Goal: Task Accomplishment & Management: Use online tool/utility

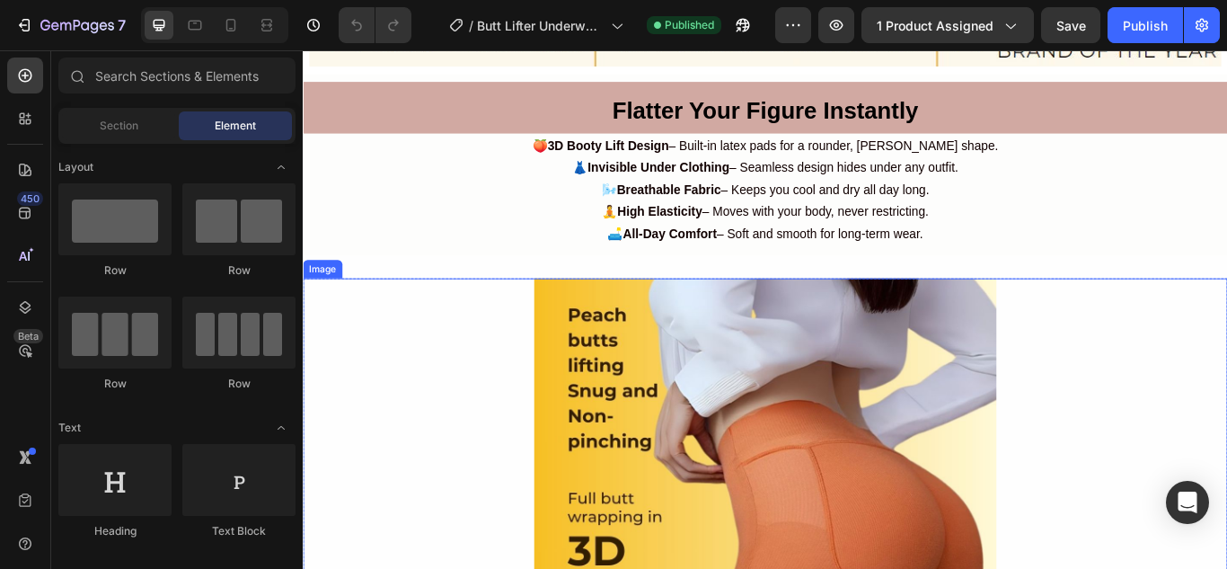
scroll to position [3144, 0]
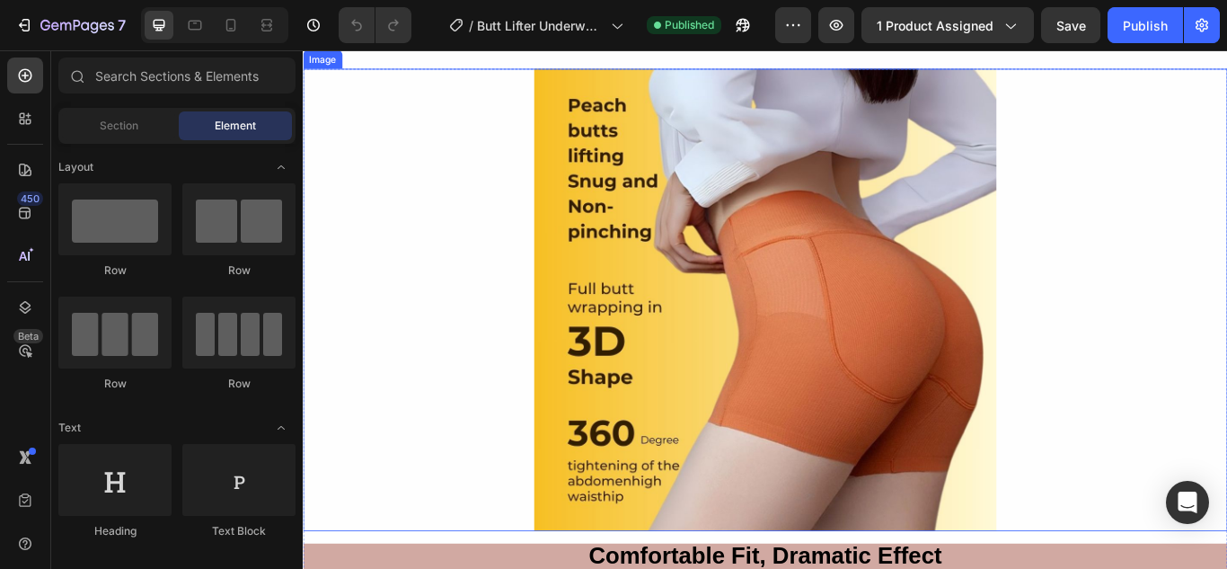
click at [581, 114] on img at bounding box center [841, 341] width 539 height 539
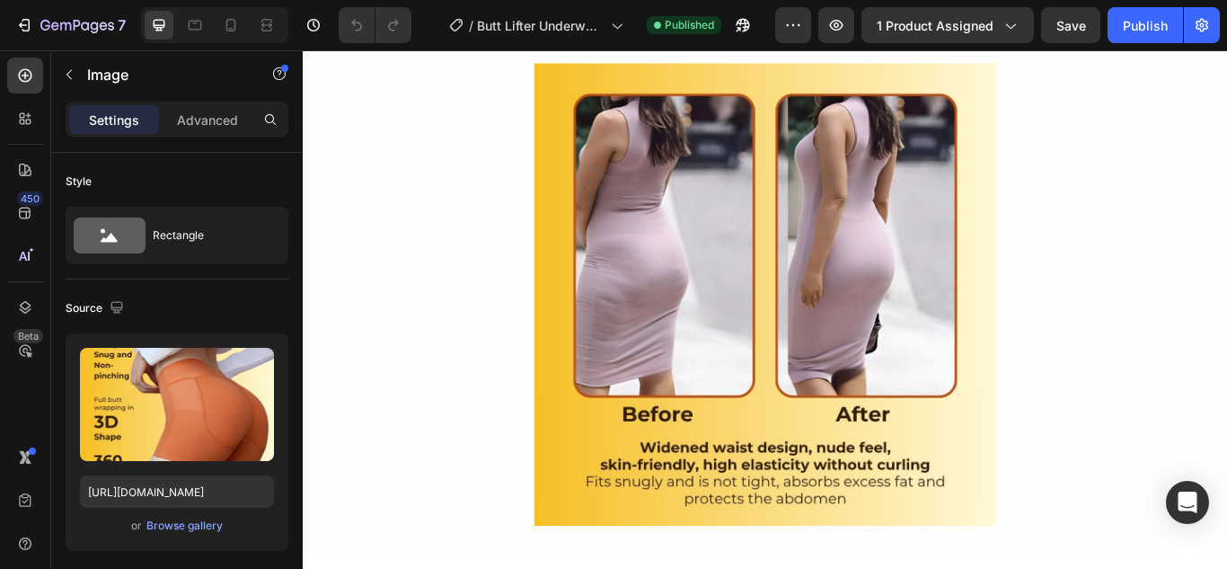
scroll to position [4132, 0]
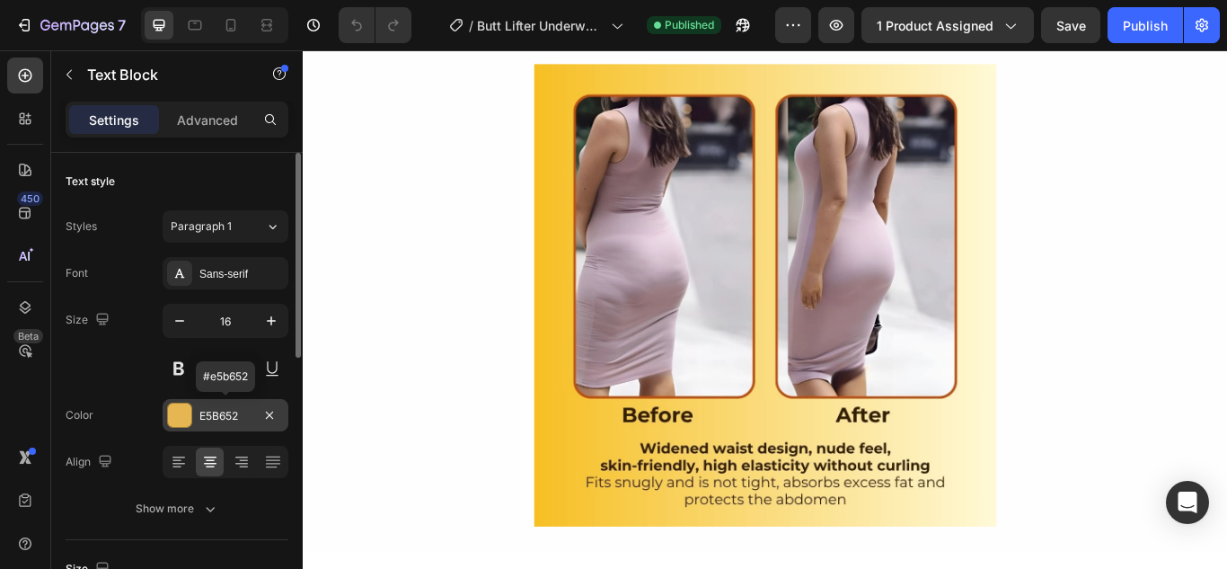
click at [211, 408] on div "E5B652" at bounding box center [225, 416] width 52 height 16
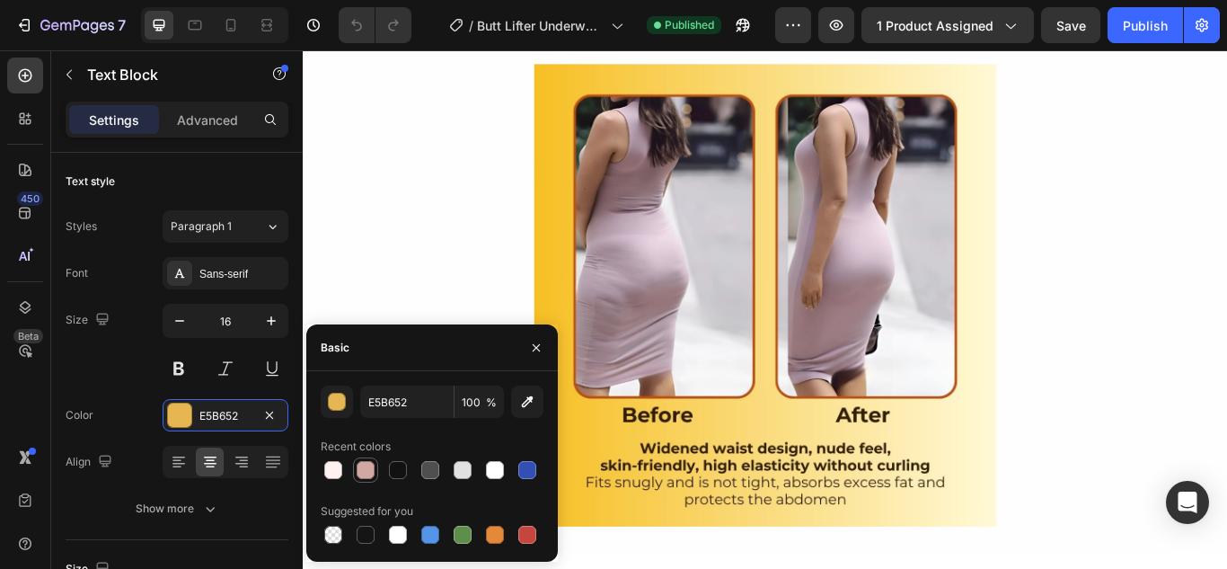
drag, startPoint x: 363, startPoint y: 475, endPoint x: 673, endPoint y: 379, distance: 324.4
click at [363, 475] on div at bounding box center [366, 470] width 18 height 18
type input "D1A9A2"
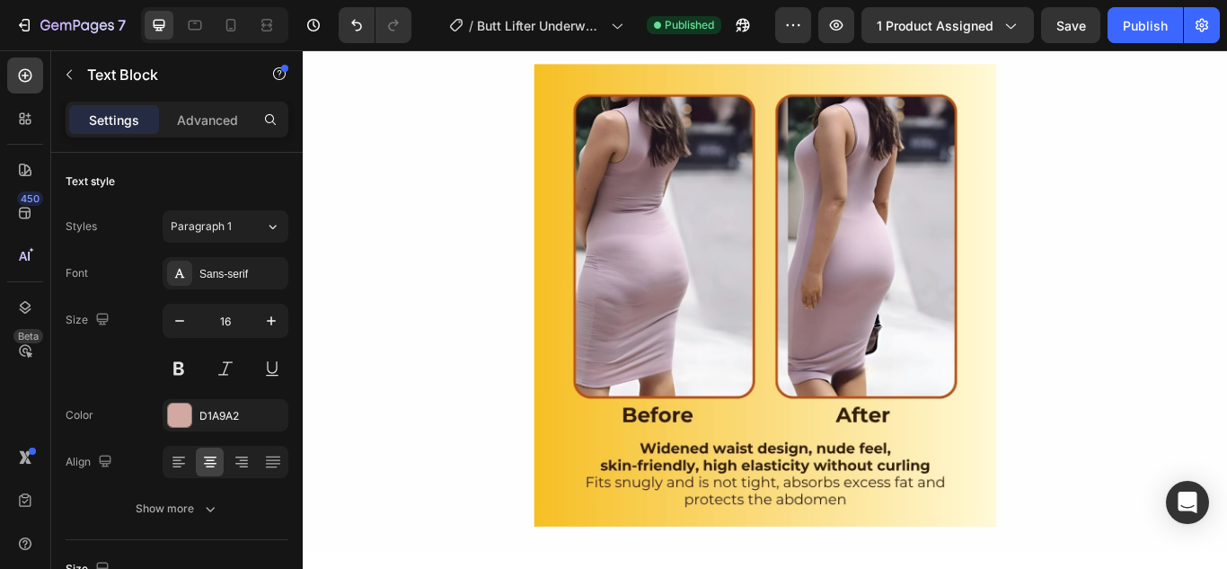
click at [525, 386] on div "Look Stunning in Every Outfit Text Block 0 Row 🧼 Easy to Wash – Durable and sim…" at bounding box center [842, 242] width 1078 height 788
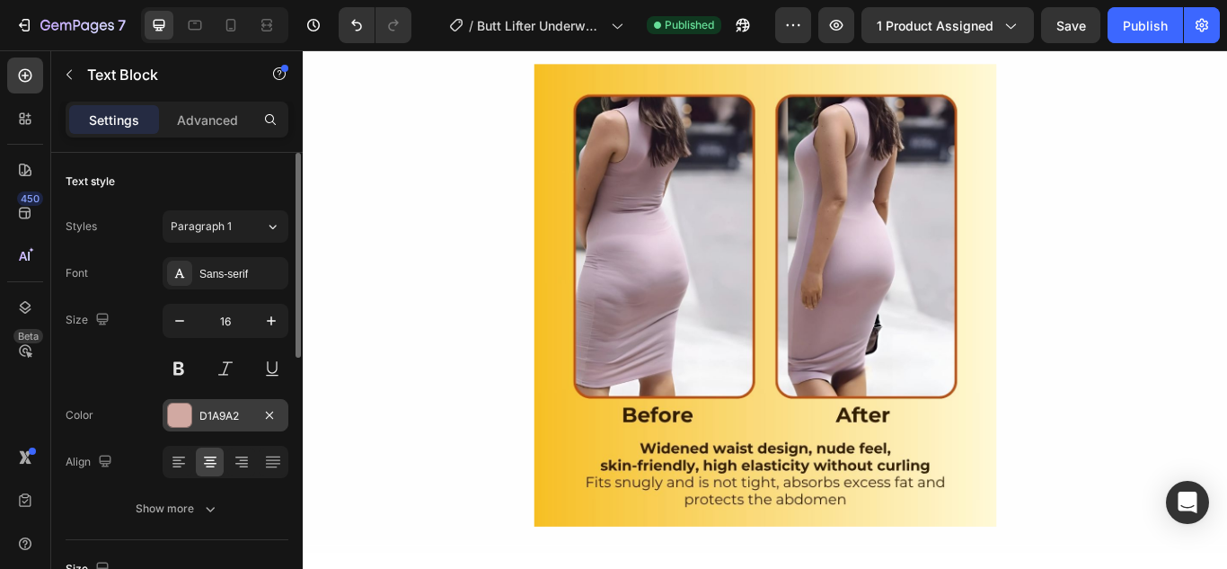
click at [242, 408] on div "D1A9A2" at bounding box center [225, 416] width 52 height 16
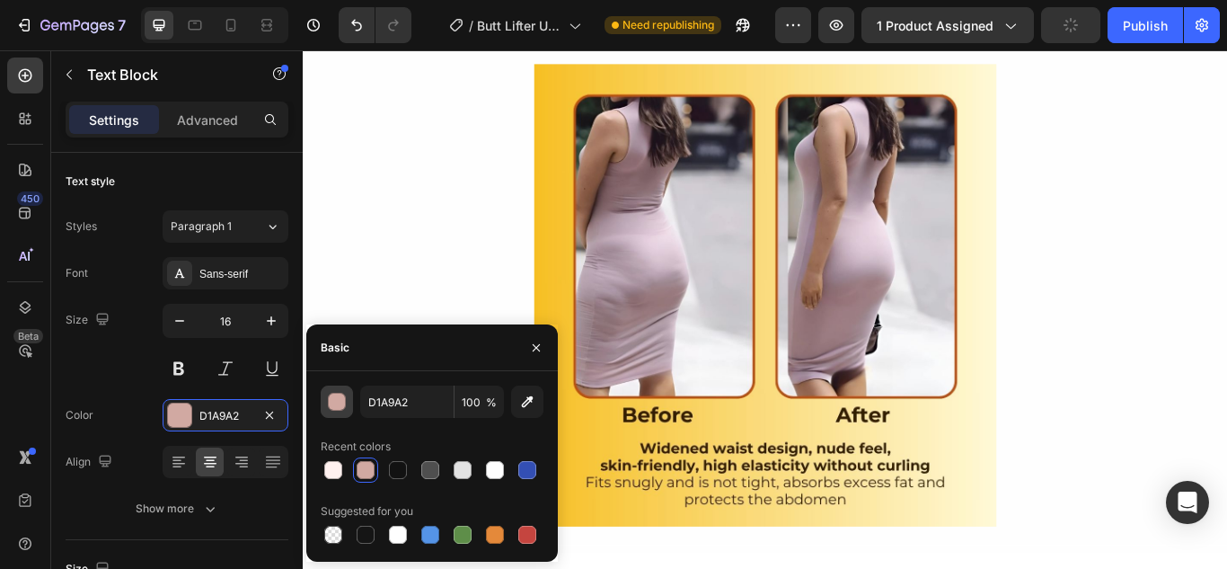
click at [340, 398] on div "button" at bounding box center [338, 402] width 18 height 18
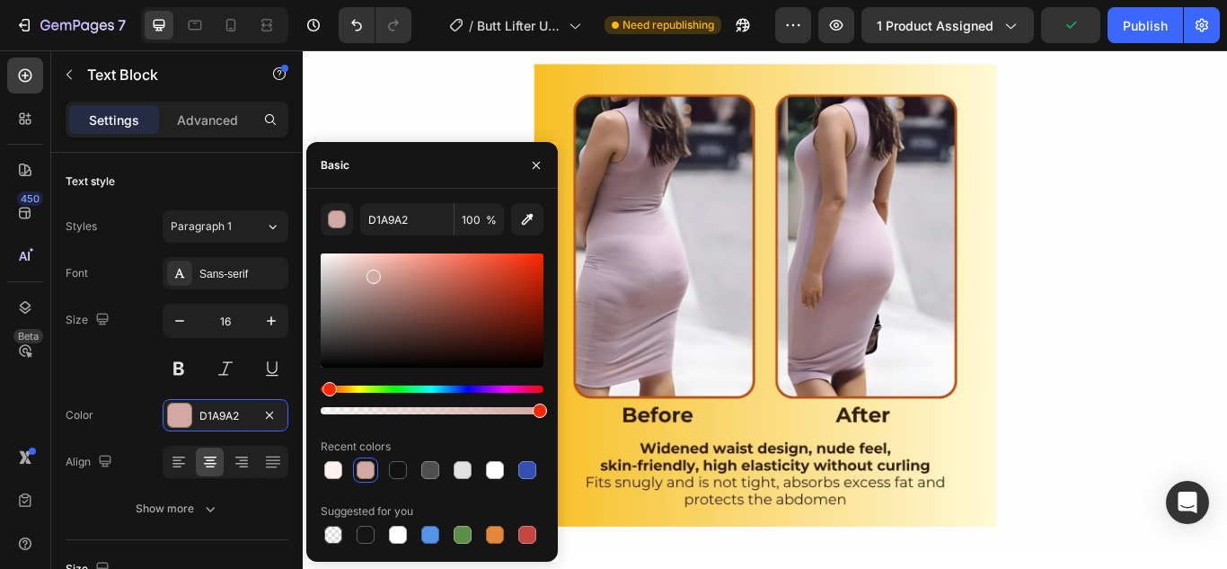
click at [366, 461] on div at bounding box center [366, 470] width 18 height 18
click at [369, 465] on div at bounding box center [366, 470] width 18 height 18
click at [535, 158] on icon "button" at bounding box center [536, 165] width 14 height 14
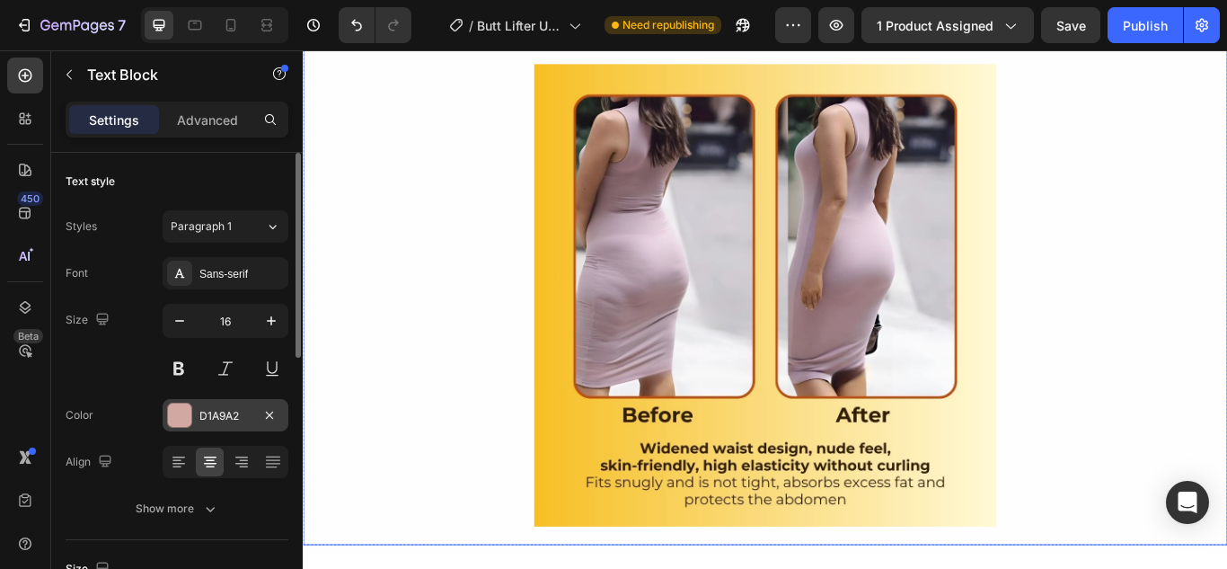
click at [207, 419] on div "D1A9A2" at bounding box center [225, 416] width 52 height 16
click at [251, 419] on div "D1A9A2" at bounding box center [225, 416] width 52 height 16
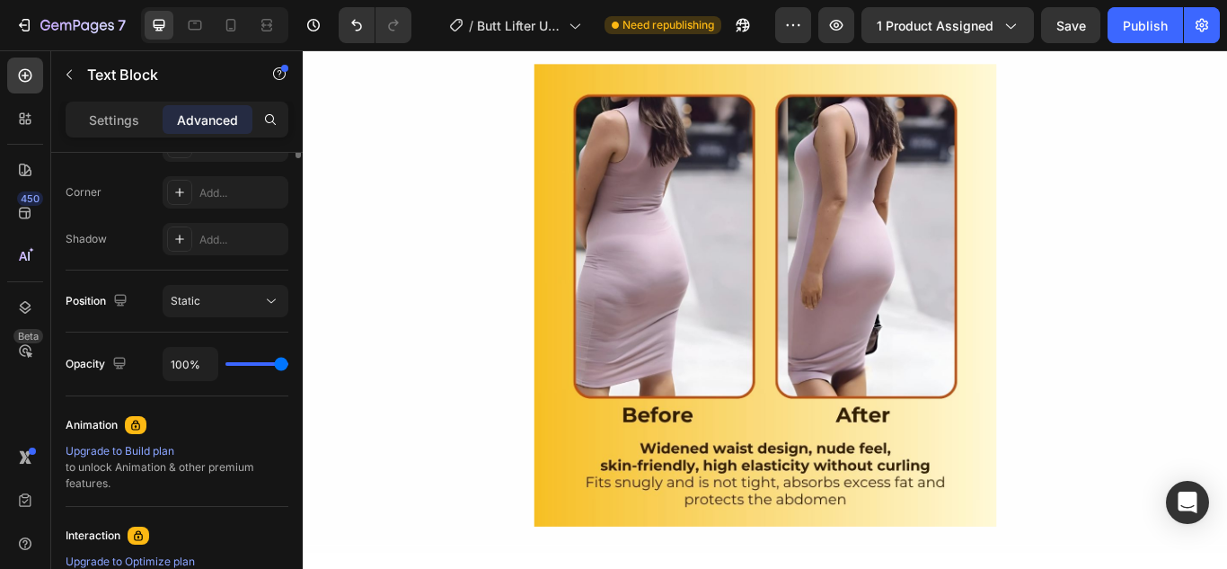
scroll to position [90, 0]
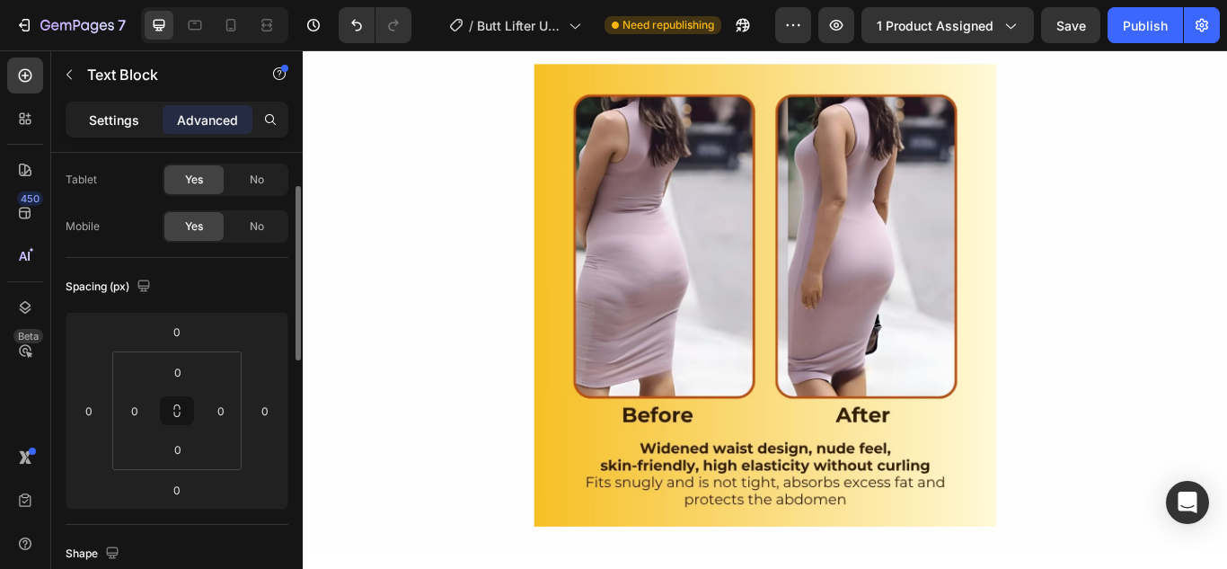
click at [127, 124] on p "Settings" at bounding box center [114, 119] width 50 height 19
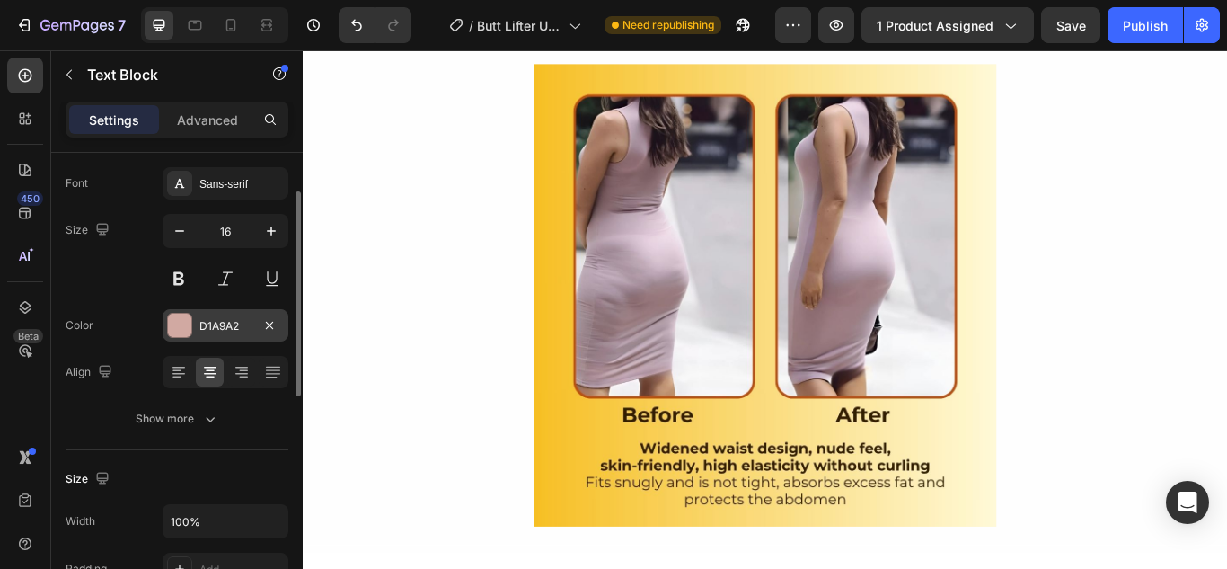
click at [217, 331] on div "D1A9A2" at bounding box center [225, 326] width 52 height 16
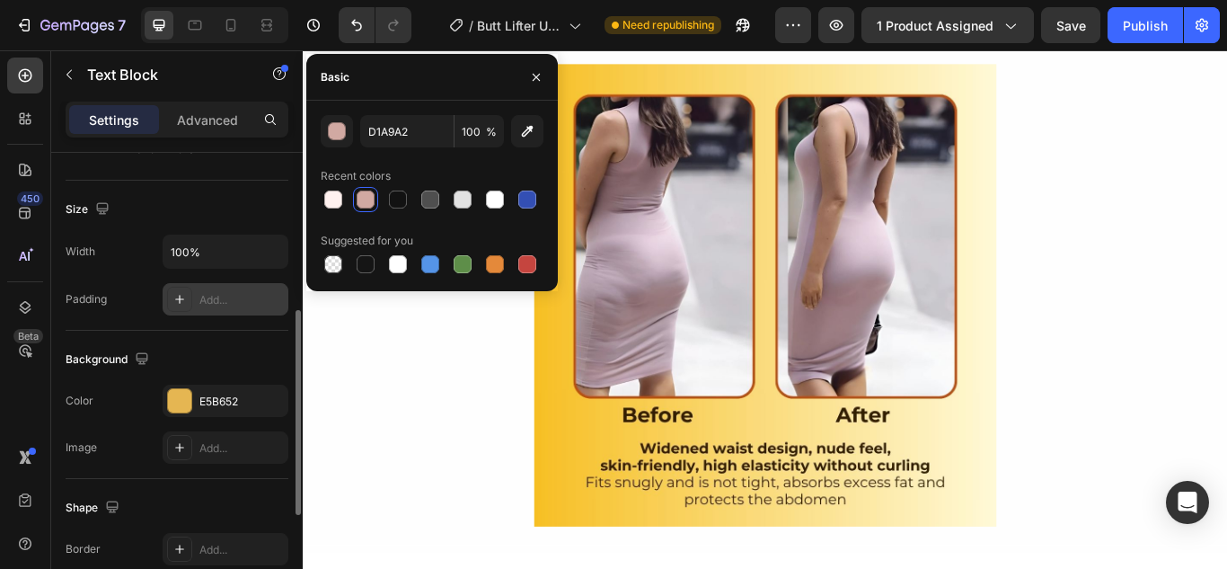
scroll to position [449, 0]
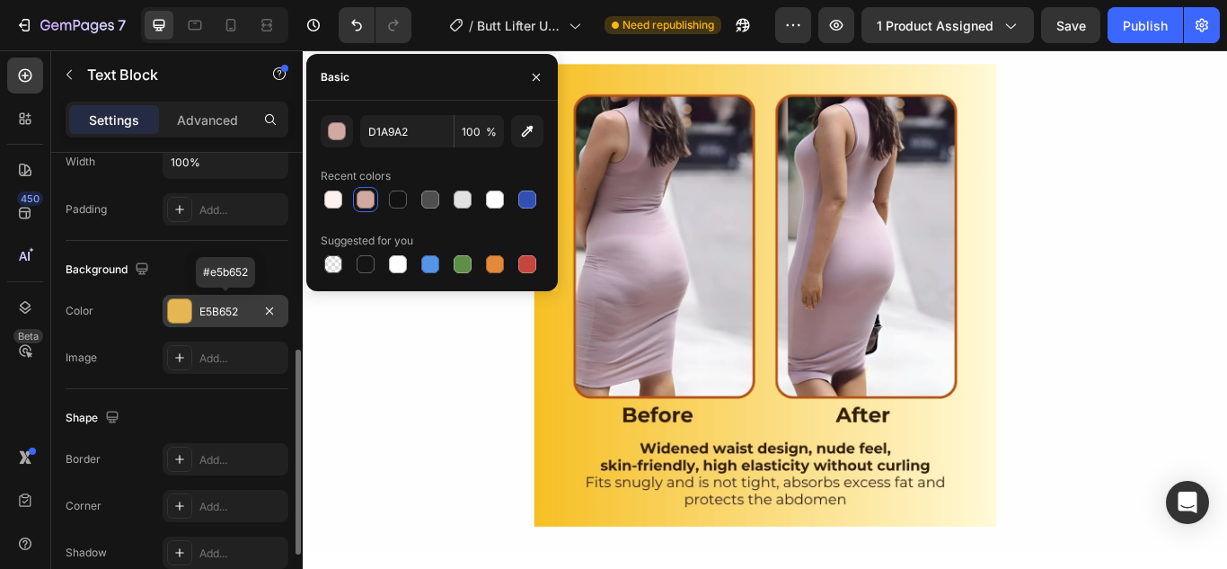
click at [231, 309] on div "E5B652" at bounding box center [225, 312] width 52 height 16
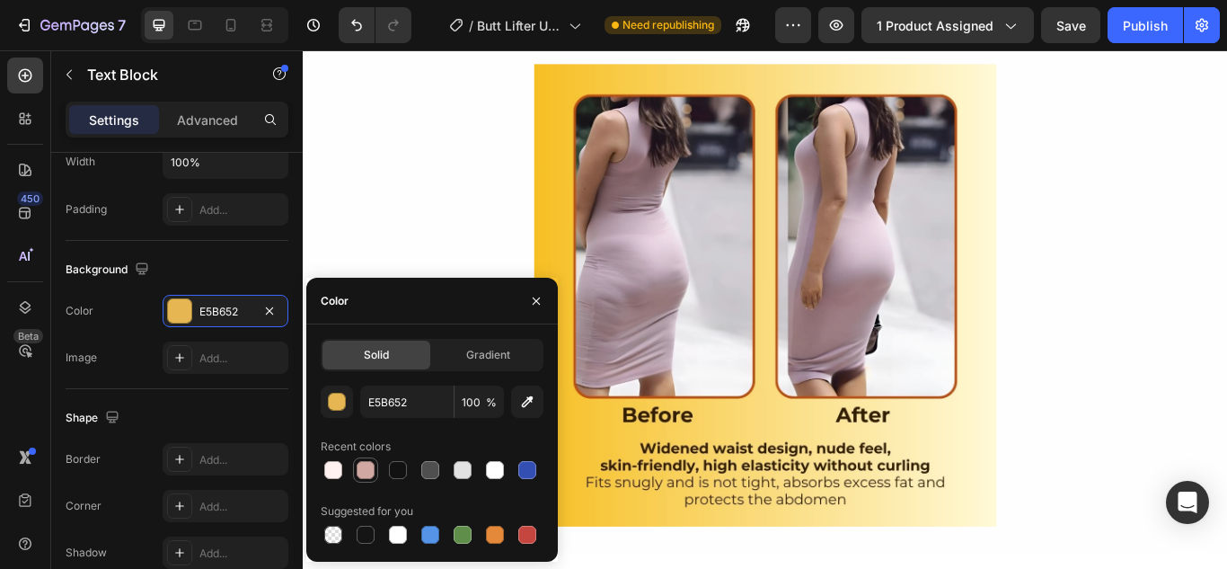
click at [367, 463] on div at bounding box center [366, 470] width 18 height 18
type input "D1A9A2"
drag, startPoint x: 514, startPoint y: 240, endPoint x: 563, endPoint y: 332, distance: 104.9
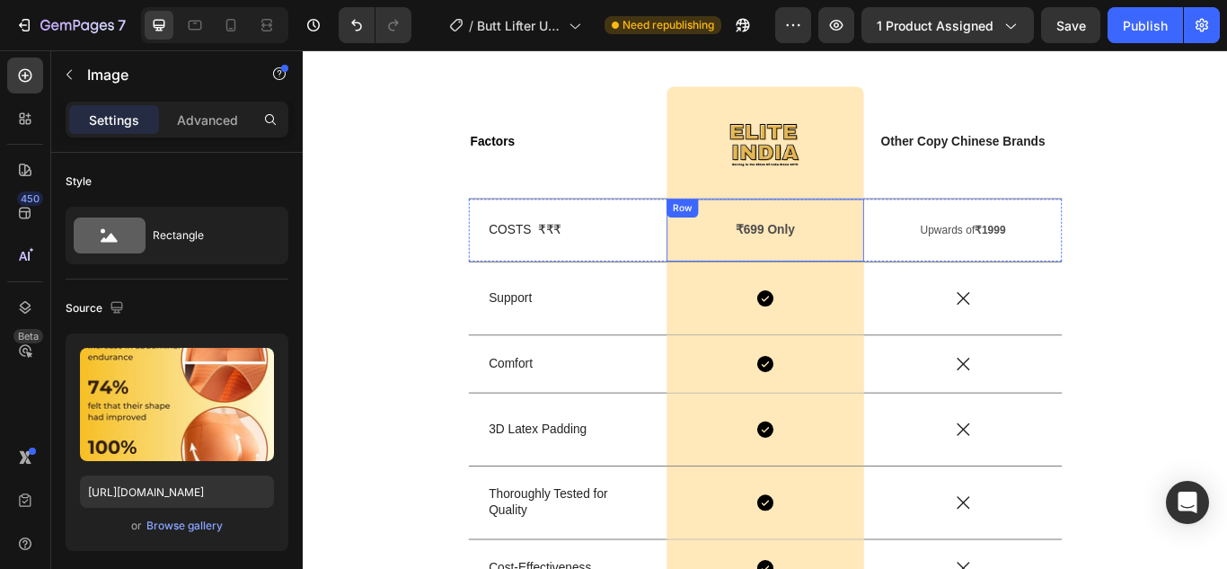
scroll to position [5209, 0]
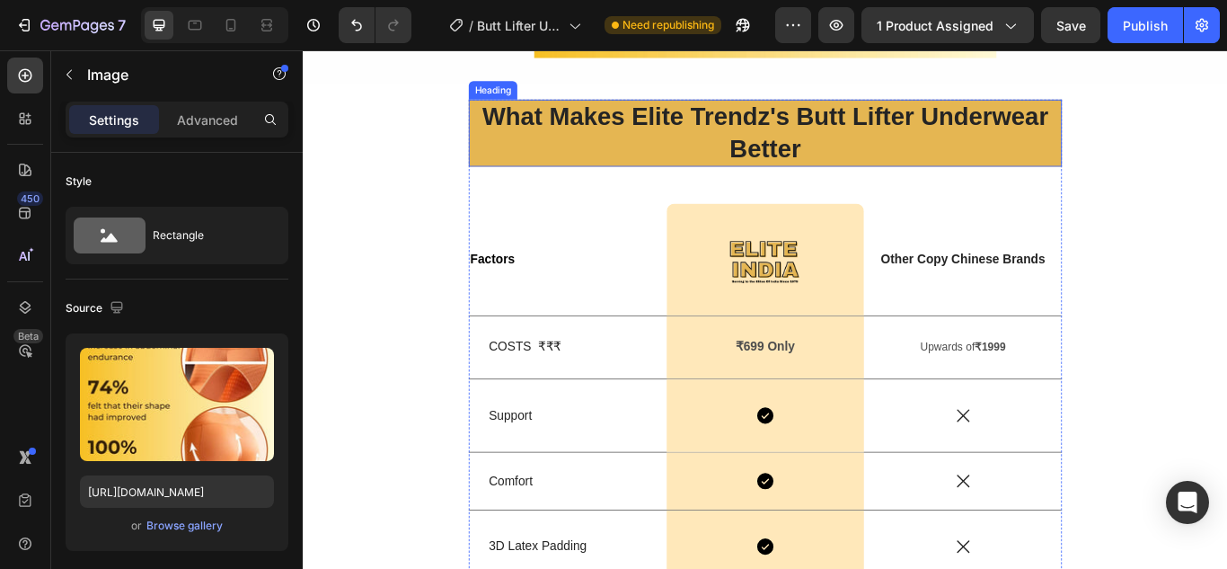
click at [682, 117] on strong "What Makes Elite Trendz's Butt Lifter Underwear Better" at bounding box center [842, 146] width 660 height 70
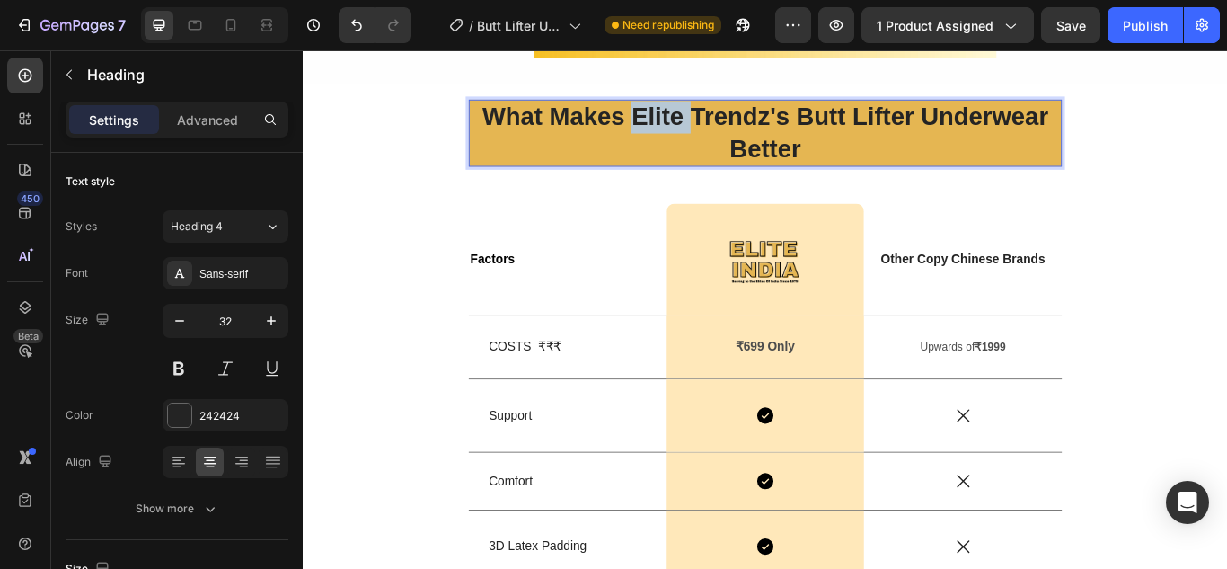
click at [690, 118] on strong "What Makes Elite Trendz's Butt Lifter Underwear Better" at bounding box center [842, 146] width 660 height 70
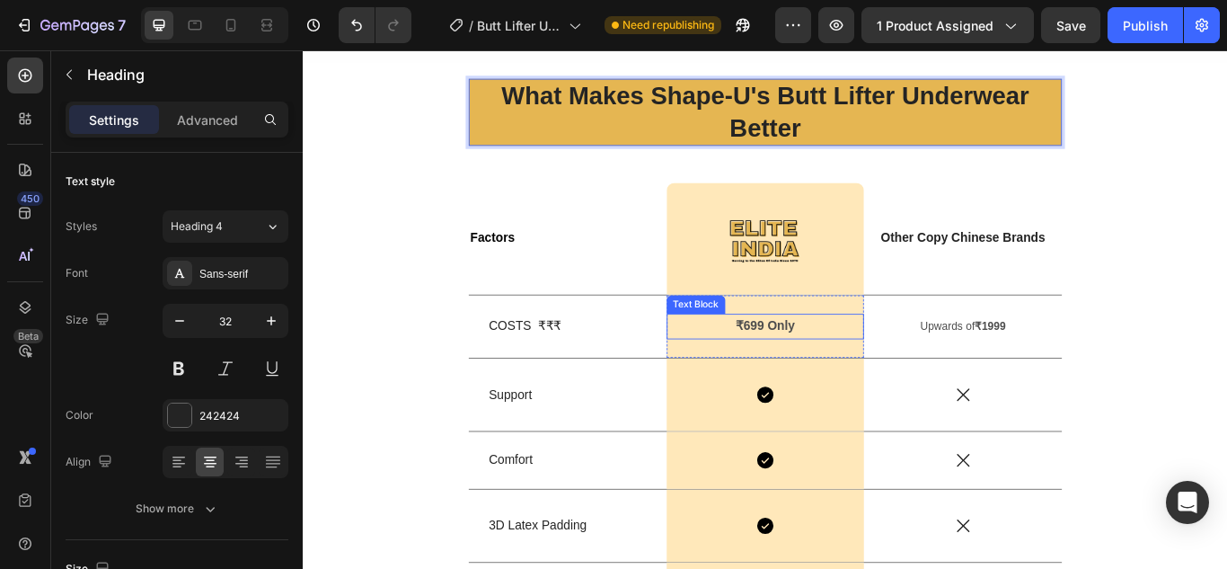
scroll to position [5120, 0]
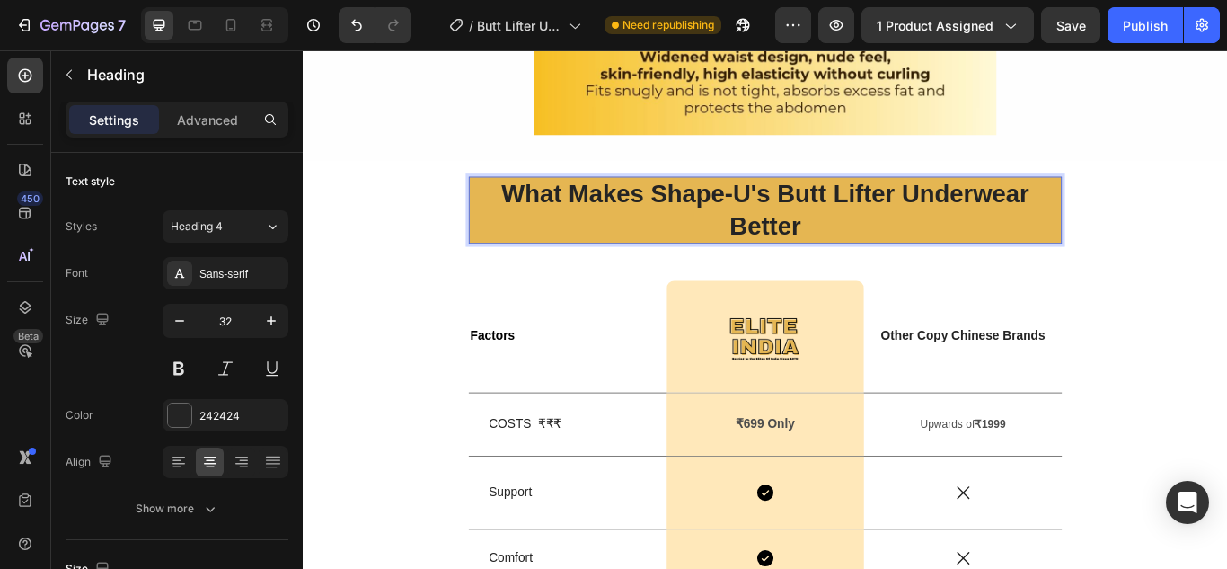
click at [572, 259] on p "What Makes Shape-U's Butt Lifter Underwear Better" at bounding box center [842, 236] width 688 height 75
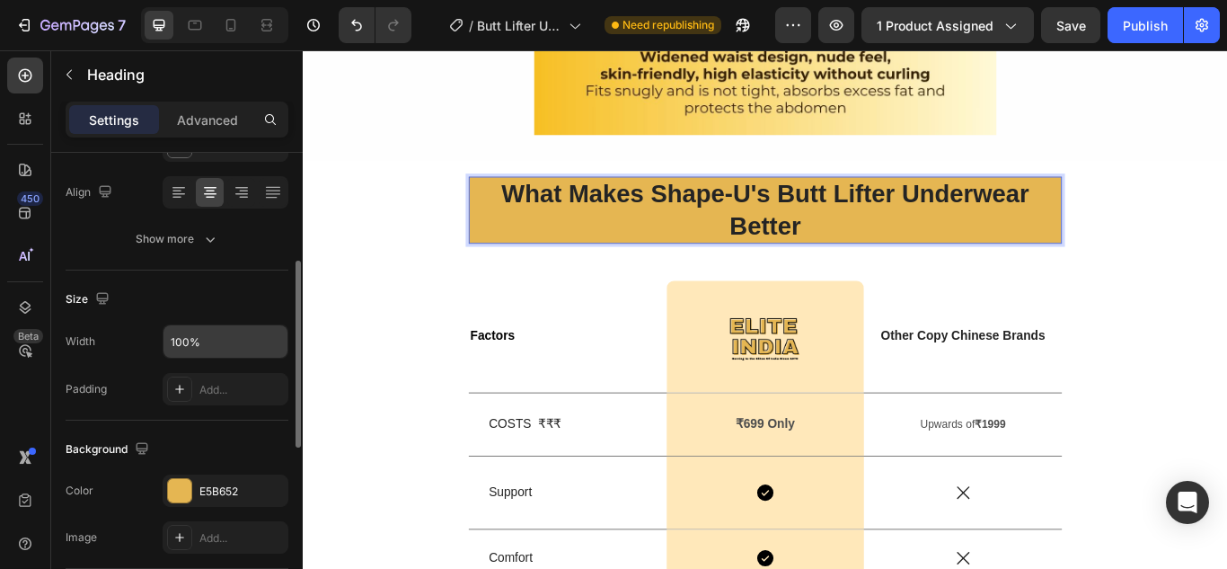
scroll to position [359, 0]
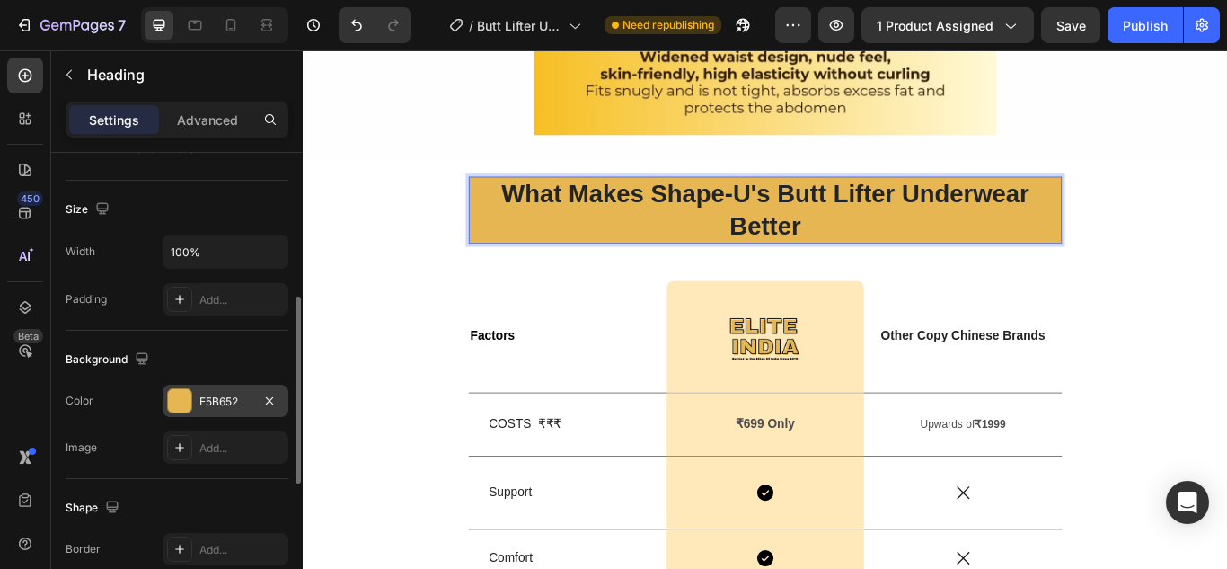
drag, startPoint x: 210, startPoint y: 406, endPoint x: 216, endPoint y: 391, distance: 16.5
click at [211, 407] on div "E5B652" at bounding box center [225, 401] width 52 height 16
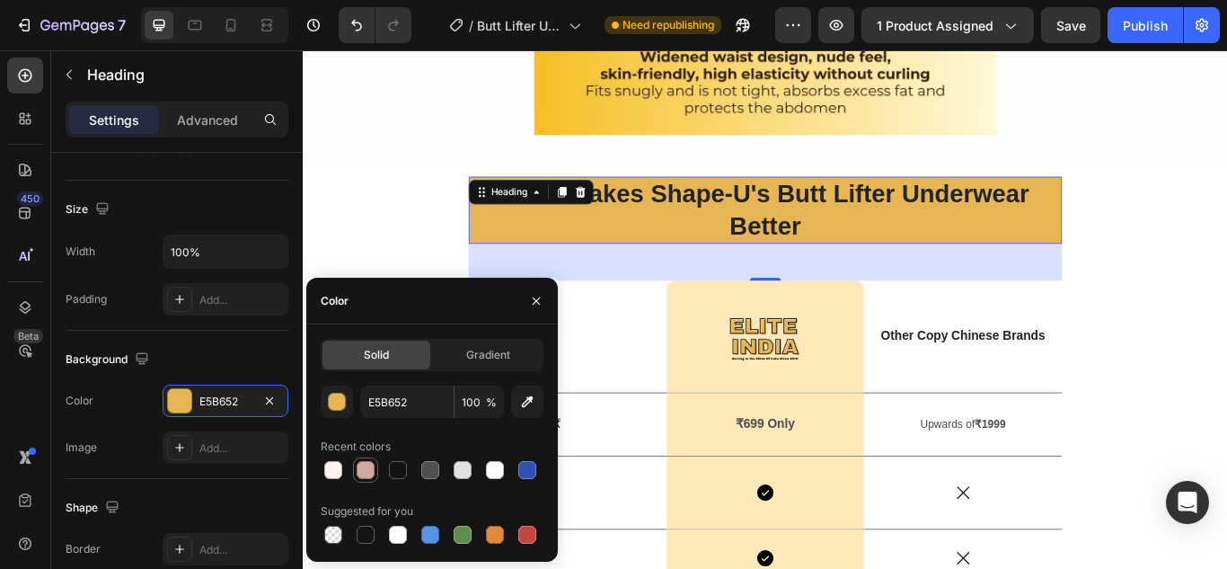
click at [365, 474] on div at bounding box center [366, 470] width 18 height 18
type input "D1A9A2"
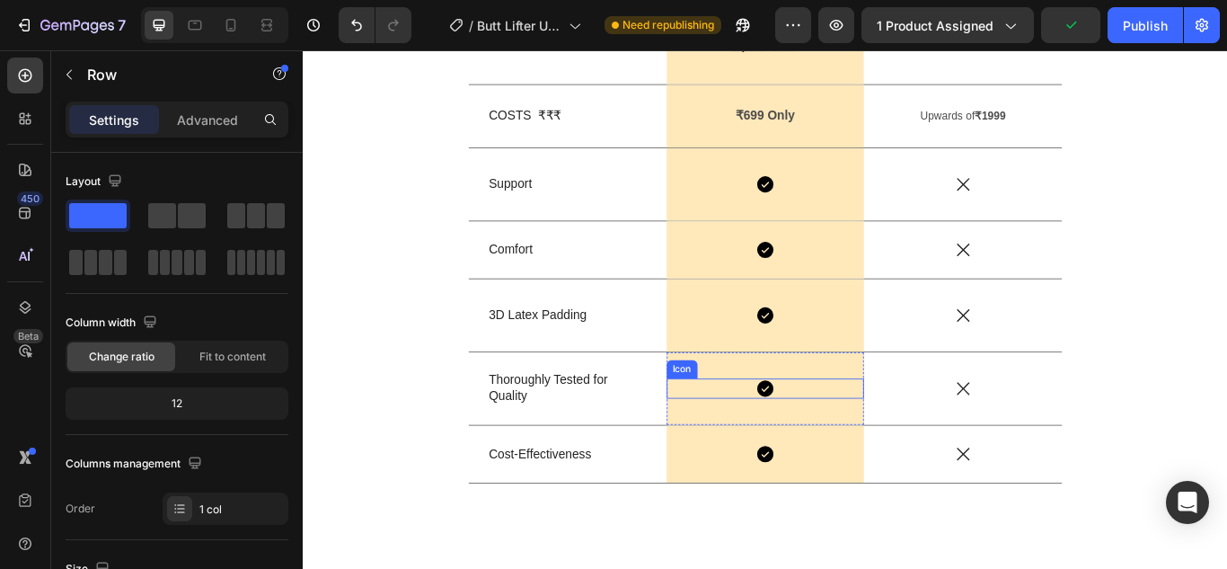
scroll to position [5299, 0]
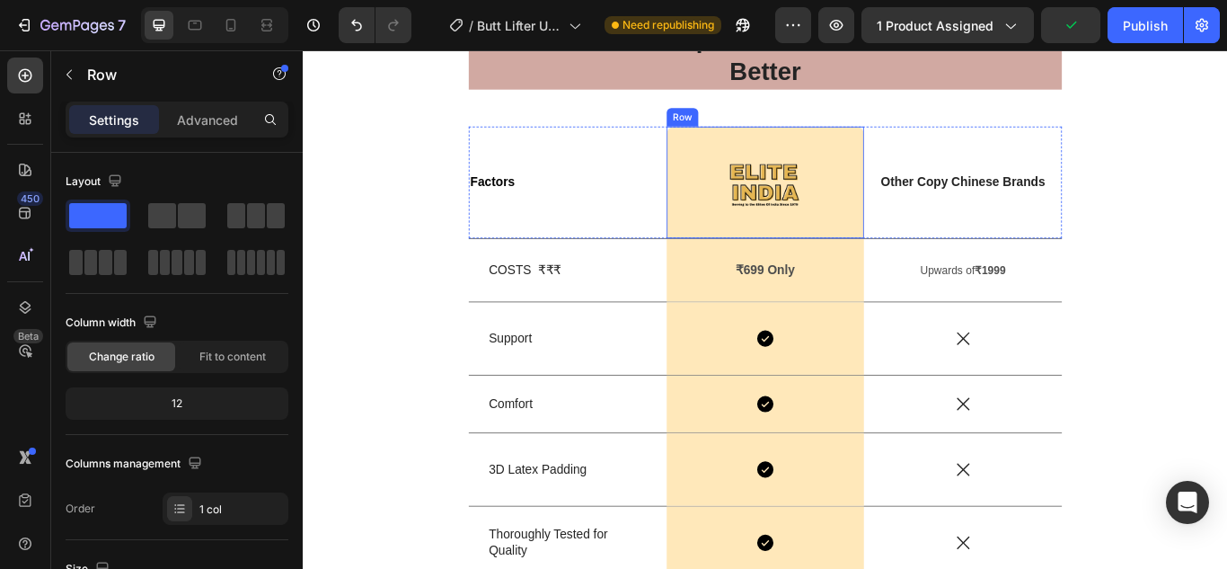
click at [823, 252] on div "Image Row" at bounding box center [842, 204] width 231 height 130
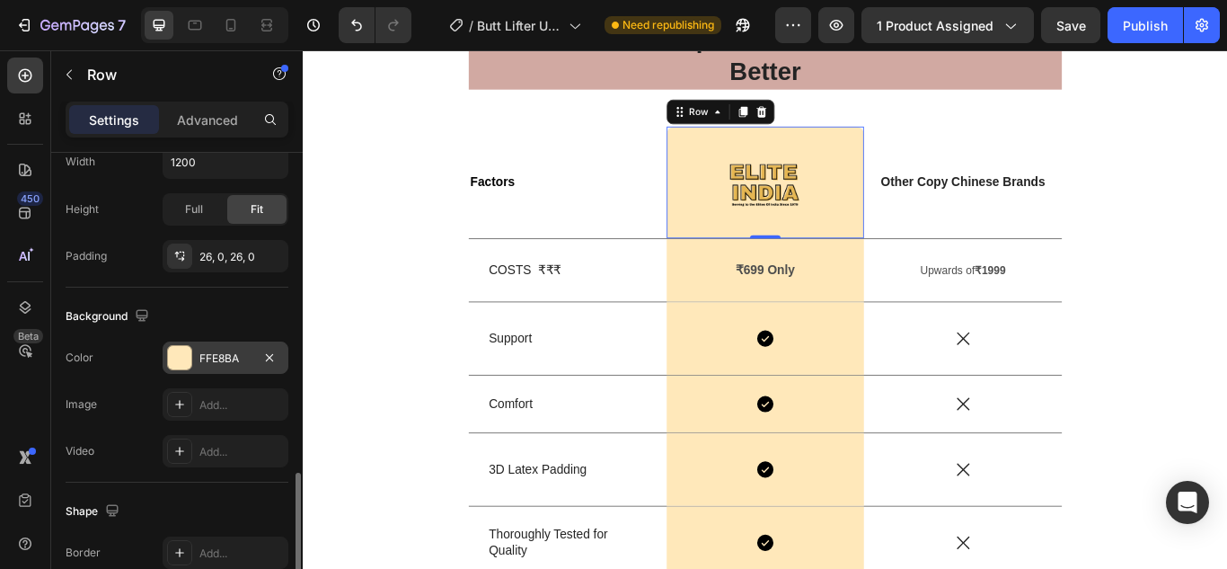
scroll to position [539, 0]
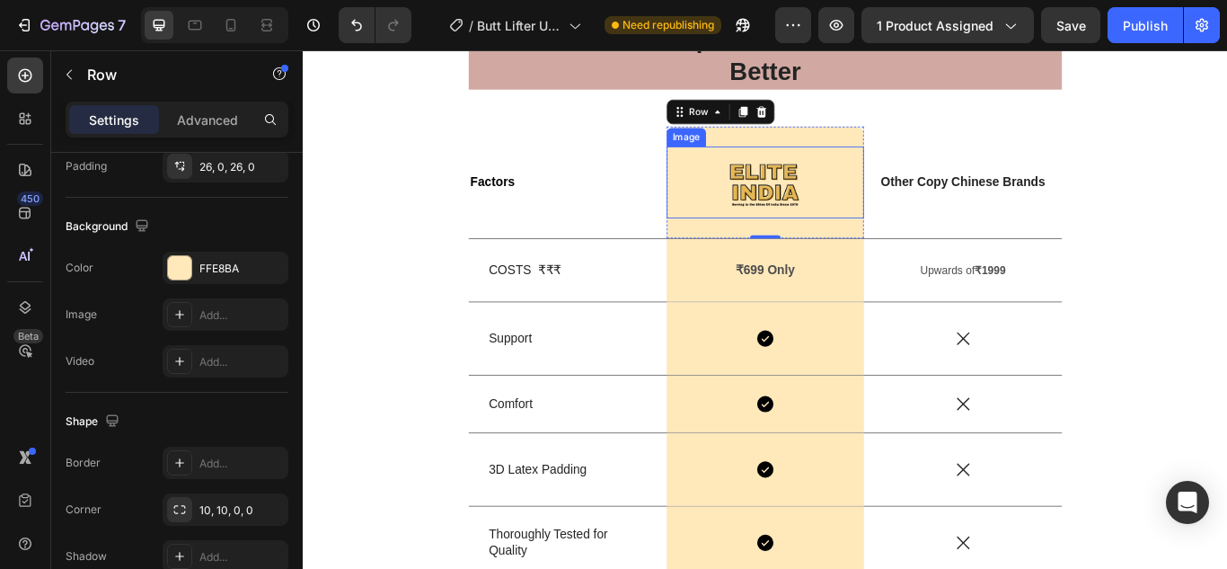
click at [894, 230] on div at bounding box center [842, 205] width 231 height 84
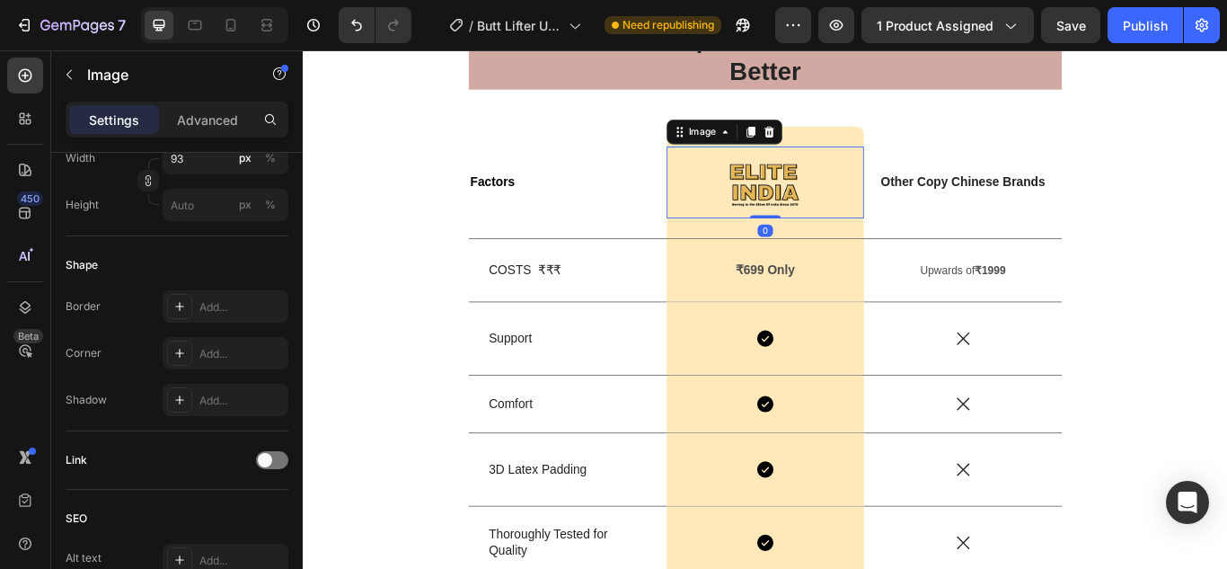
scroll to position [0, 0]
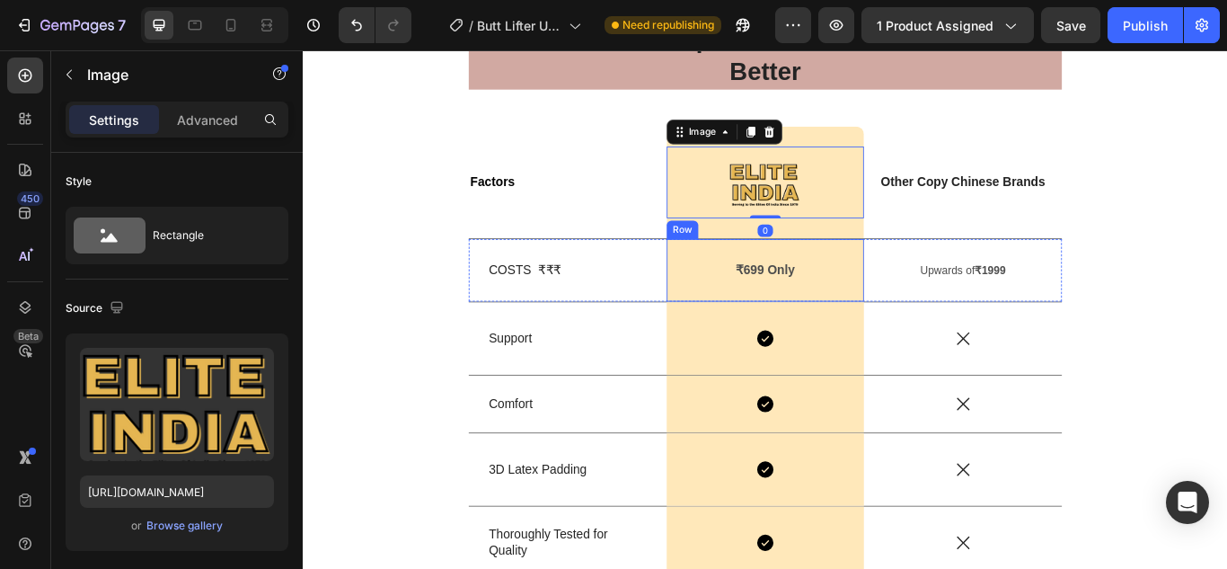
click at [905, 290] on div "₹699 Only Text Block Row" at bounding box center [842, 306] width 231 height 73
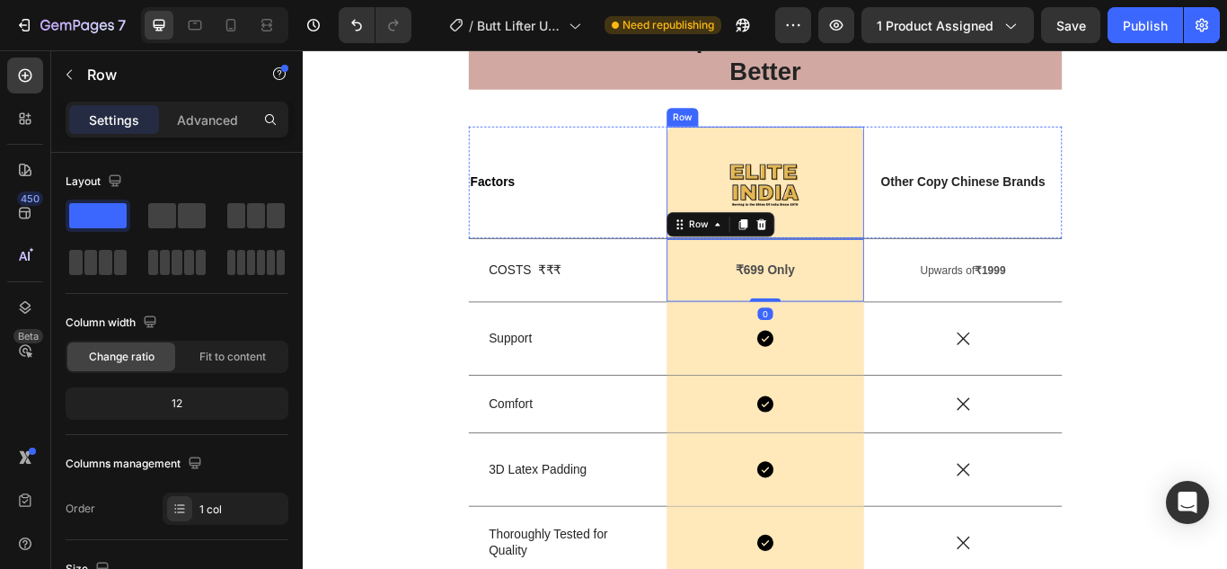
click at [912, 154] on div "Image Row" at bounding box center [842, 204] width 231 height 130
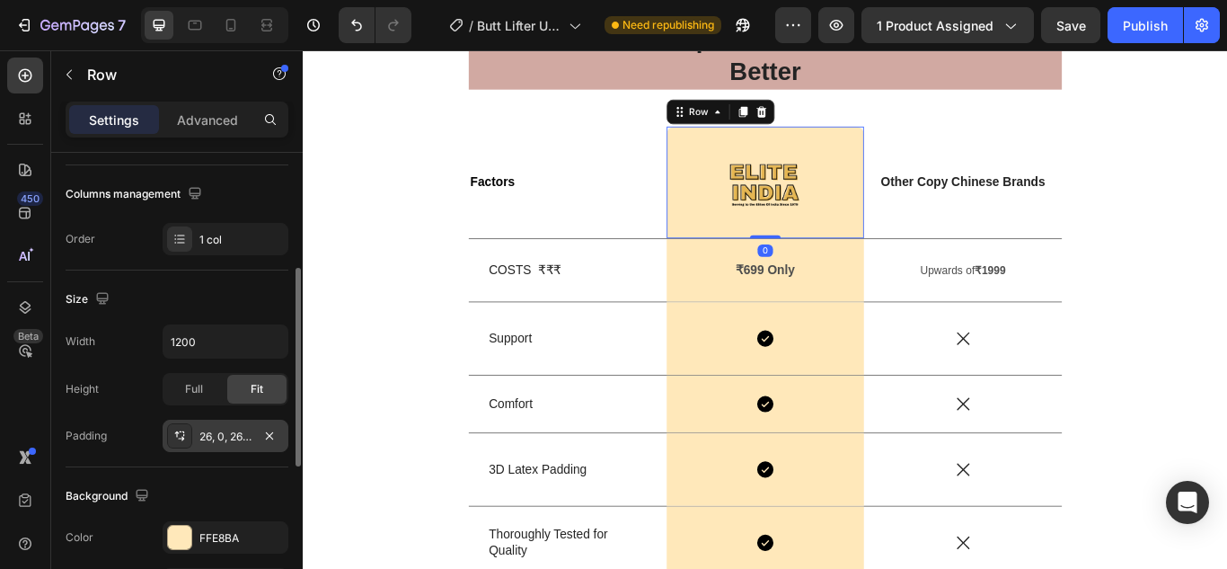
scroll to position [449, 0]
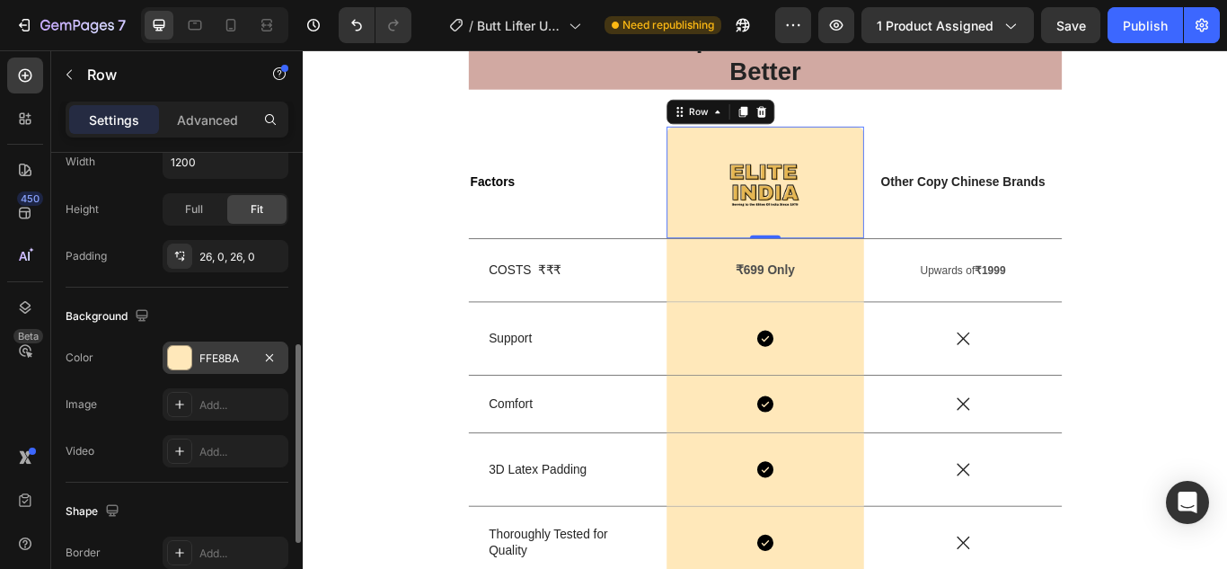
click at [206, 356] on div "FFE8BA" at bounding box center [225, 358] width 52 height 16
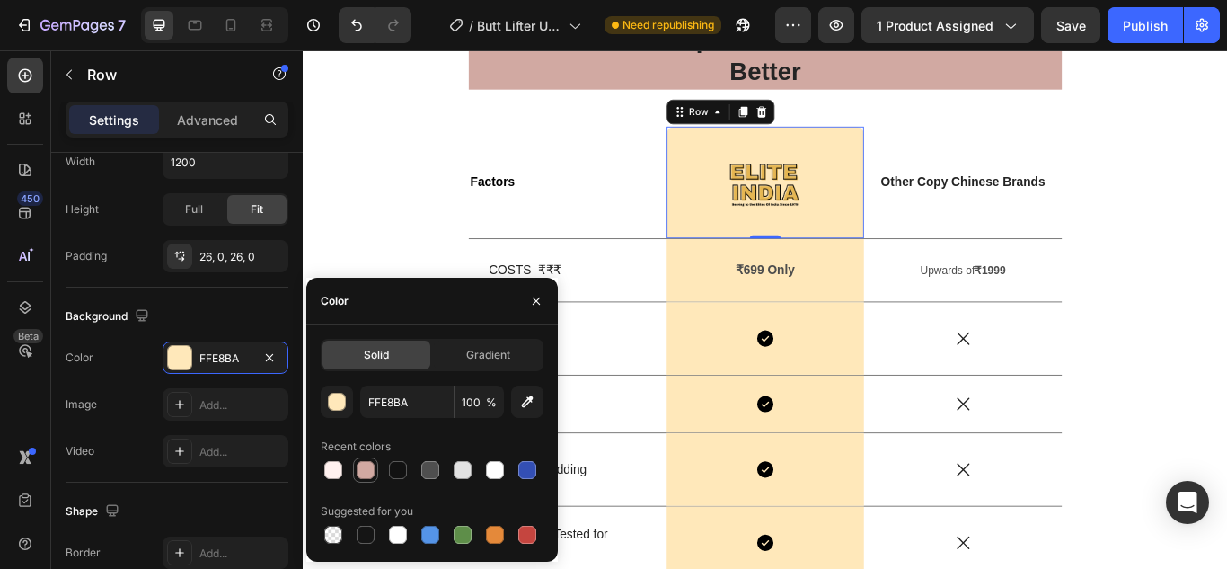
click at [358, 473] on div at bounding box center [366, 470] width 18 height 18
type input "D1A9A2"
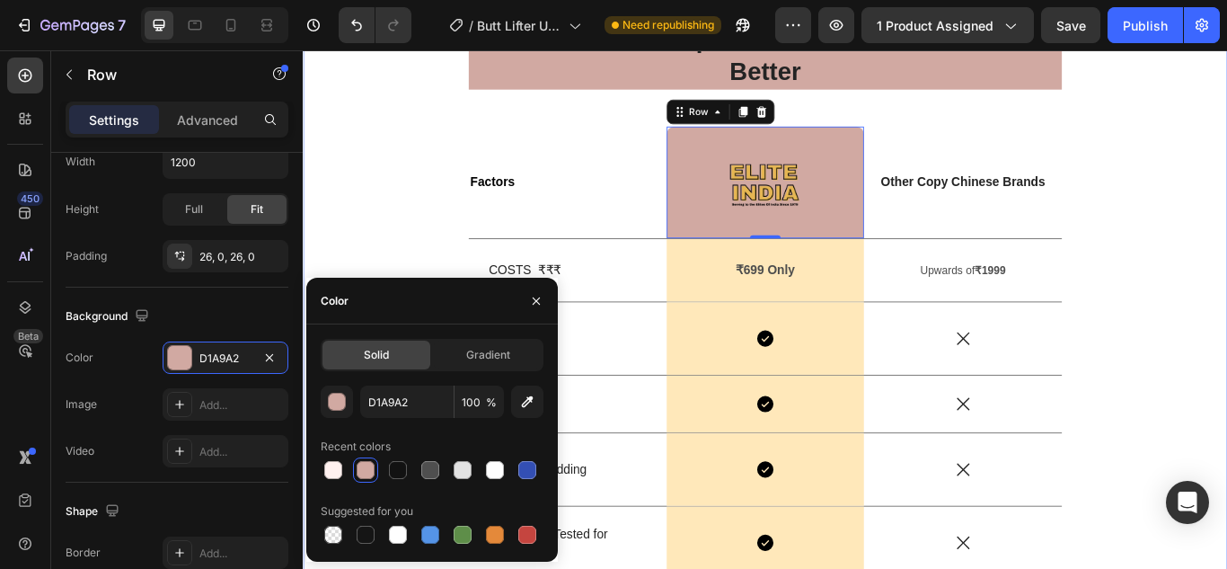
click at [379, 241] on div "What Makes Shape-U's Butt Lifter Underwear Better Heading Factors Text Block Im…" at bounding box center [841, 383] width 1051 height 731
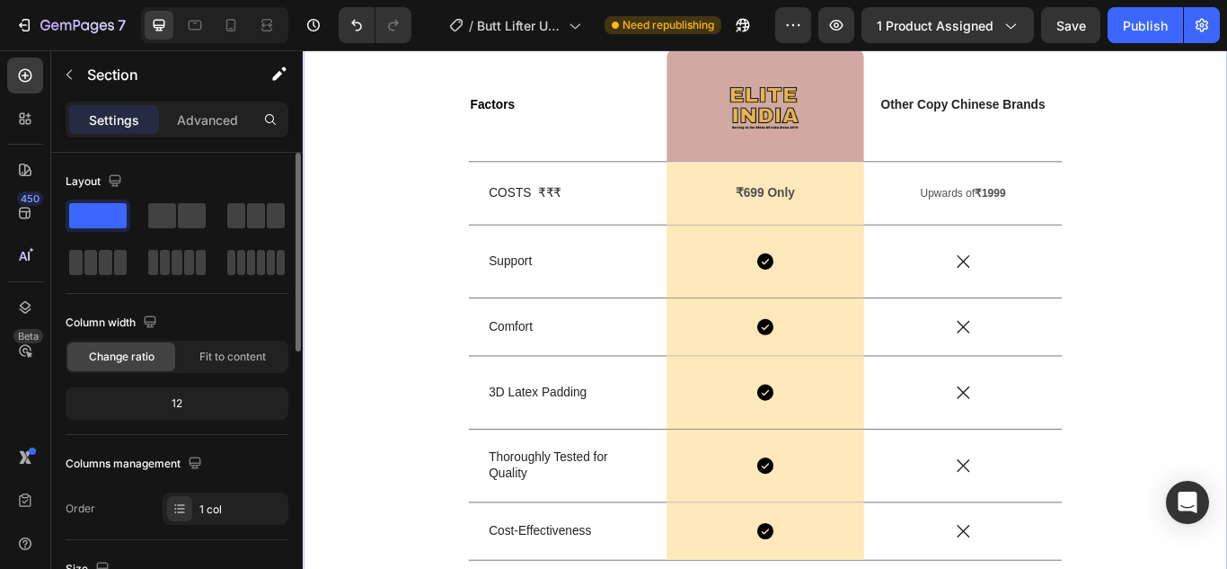
scroll to position [359, 0]
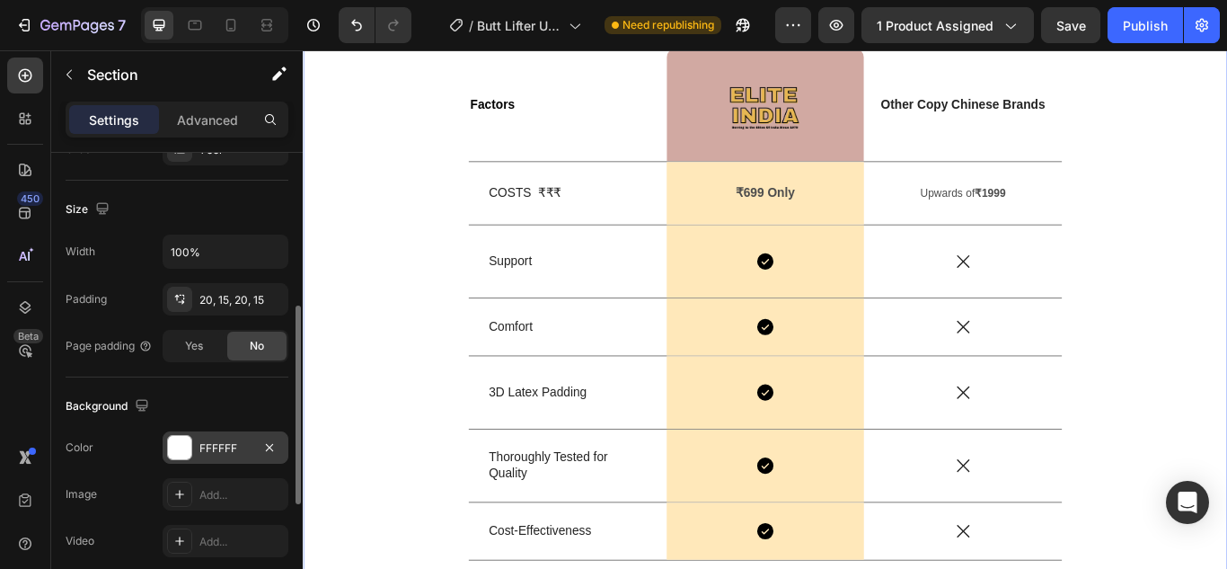
click at [199, 436] on div "FFFFFF" at bounding box center [226, 447] width 126 height 32
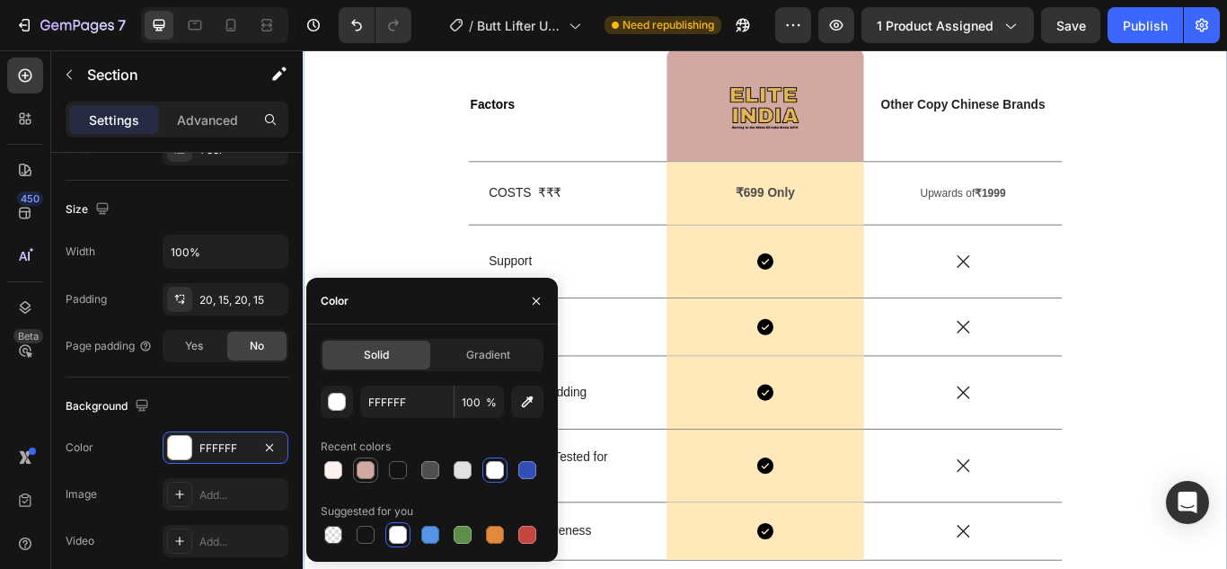
click at [361, 464] on div at bounding box center [366, 470] width 18 height 18
type input "D1A9A2"
click at [361, 464] on div at bounding box center [366, 470] width 18 height 18
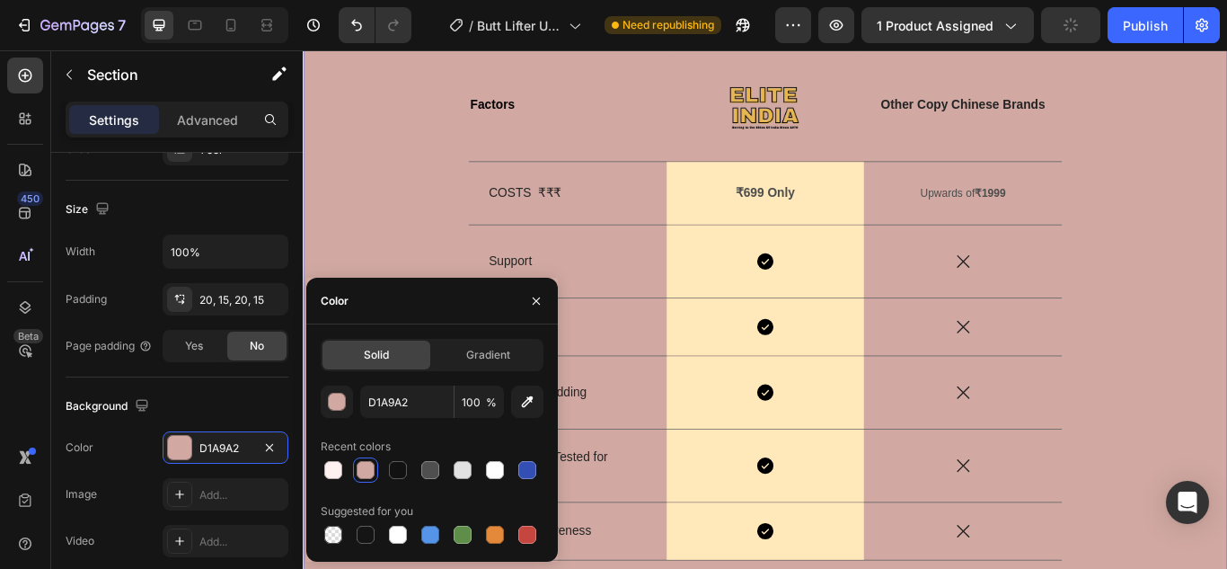
click at [361, 464] on div at bounding box center [366, 470] width 18 height 18
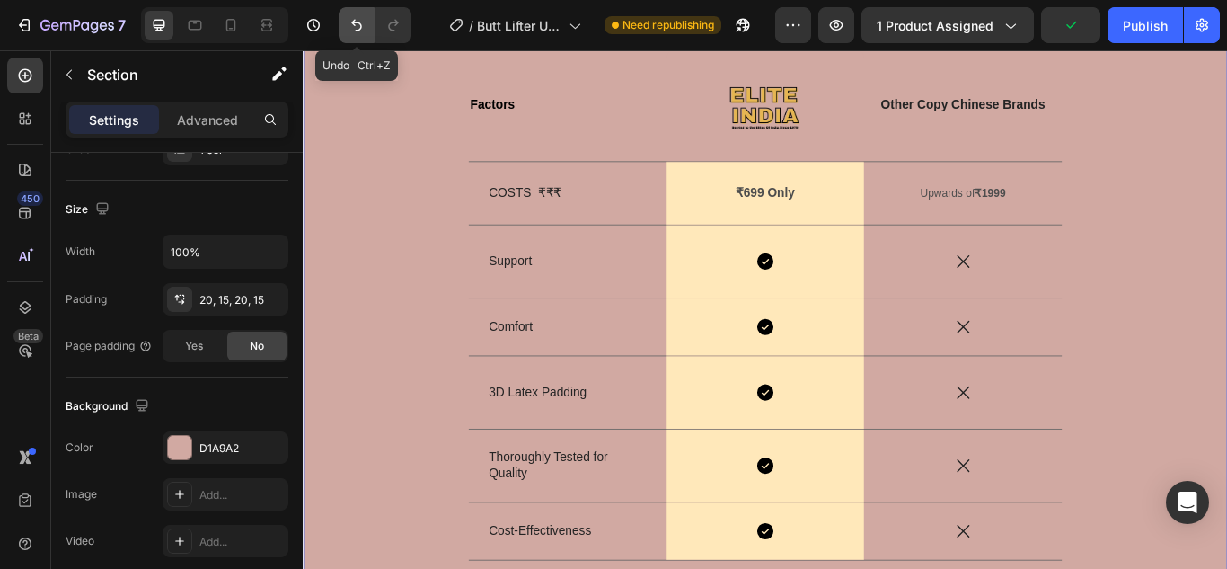
click at [348, 21] on icon "Undo/Redo" at bounding box center [357, 25] width 18 height 18
click at [353, 23] on icon "Undo/Redo" at bounding box center [356, 26] width 11 height 12
click at [445, 261] on div "What Makes Shape-U's Butt Lifter Underwear Better Heading Factors Text Block Im…" at bounding box center [841, 293] width 1051 height 731
click at [364, 20] on icon "Undo/Redo" at bounding box center [357, 25] width 18 height 18
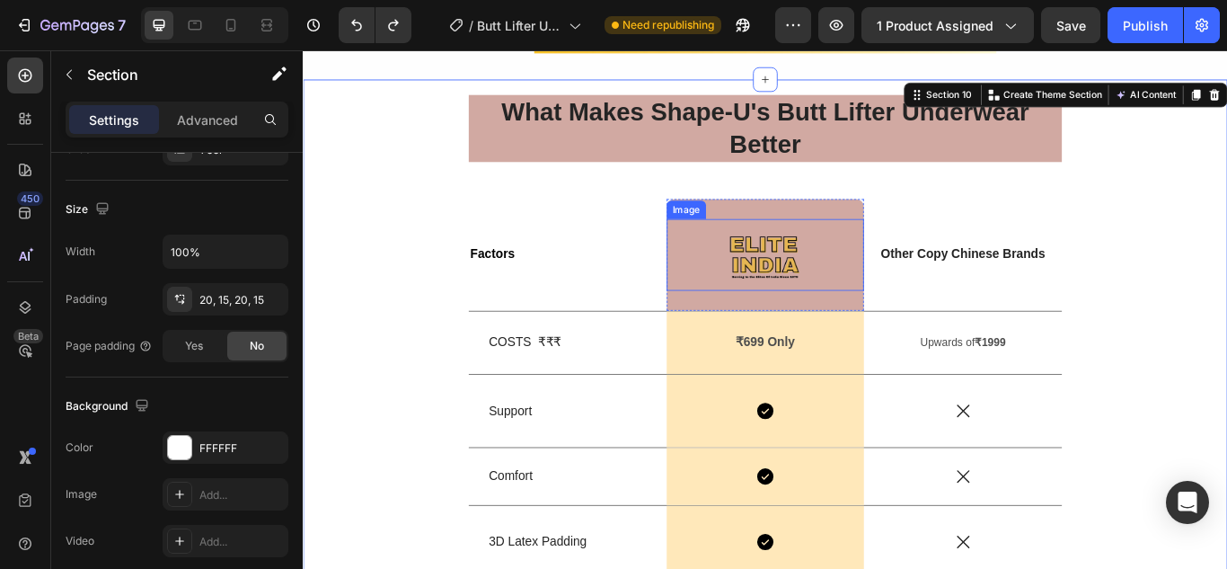
scroll to position [5299, 0]
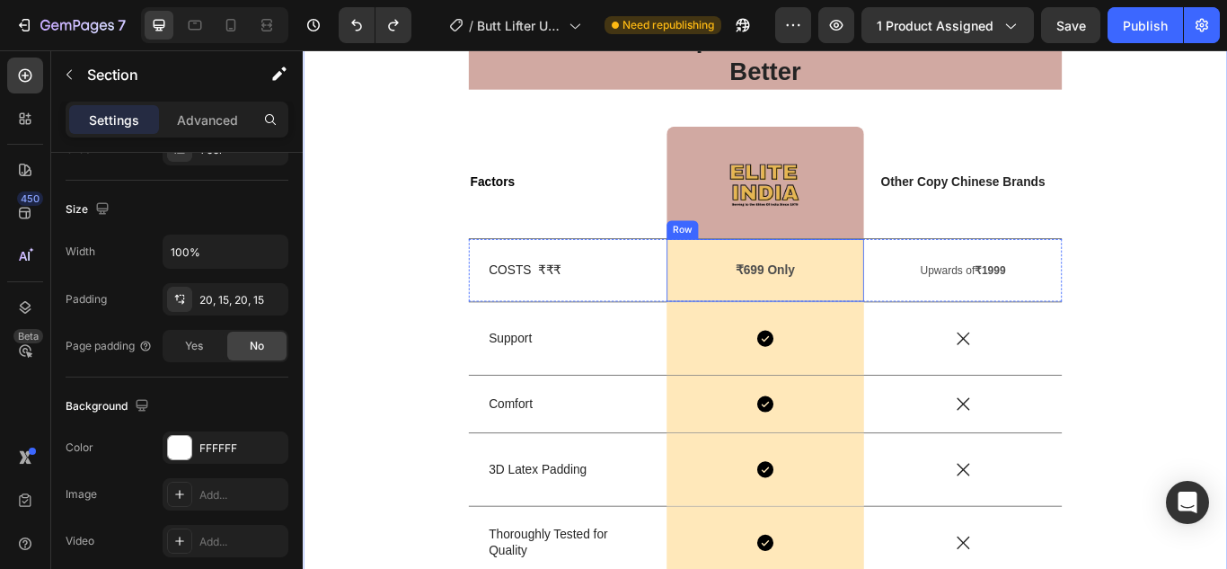
click at [790, 305] on p "₹699 Only" at bounding box center [841, 307] width 227 height 26
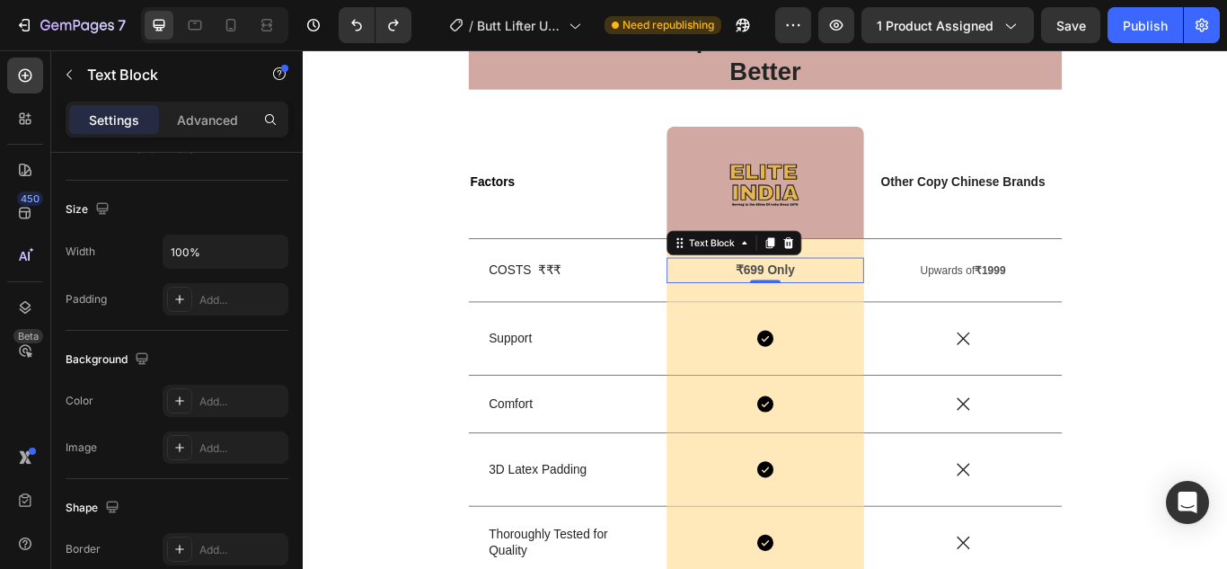
scroll to position [0, 0]
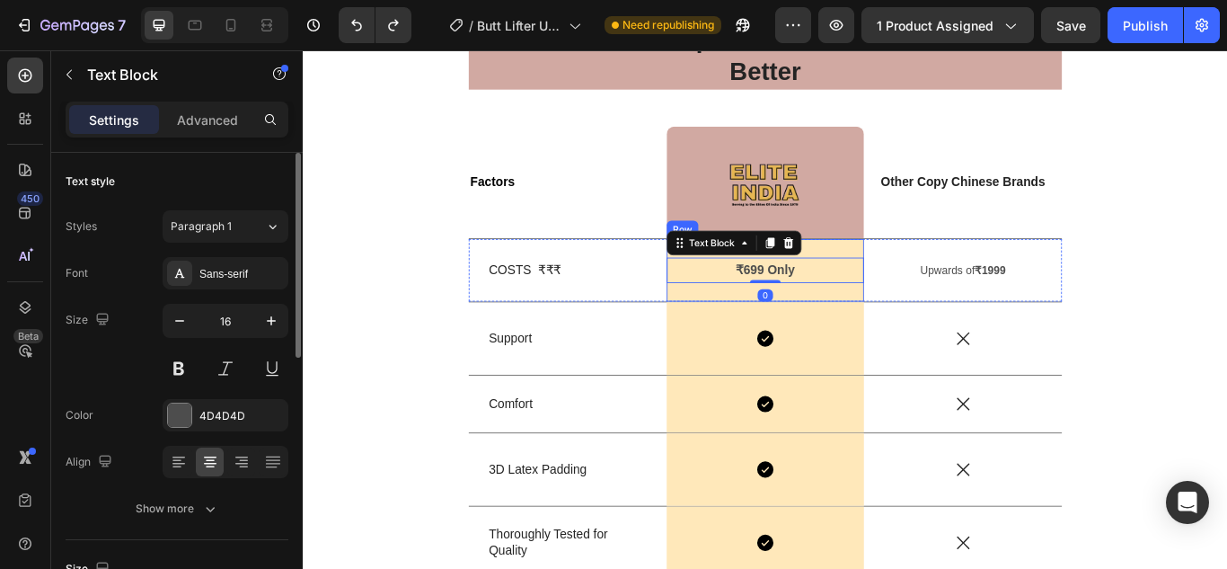
click at [912, 330] on div "₹699 Only Text Block 0 Row" at bounding box center [842, 306] width 231 height 73
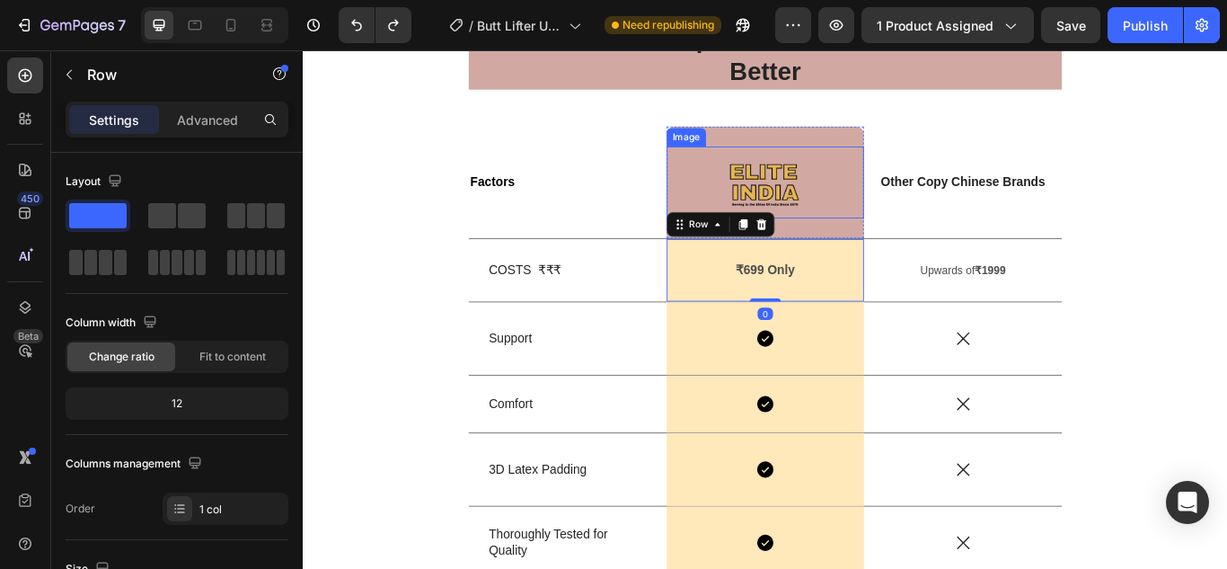
click at [772, 202] on div at bounding box center [842, 205] width 231 height 84
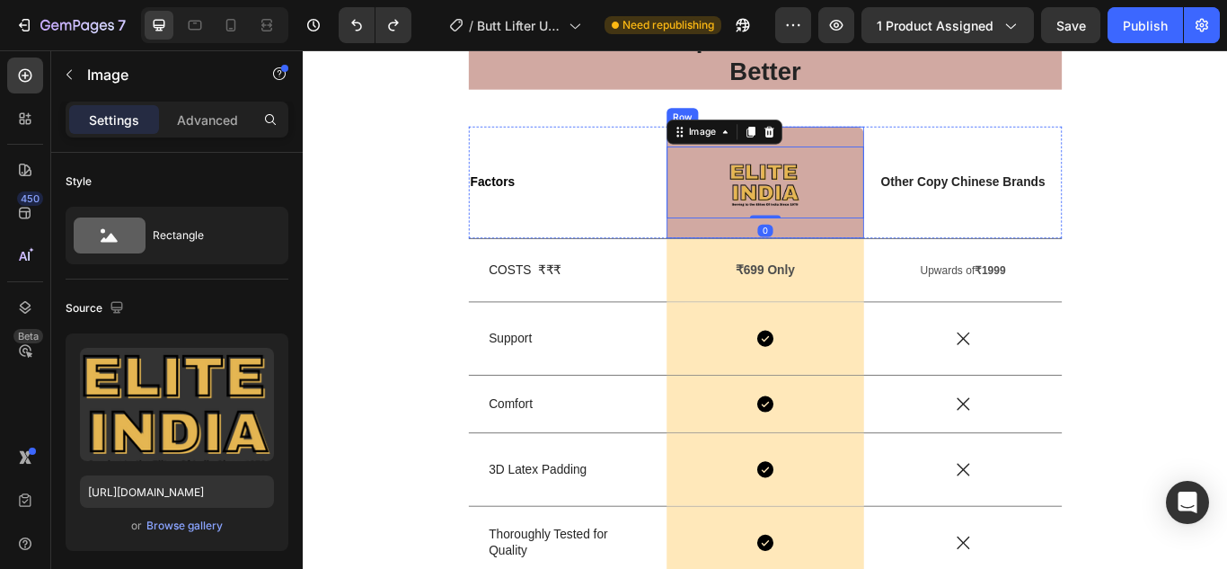
click at [900, 146] on div "Image 0 Row" at bounding box center [842, 204] width 231 height 130
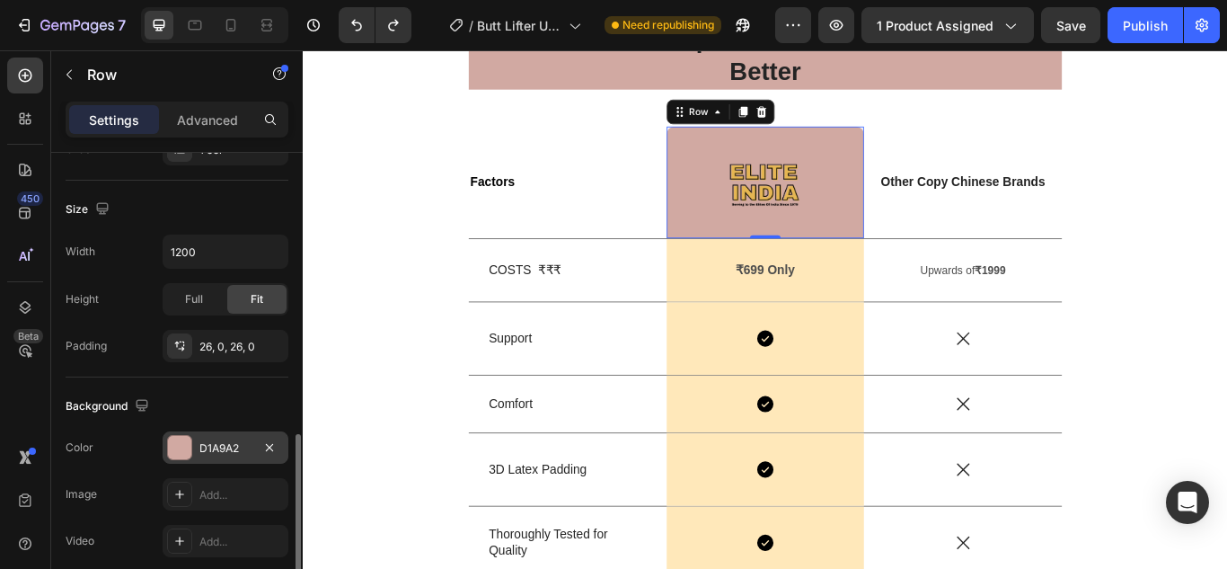
scroll to position [539, 0]
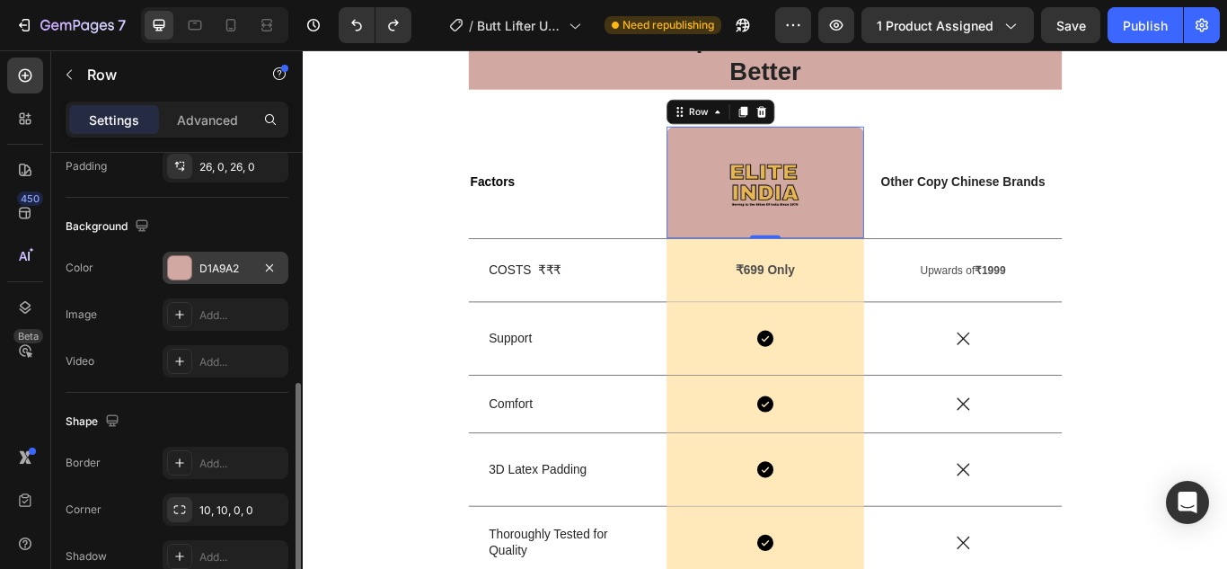
click at [222, 269] on div "D1A9A2" at bounding box center [225, 268] width 52 height 16
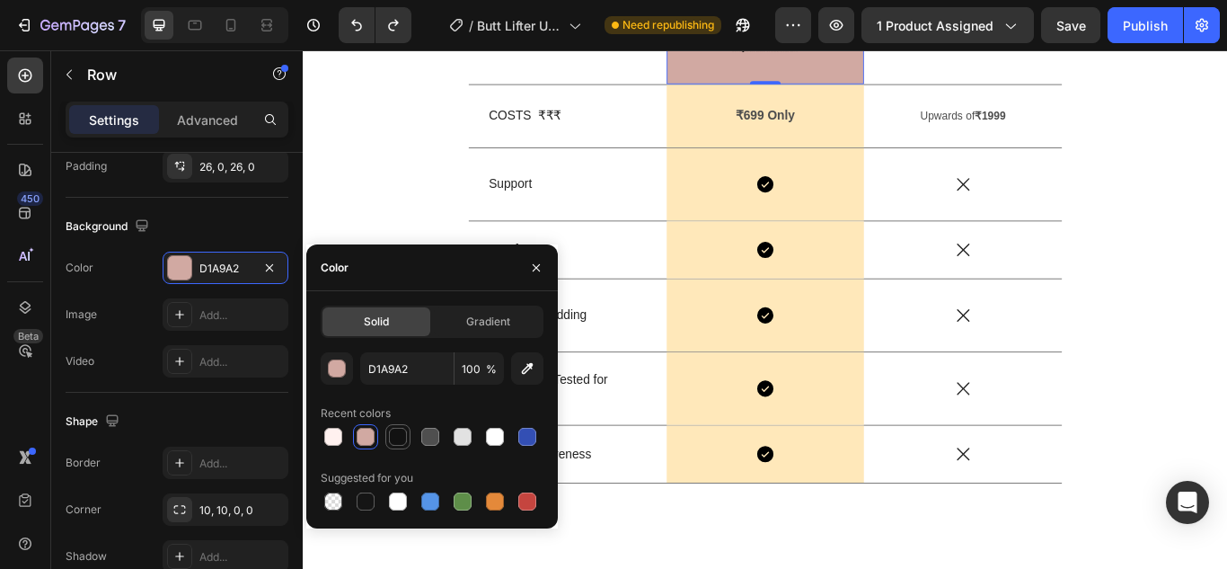
scroll to position [5389, 0]
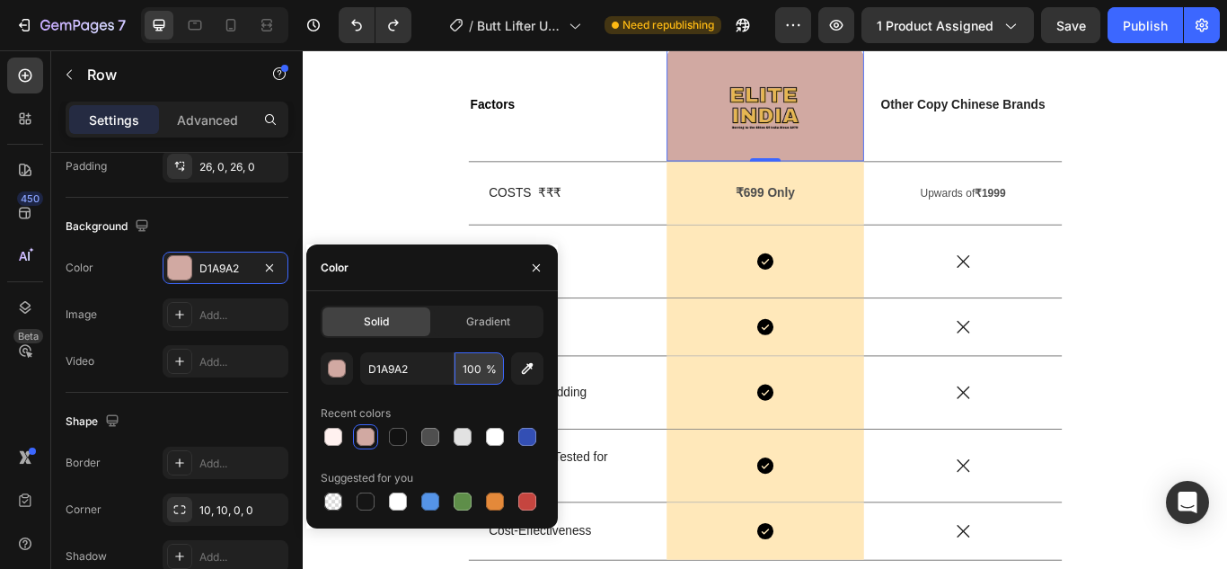
click at [477, 367] on input "100" at bounding box center [478, 368] width 49 height 32
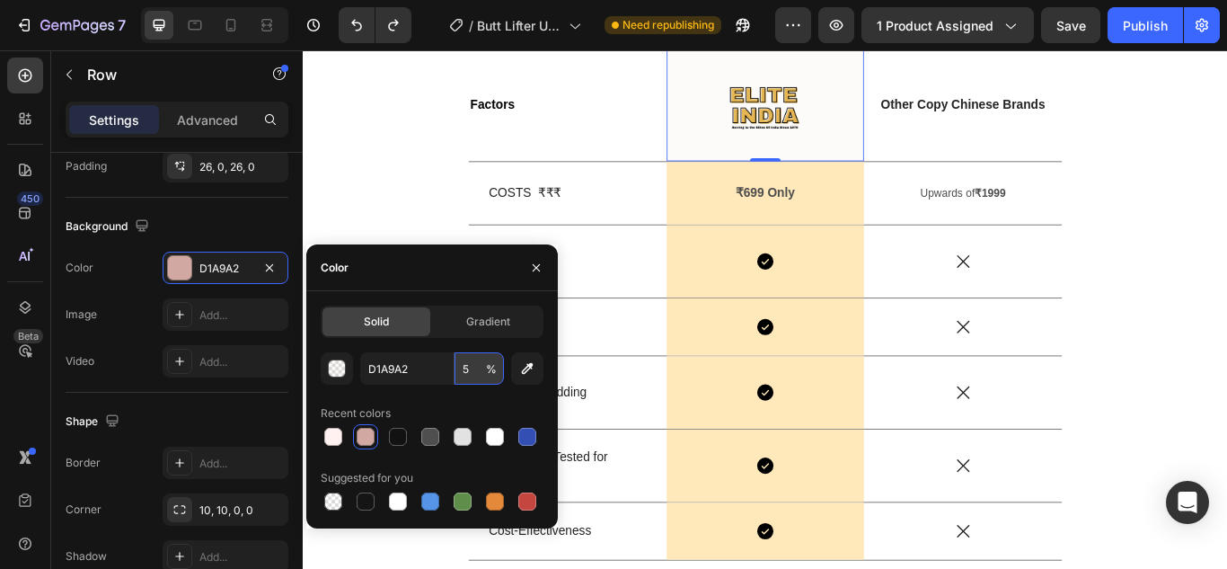
type input "50"
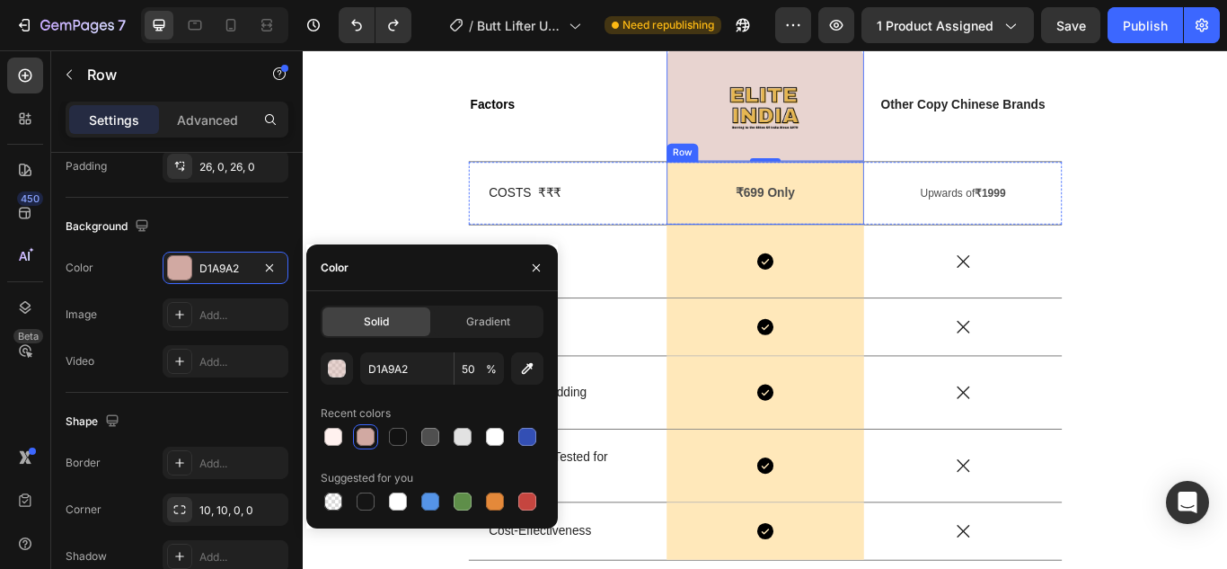
click at [758, 242] on div "₹699 Only Text Block Row" at bounding box center [842, 217] width 231 height 73
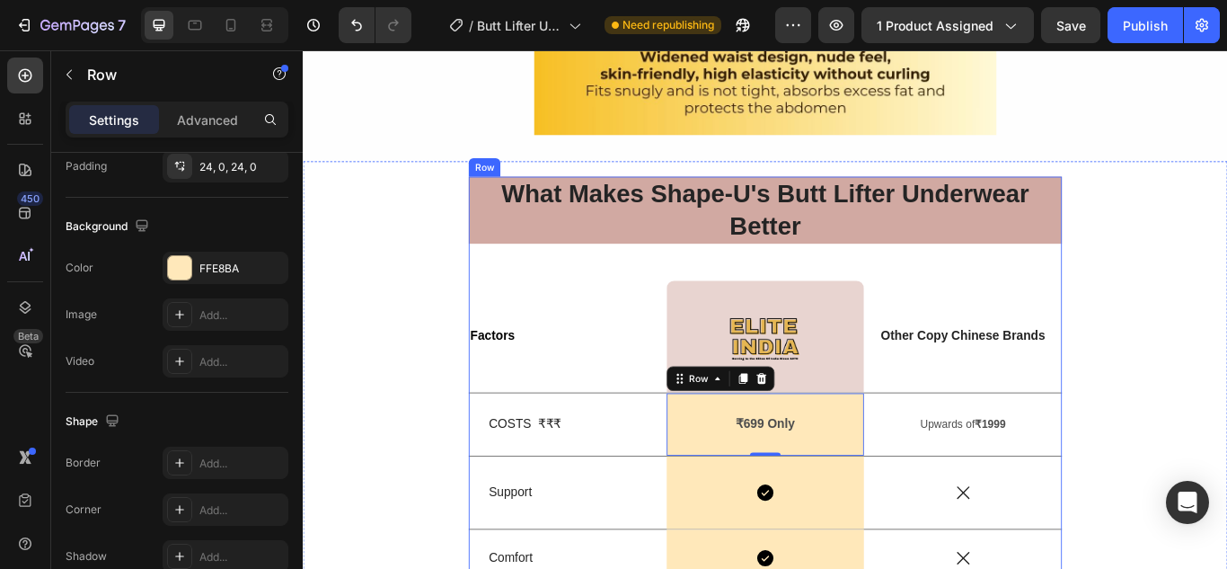
scroll to position [5209, 0]
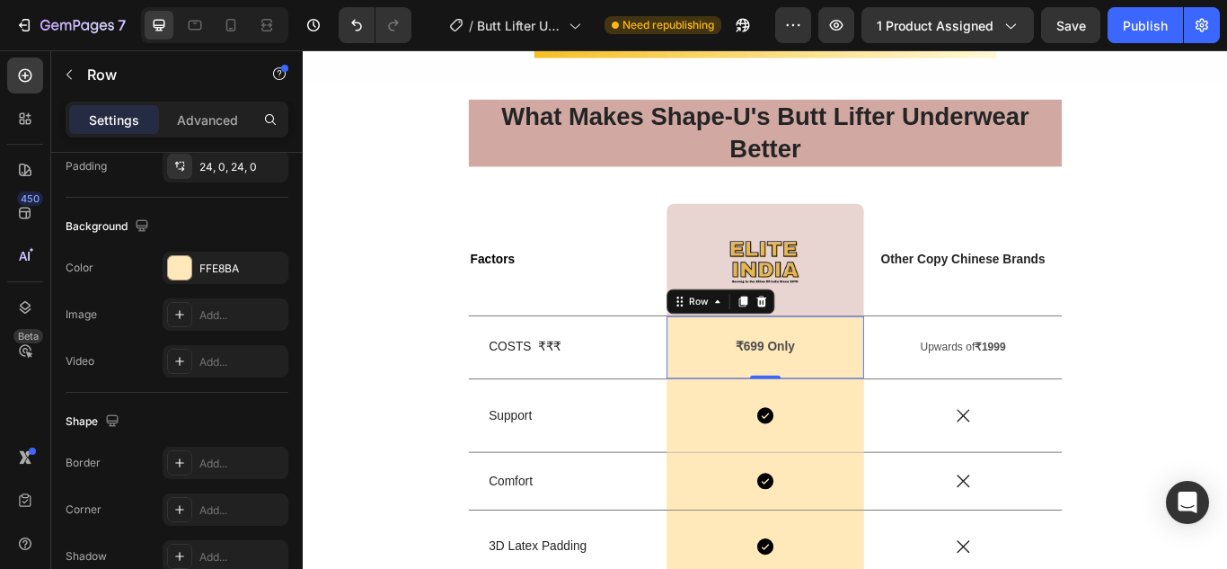
click at [755, 420] on div "₹699 Only Text Block Row 0" at bounding box center [842, 396] width 231 height 73
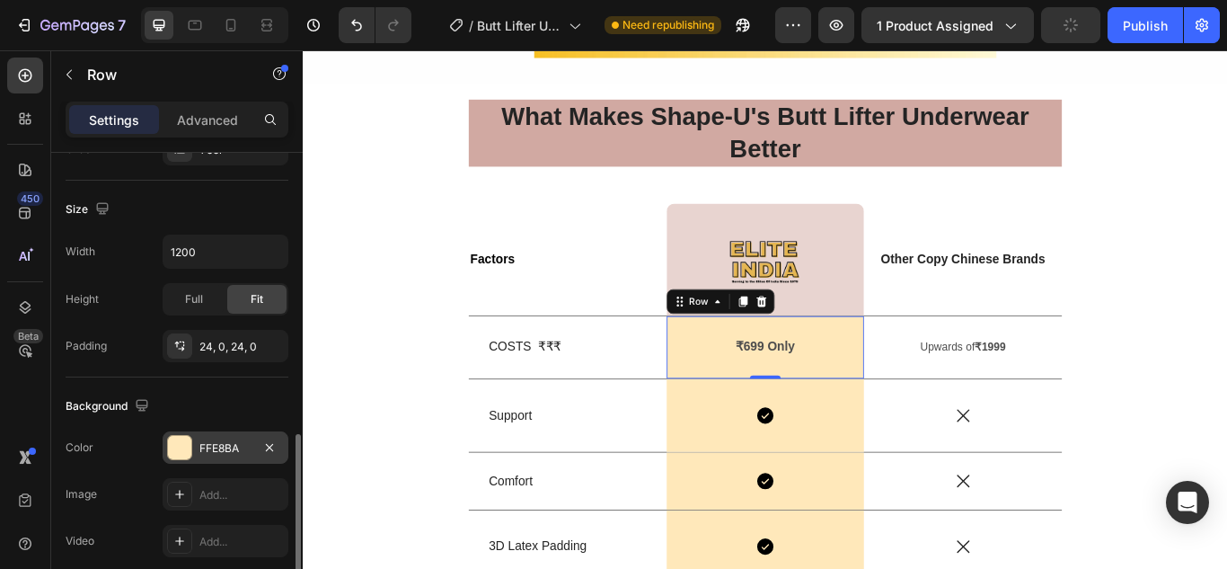
scroll to position [449, 0]
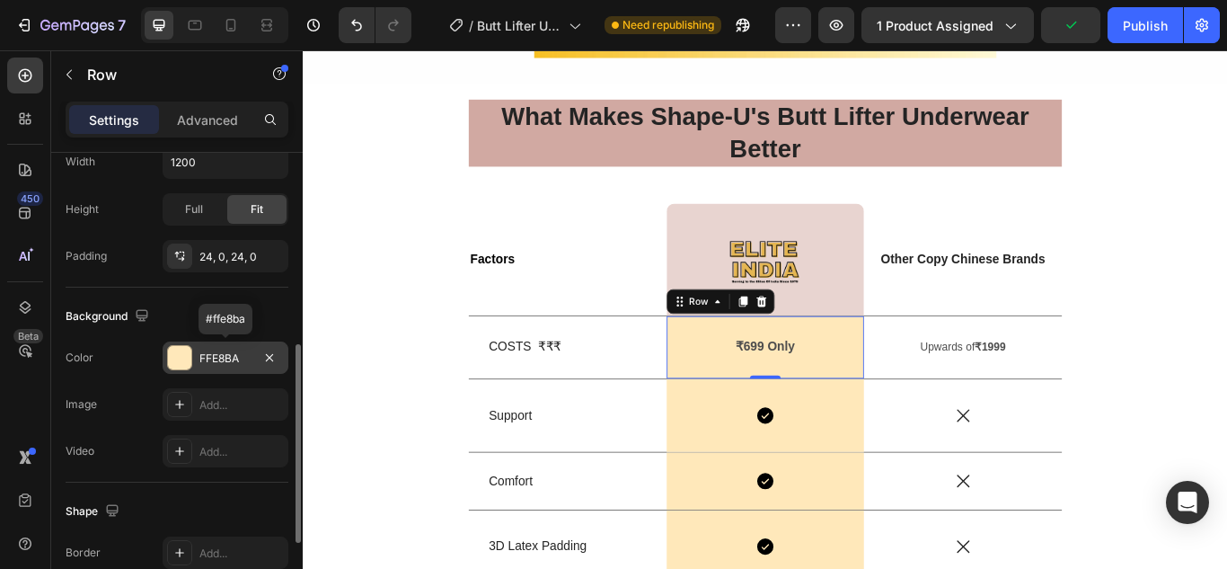
click at [225, 359] on div "FFE8BA" at bounding box center [225, 358] width 52 height 16
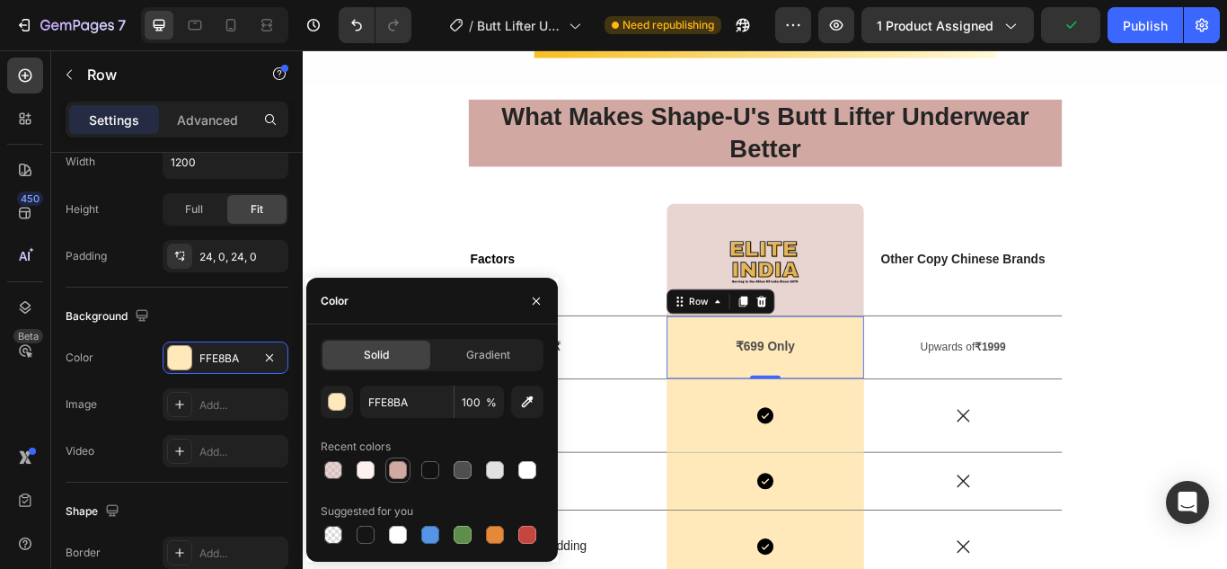
click at [388, 473] on div at bounding box center [398, 470] width 22 height 22
type input "D1A9A2"
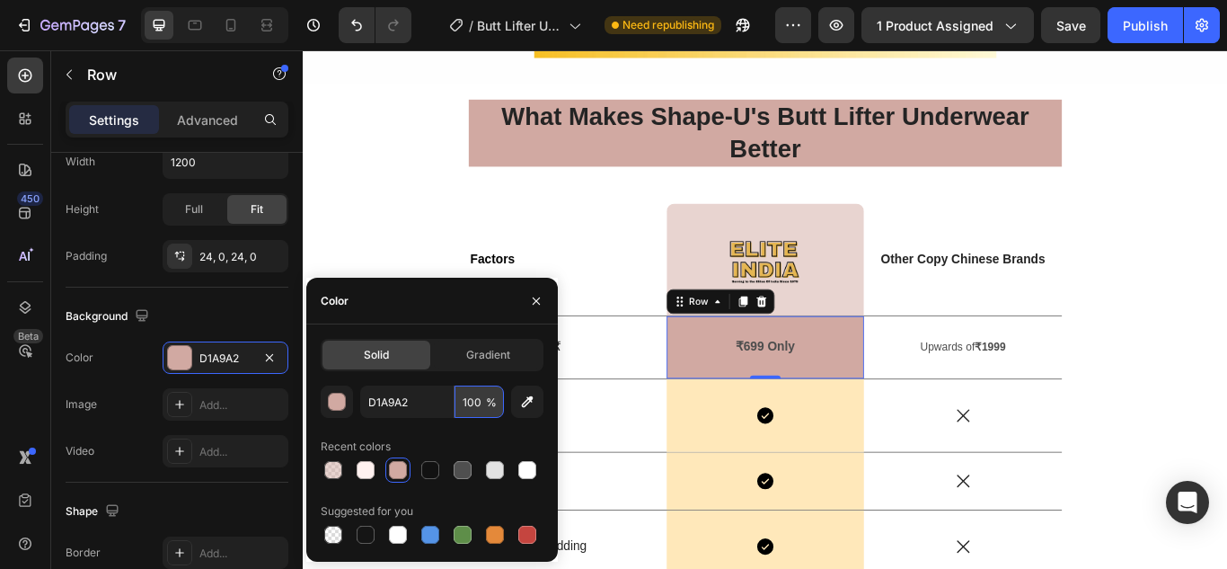
click at [475, 401] on input "100" at bounding box center [478, 401] width 49 height 32
type input "50"
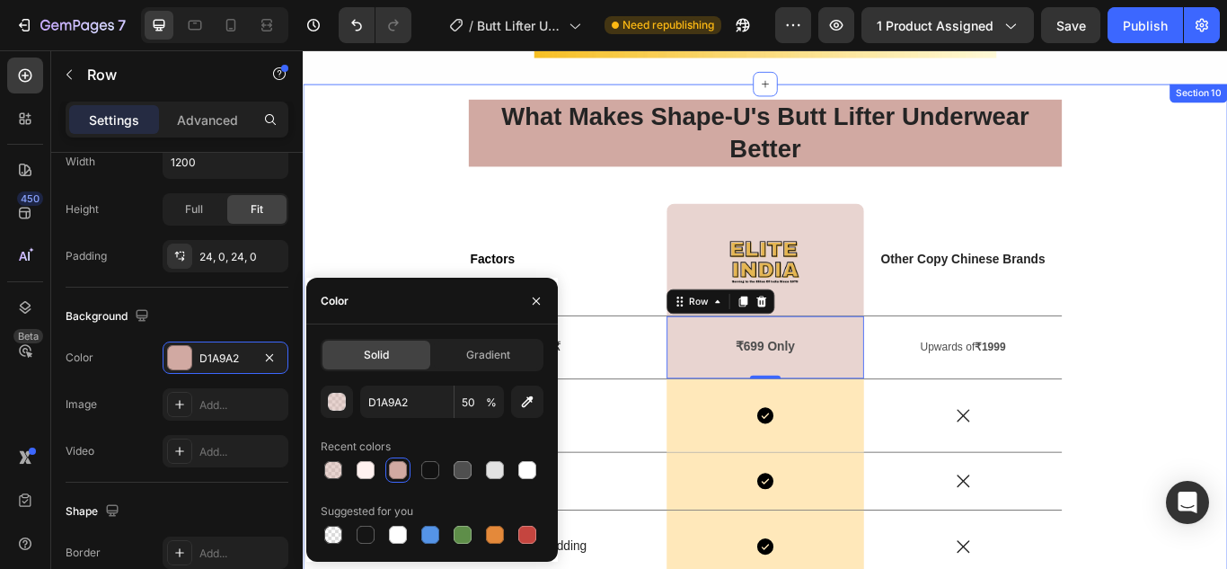
click at [452, 224] on div "What Makes Shape-U's Butt Lifter Underwear Better Heading Factors Text Block Im…" at bounding box center [841, 473] width 1051 height 731
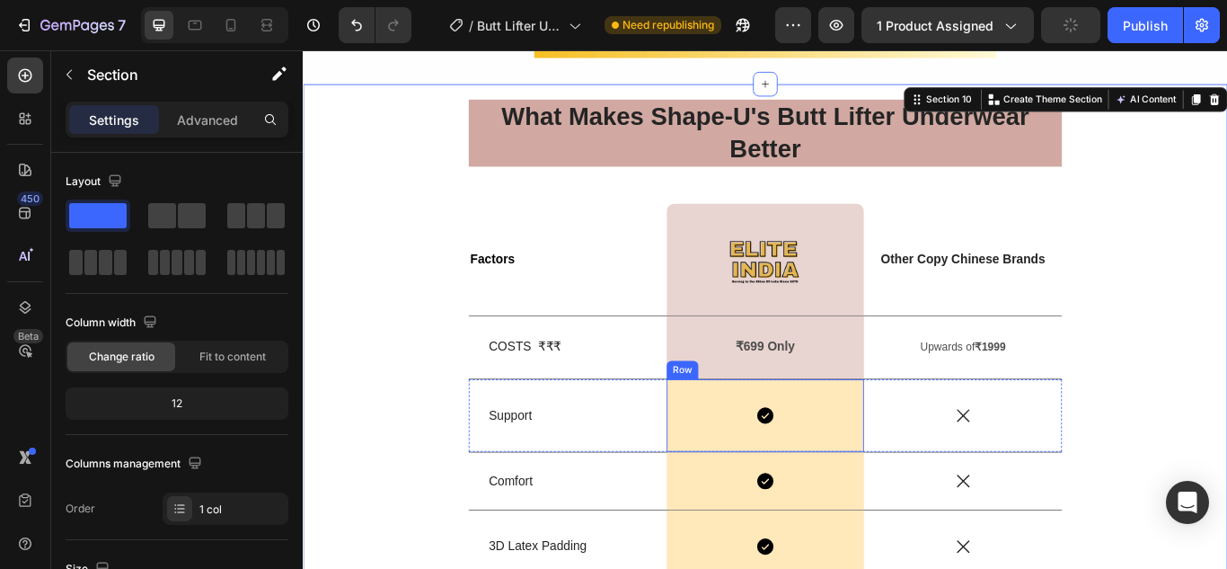
scroll to position [5299, 0]
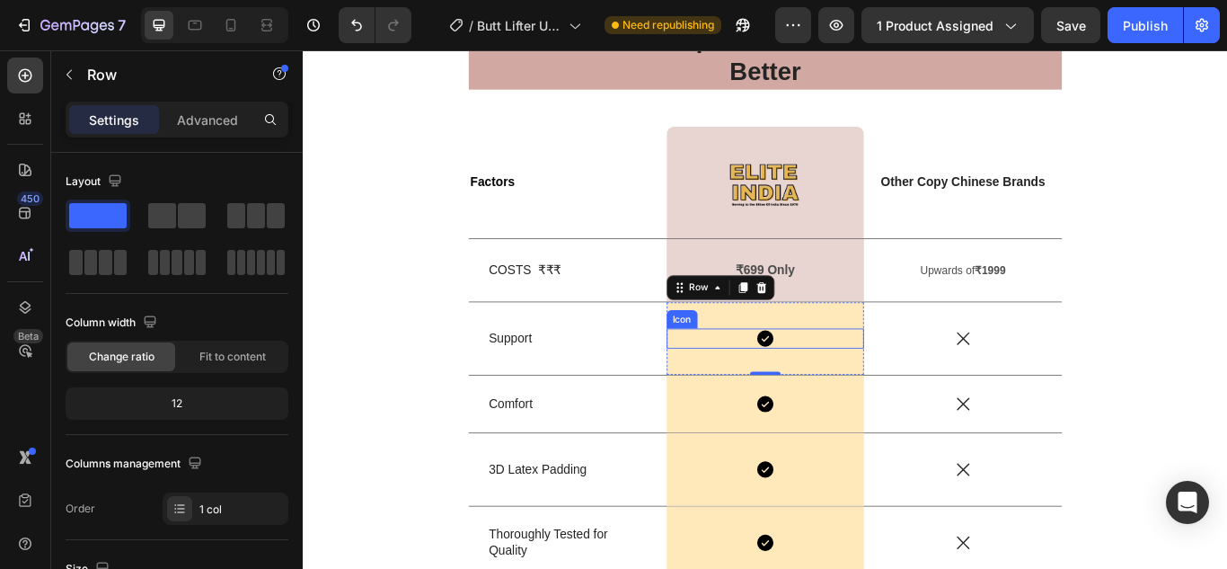
click at [760, 383] on div "Icon" at bounding box center [842, 386] width 231 height 23
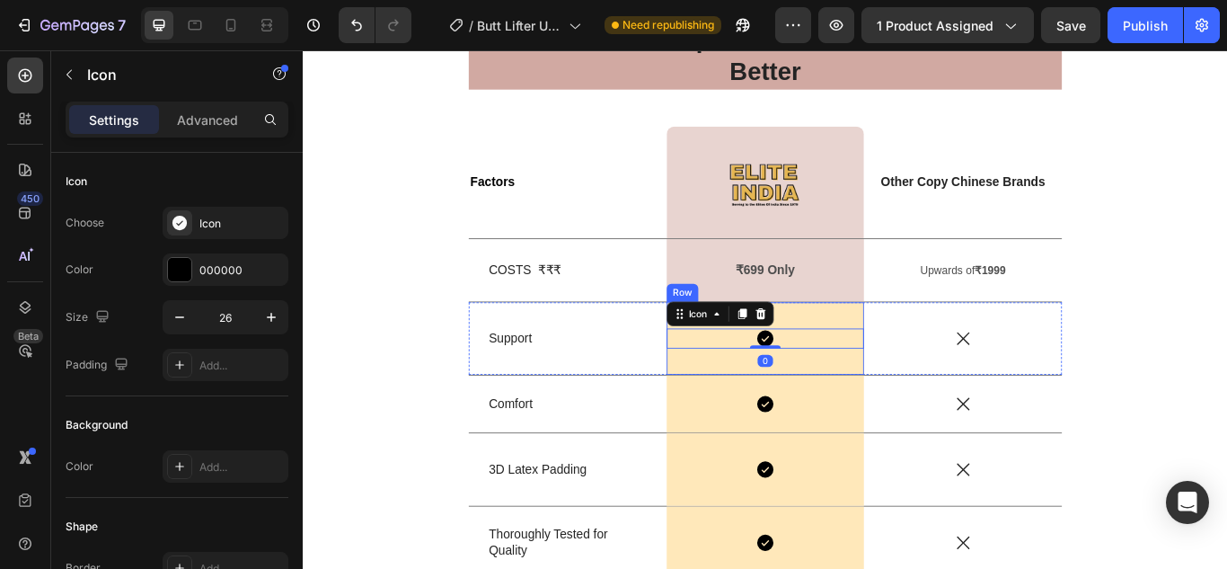
click at [749, 409] on div "Icon 0 Row" at bounding box center [842, 386] width 231 height 84
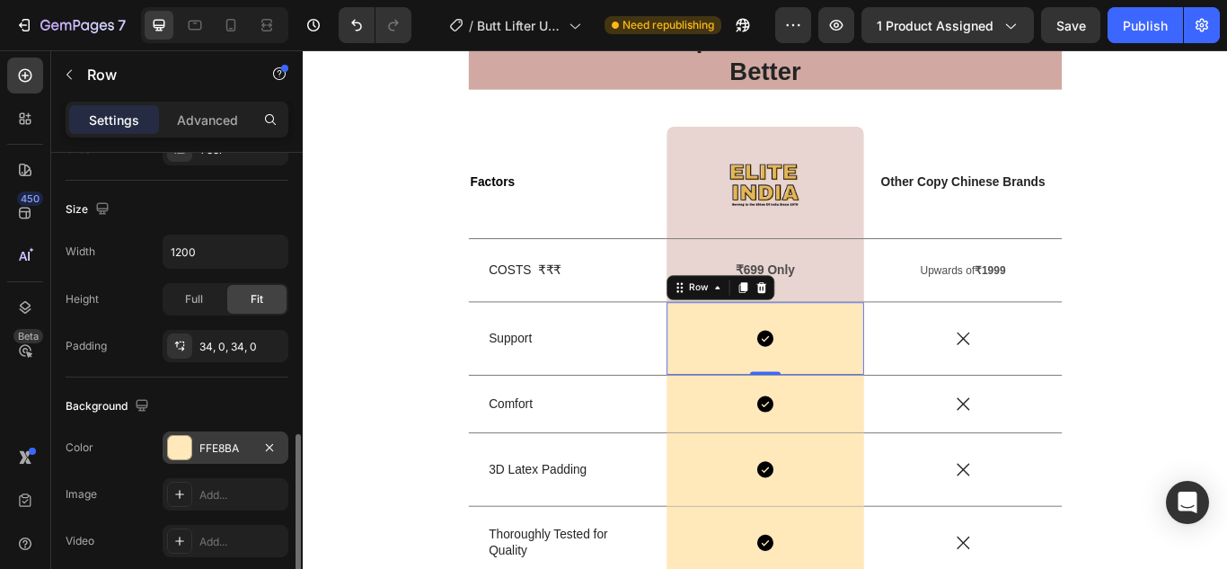
scroll to position [449, 0]
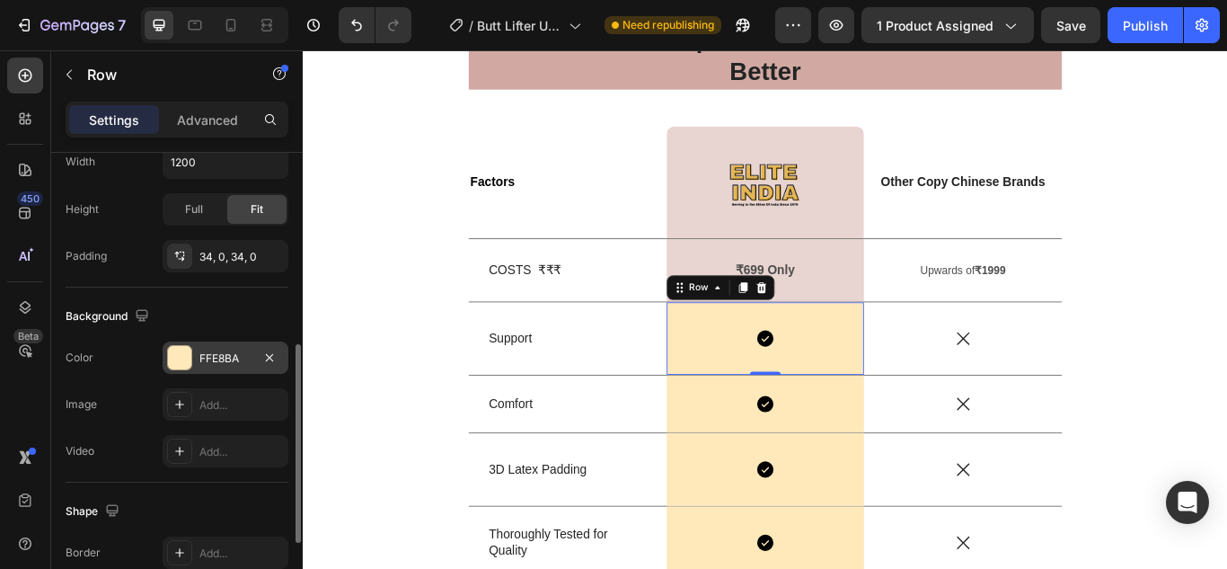
click at [195, 356] on div "FFE8BA" at bounding box center [226, 357] width 126 height 32
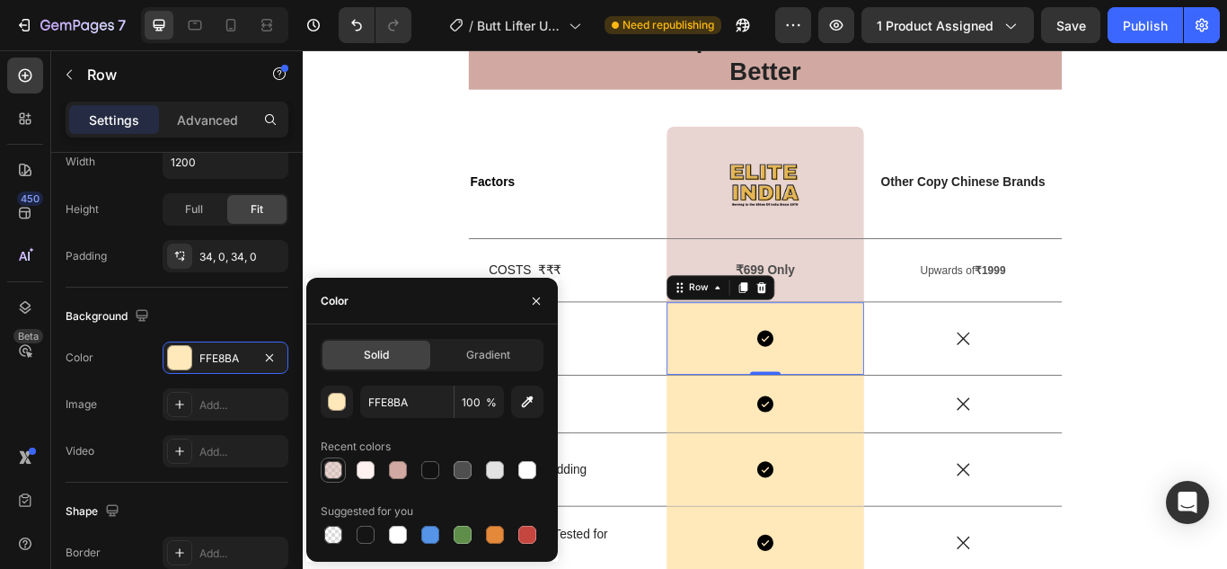
click at [333, 464] on div at bounding box center [333, 470] width 18 height 18
type input "D1A9A2"
type input "50"
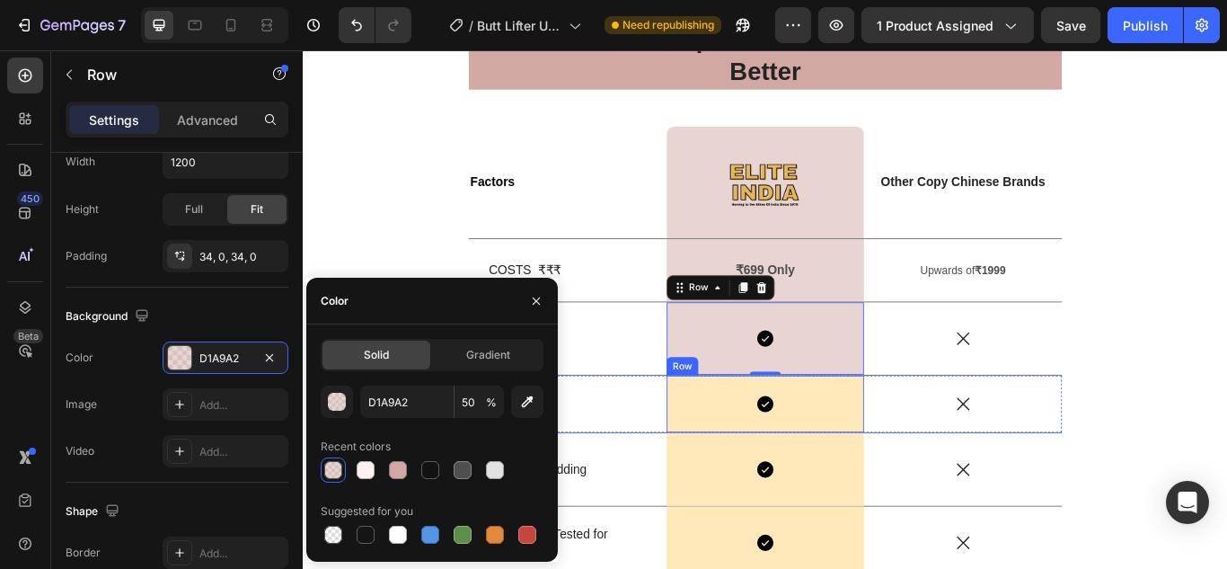
click at [747, 482] on div "Icon Row" at bounding box center [842, 462] width 231 height 66
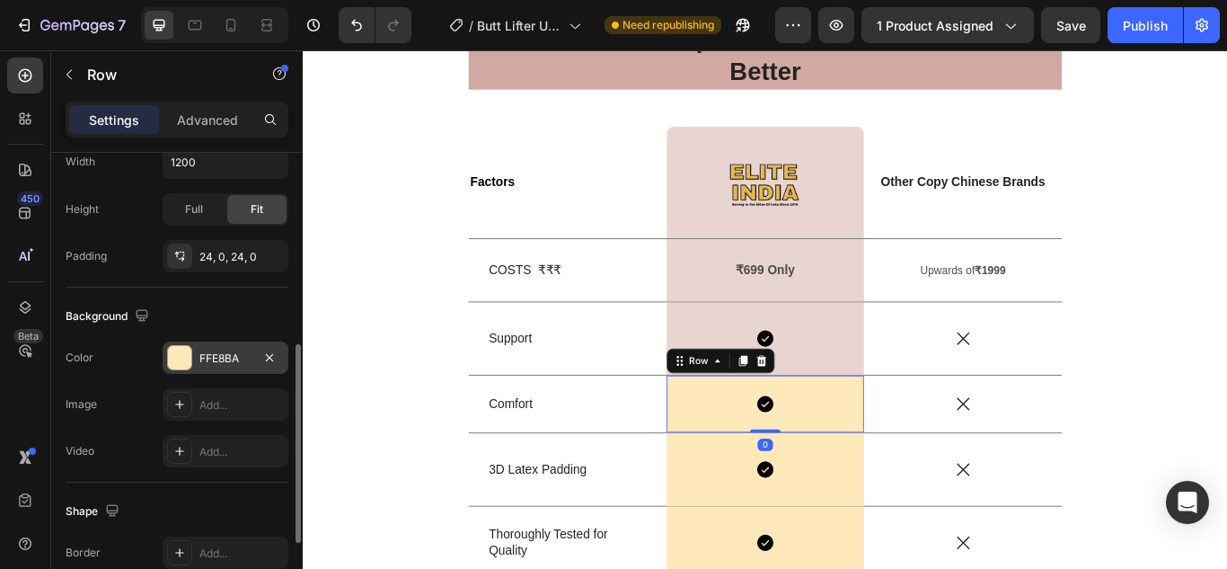
click at [203, 363] on div "FFE8BA" at bounding box center [225, 358] width 52 height 16
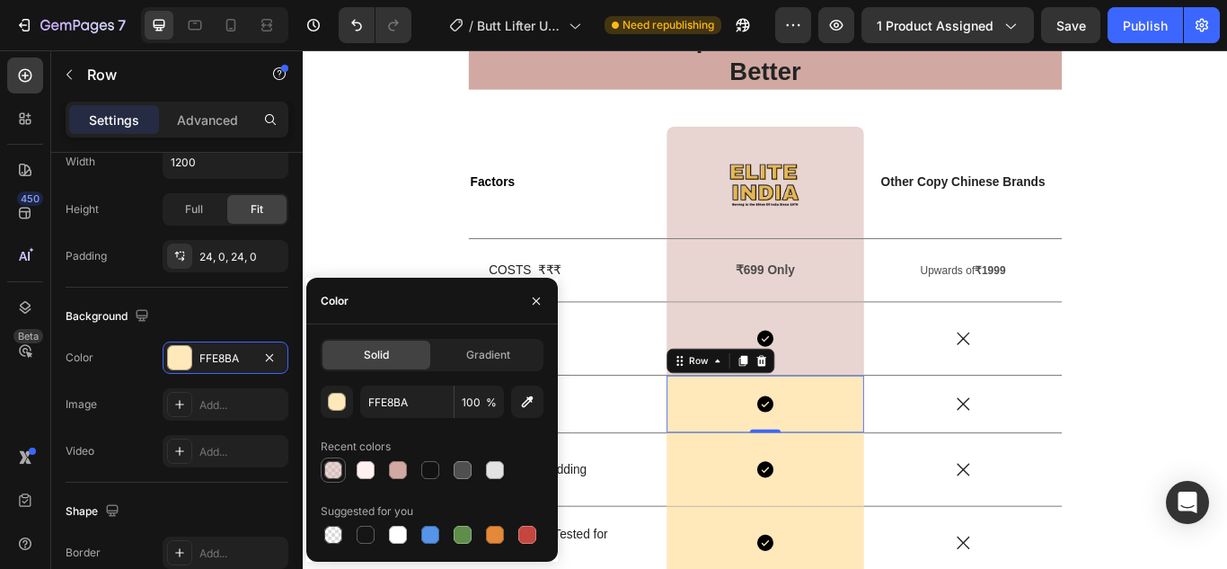
drag, startPoint x: 337, startPoint y: 472, endPoint x: 437, endPoint y: 502, distance: 104.3
click at [337, 472] on div at bounding box center [333, 470] width 18 height 18
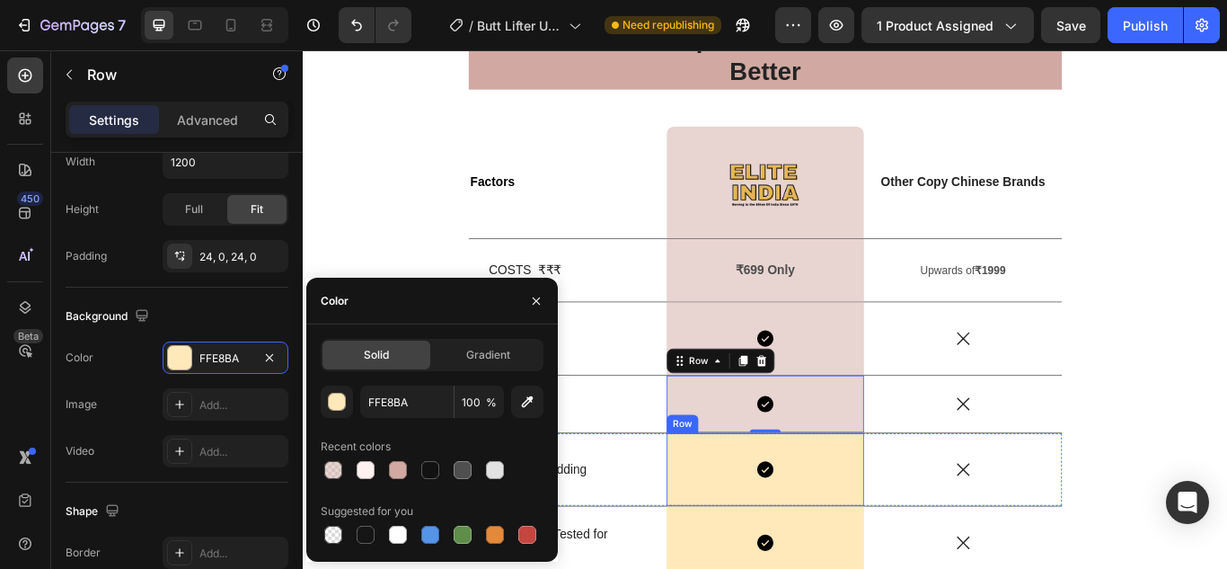
type input "D1A9A2"
type input "50"
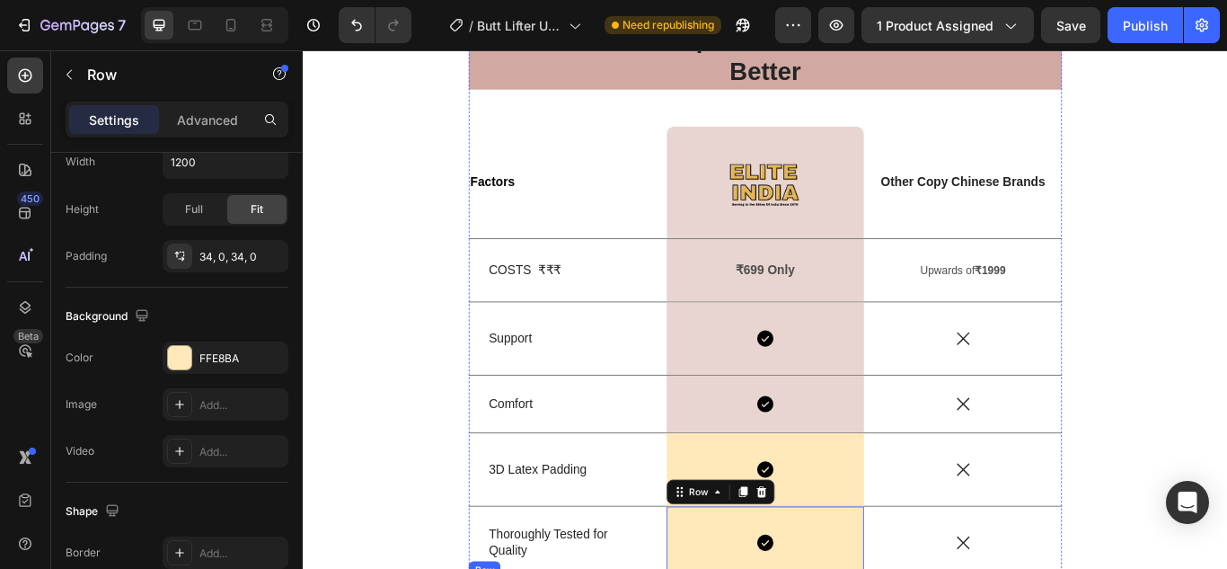
scroll to position [5479, 0]
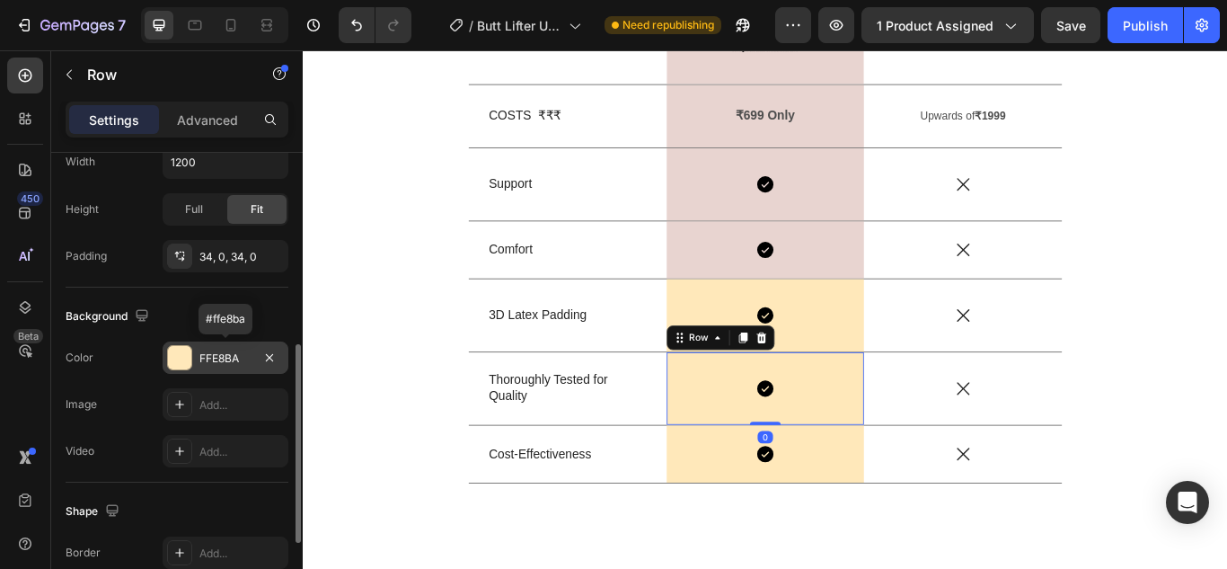
click at [207, 355] on div "FFE8BA" at bounding box center [225, 358] width 52 height 16
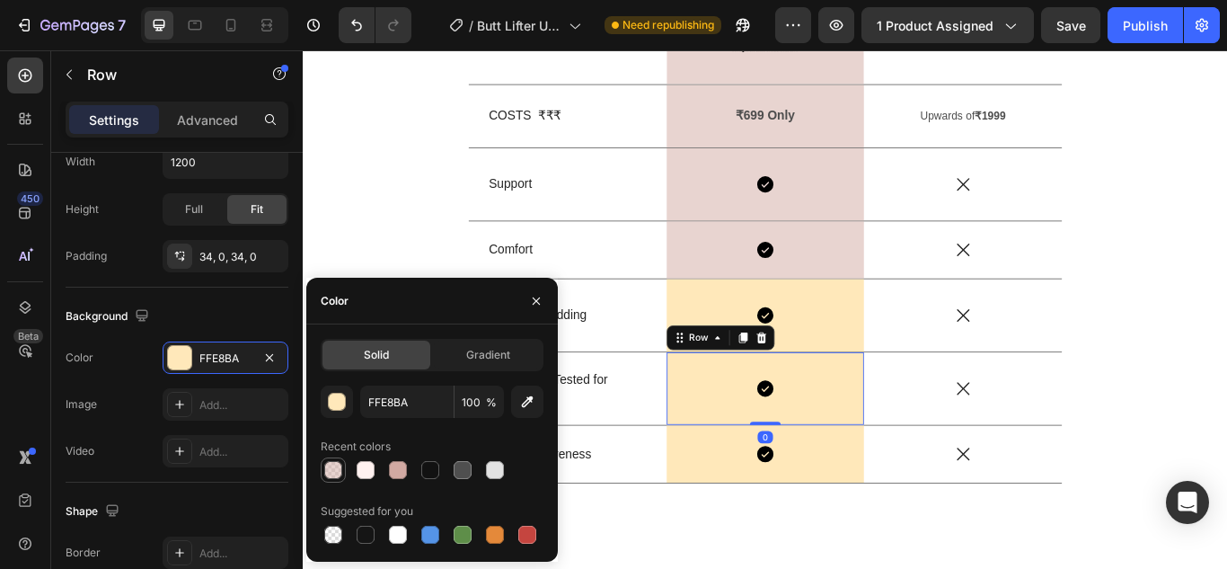
drag, startPoint x: 333, startPoint y: 471, endPoint x: 363, endPoint y: 398, distance: 78.6
click at [333, 471] on div at bounding box center [333, 470] width 18 height 18
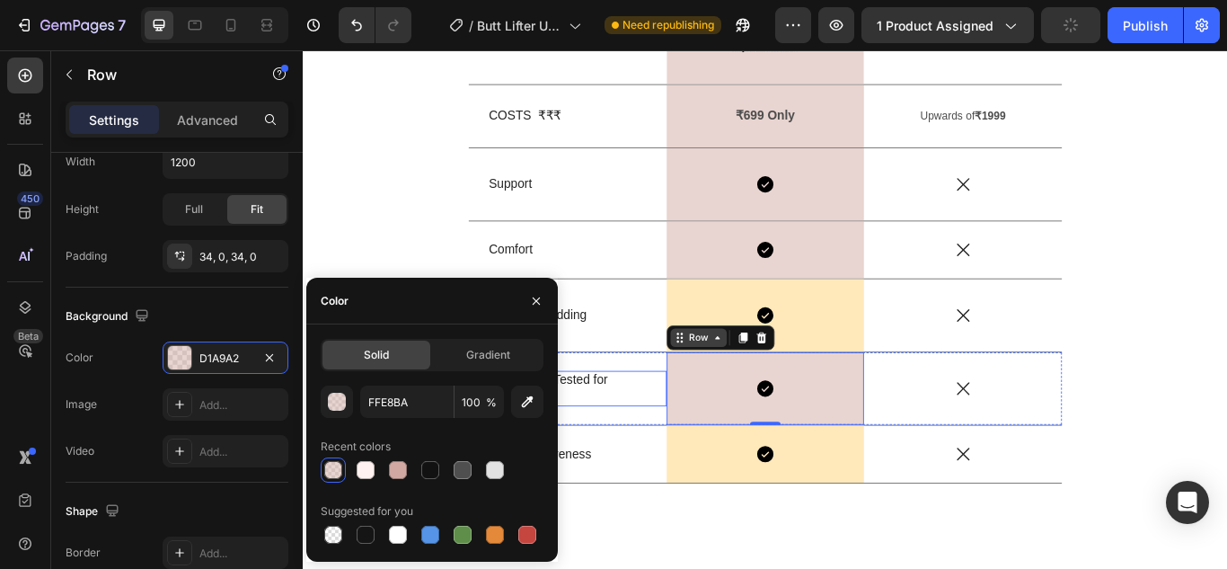
type input "D1A9A2"
type input "50"
click at [764, 326] on div "Icon Row" at bounding box center [842, 359] width 231 height 84
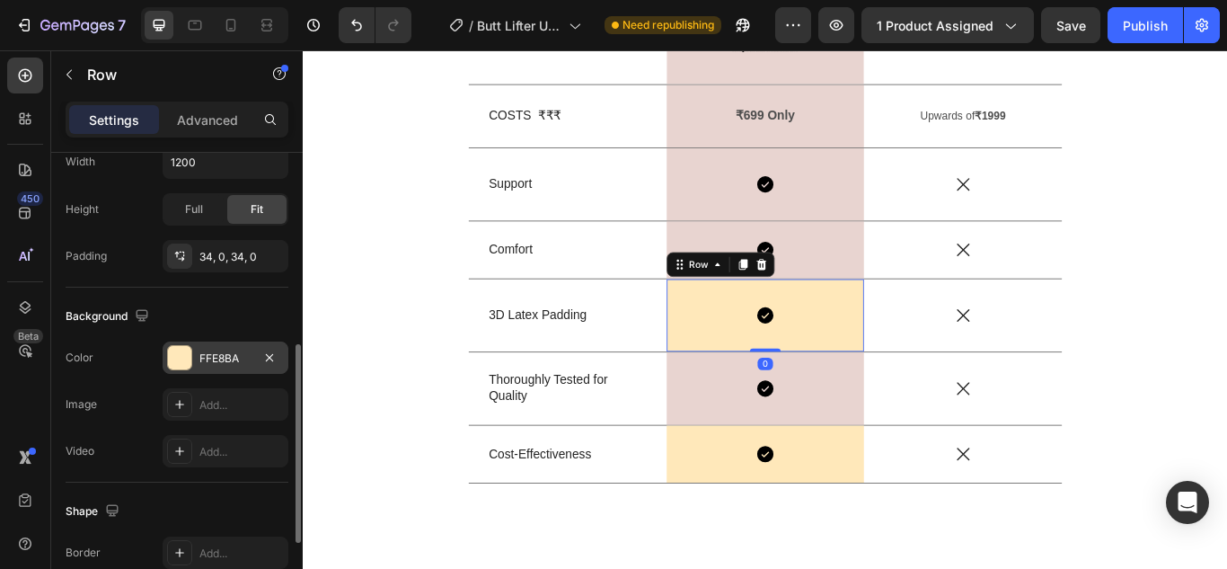
click at [199, 362] on div "FFE8BA" at bounding box center [225, 358] width 52 height 16
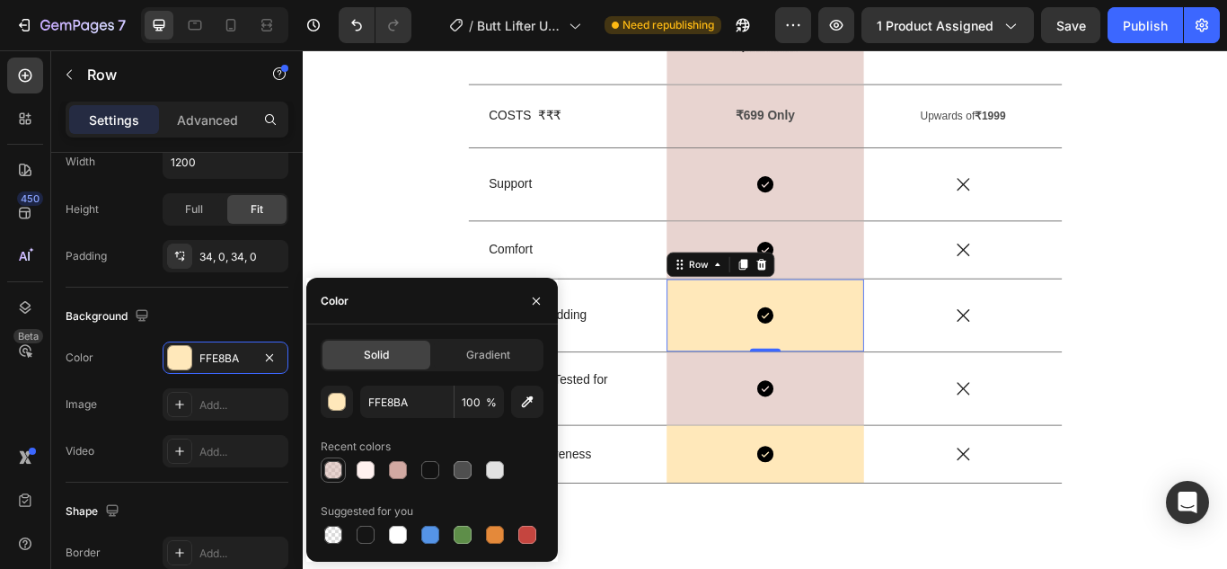
drag, startPoint x: 340, startPoint y: 462, endPoint x: 518, endPoint y: 538, distance: 193.5
click at [340, 462] on div at bounding box center [333, 470] width 18 height 18
type input "D1A9A2"
type input "50"
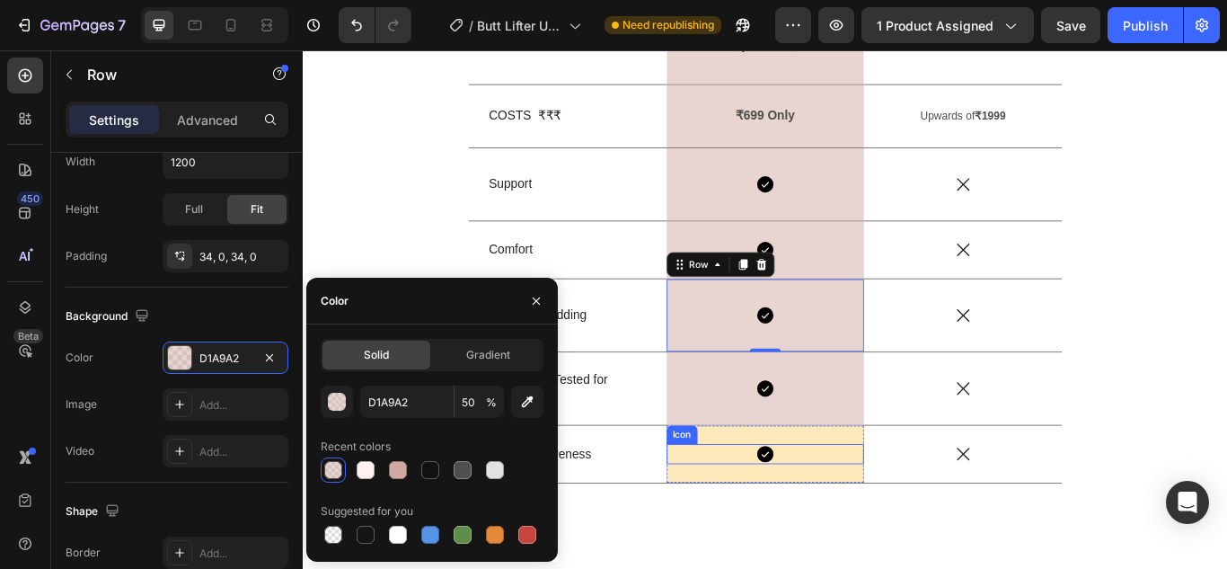
click at [755, 526] on div "Icon" at bounding box center [842, 520] width 231 height 23
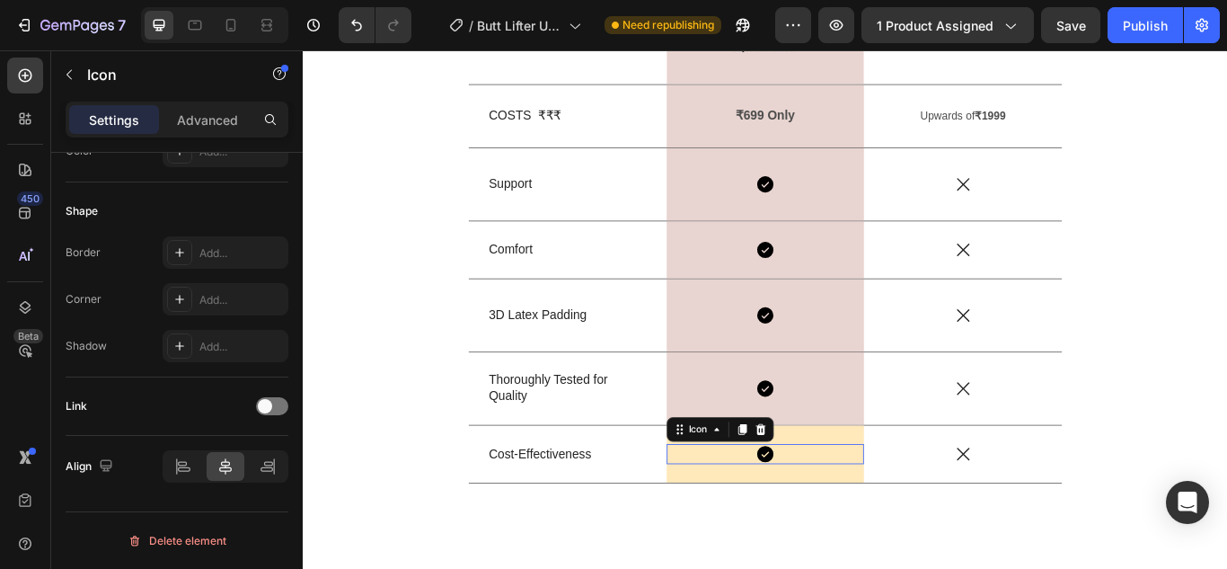
scroll to position [0, 0]
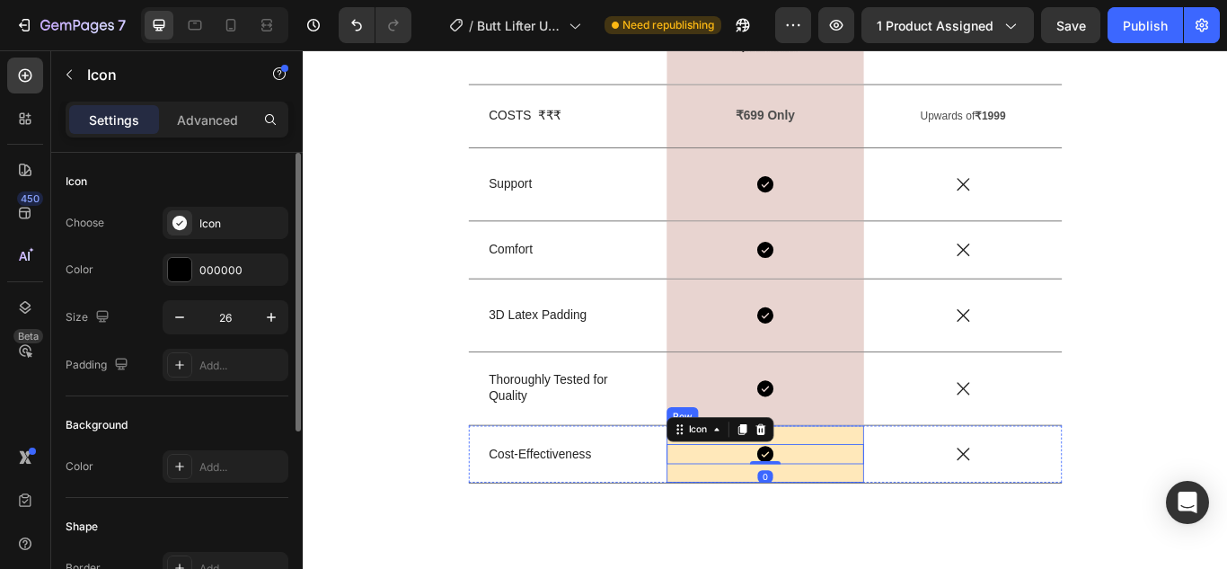
click at [752, 544] on div "Icon 0 Row" at bounding box center [842, 521] width 231 height 66
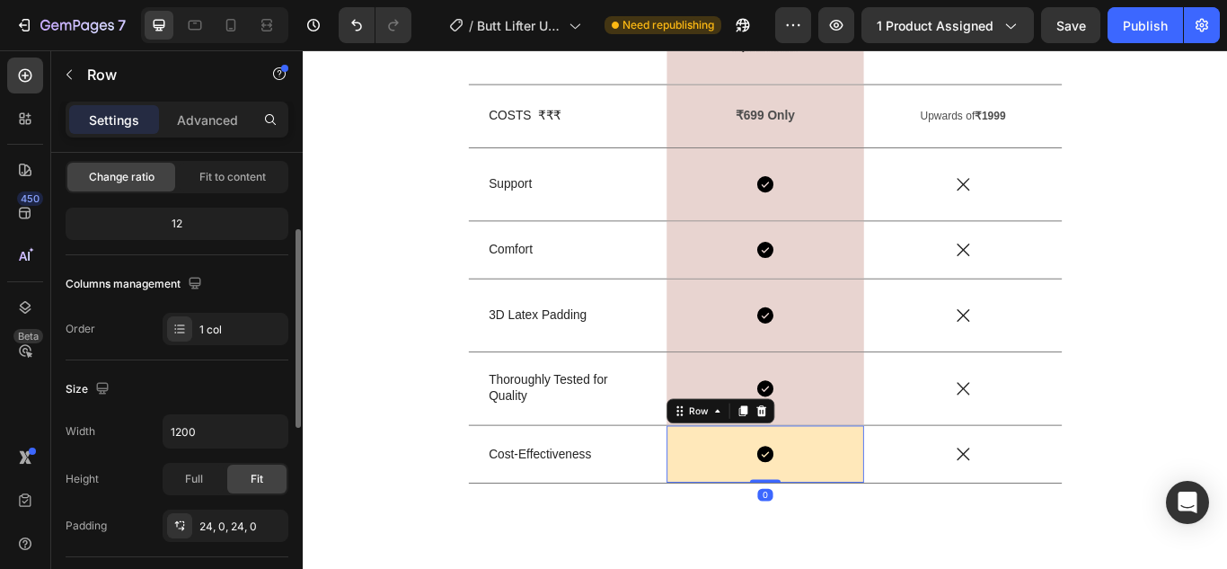
scroll to position [359, 0]
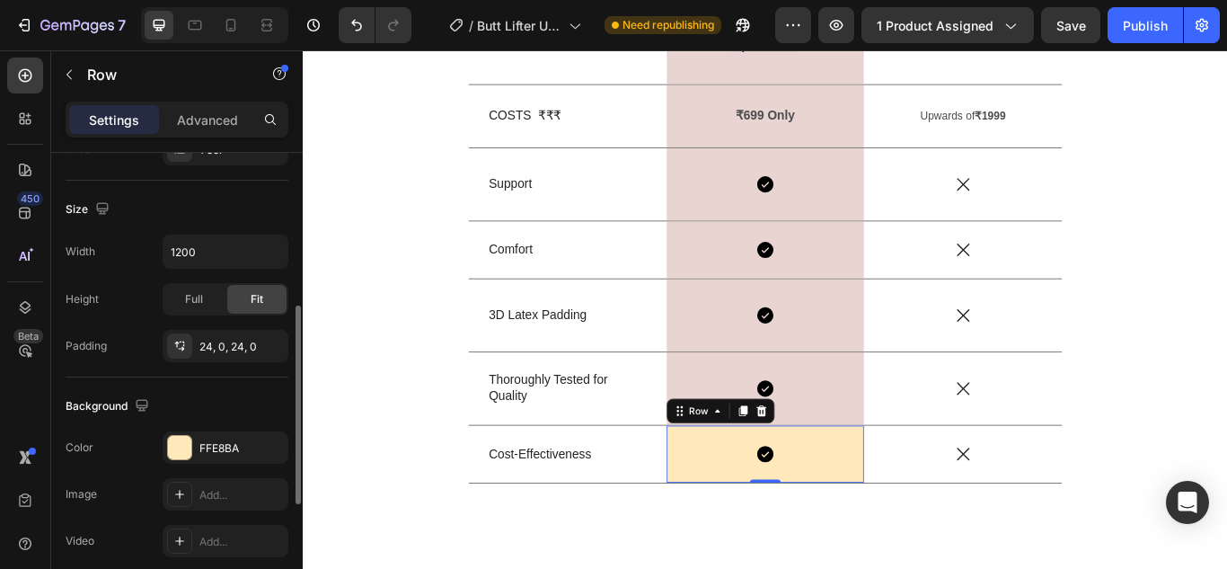
click at [217, 445] on div "FFE8BA" at bounding box center [241, 448] width 84 height 16
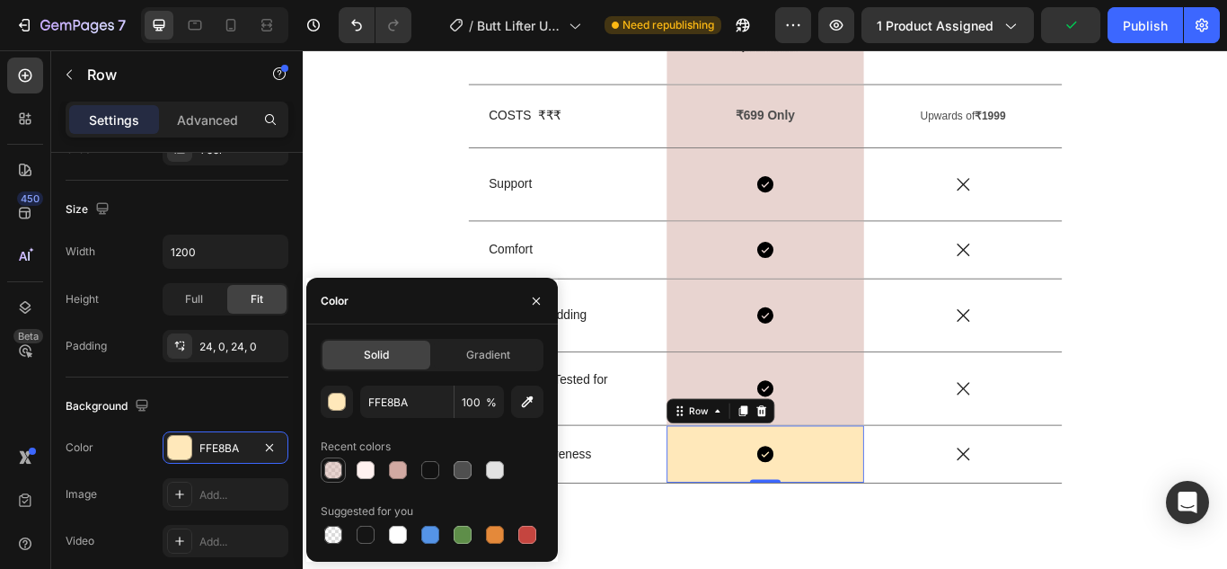
drag, startPoint x: 327, startPoint y: 463, endPoint x: 80, endPoint y: 216, distance: 349.9
click at [327, 463] on div at bounding box center [333, 470] width 18 height 18
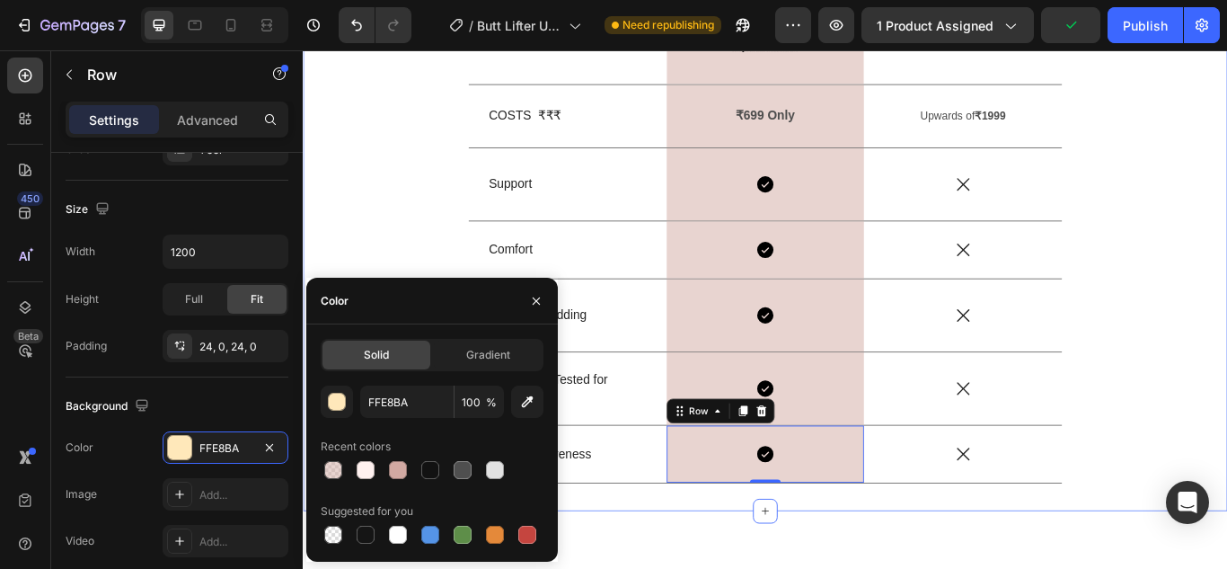
type input "D1A9A2"
type input "50"
click at [383, 266] on div "What Makes Shape-U's Butt Lifter Underwear Better Heading Factors Text Block Im…" at bounding box center [841, 203] width 1051 height 731
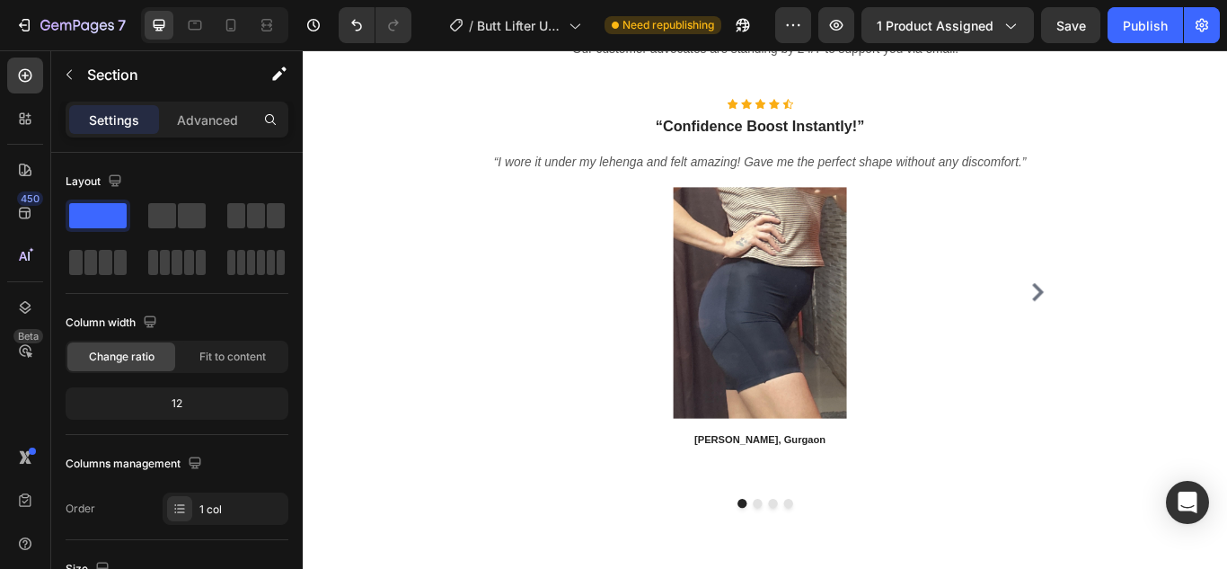
scroll to position [6736, 0]
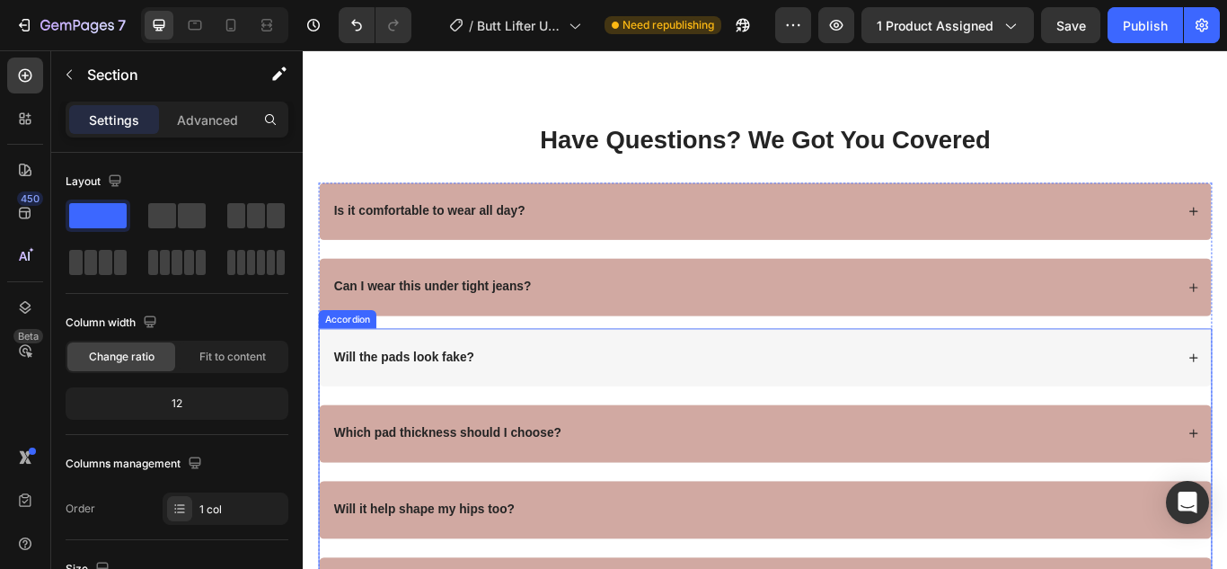
click at [847, 405] on div "Will the pads look fake?" at bounding box center [828, 408] width 984 height 24
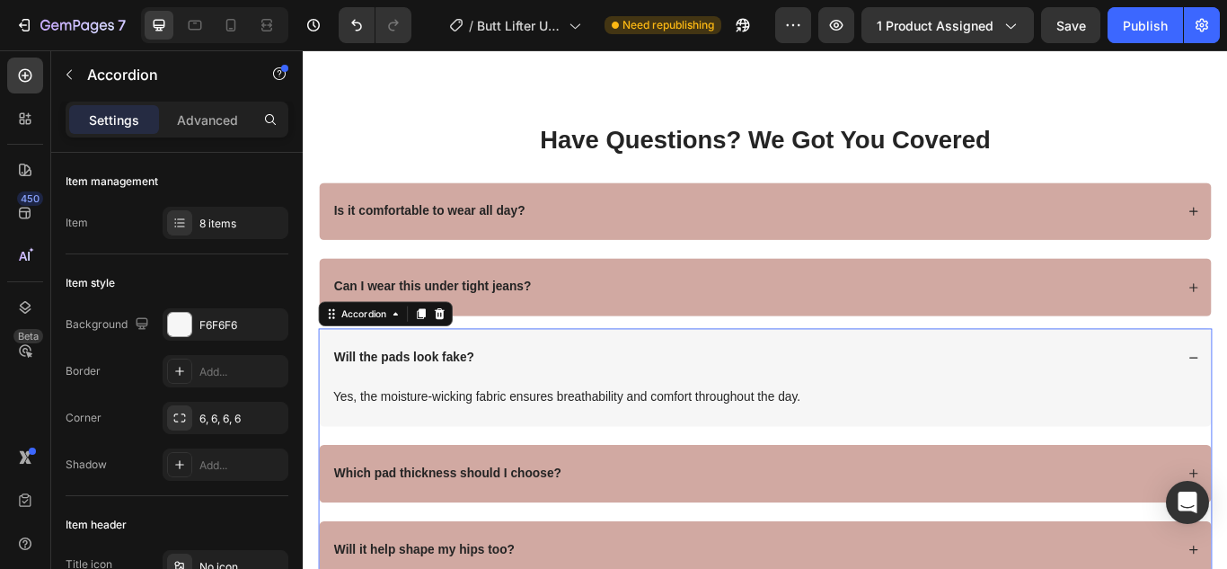
click at [1028, 401] on div "Will the pads look fake?" at bounding box center [828, 408] width 984 height 24
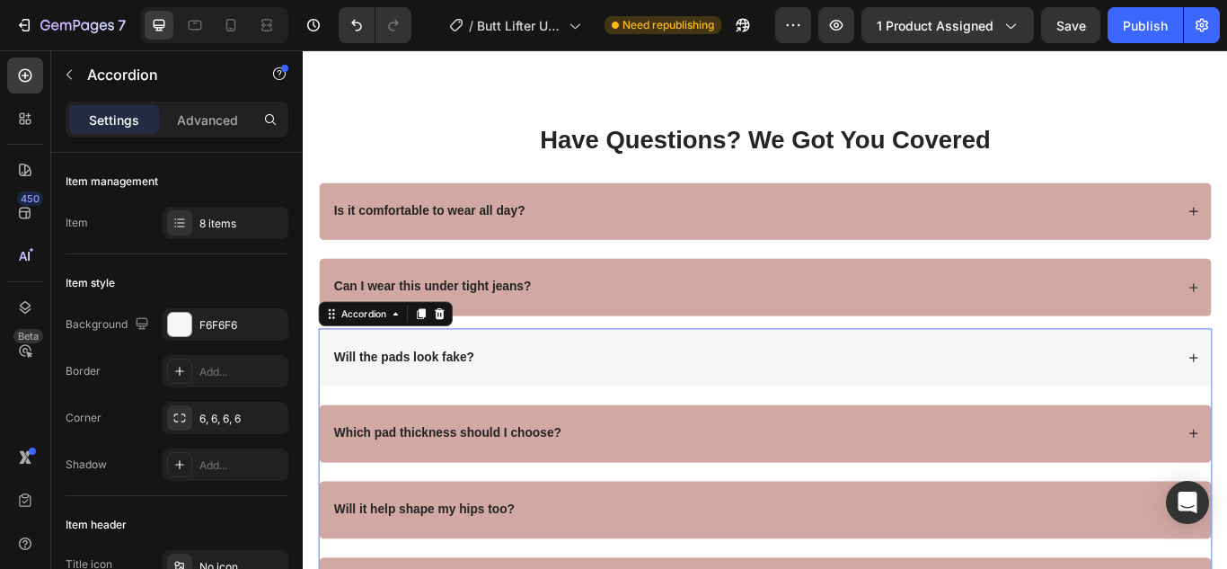
click at [677, 383] on div "Will the pads look fake?" at bounding box center [842, 408] width 1040 height 67
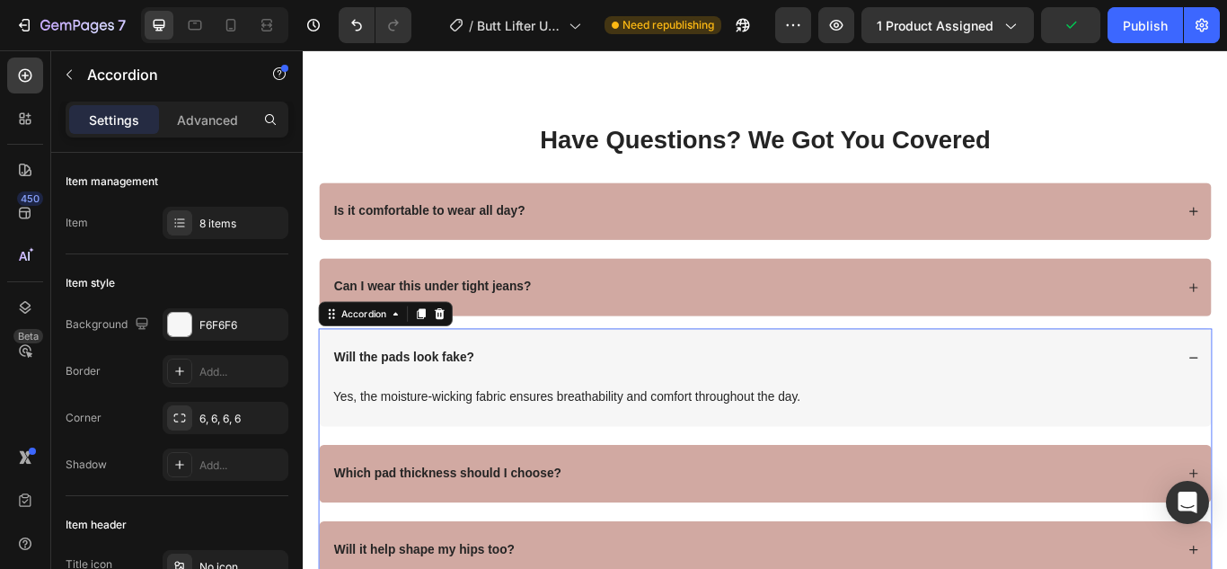
click at [1226, 391] on div "Will the pads look fake?" at bounding box center [842, 408] width 1040 height 67
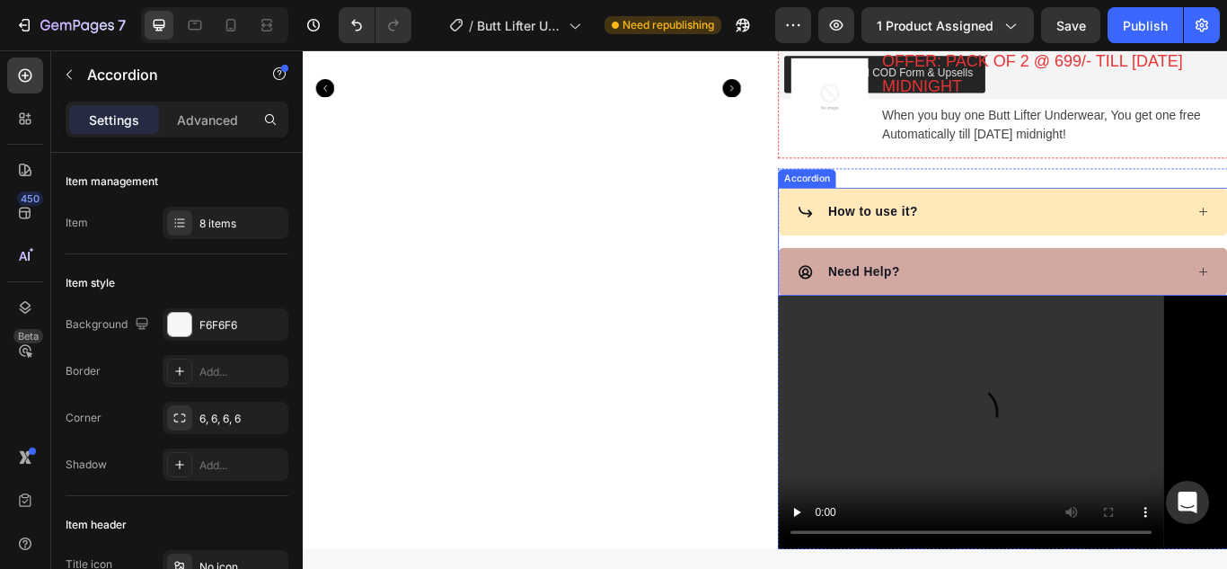
scroll to position [269, 0]
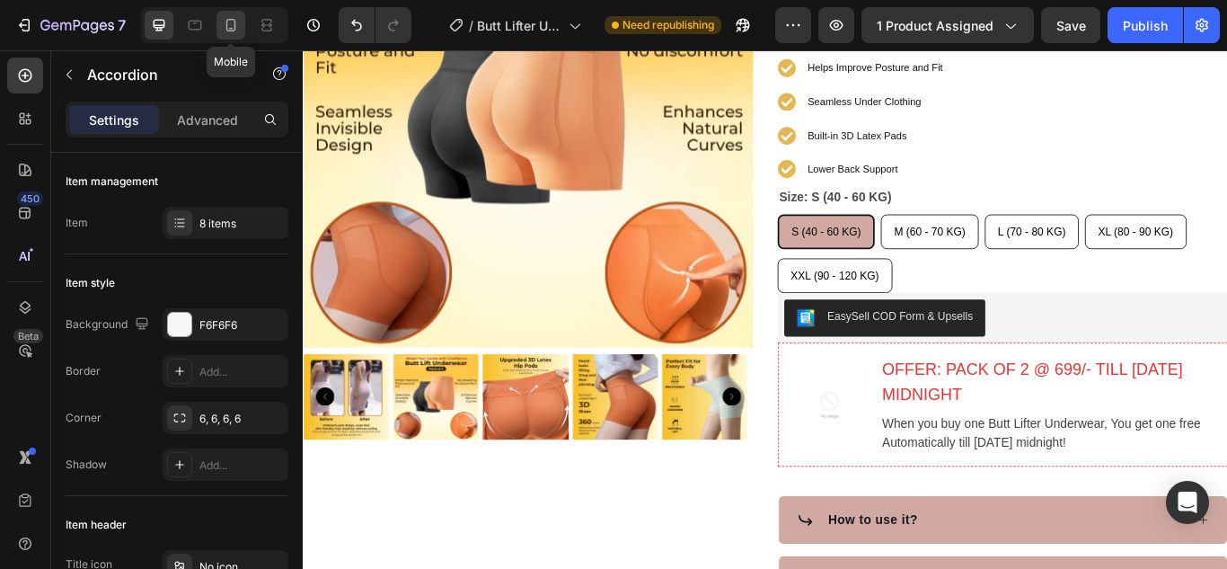
drag, startPoint x: 226, startPoint y: 22, endPoint x: 713, endPoint y: 81, distance: 490.4
click at [226, 22] on icon at bounding box center [231, 25] width 10 height 13
type input "14"
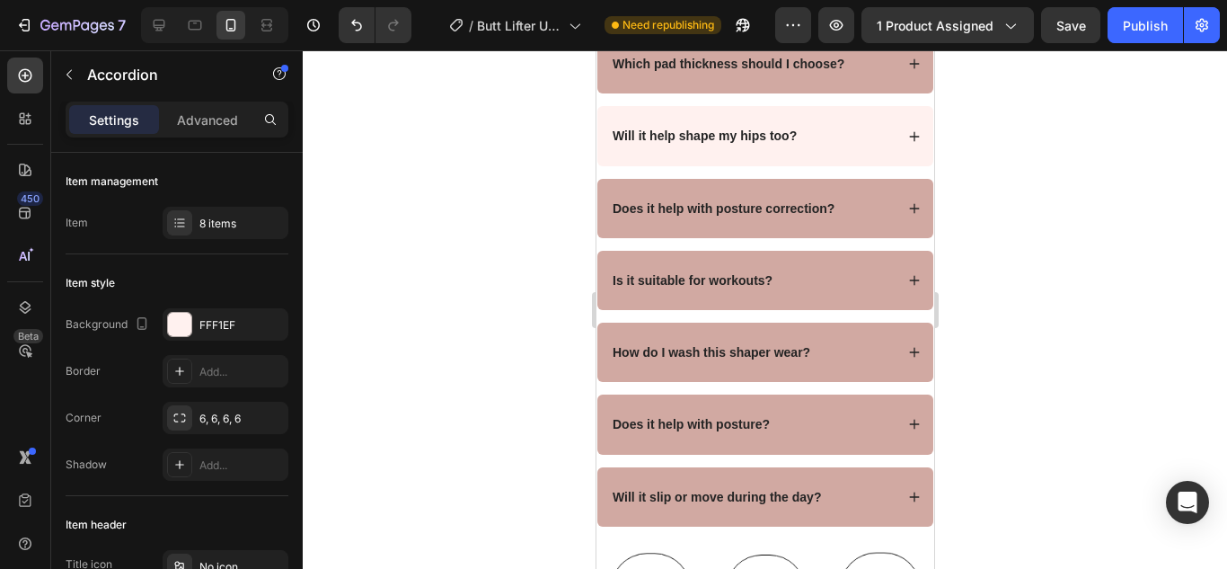
scroll to position [7006, 0]
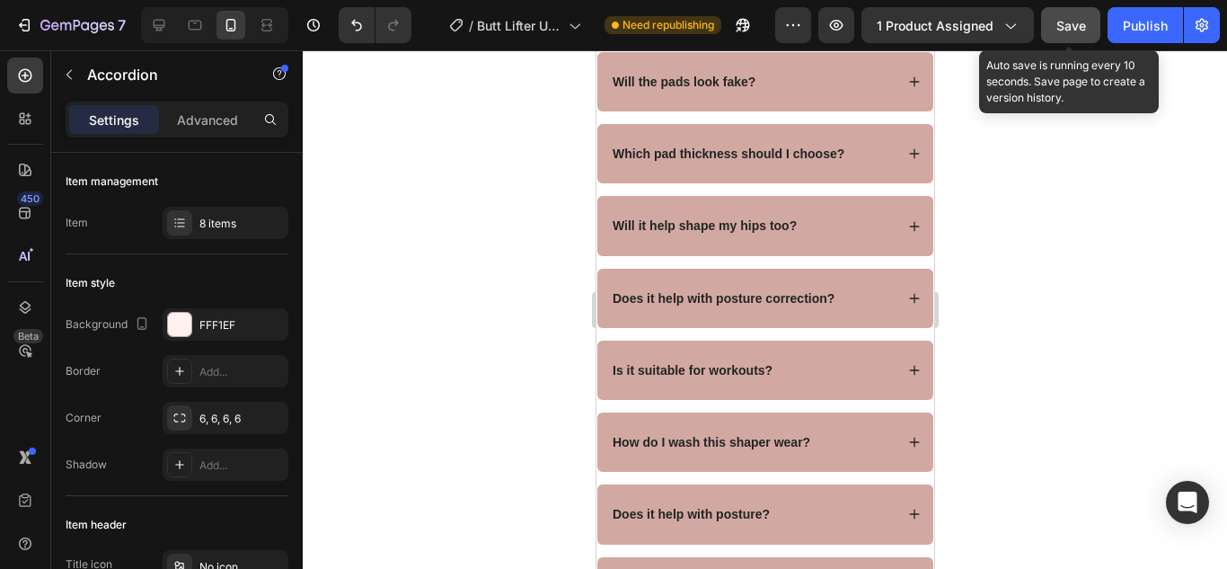
click at [1076, 25] on span "Save" at bounding box center [1071, 25] width 30 height 15
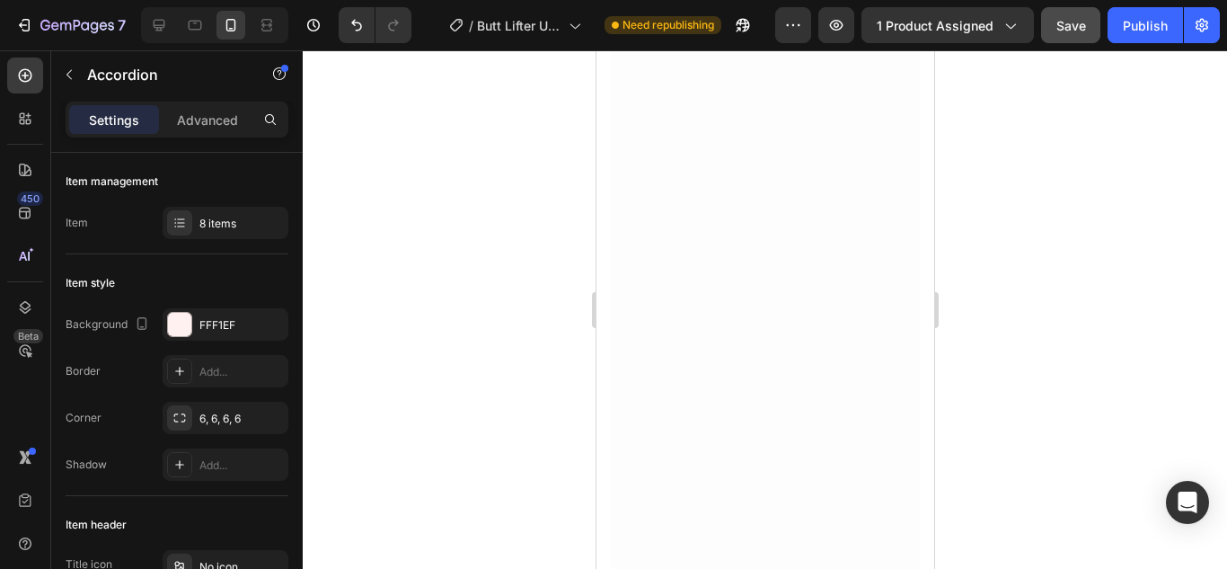
scroll to position [1464, 0]
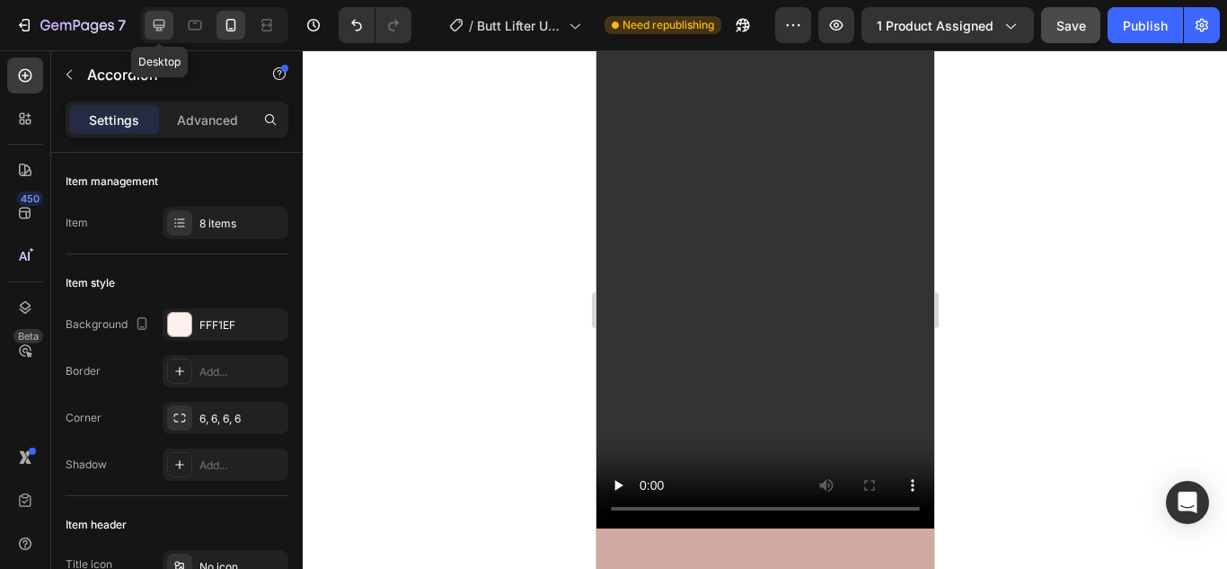
click at [164, 17] on icon at bounding box center [159, 25] width 18 height 18
type input "24"
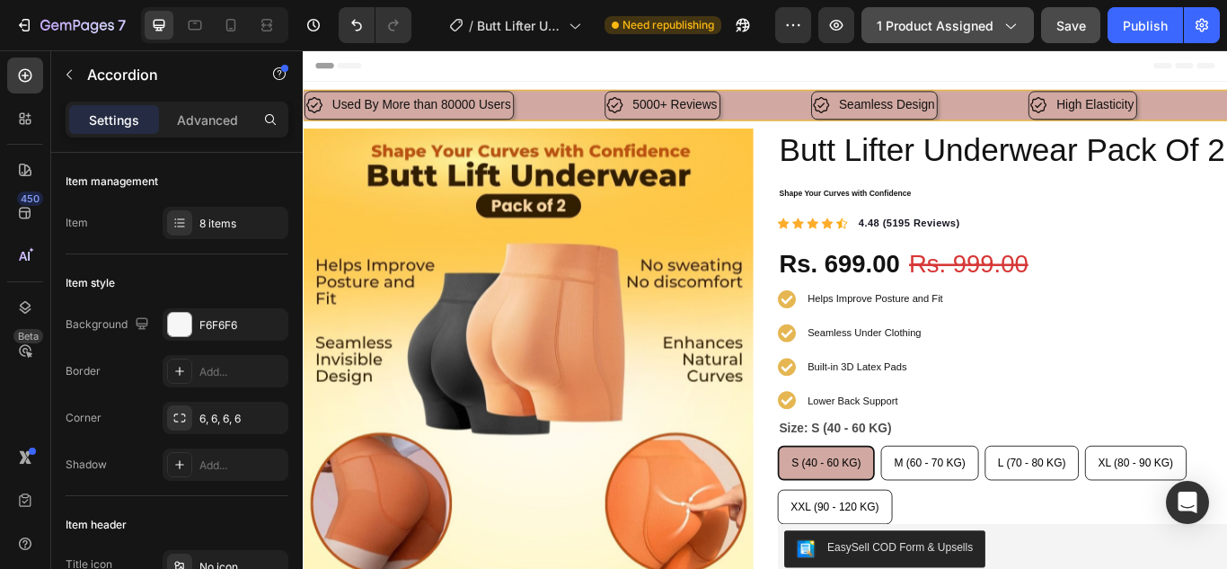
click at [1010, 31] on icon "button" at bounding box center [1010, 25] width 18 height 18
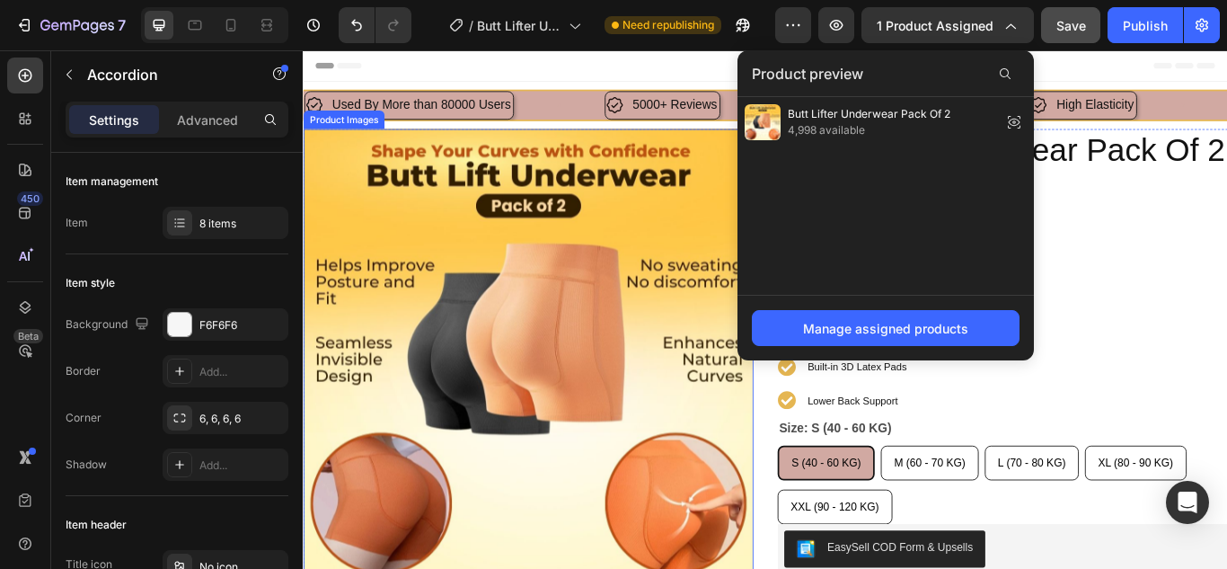
click at [634, 411] on img at bounding box center [565, 404] width 525 height 525
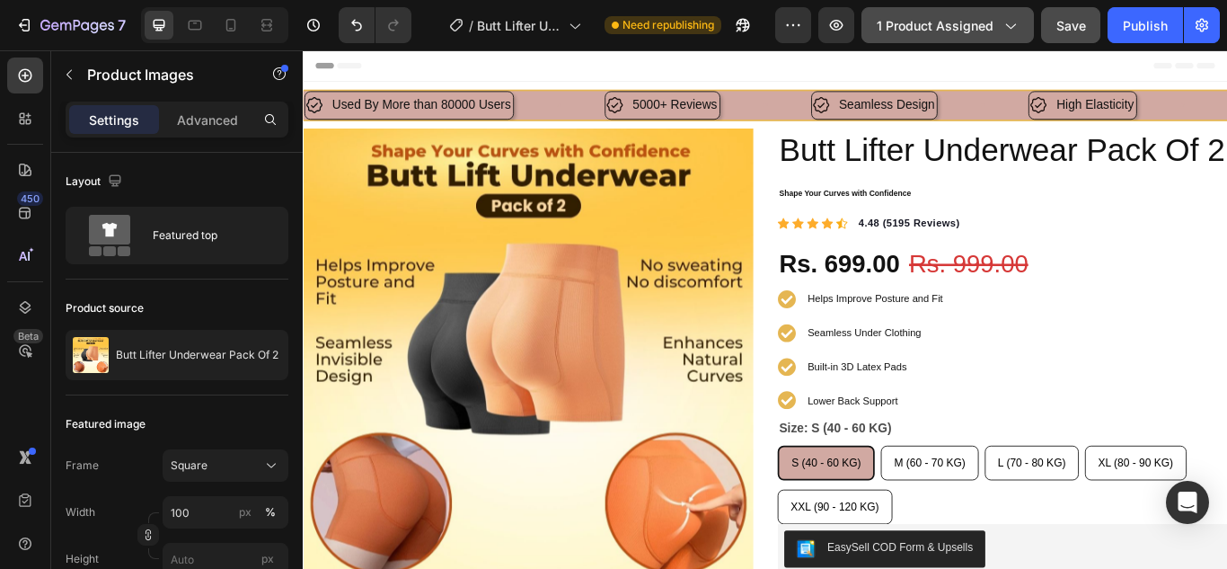
click at [986, 23] on span "1 product assigned" at bounding box center [935, 25] width 117 height 19
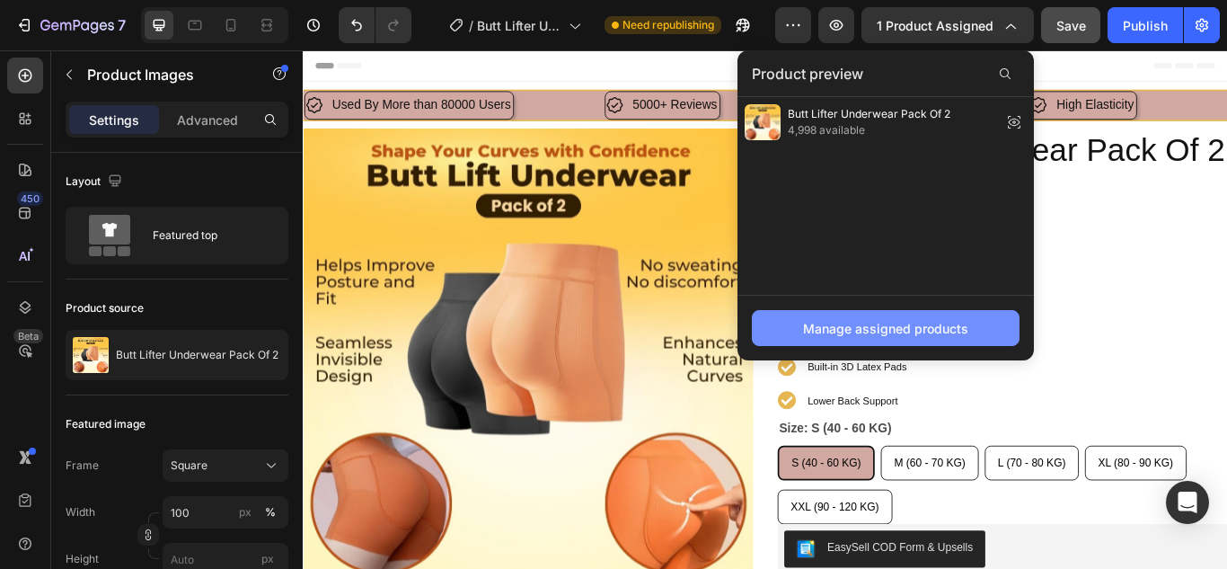
click at [907, 331] on div "Manage assigned products" at bounding box center [885, 328] width 165 height 19
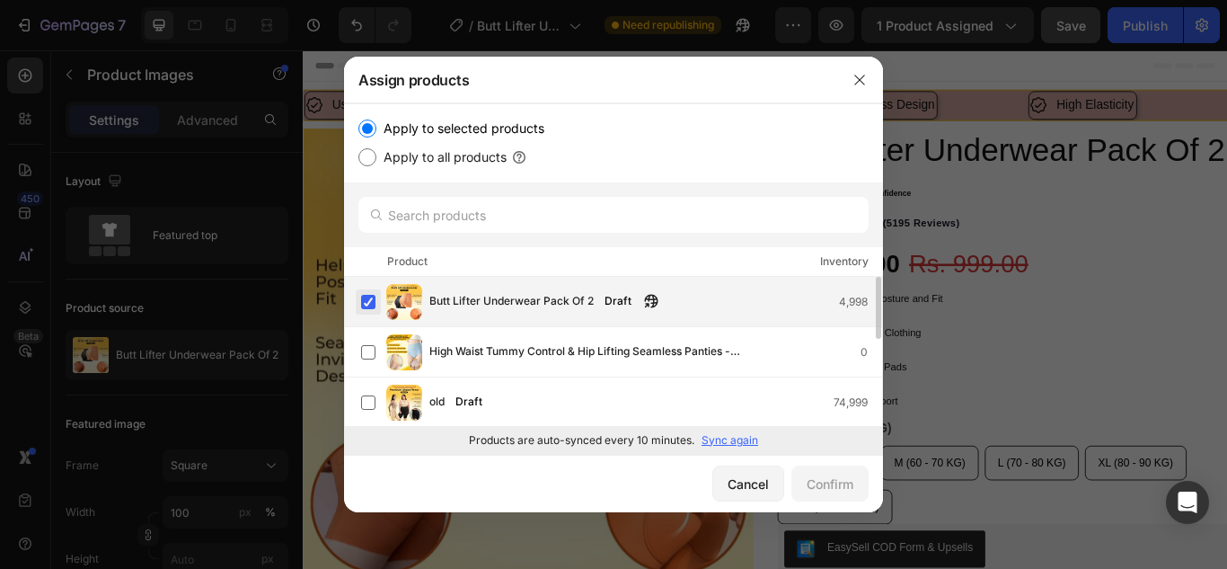
click at [366, 304] on label at bounding box center [368, 302] width 14 height 14
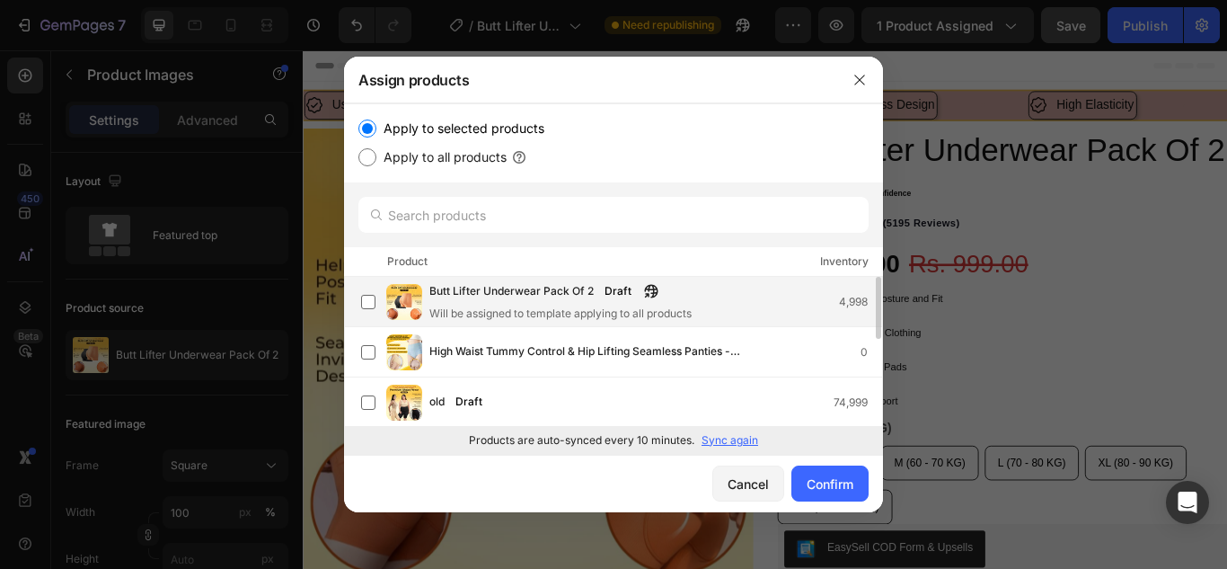
click at [501, 305] on div "Will be assigned to template applying to all products" at bounding box center [560, 313] width 262 height 16
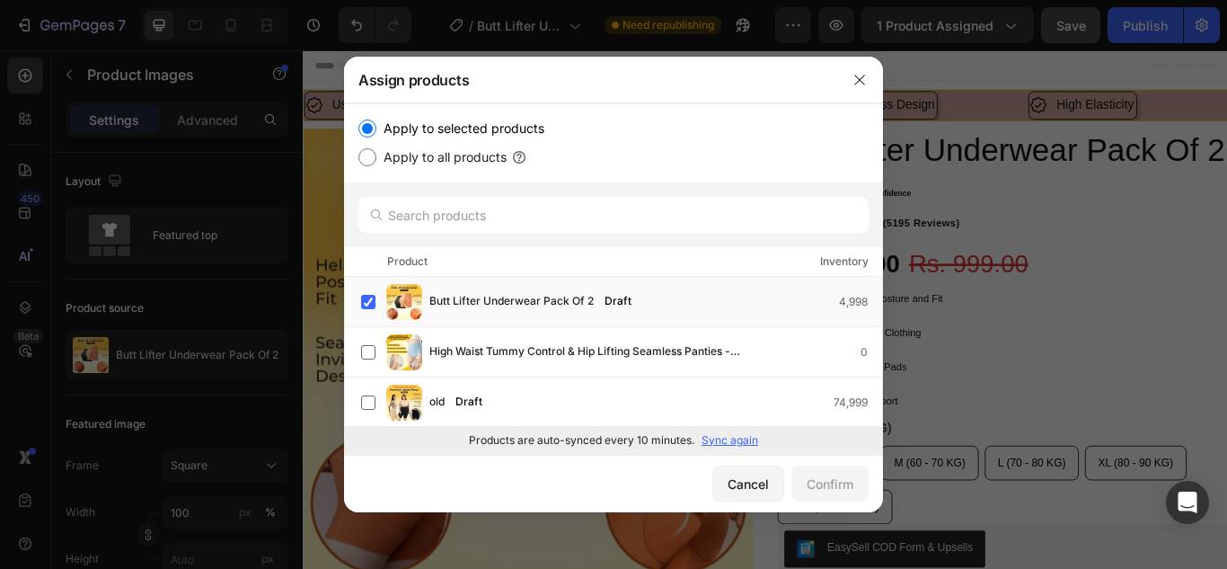
click at [729, 441] on p "Sync again" at bounding box center [729, 440] width 57 height 16
click at [371, 301] on label at bounding box center [368, 302] width 14 height 14
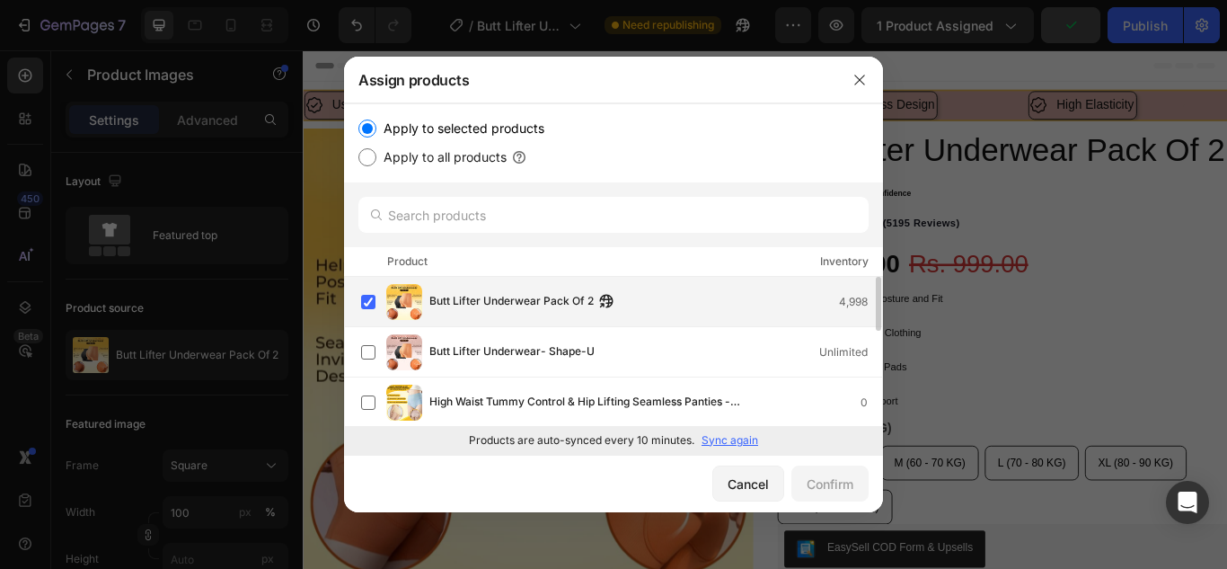
click at [710, 304] on div "Butt Lifter Underwear Pack Of 2 4,998" at bounding box center [655, 302] width 453 height 20
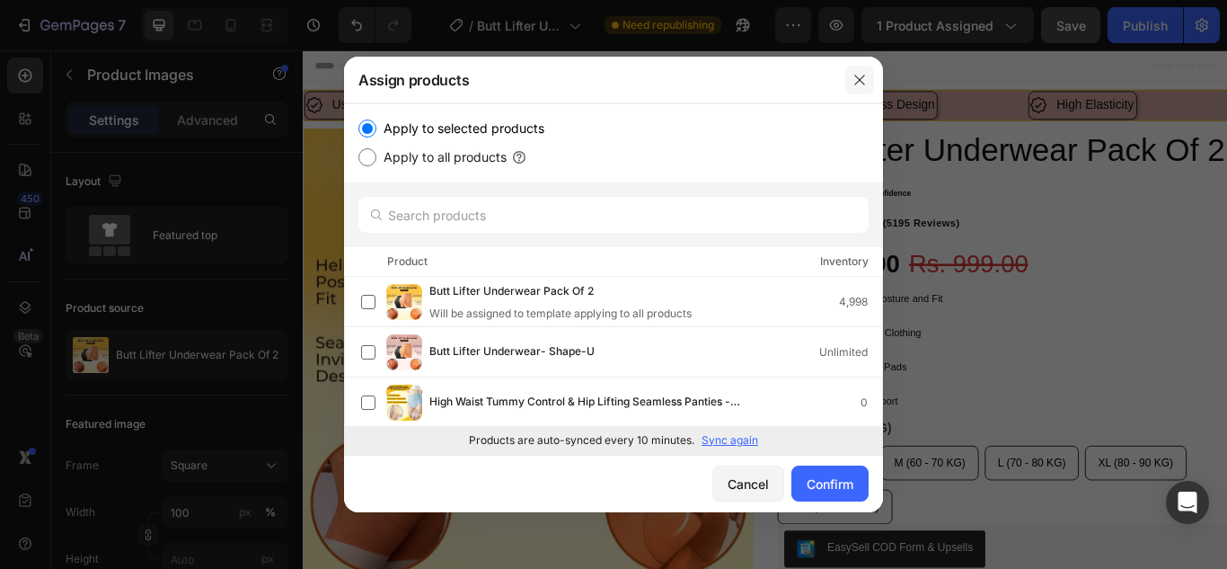
click at [860, 84] on icon "button" at bounding box center [859, 80] width 14 height 14
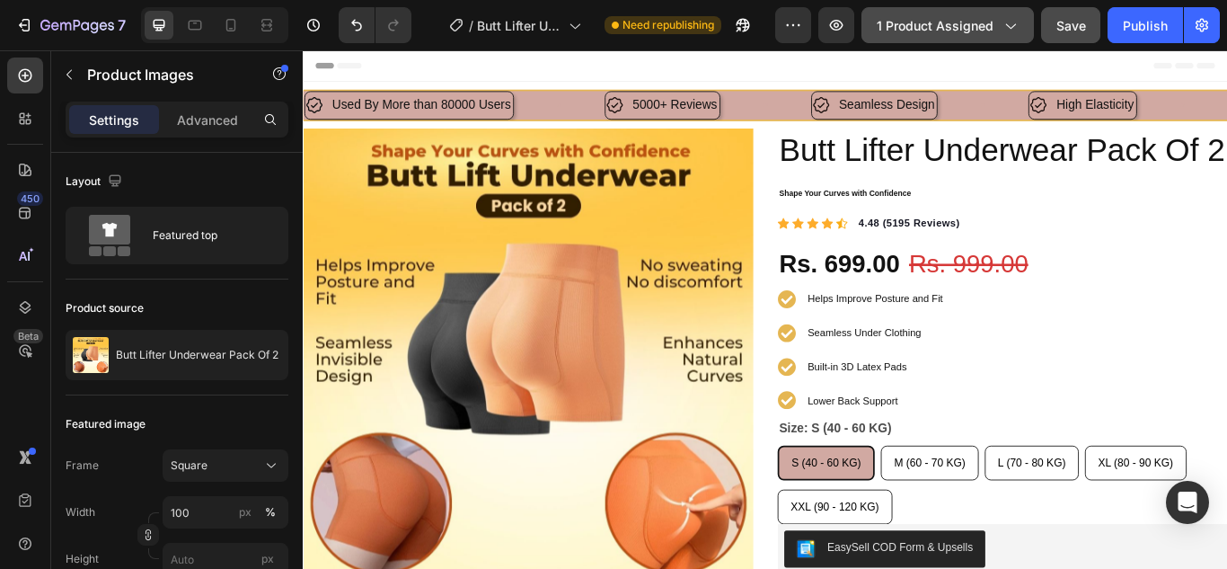
click at [1016, 20] on icon "button" at bounding box center [1010, 25] width 18 height 18
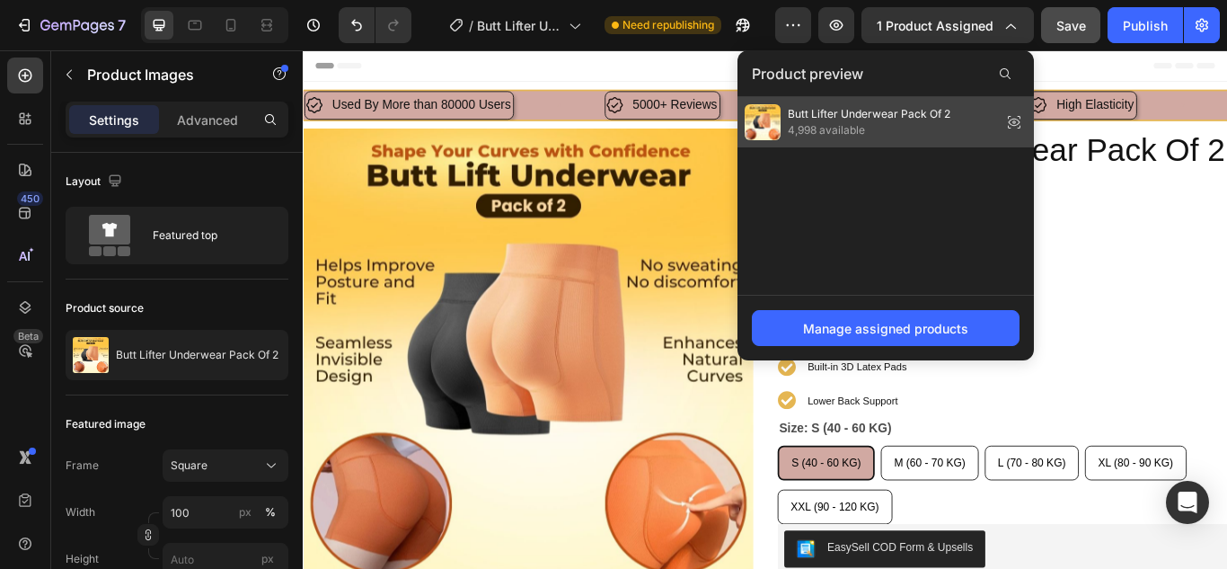
drag, startPoint x: 1022, startPoint y: 127, endPoint x: 837, endPoint y: 91, distance: 188.5
click at [1022, 127] on icon at bounding box center [1013, 122] width 25 height 25
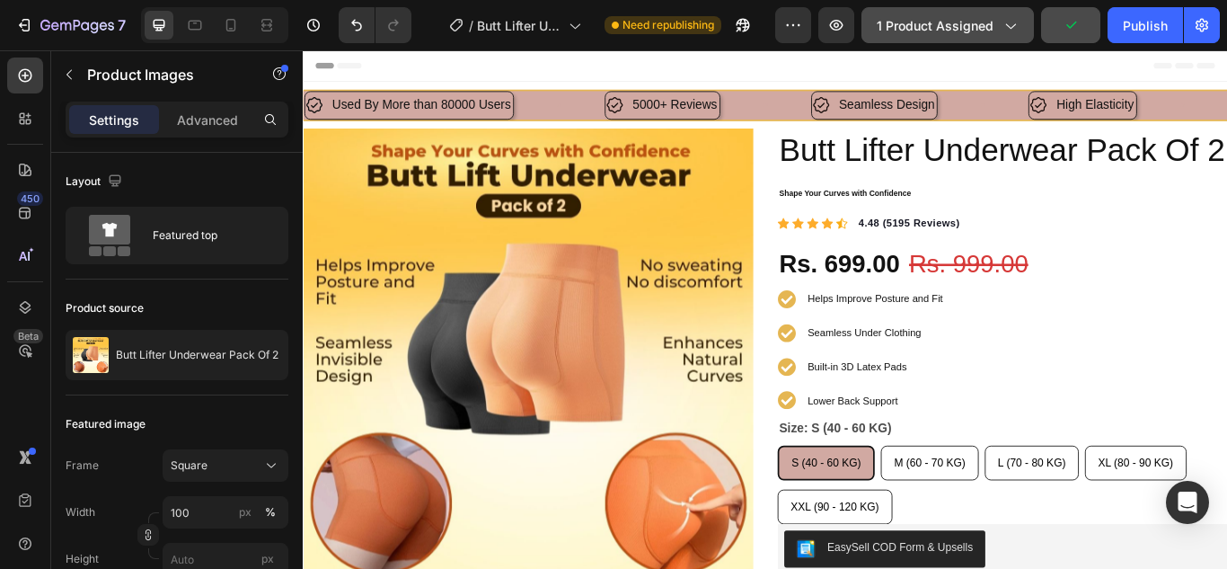
click at [1008, 27] on icon "button" at bounding box center [1010, 25] width 18 height 18
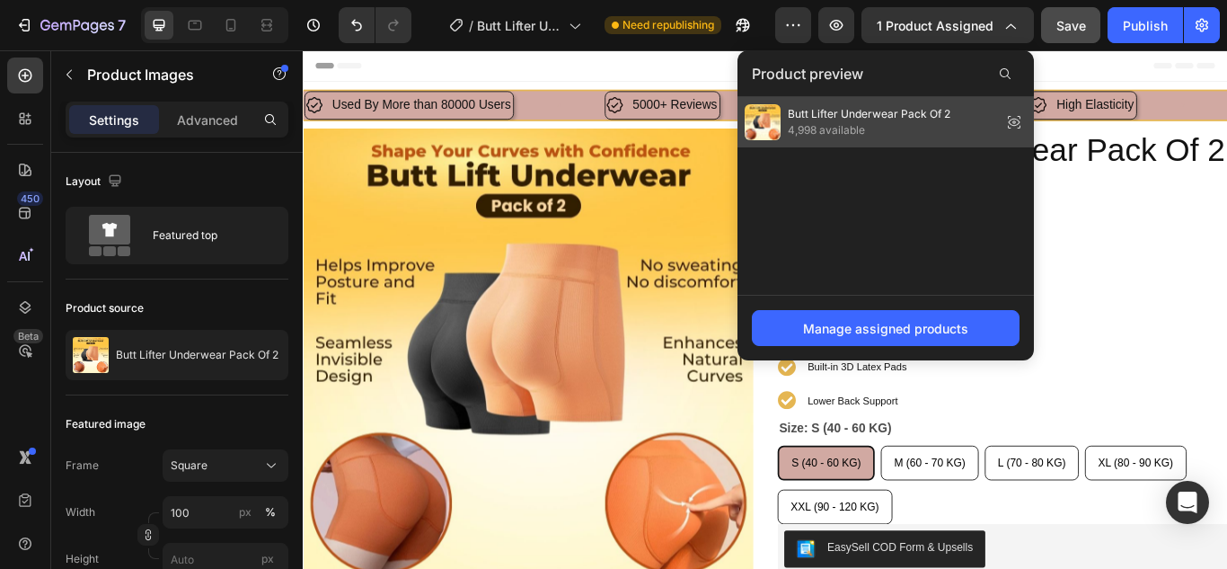
drag, startPoint x: 1013, startPoint y: 119, endPoint x: 826, endPoint y: 84, distance: 189.9
click at [1013, 119] on icon at bounding box center [1013, 122] width 25 height 25
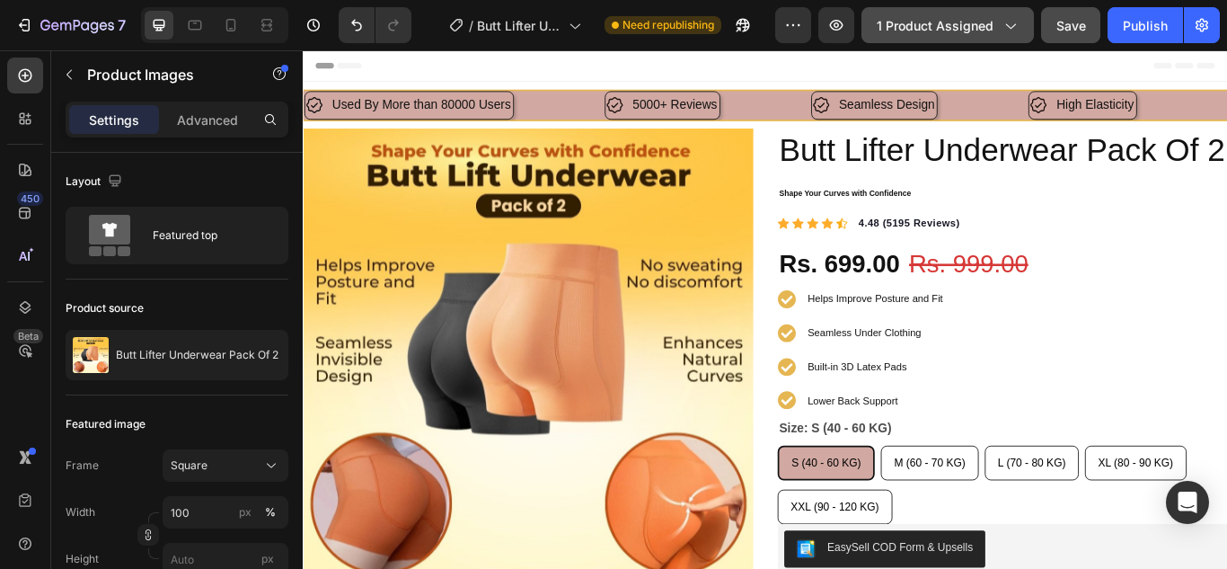
click at [1010, 24] on icon "button" at bounding box center [1010, 25] width 18 height 18
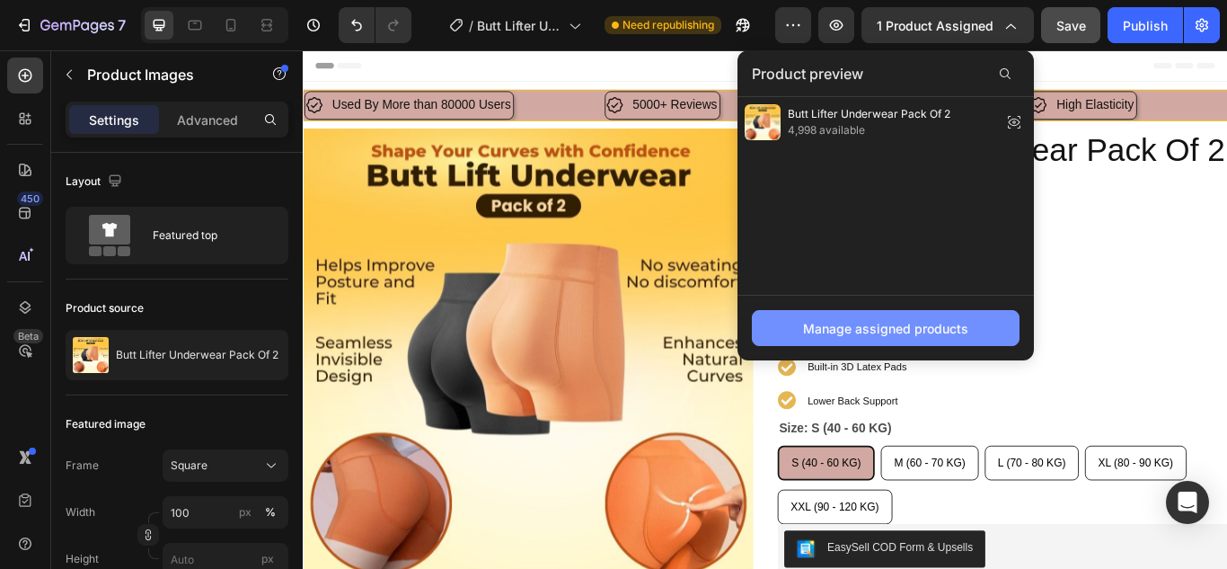
click at [881, 323] on div "Manage assigned products" at bounding box center [885, 328] width 165 height 19
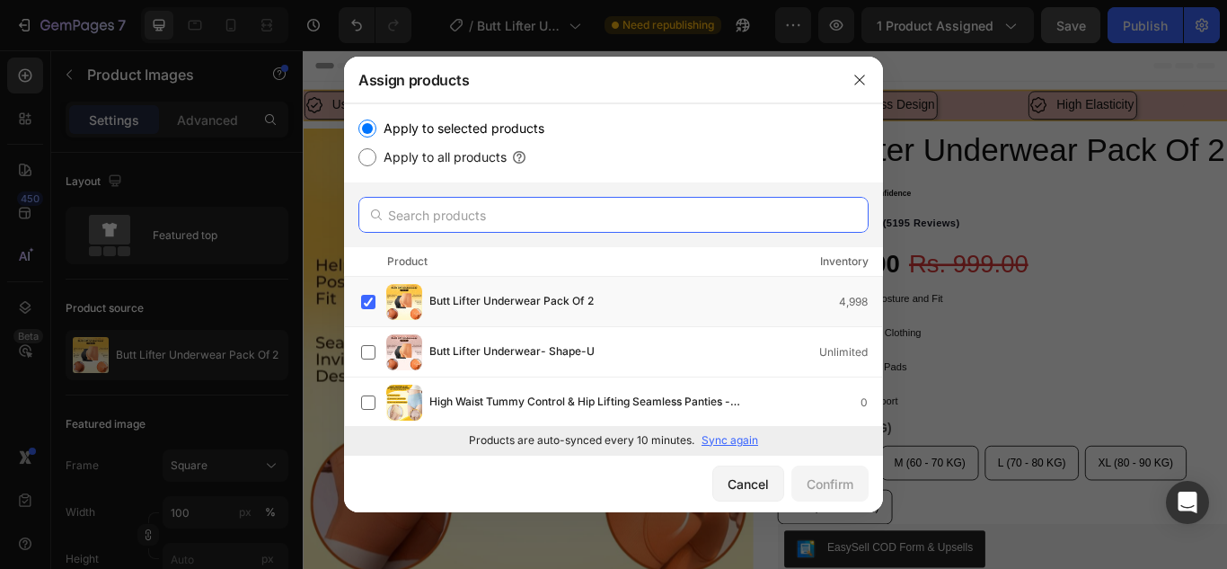
click at [573, 216] on input "text" at bounding box center [613, 215] width 510 height 36
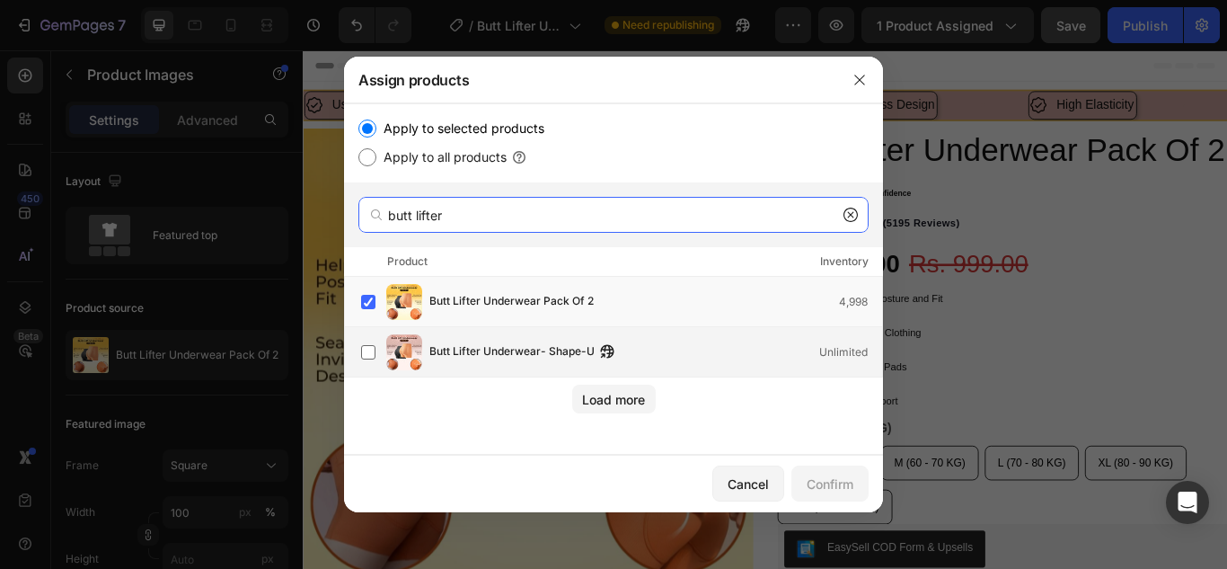
type input "butt lifter"
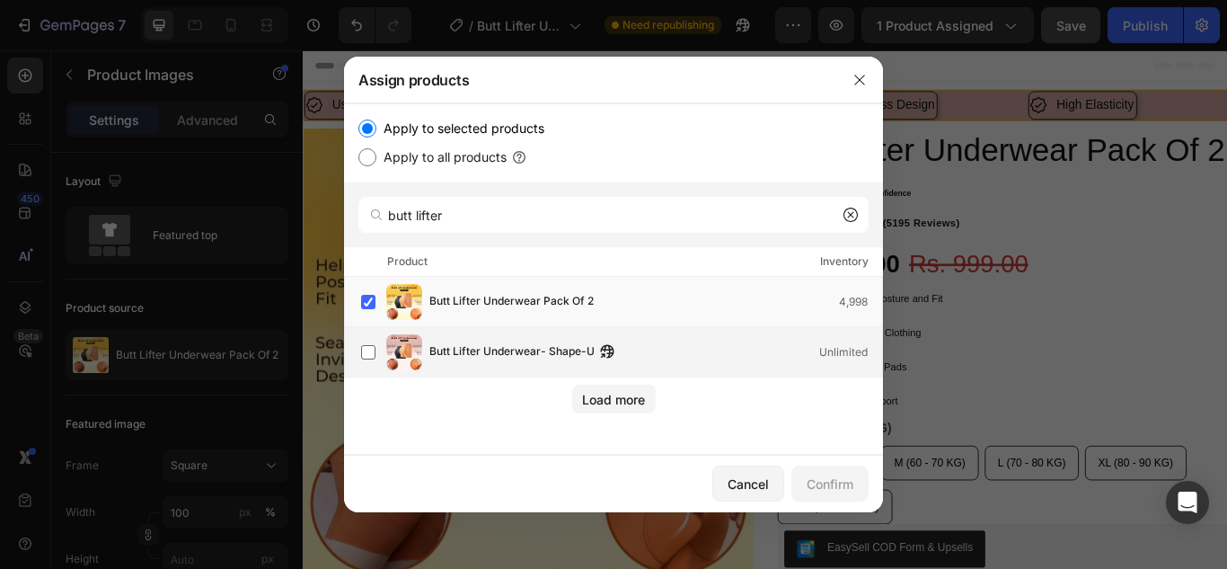
click at [535, 335] on div "Butt Lifter Underwear- Shape-U Unlimited" at bounding box center [621, 352] width 521 height 36
click at [373, 303] on label at bounding box center [368, 302] width 14 height 14
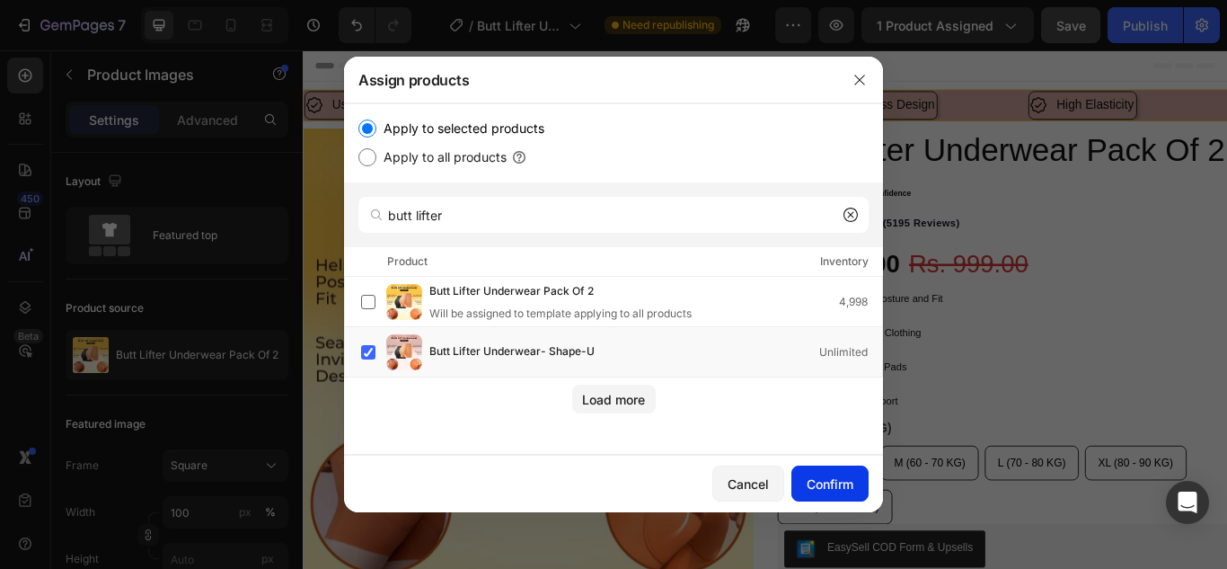
drag, startPoint x: 831, startPoint y: 479, endPoint x: 855, endPoint y: 486, distance: 25.3
click at [833, 477] on div "Confirm" at bounding box center [830, 483] width 47 height 19
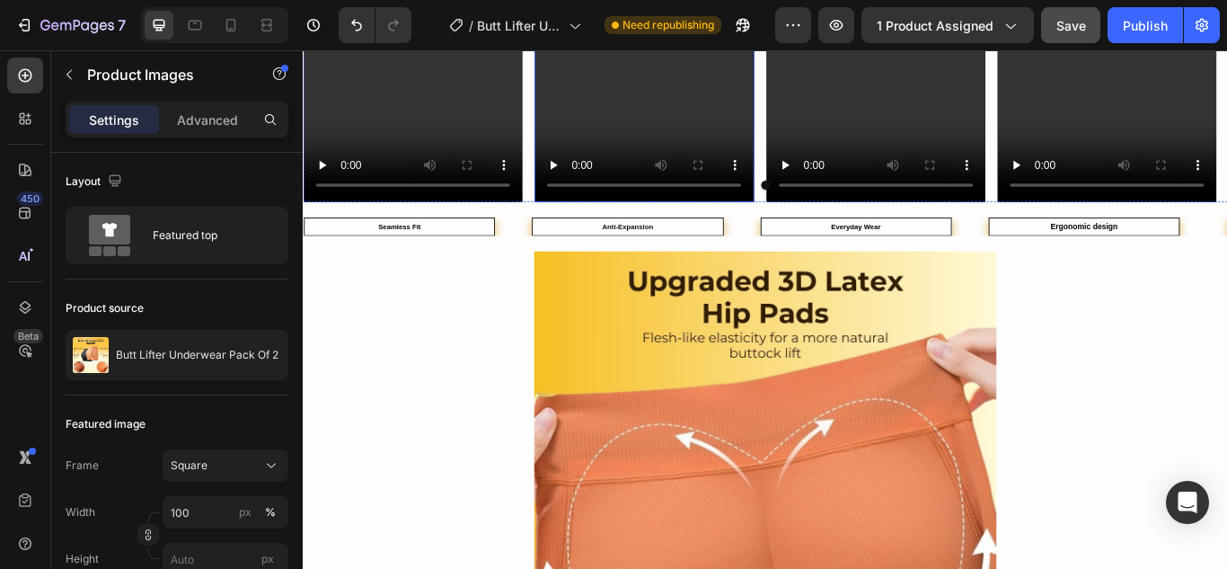
scroll to position [1976, 0]
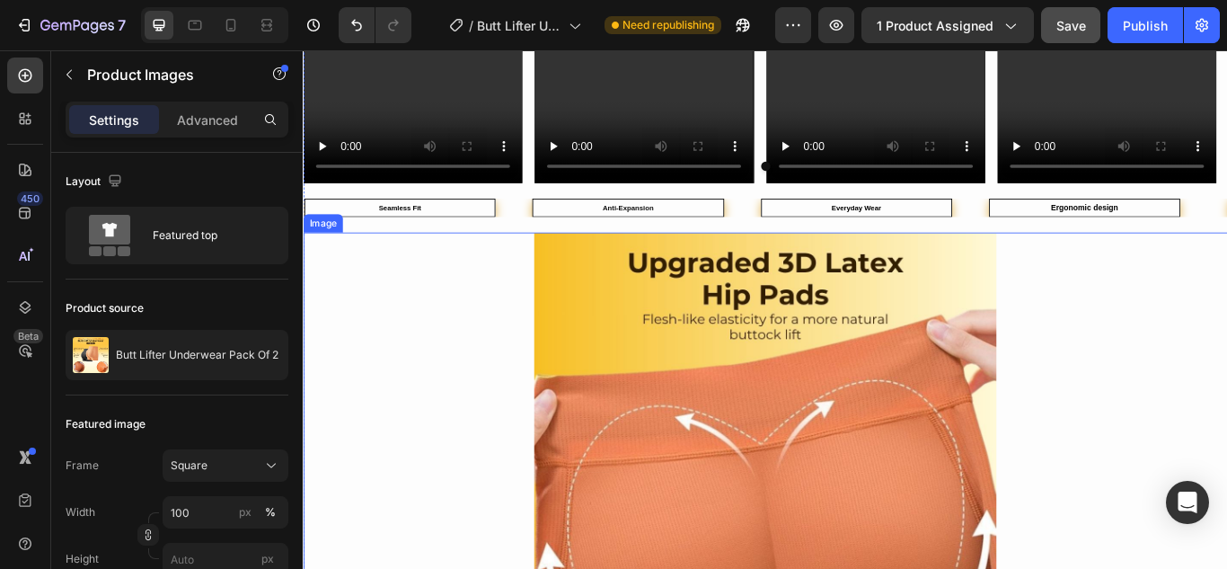
click at [665, 348] on img at bounding box center [841, 532] width 539 height 539
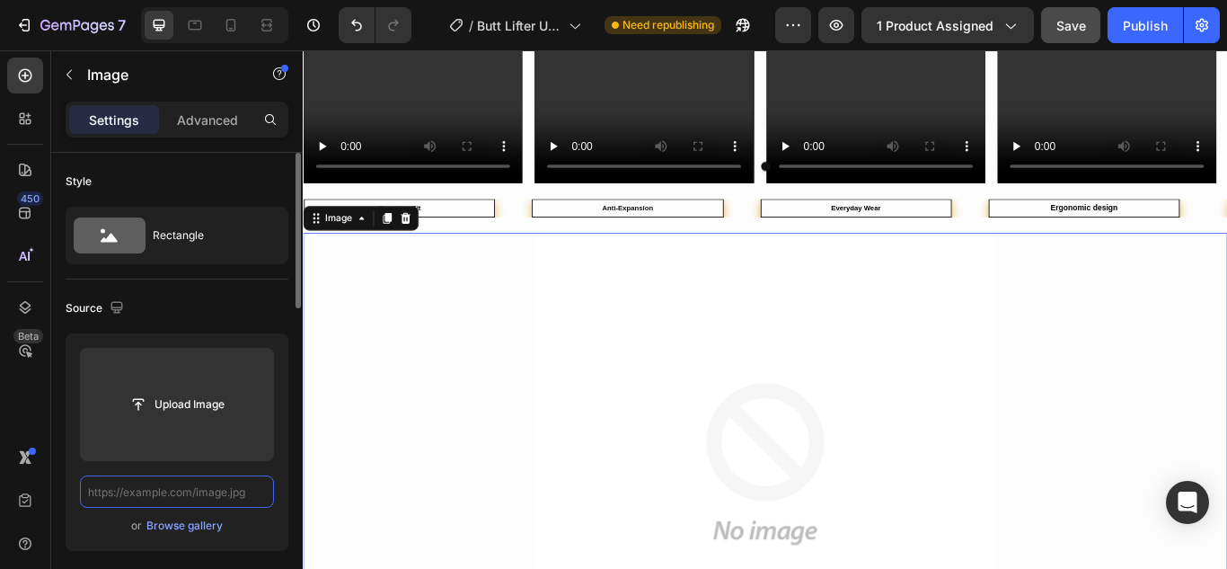
scroll to position [0, 0]
paste input "https://cdn.shopify.com/s/files/1/0675/6591/2251/files/2.jpg?v=1756296676"
type input "https://cdn.shopify.com/s/files/1/0675/6591/2251/files/2.jpg?v=1756296676"
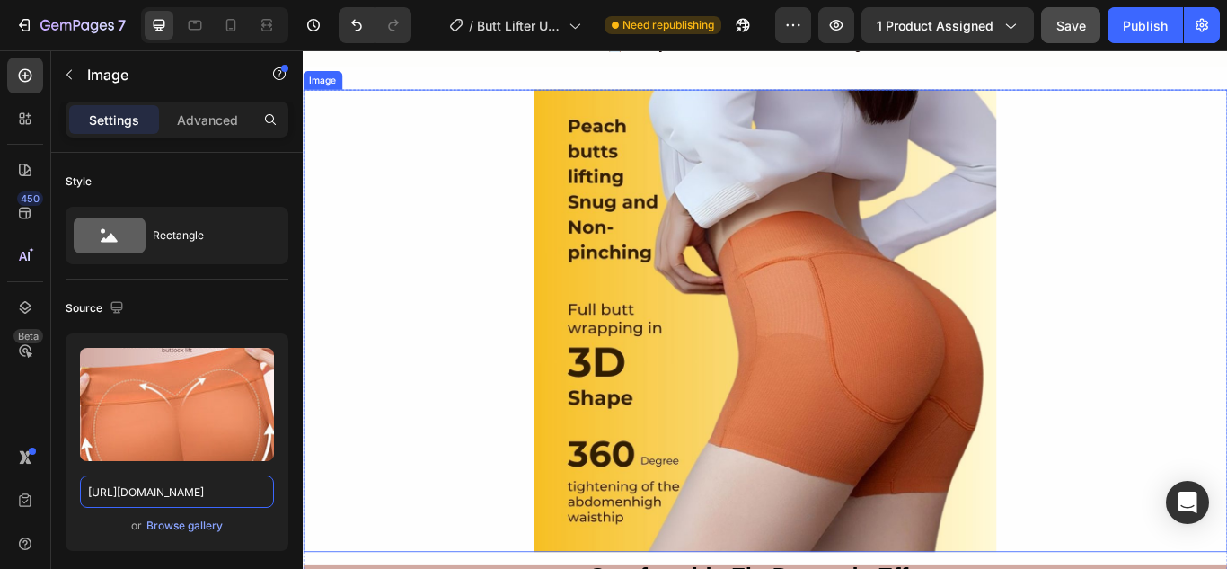
scroll to position [3054, 0]
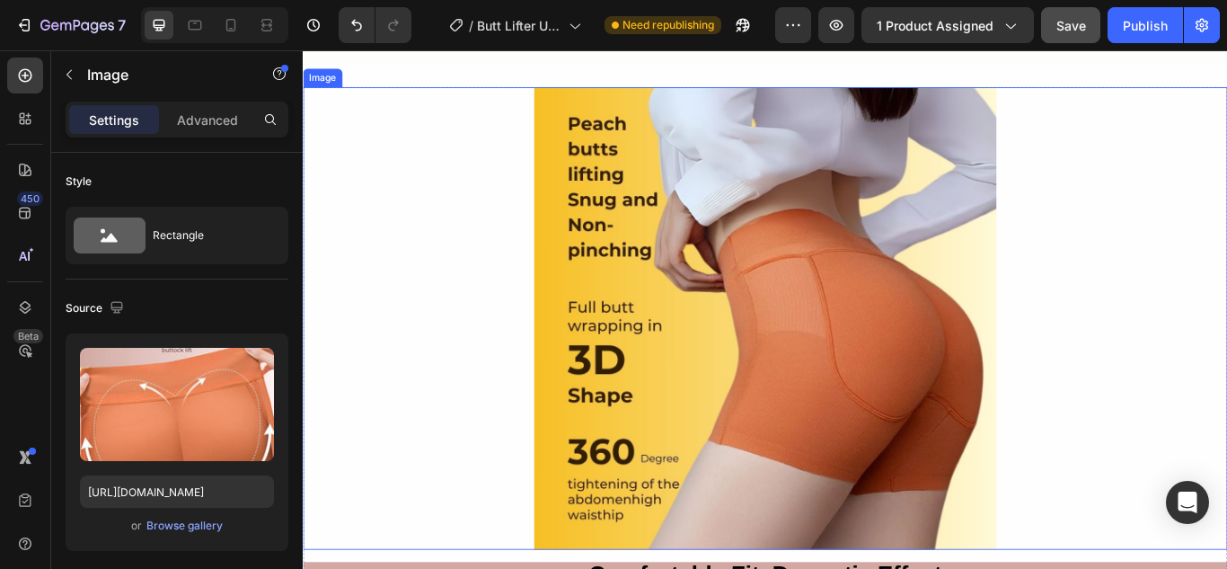
click at [746, 375] on img at bounding box center [841, 362] width 539 height 539
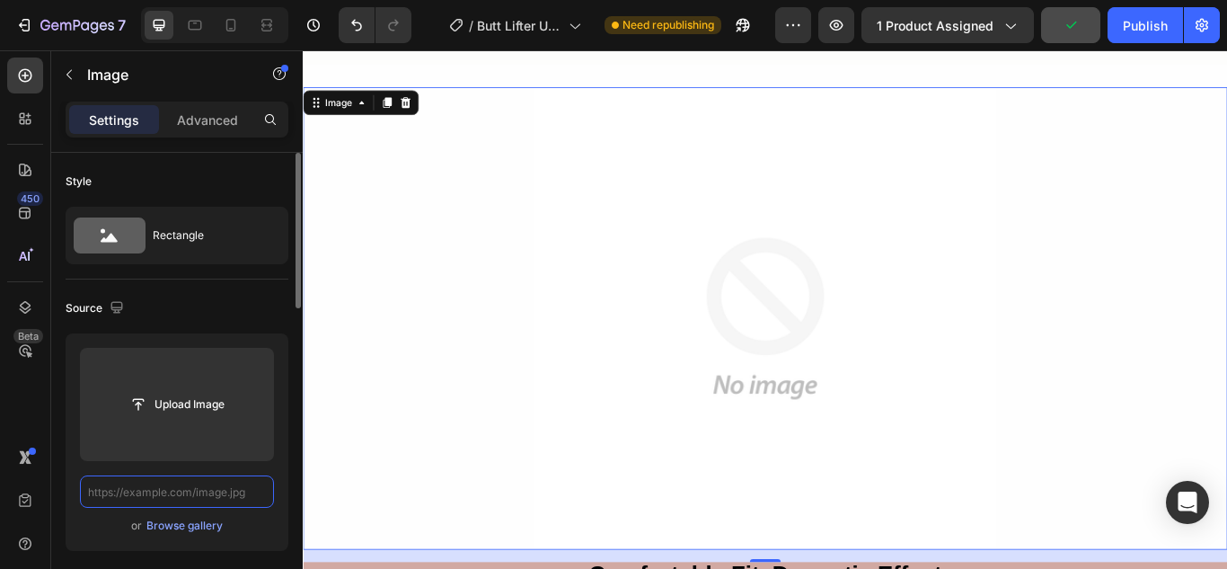
scroll to position [0, 0]
paste input "https://cdn.shopify.com/s/files/1/0675/6591/2251/files/3.jpg?v=1756296676"
type input "https://cdn.shopify.com/s/files/1/0675/6591/2251/files/3.jpg?v=1756296676"
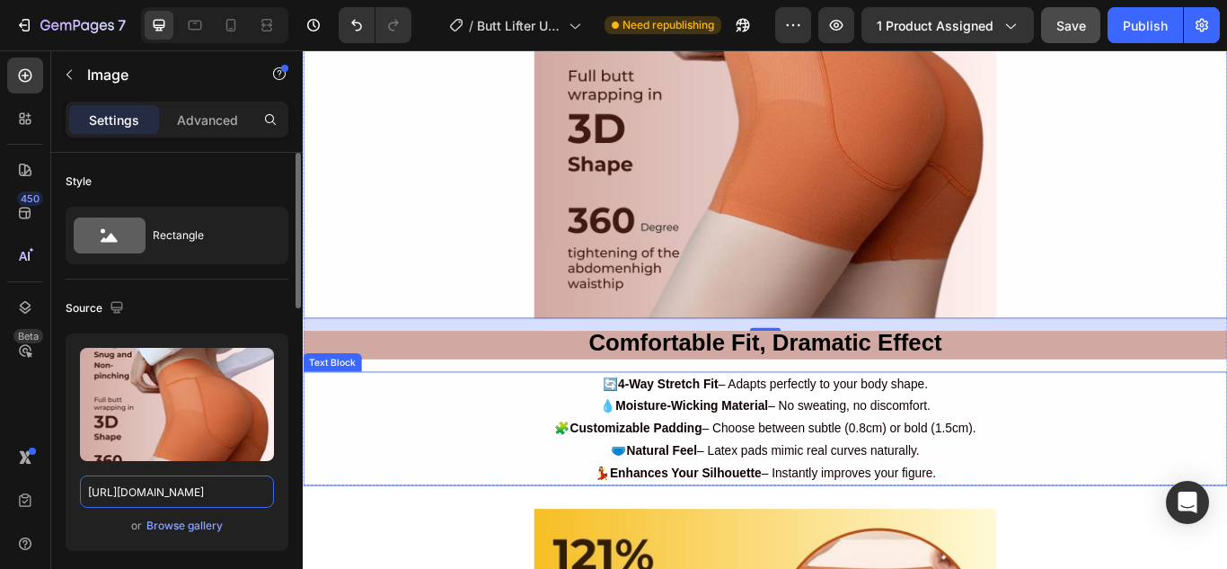
scroll to position [3682, 0]
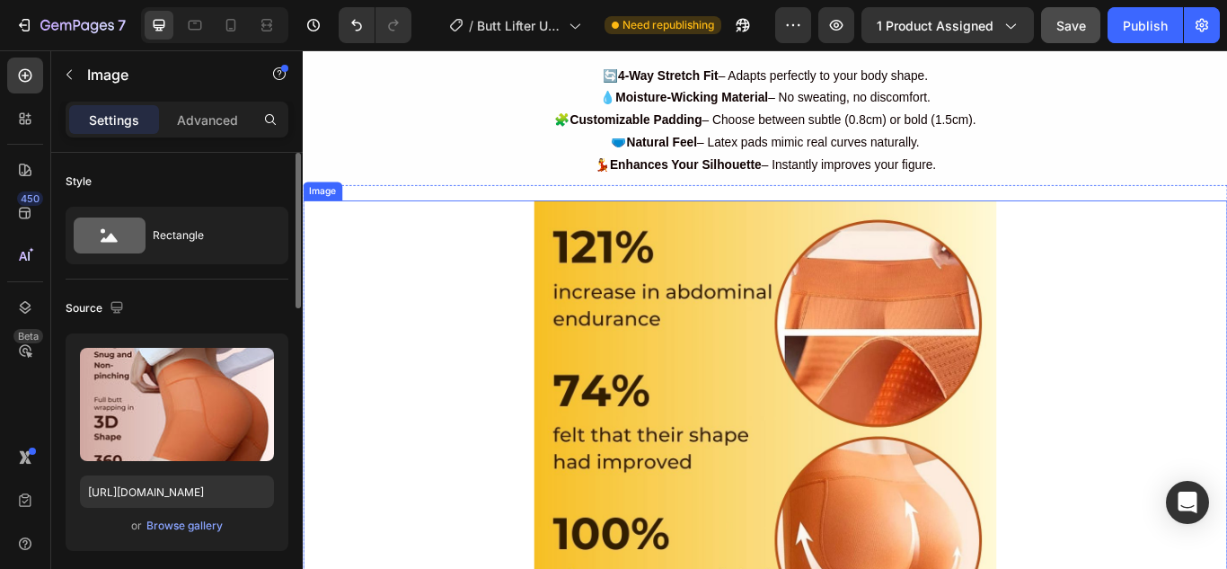
click at [873, 397] on img at bounding box center [841, 494] width 539 height 539
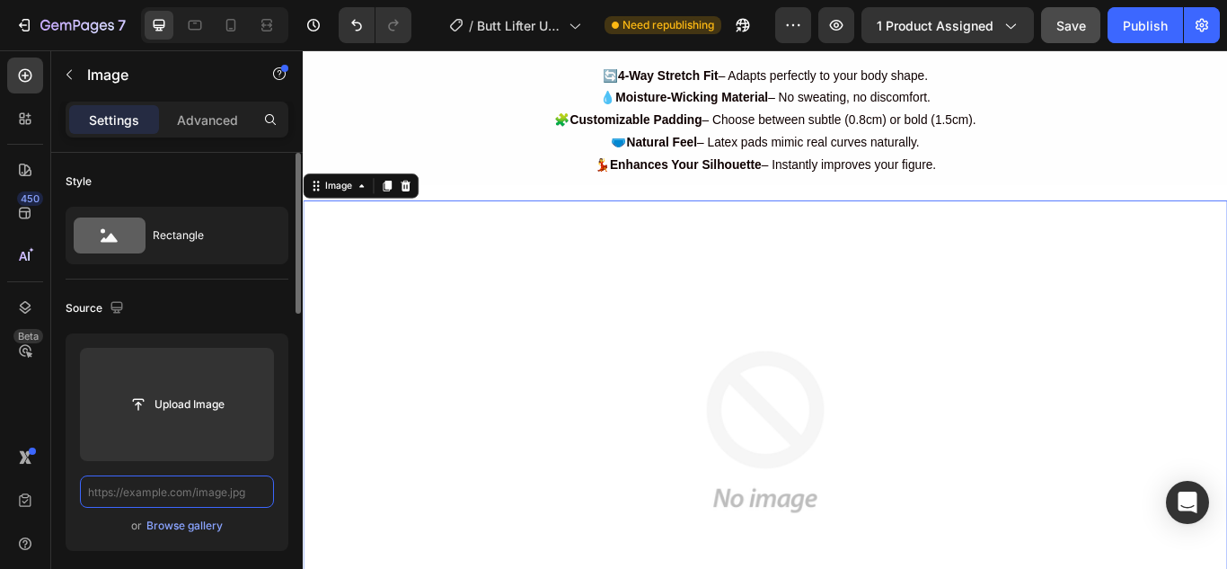
scroll to position [0, 0]
paste input "https://cdn.shopify.com/s/files/1/0675/6591/2251/files/5.jpg?v=1756296676"
type input "https://cdn.shopify.com/s/files/1/0675/6591/2251/files/5.jpg?v=1756296676"
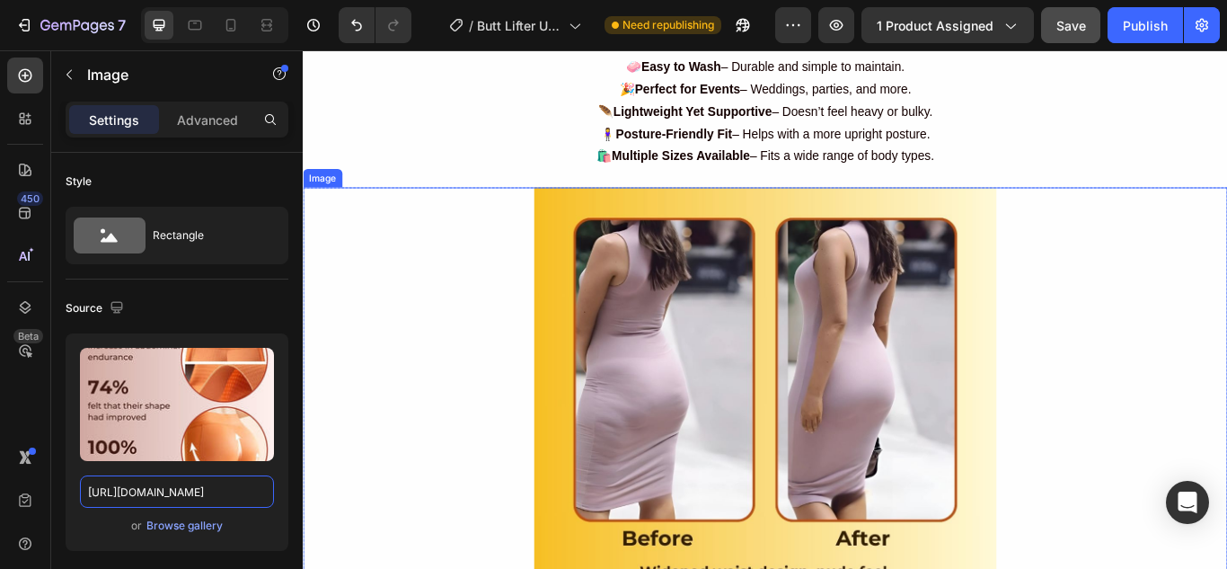
scroll to position [4491, 0]
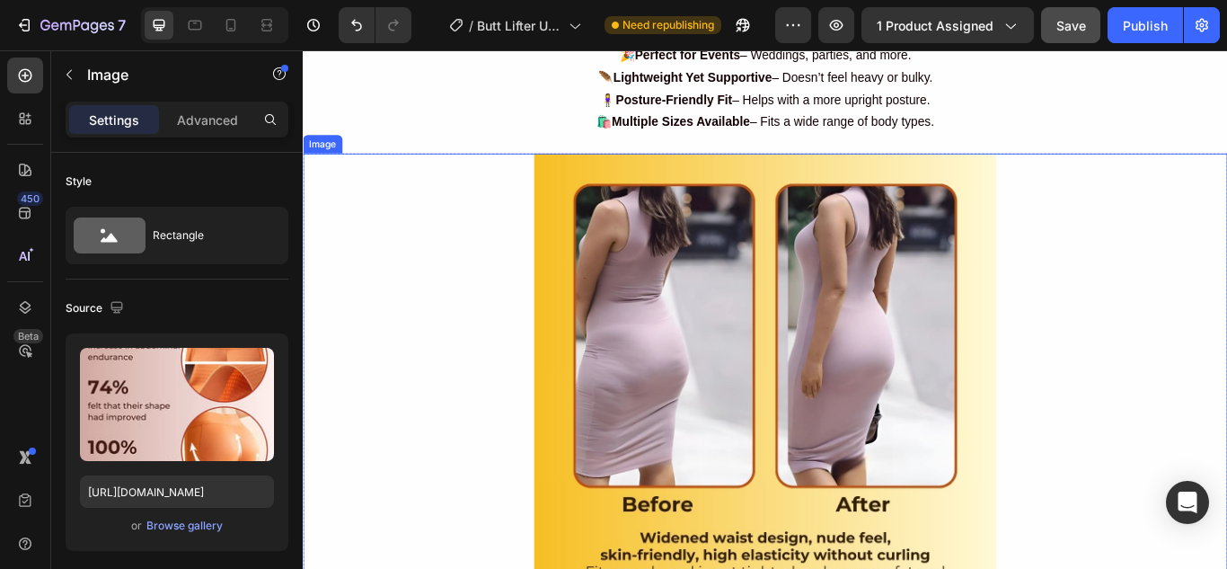
click at [831, 410] on img at bounding box center [841, 440] width 539 height 539
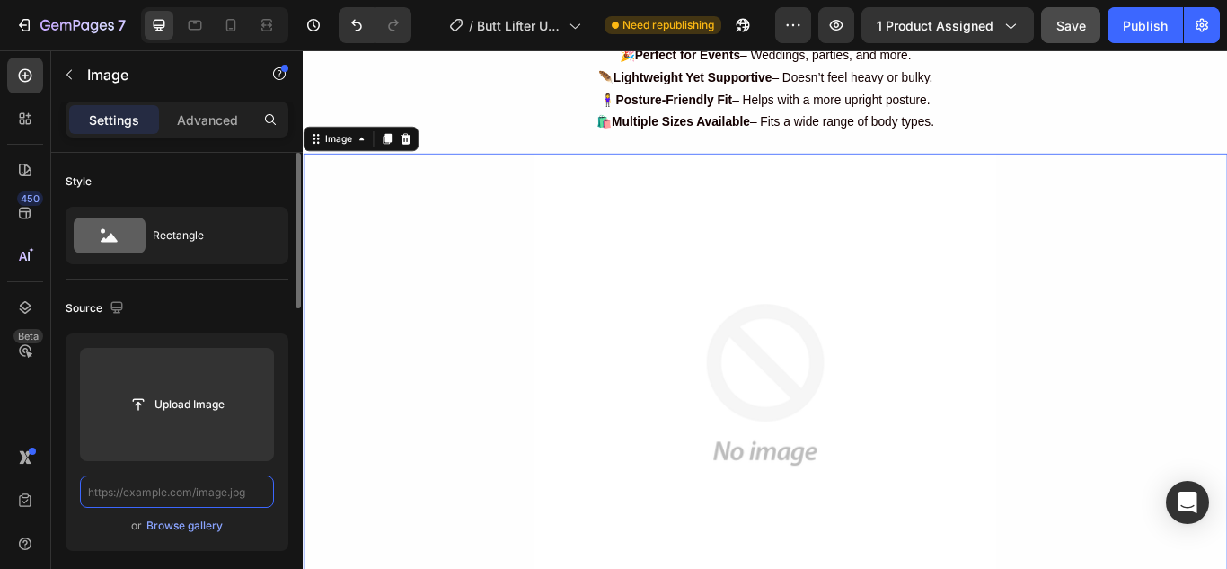
scroll to position [0, 0]
paste input "https://cdn.shopify.com/s/files/1/0675/6591/2251/files/6.jpg?v=1756296677"
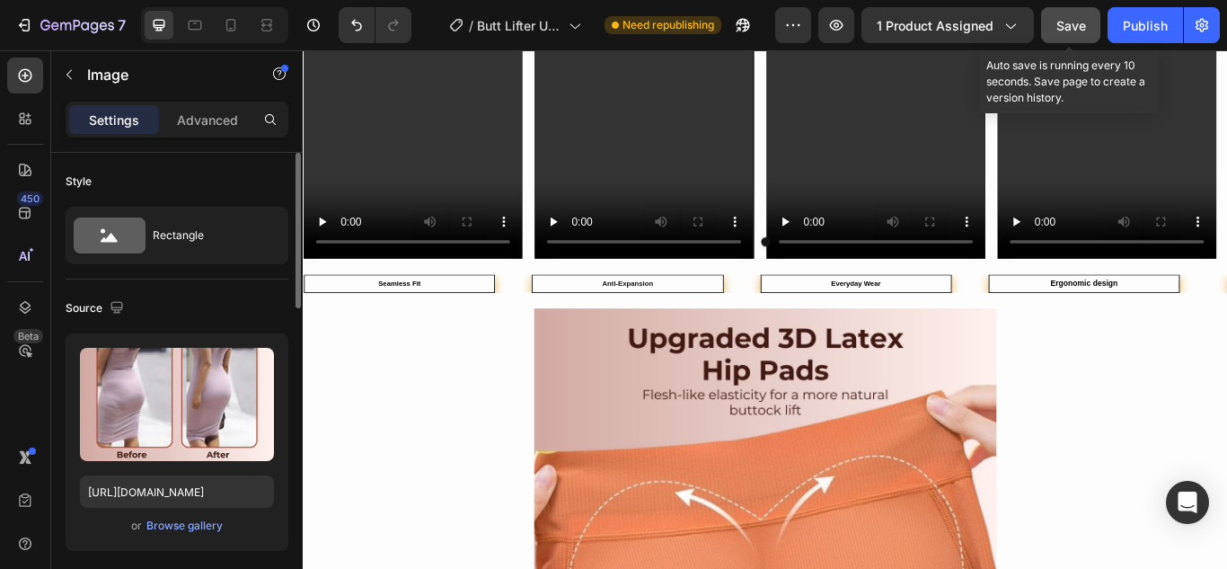
click at [1063, 23] on span "Save" at bounding box center [1071, 25] width 30 height 15
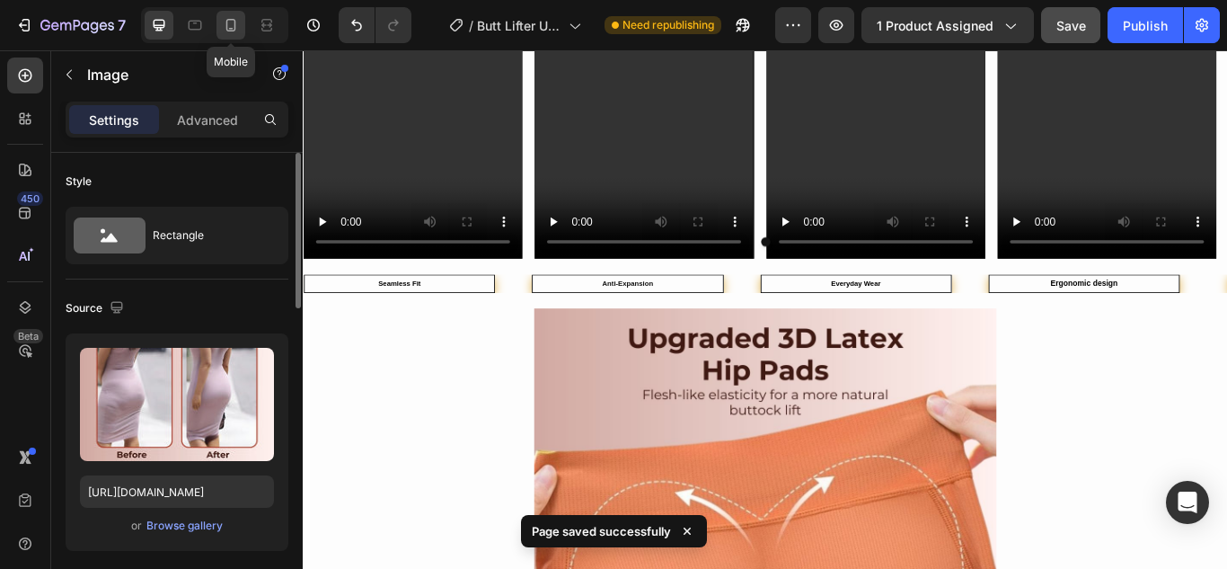
click at [242, 20] on div at bounding box center [230, 25] width 29 height 29
type input "https://cdn.shopify.com/s/files/1/0738/0067/9667/files/6_a346985c-36fd-4535-87a…"
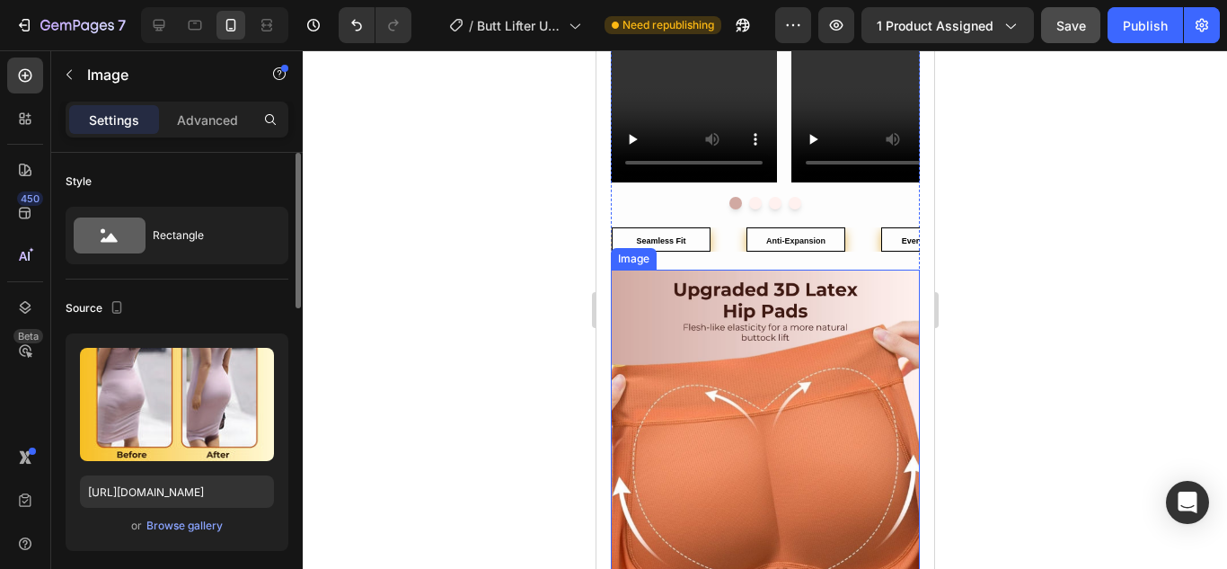
scroll to position [3144, 0]
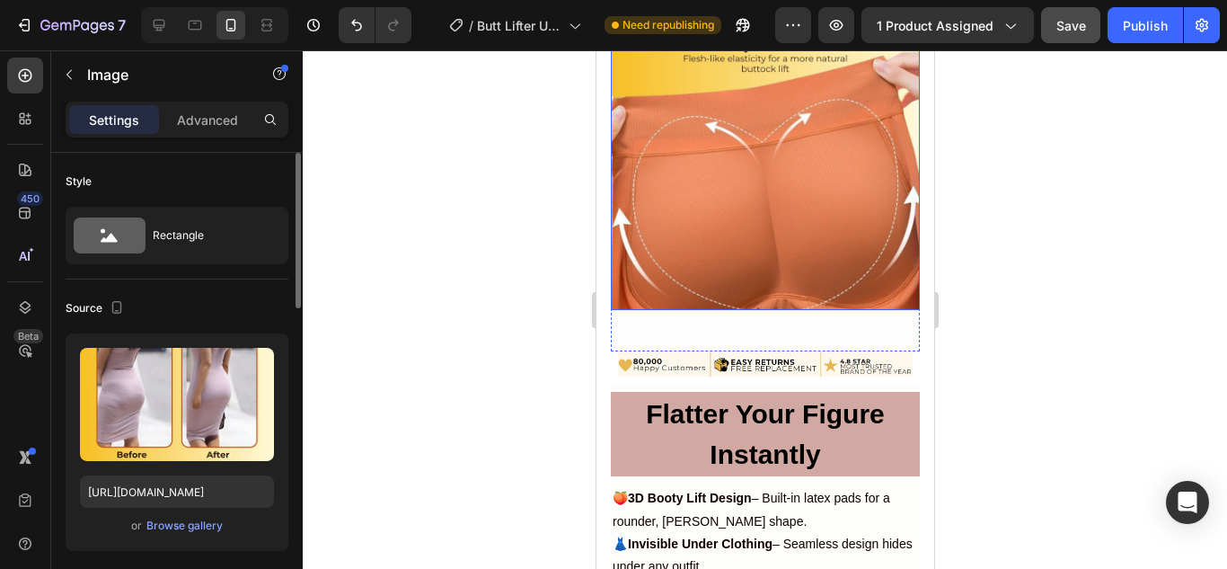
click at [705, 214] on img at bounding box center [764, 155] width 309 height 309
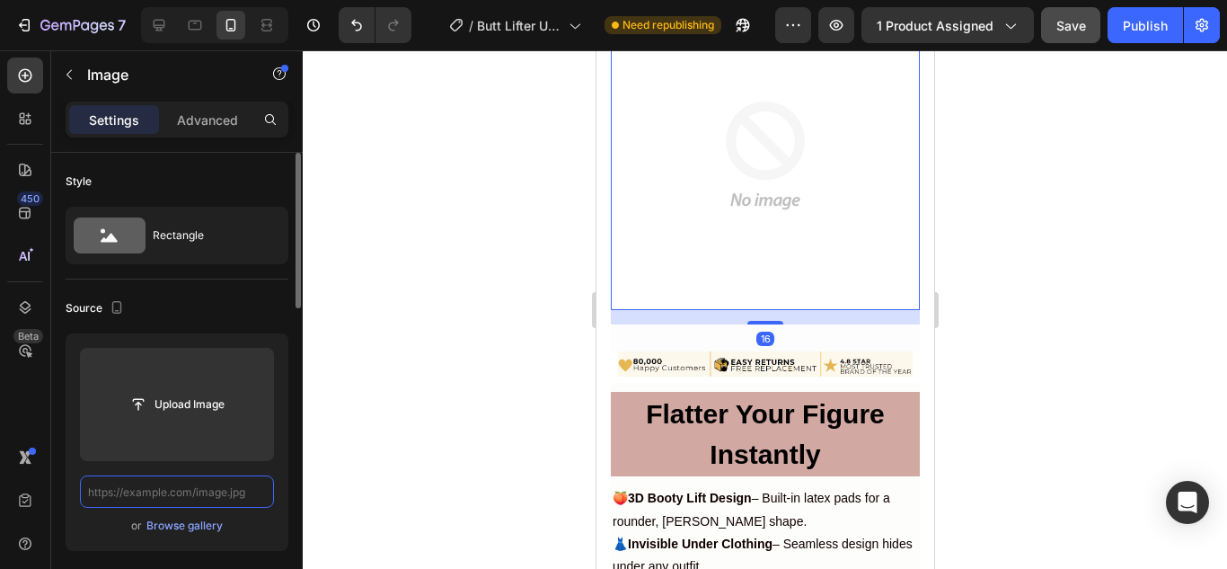
scroll to position [0, 0]
paste input "https://cdn.shopify.com/s/files/1/0675/6591/2251/files/2.jpg?v=1756296676"
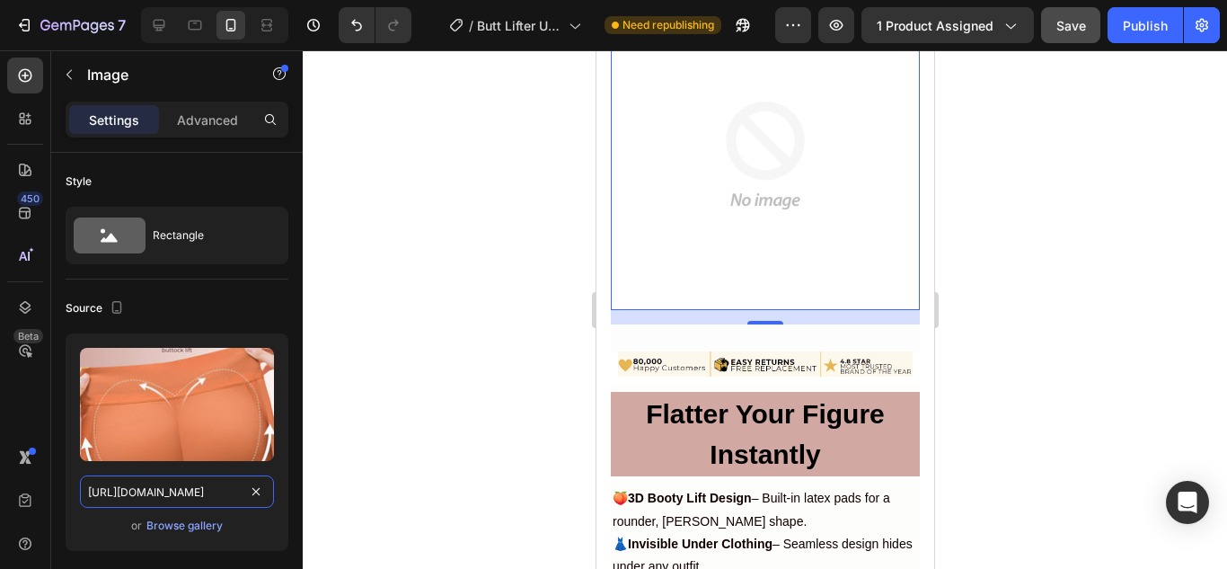
scroll to position [0, 235]
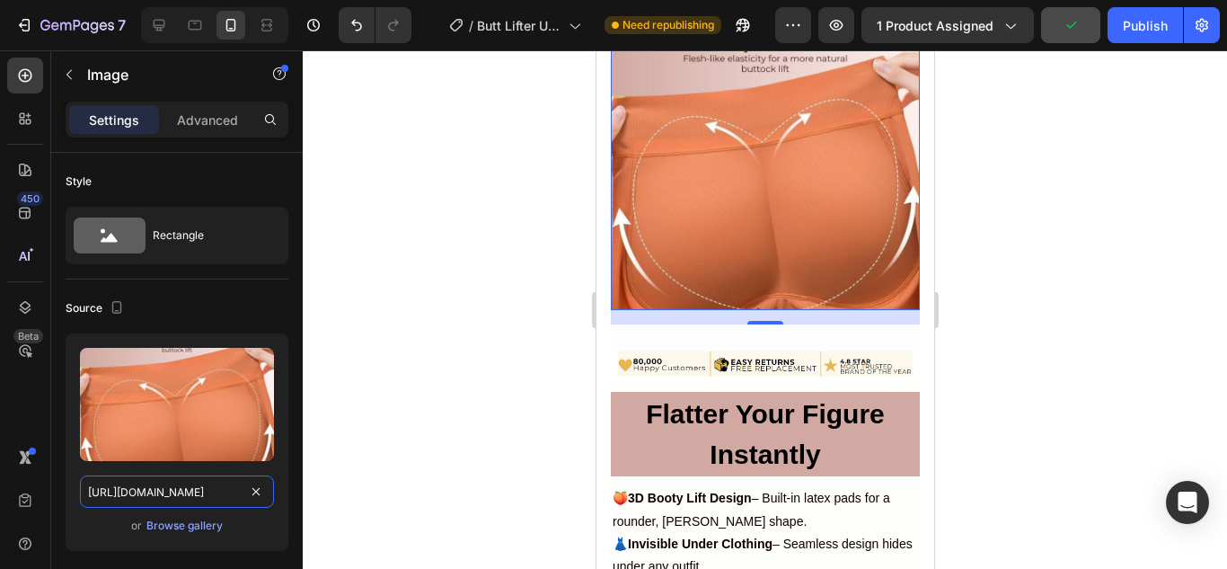
type input "https://cdn.shopify.com/s/files/1/0675/6591/2251/files/2.jpg?v=1756296676"
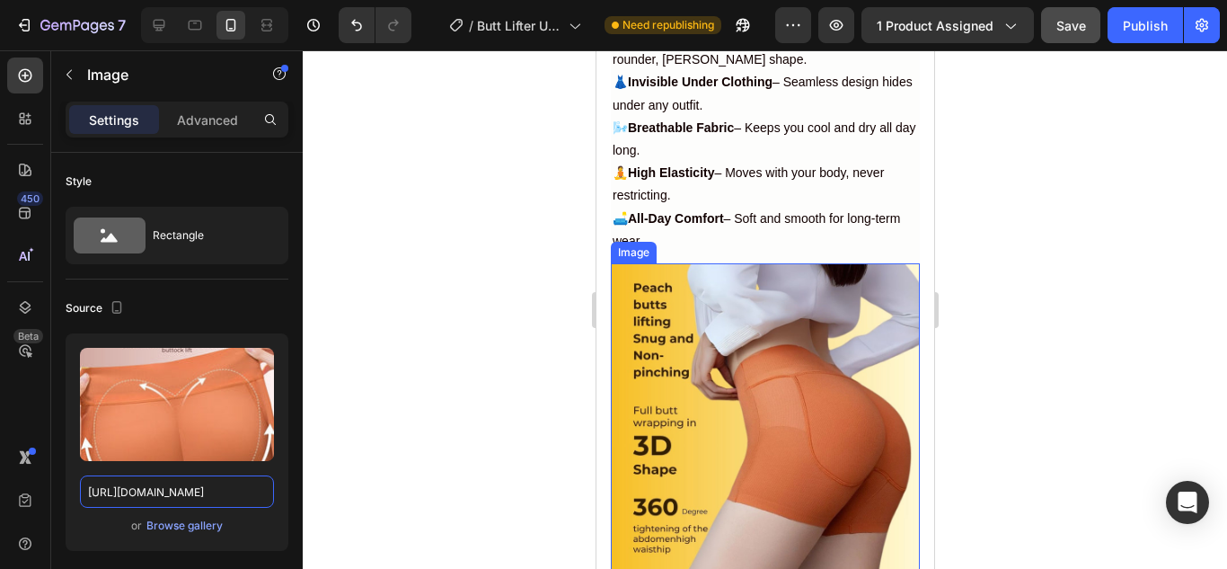
scroll to position [3593, 0]
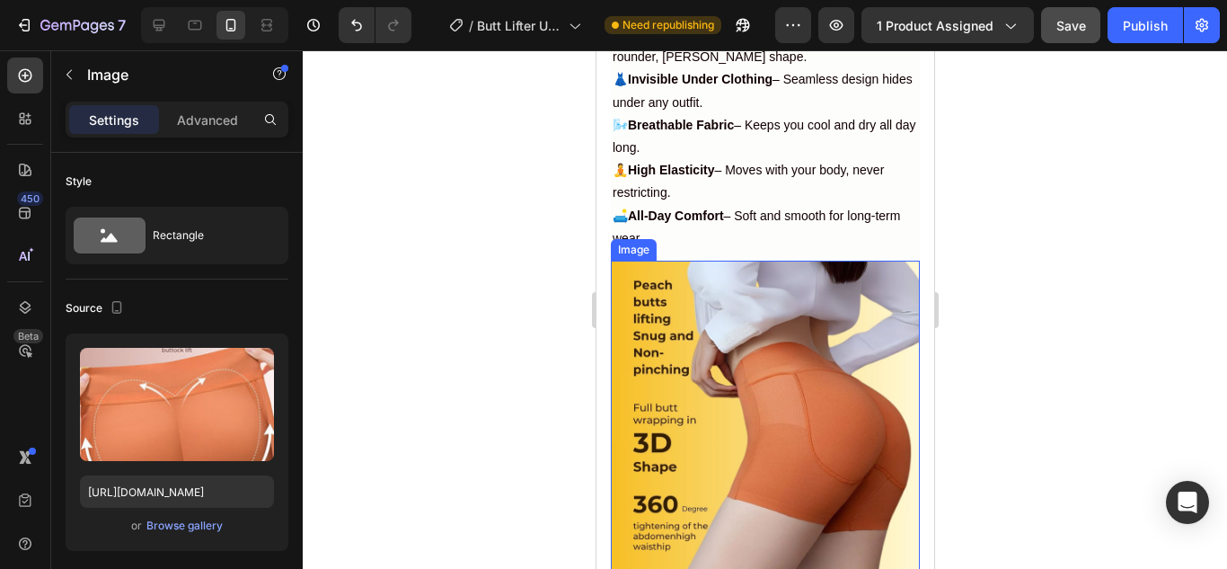
click at [759, 362] on img at bounding box center [764, 414] width 309 height 309
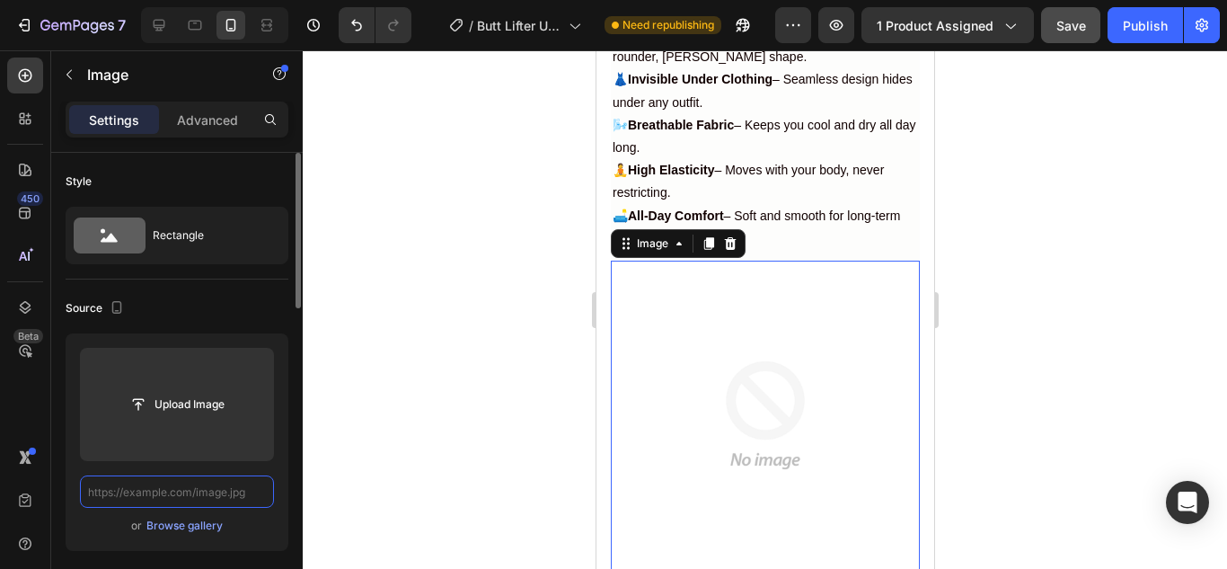
scroll to position [0, 0]
paste input "https://cdn.shopify.com/s/files/1/0675/6591/2251/files/3.jpg?v=1756296676"
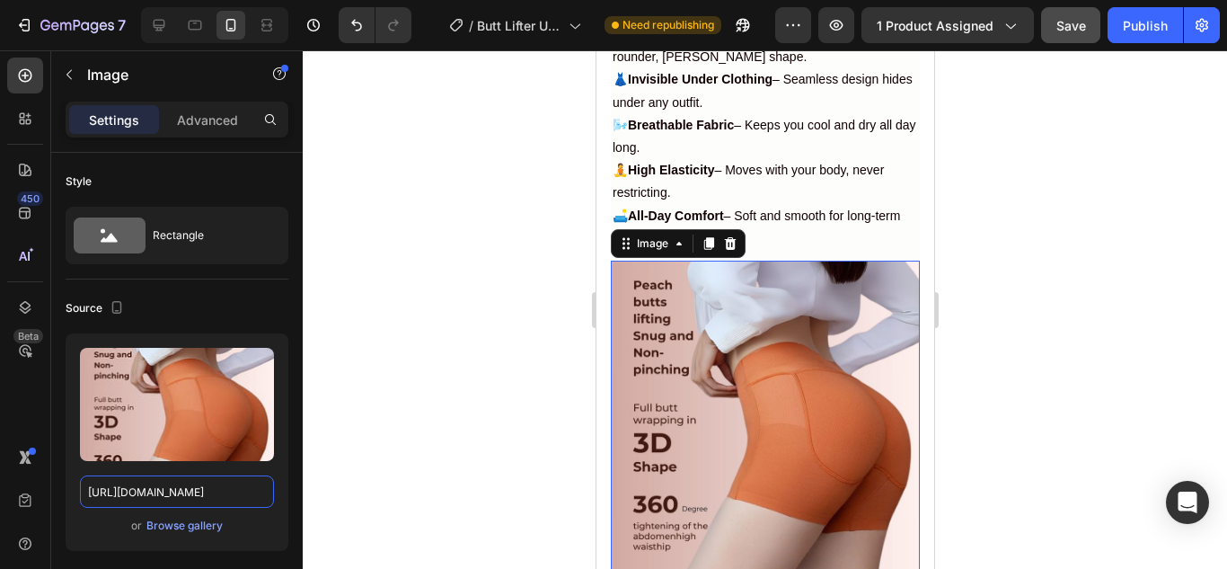
scroll to position [0, 235]
type input "https://cdn.shopify.com/s/files/1/0675/6591/2251/files/3.jpg?v=1756296676"
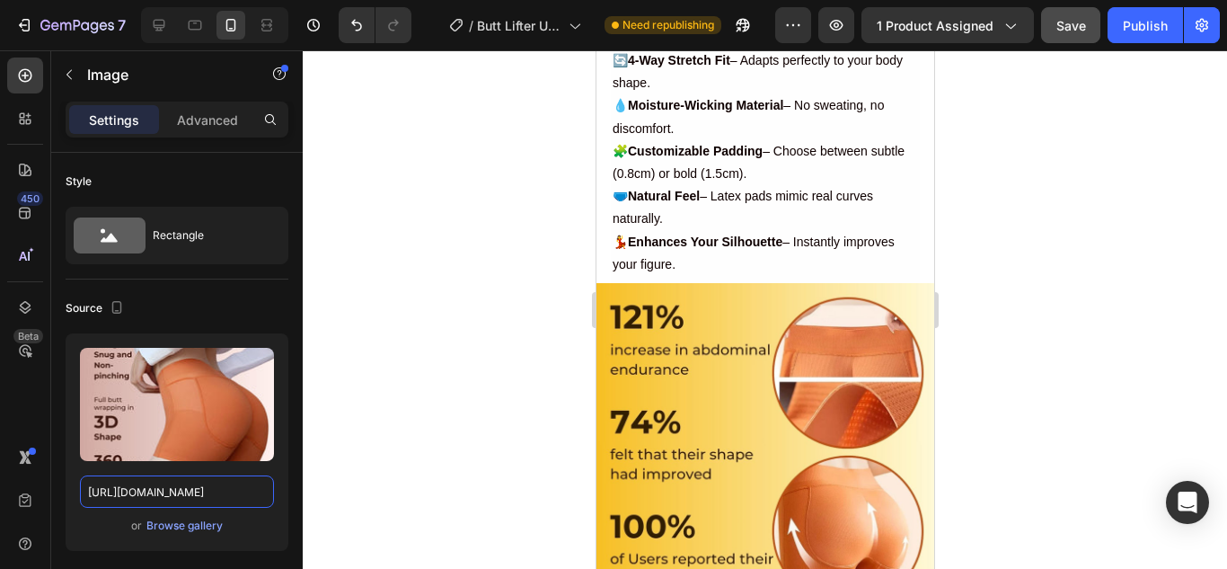
scroll to position [4221, 0]
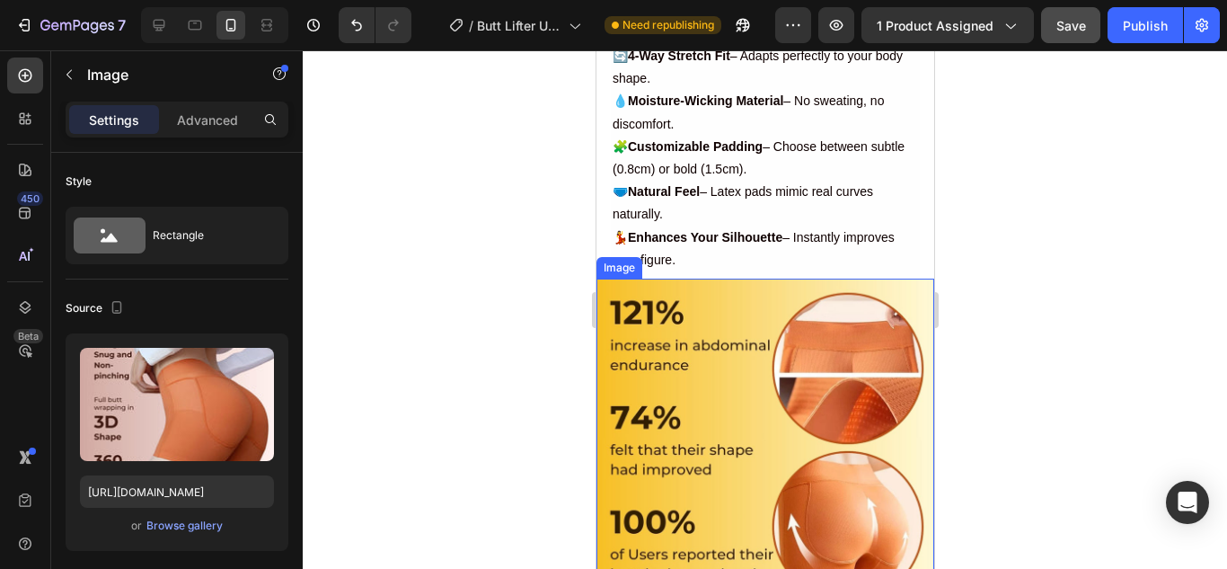
click at [710, 345] on img at bounding box center [764, 447] width 338 height 338
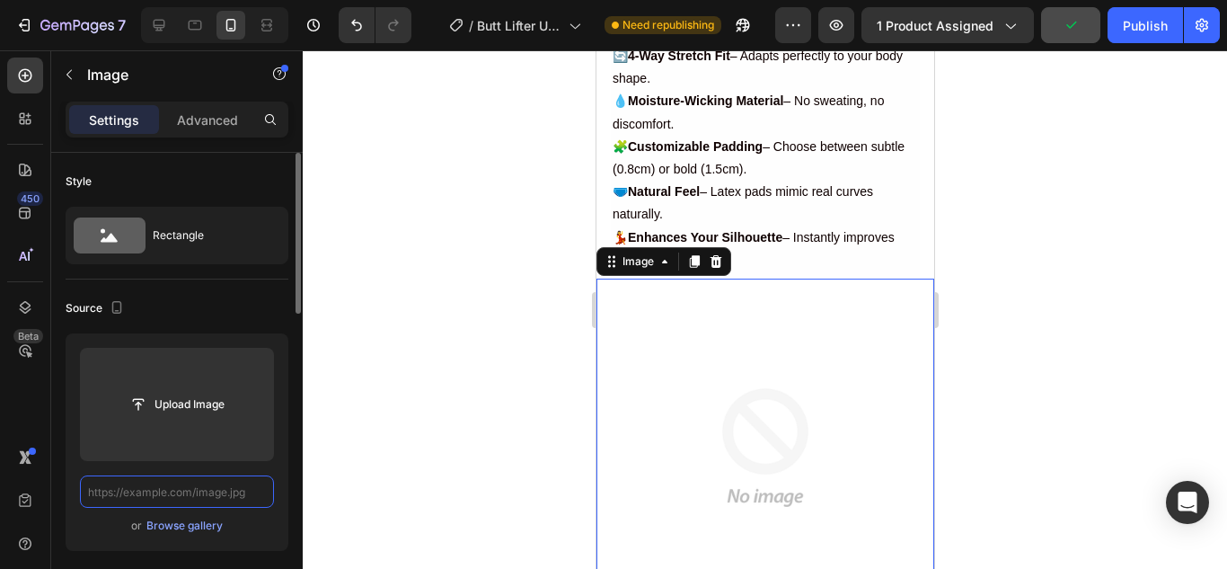
scroll to position [0, 0]
paste input "https://cdn.shopify.com/s/files/1/0675/6591/2251/files/4.jpg?v=1756296676"
type input "https://cdn.shopify.com/s/files/1/0675/6591/2251/files/4.jpg?v=1756296676"
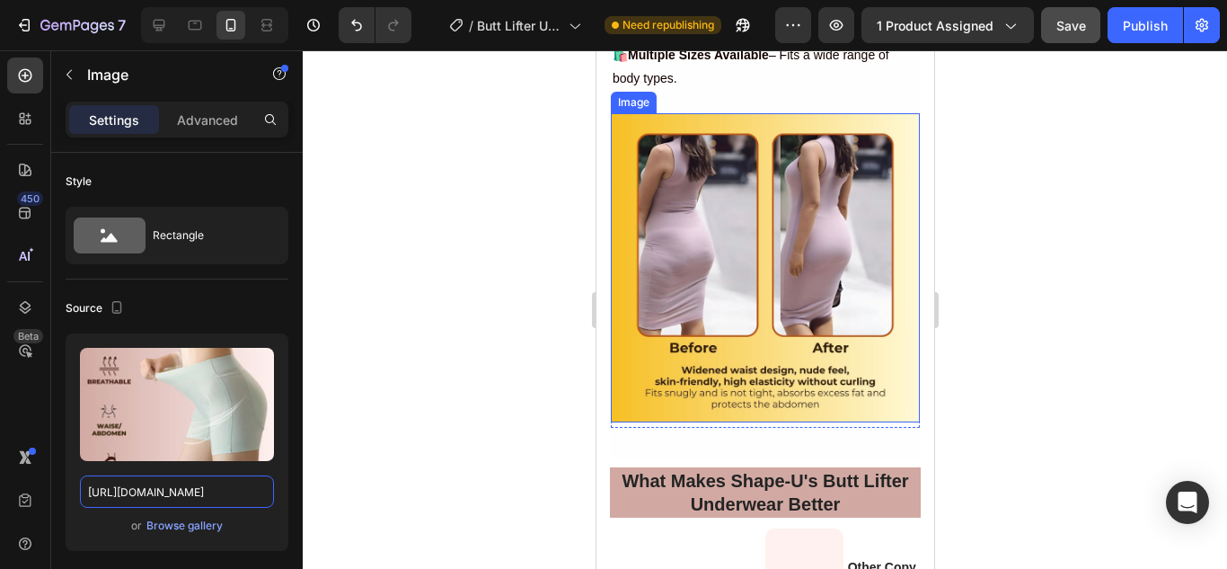
scroll to position [5120, 0]
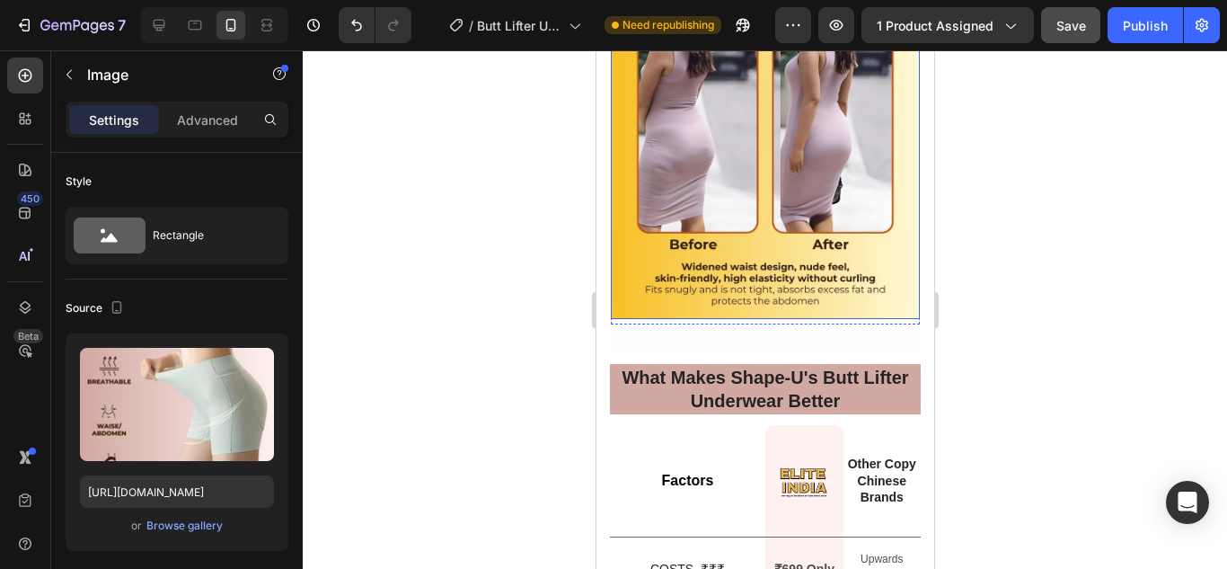
click at [746, 250] on img at bounding box center [764, 164] width 309 height 309
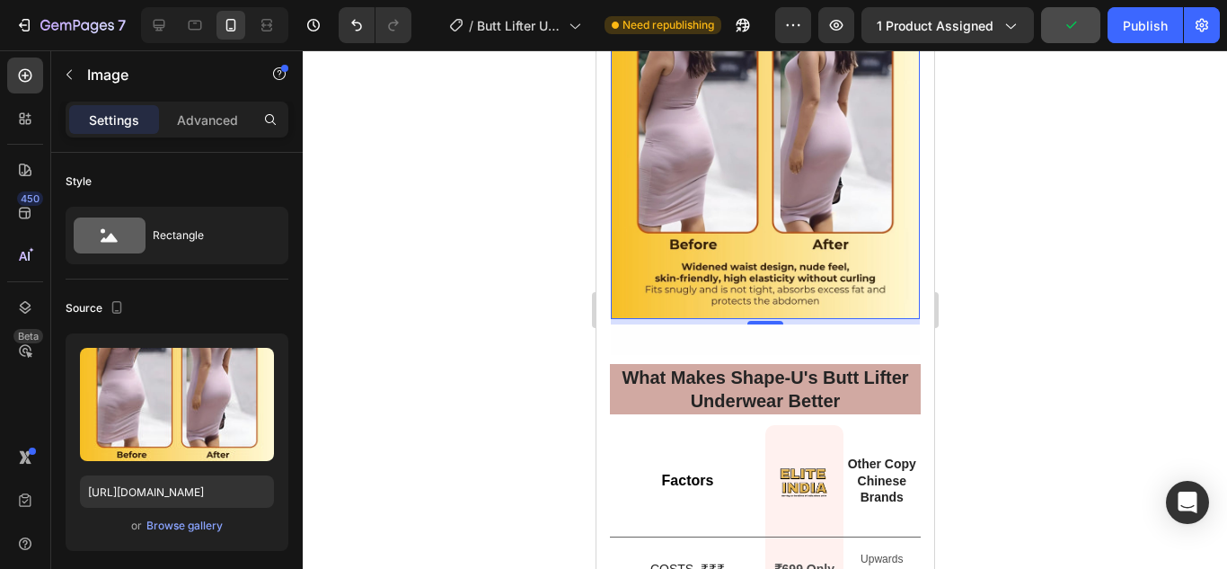
click at [751, 237] on img at bounding box center [764, 164] width 309 height 309
drag, startPoint x: 260, startPoint y: 489, endPoint x: 367, endPoint y: 439, distance: 118.6
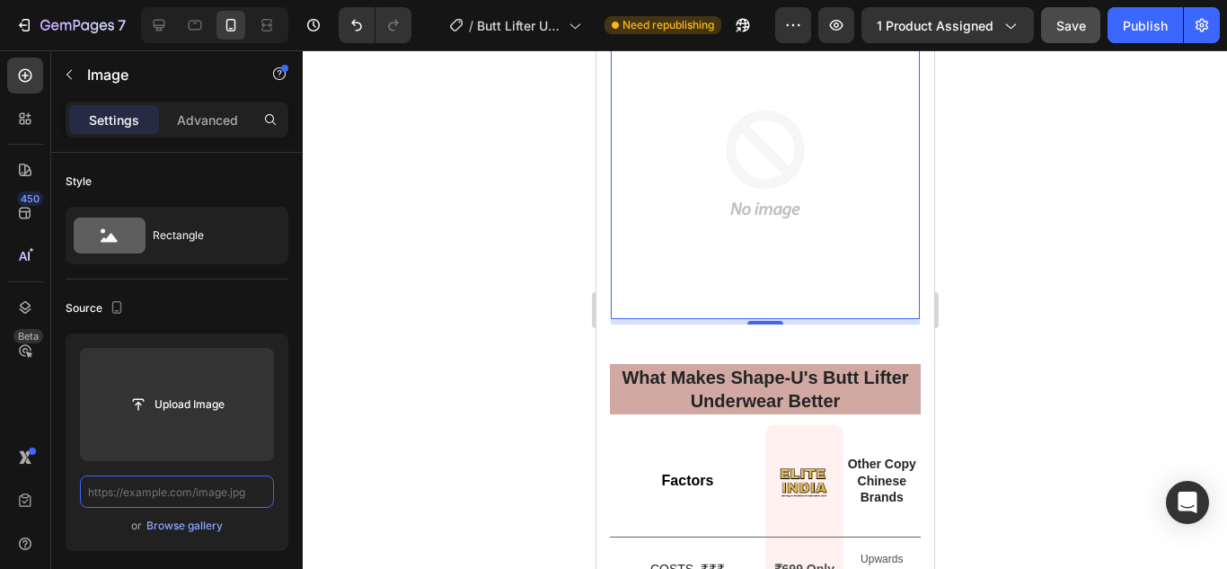
scroll to position [0, 0]
paste input "https://cdn.shopify.com/s/files/1/0675/6591/2251/files/6.jpg?v=1756296677"
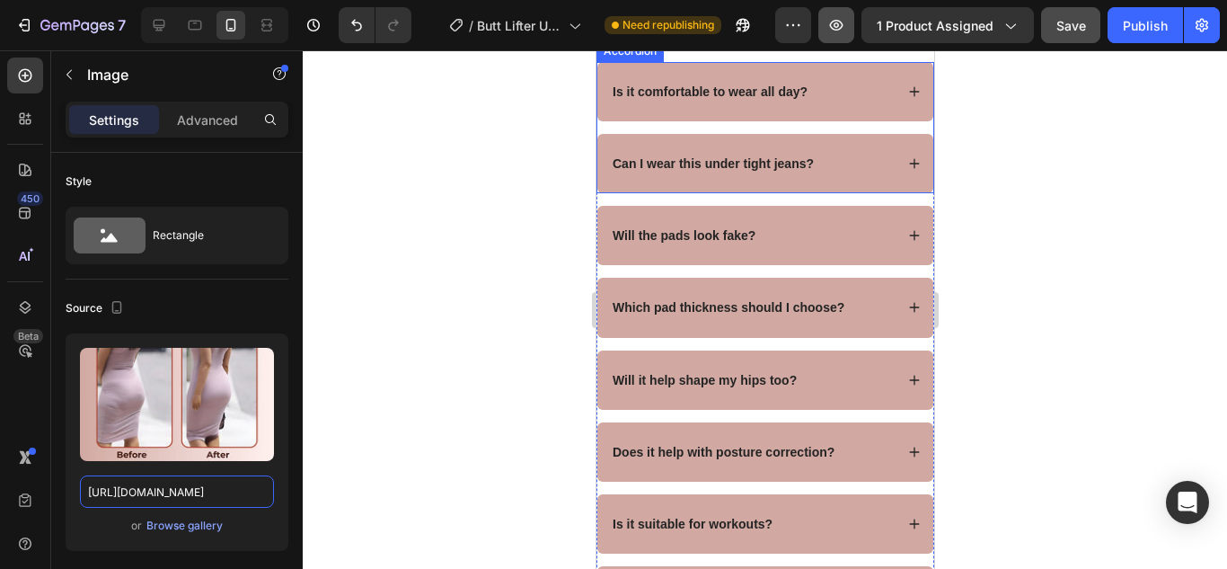
scroll to position [6347, 0]
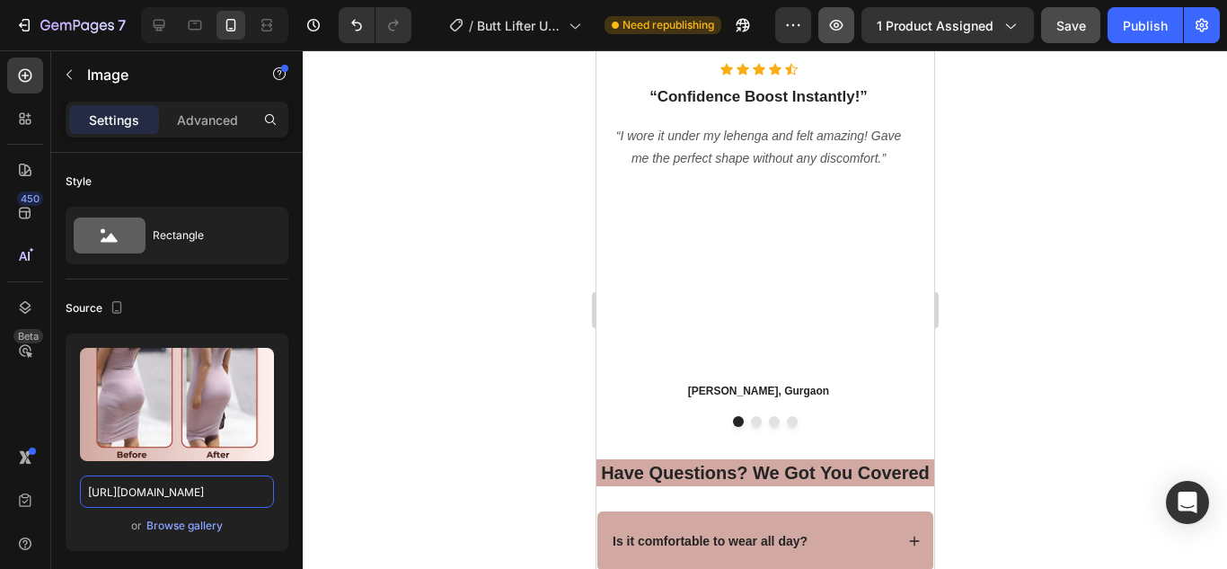
type input "https://cdn.shopify.com/s/files/1/0675/6591/2251/files/6.jpg?v=1756296677"
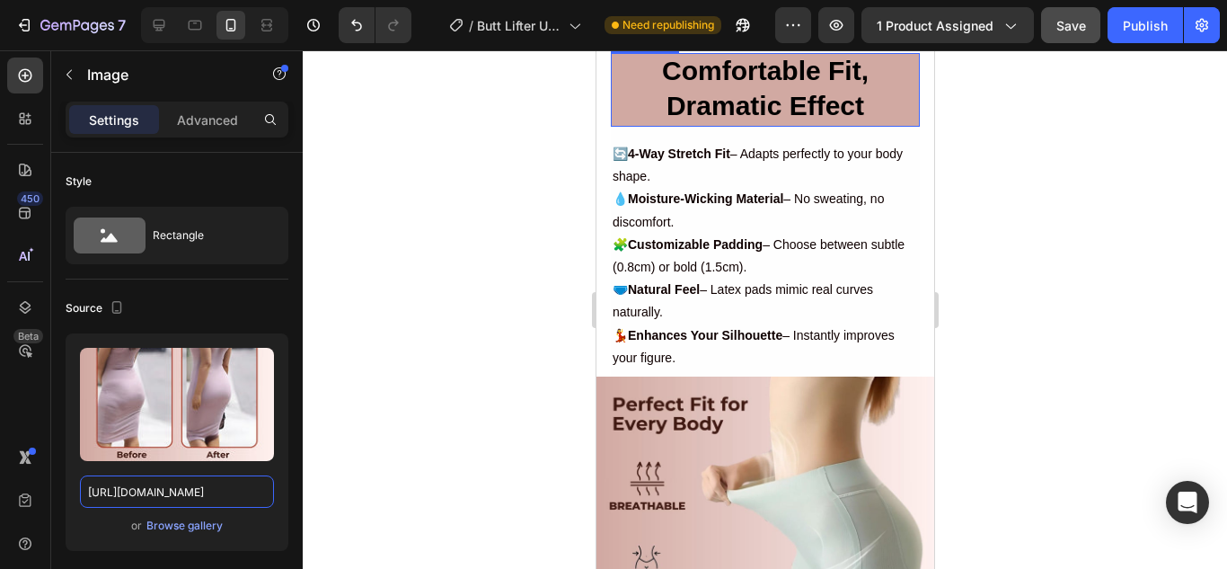
scroll to position [4042, 0]
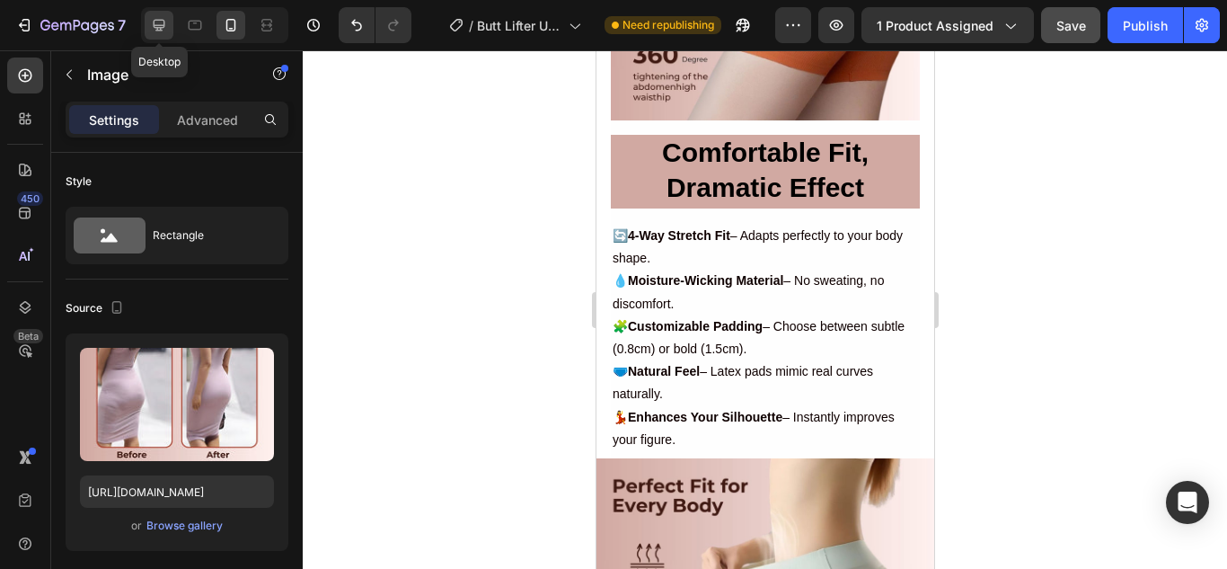
click at [171, 21] on div at bounding box center [159, 25] width 29 height 29
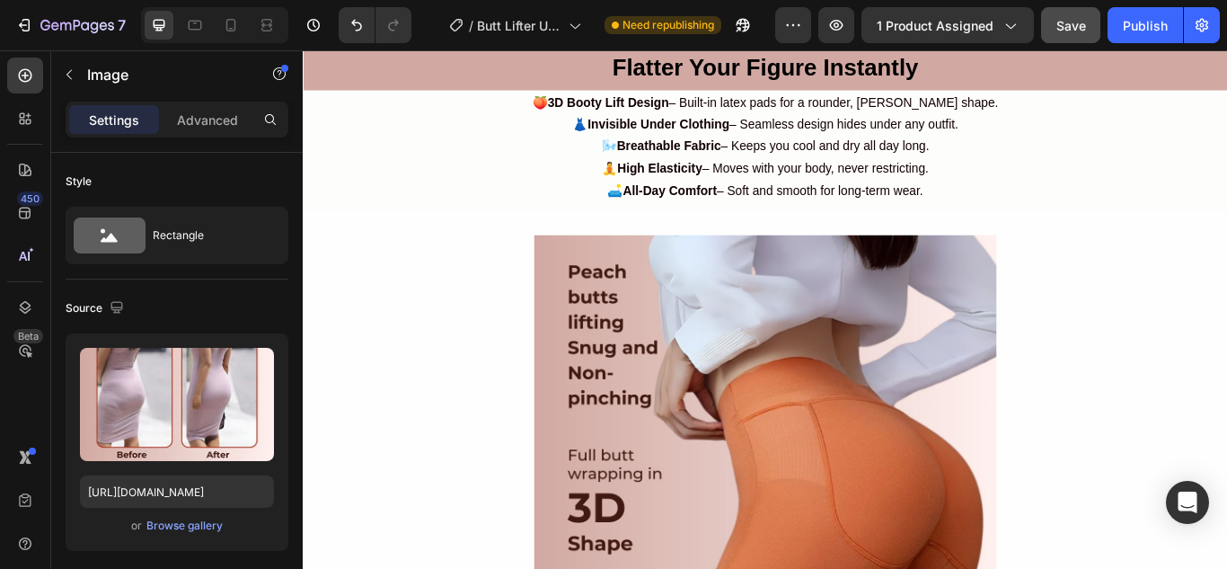
scroll to position [3038, 0]
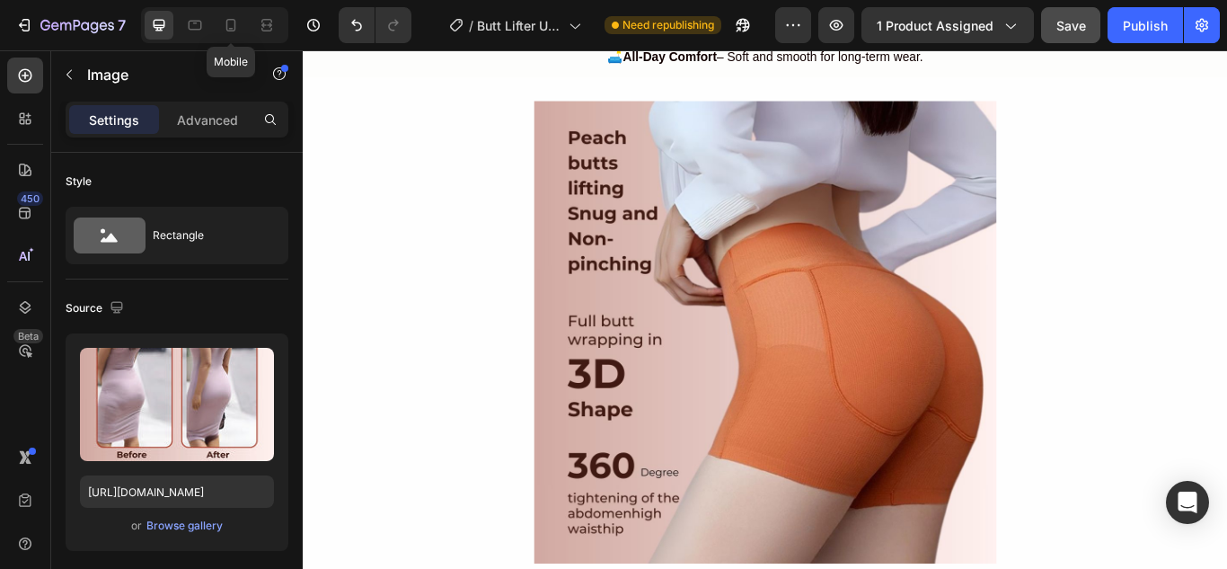
drag, startPoint x: 236, startPoint y: 21, endPoint x: 756, endPoint y: 49, distance: 520.8
click at [244, 22] on div at bounding box center [230, 25] width 29 height 29
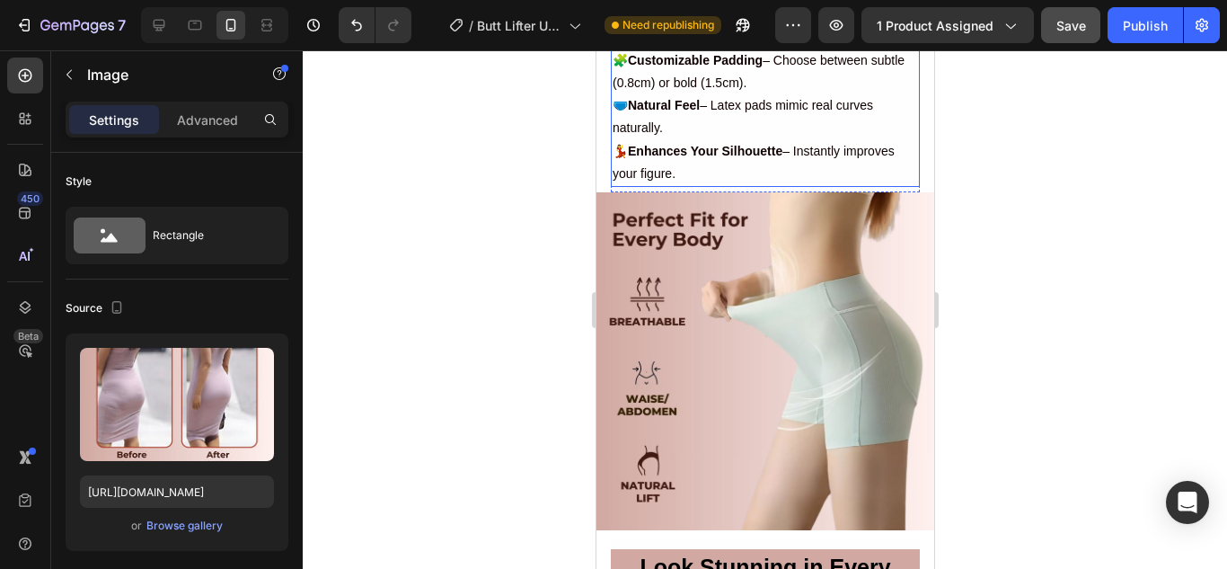
scroll to position [3398, 0]
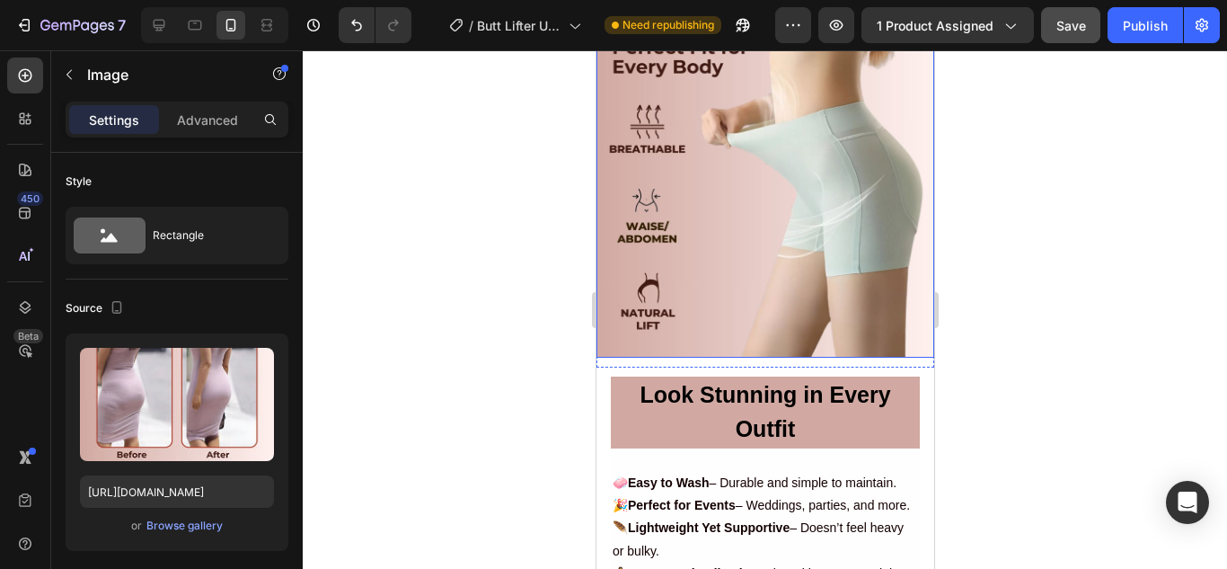
click at [801, 183] on img at bounding box center [764, 189] width 338 height 338
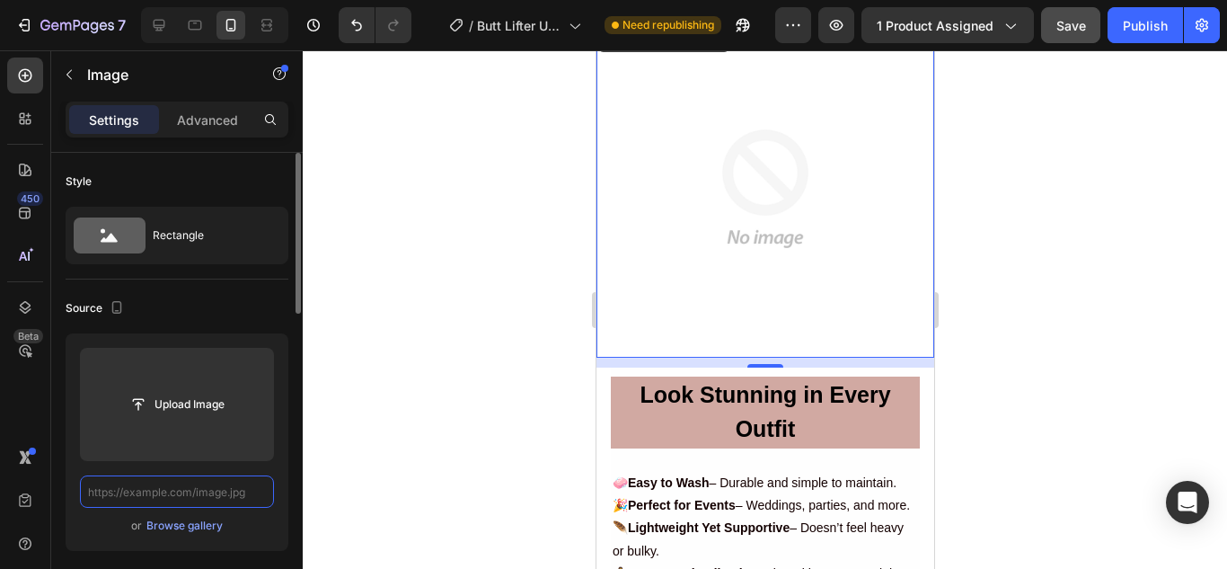
scroll to position [0, 0]
paste input "https://cdn.shopify.com/s/files/1/0675/6591/2251/files/5.jpg?v=1756296676"
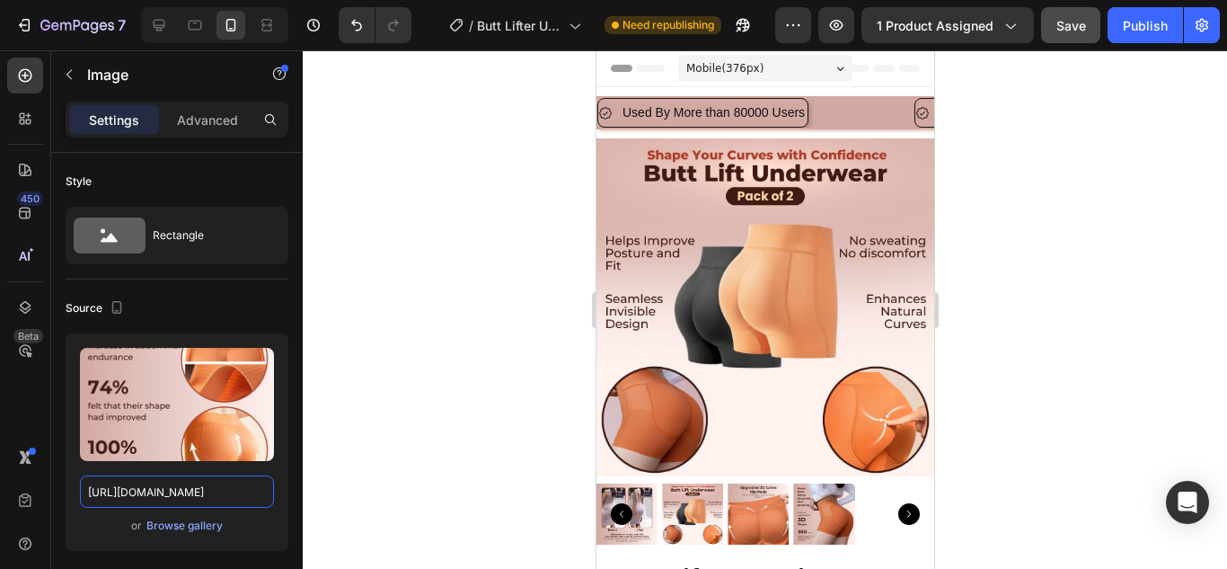
scroll to position [180, 0]
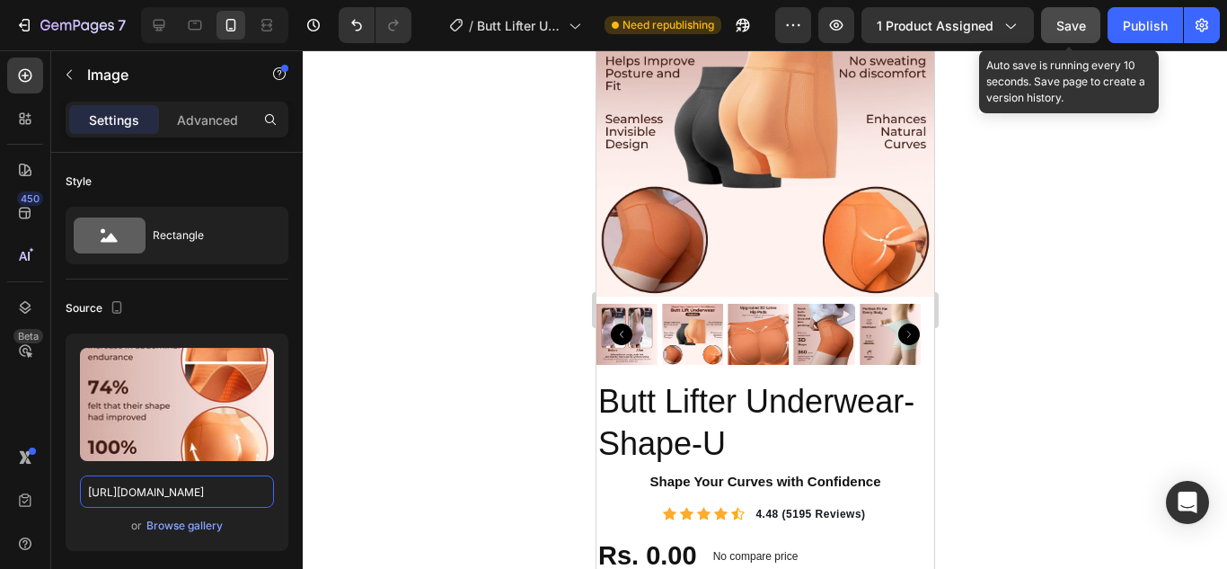
type input "https://cdn.shopify.com/s/files/1/0675/6591/2251/files/5.jpg?v=1756296676"
click at [1063, 20] on span "Save" at bounding box center [1071, 25] width 30 height 15
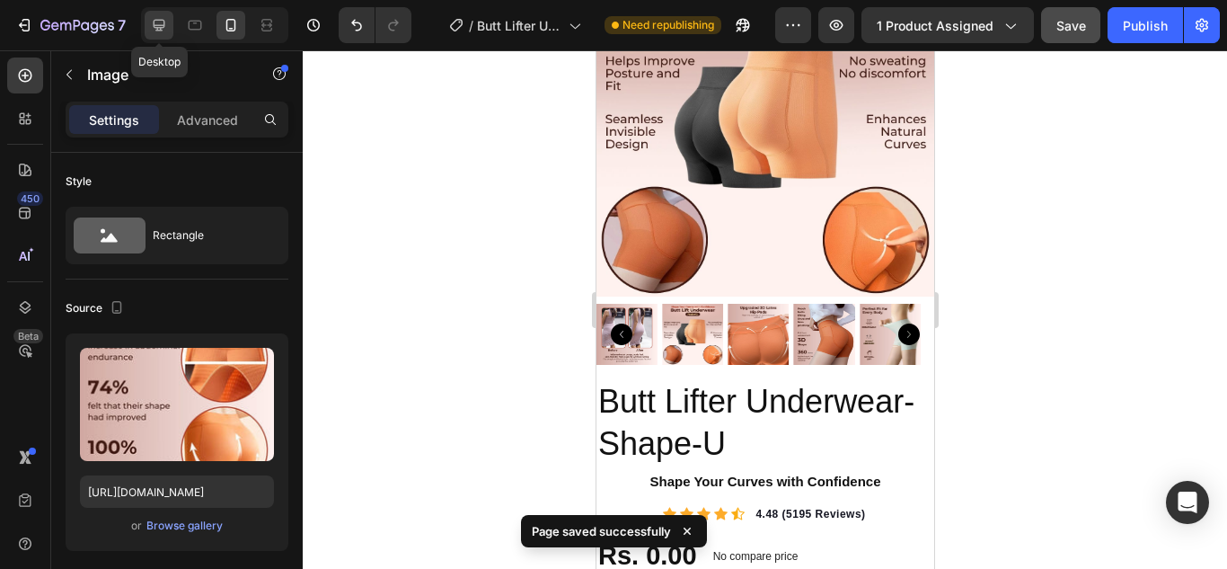
click at [157, 20] on icon at bounding box center [160, 26] width 12 height 12
type input "50"
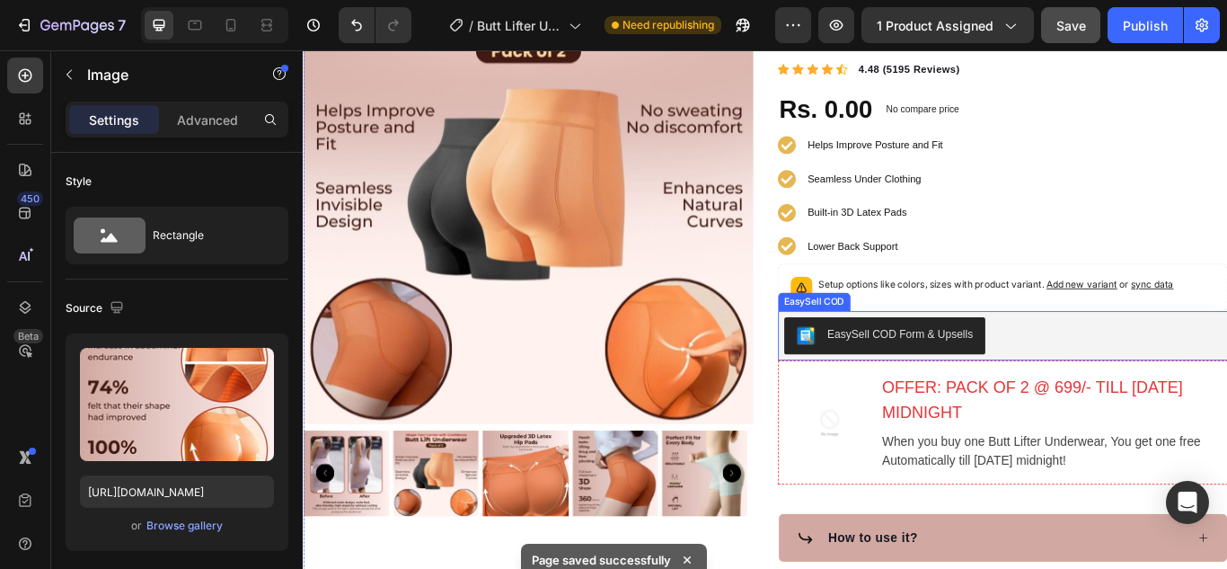
scroll to position [269, 0]
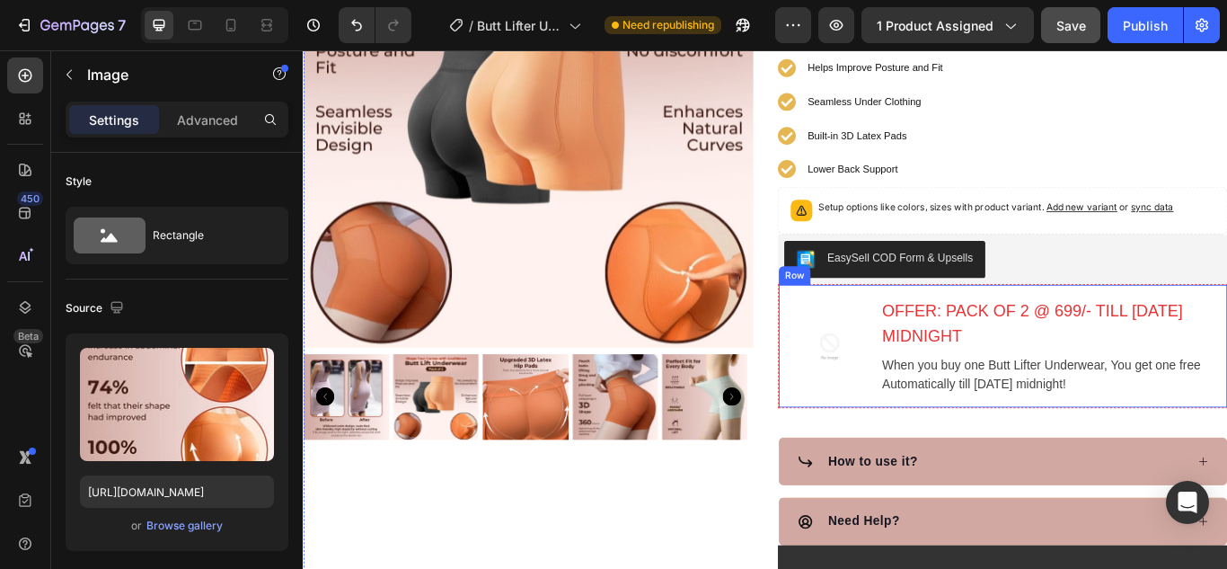
click at [1060, 452] on div "When you buy one Butt Lifter Underwear, You get one free Automatically till [DA…" at bounding box center [1170, 428] width 390 height 47
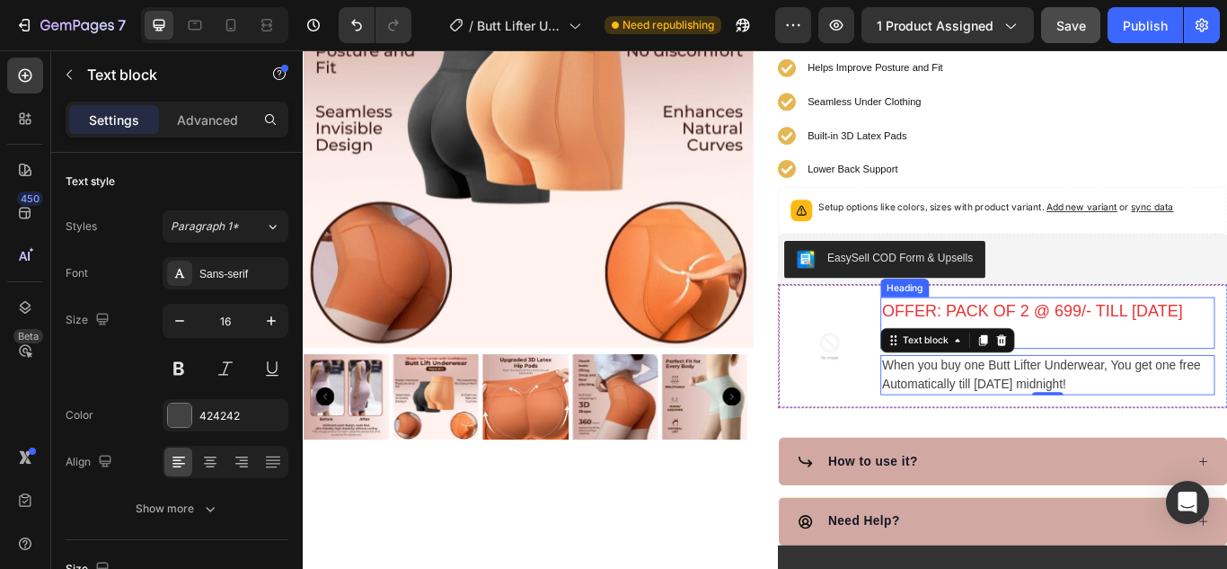
click at [987, 391] on h3 "OFFER: PACK OF 2 @ 699/- TILL [DATE] MIDNIGHT" at bounding box center [1170, 368] width 390 height 60
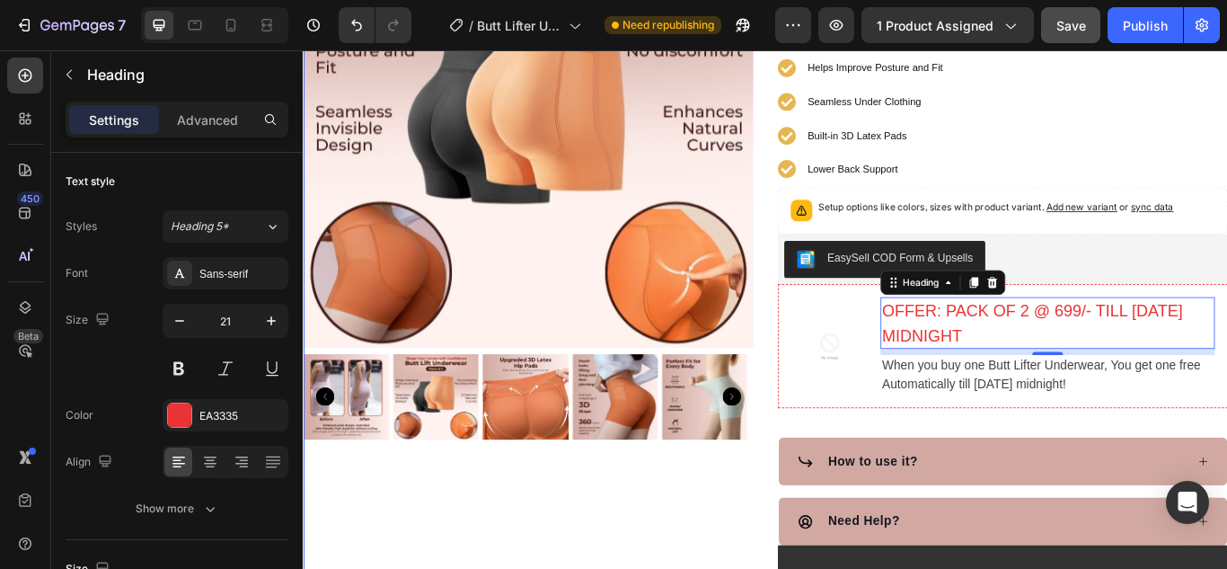
click at [487, 568] on div "Product Images" at bounding box center [565, 397] width 525 height 1050
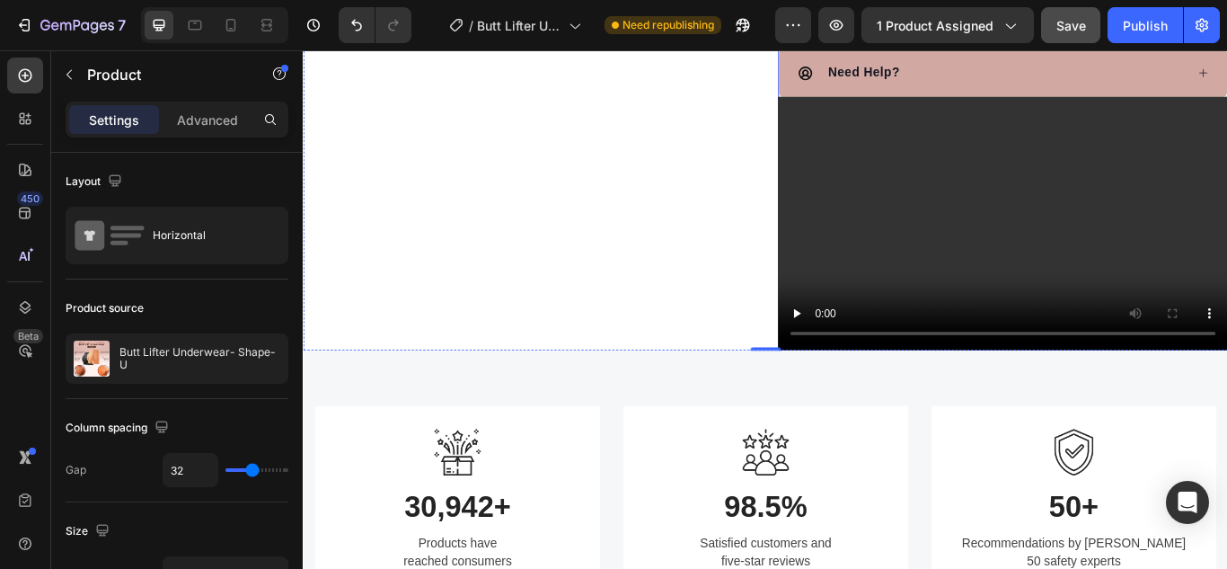
scroll to position [981, 0]
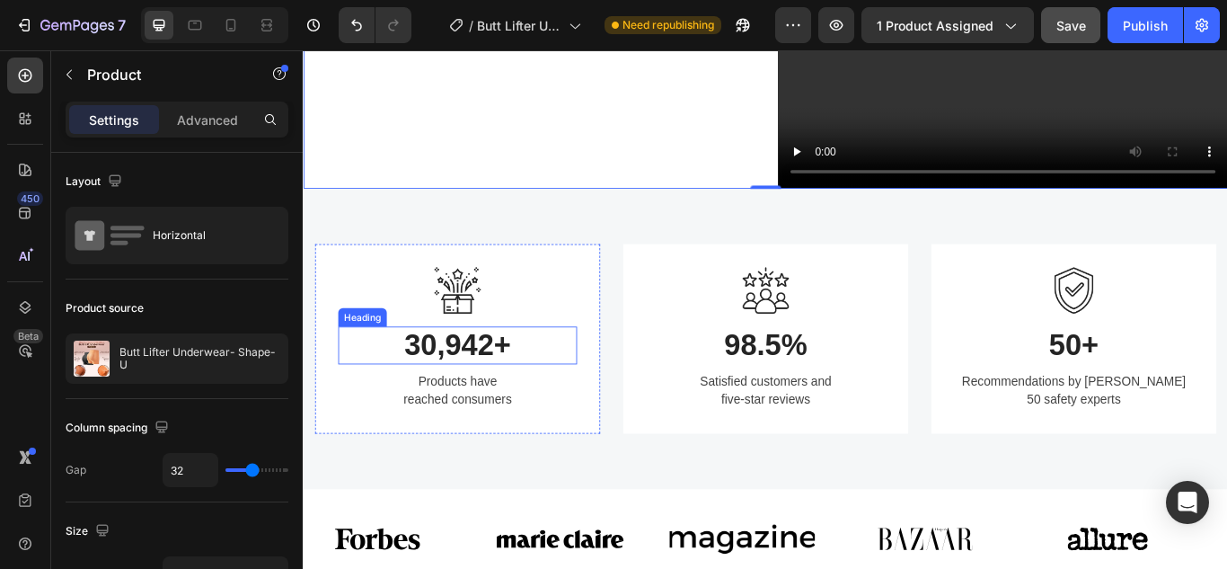
click at [474, 415] on p "30,942+" at bounding box center [482, 394] width 275 height 41
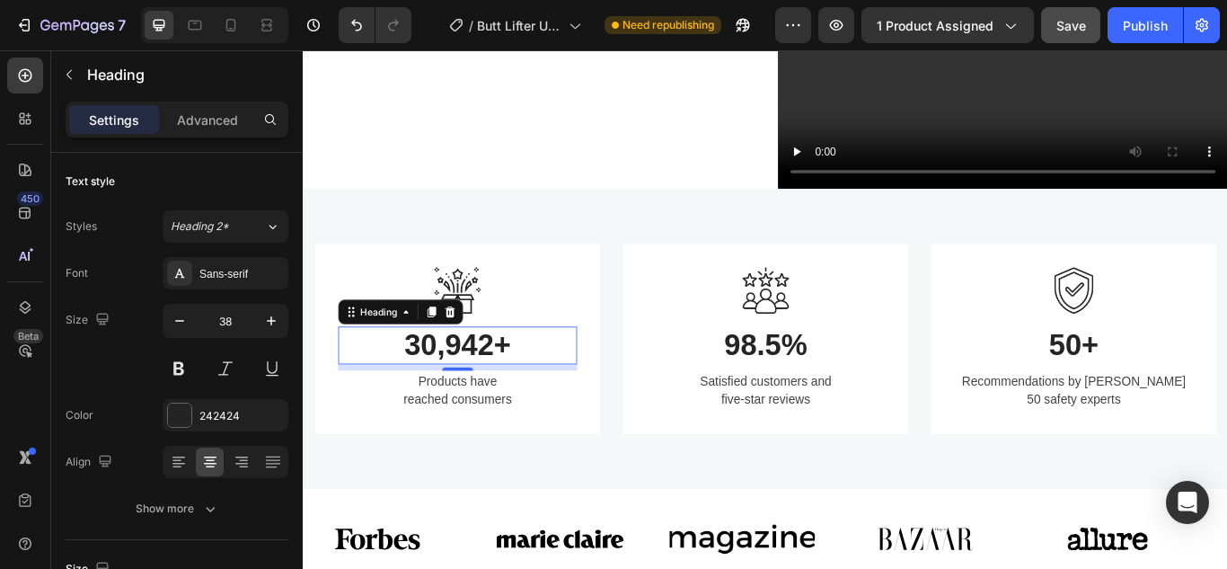
click at [542, 415] on p "30,942+" at bounding box center [482, 394] width 275 height 41
drag, startPoint x: 519, startPoint y: 446, endPoint x: 488, endPoint y: 387, distance: 67.1
click at [486, 357] on img at bounding box center [482, 330] width 54 height 55
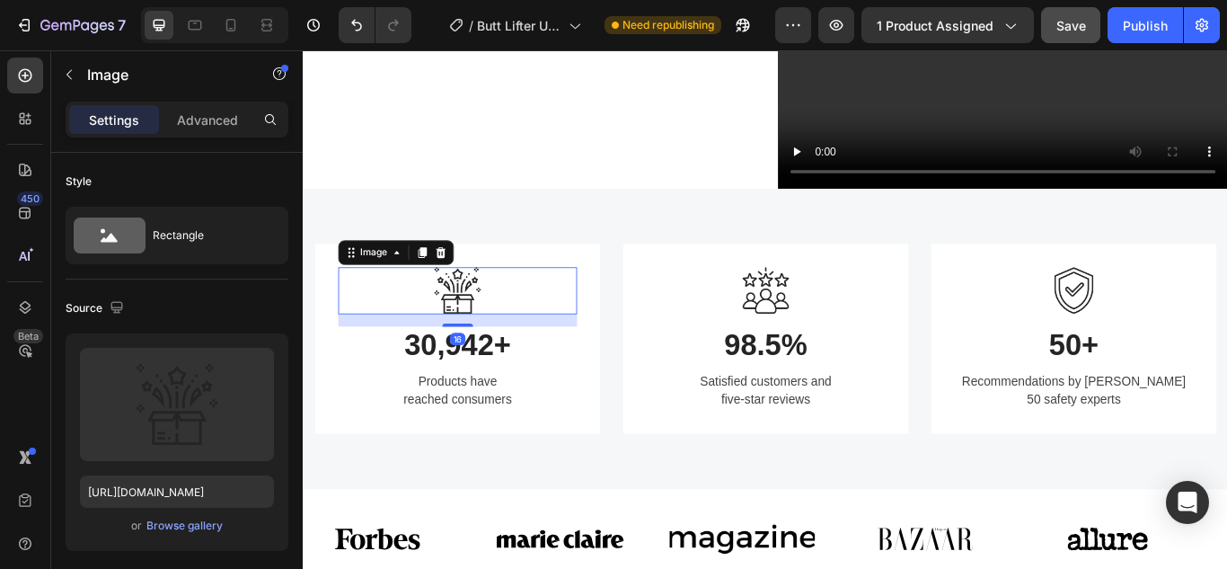
click at [487, 357] on img at bounding box center [482, 330] width 54 height 55
click at [477, 357] on img at bounding box center [482, 330] width 54 height 55
click at [488, 357] on img at bounding box center [482, 330] width 54 height 55
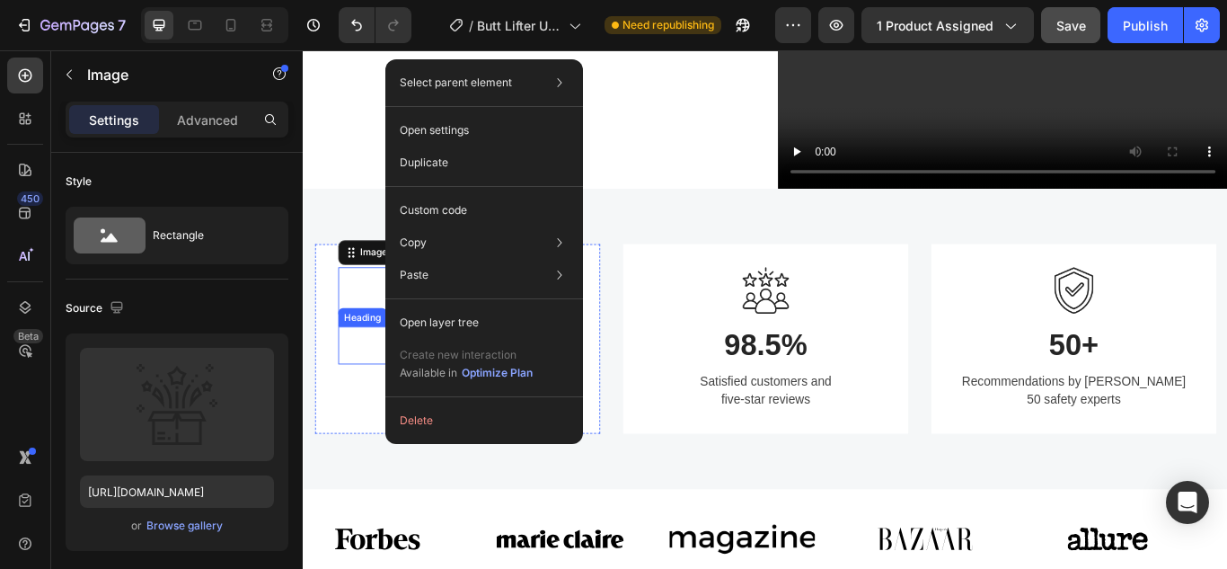
click at [373, 357] on div at bounding box center [482, 330] width 278 height 55
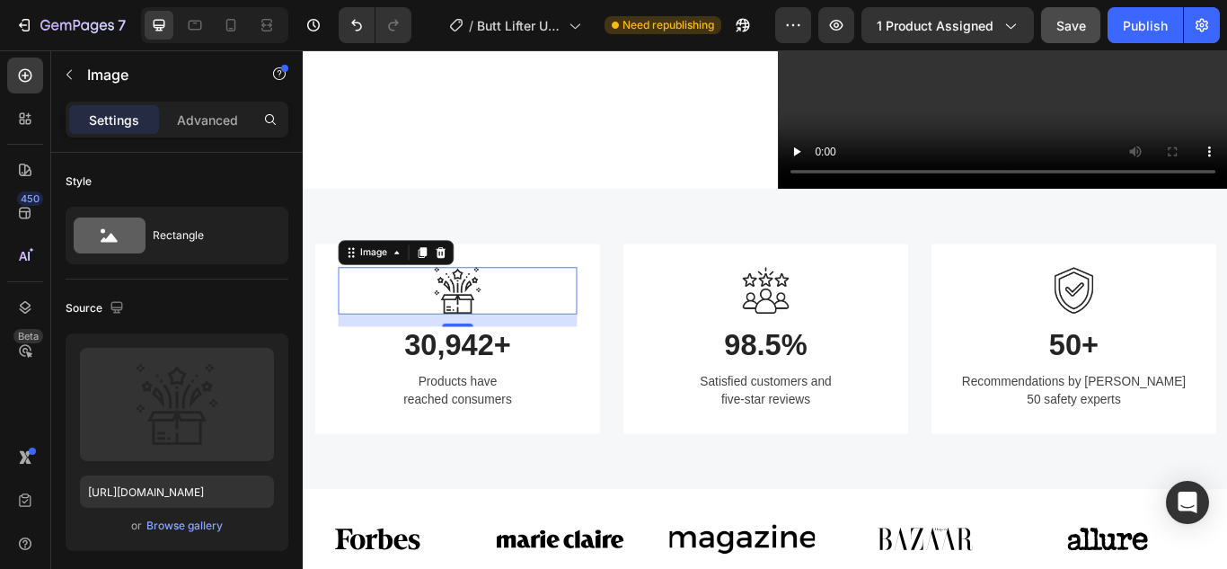
click at [467, 357] on img at bounding box center [482, 330] width 54 height 55
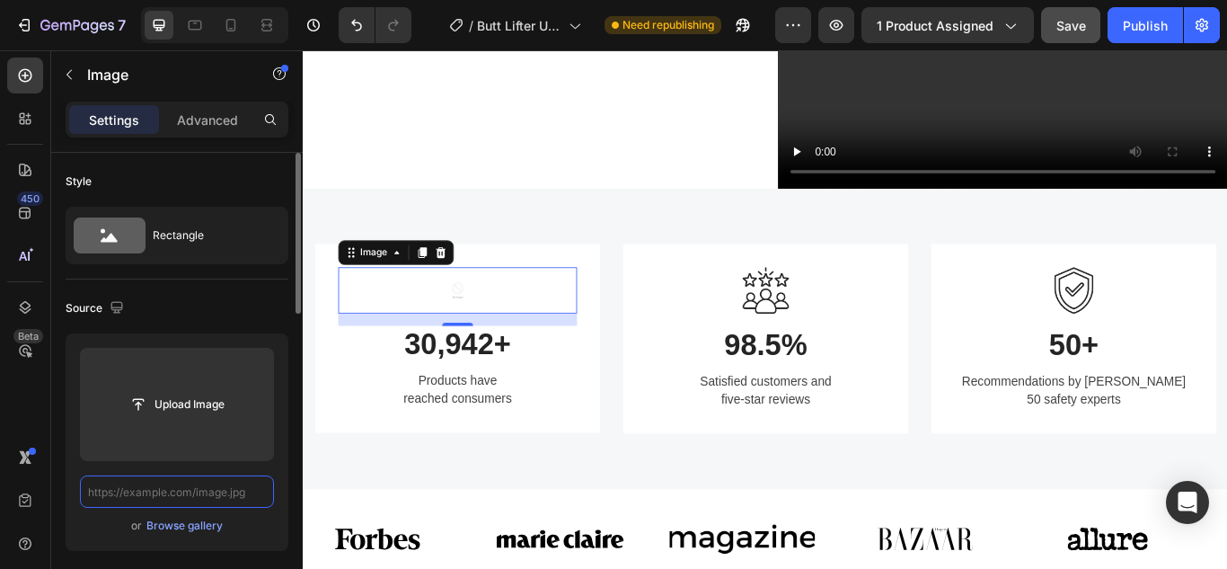
scroll to position [0, 0]
paste input "[URL][DOMAIN_NAME]"
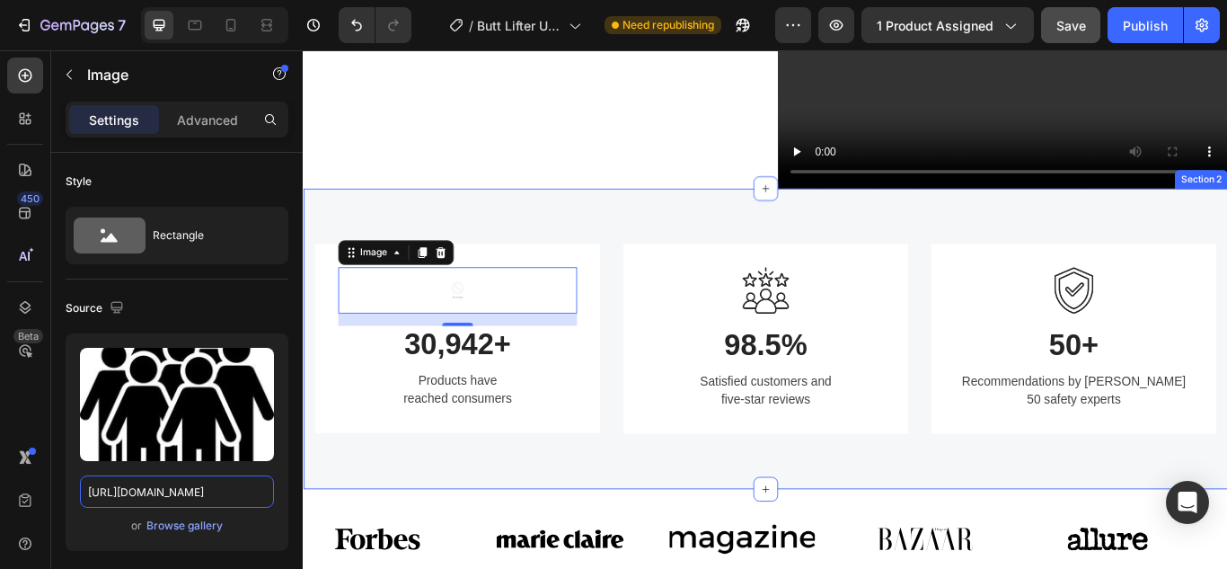
scroll to position [0, 420]
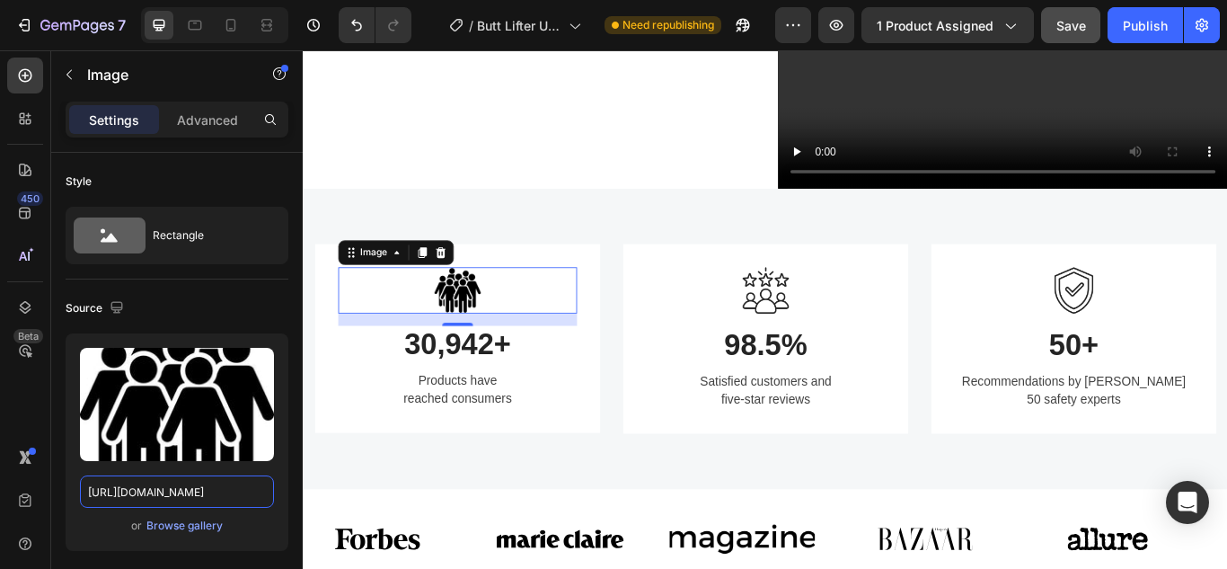
type input "[URL][DOMAIN_NAME]"
click at [498, 357] on img at bounding box center [482, 330] width 54 height 54
click at [615, 353] on div at bounding box center [482, 330] width 278 height 54
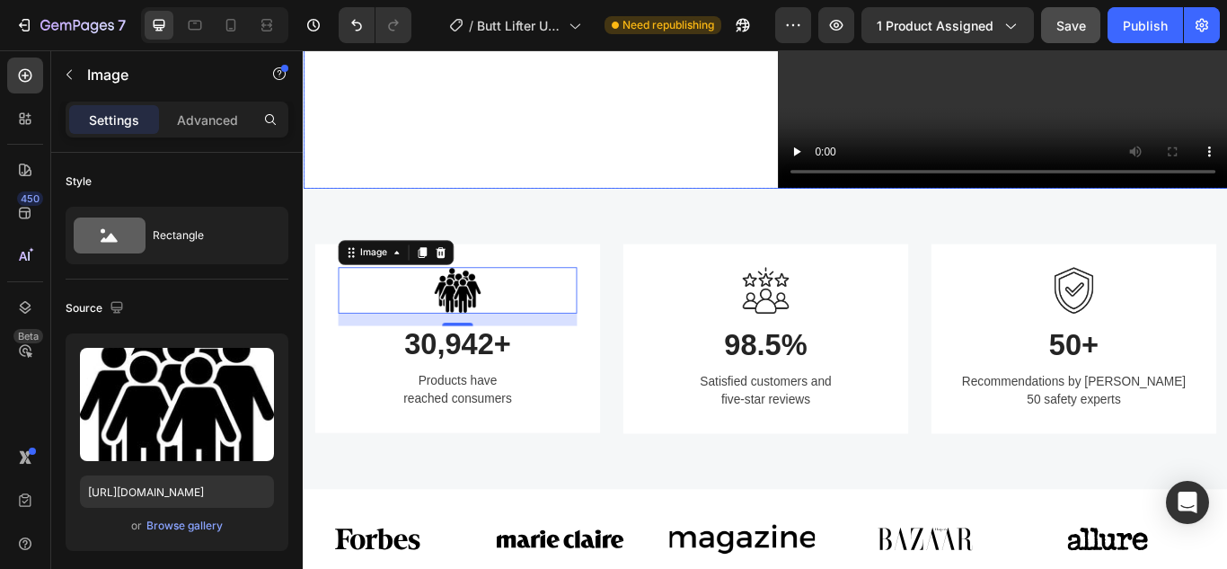
drag, startPoint x: 641, startPoint y: 216, endPoint x: 615, endPoint y: 259, distance: 50.4
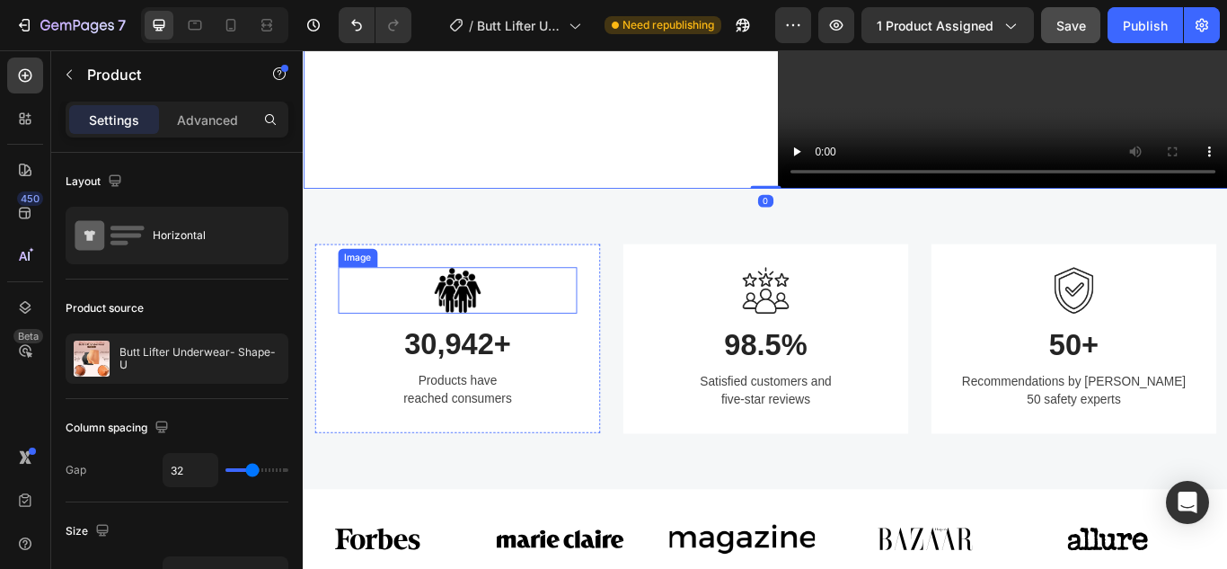
click at [480, 357] on img at bounding box center [482, 330] width 54 height 54
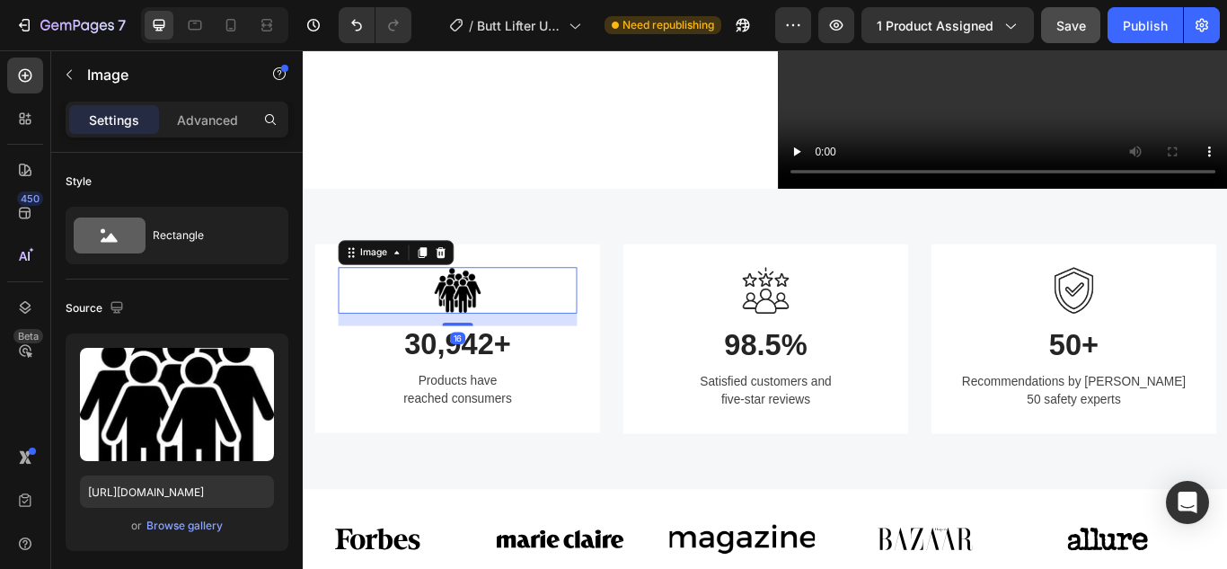
click at [530, 357] on div at bounding box center [482, 330] width 278 height 54
click at [619, 382] on div "Image 16 30,942+ Heading Products have reached consumers Text block Row" at bounding box center [482, 386] width 332 height 221
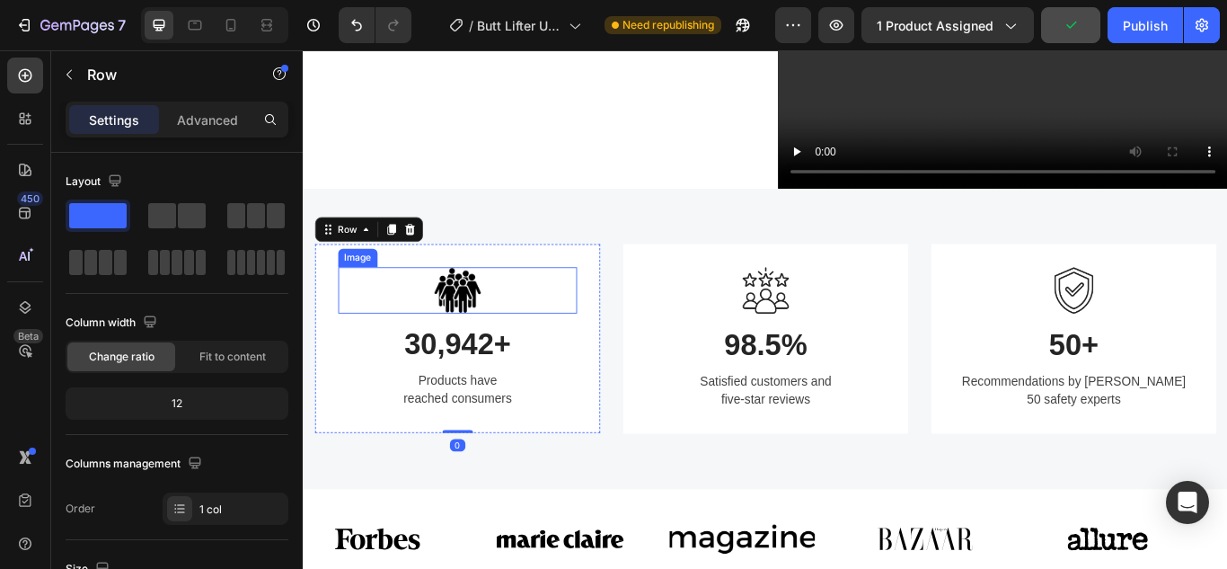
click at [508, 357] on div at bounding box center [482, 330] width 278 height 54
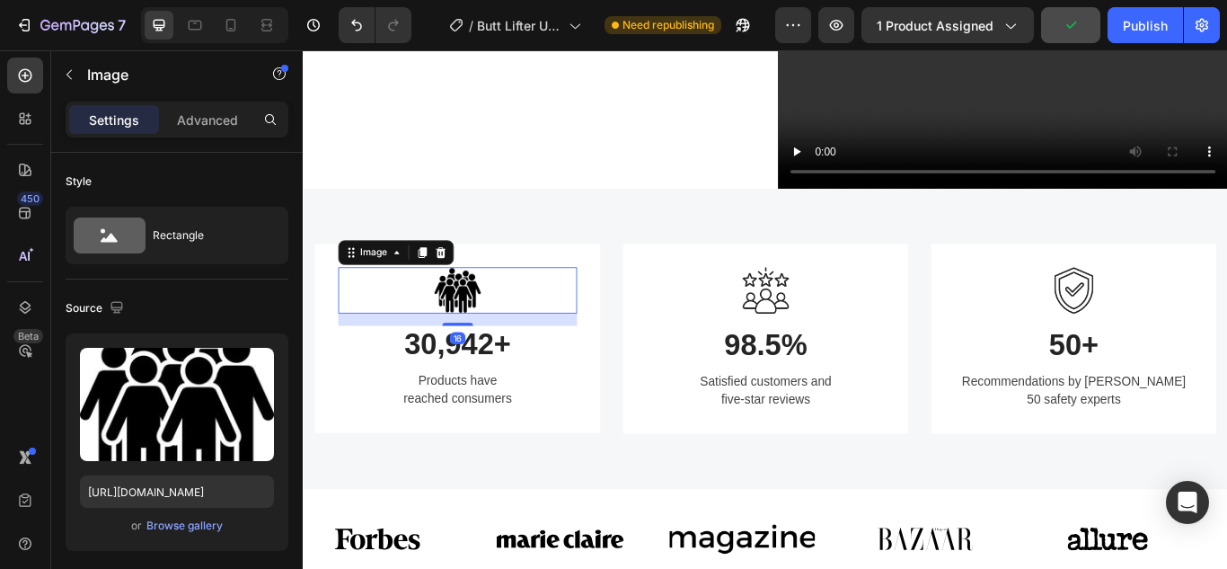
click at [396, 357] on div at bounding box center [482, 330] width 278 height 54
click at [348, 300] on div "Image" at bounding box center [410, 285] width 135 height 29
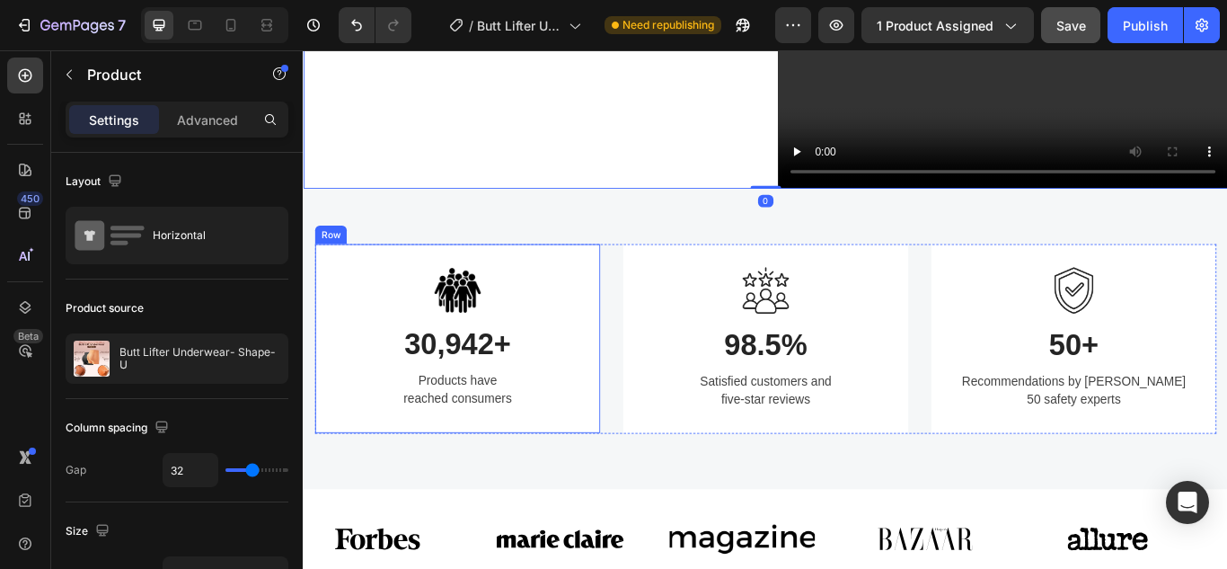
click at [493, 357] on img at bounding box center [482, 330] width 54 height 54
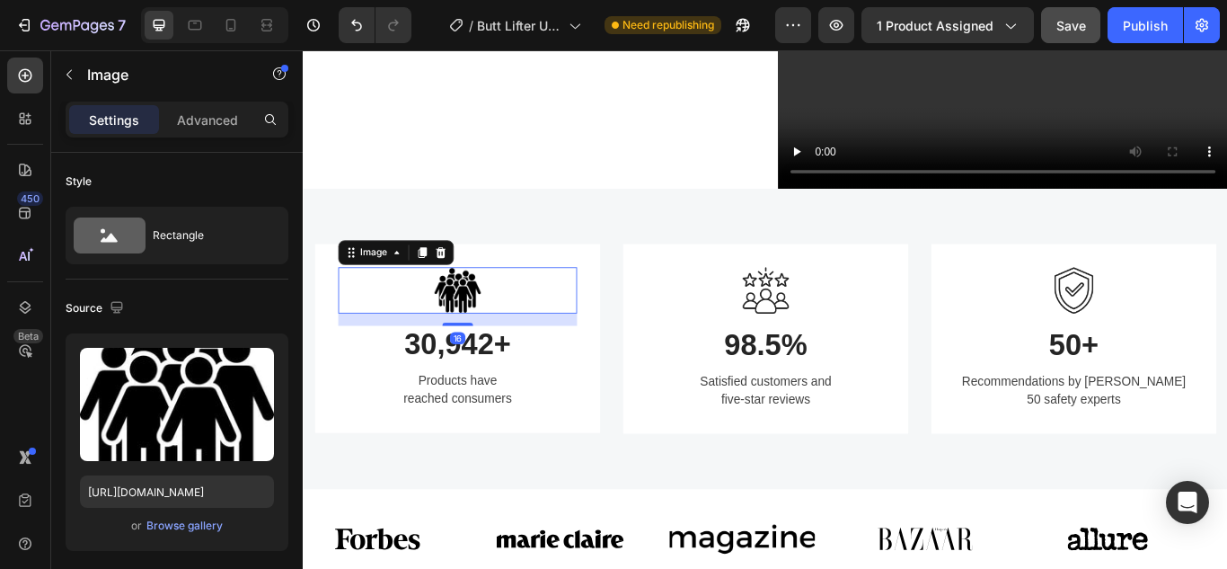
click at [493, 357] on img at bounding box center [482, 330] width 54 height 54
click at [402, 294] on div "Image" at bounding box center [385, 286] width 39 height 16
click at [517, 357] on div at bounding box center [482, 330] width 278 height 54
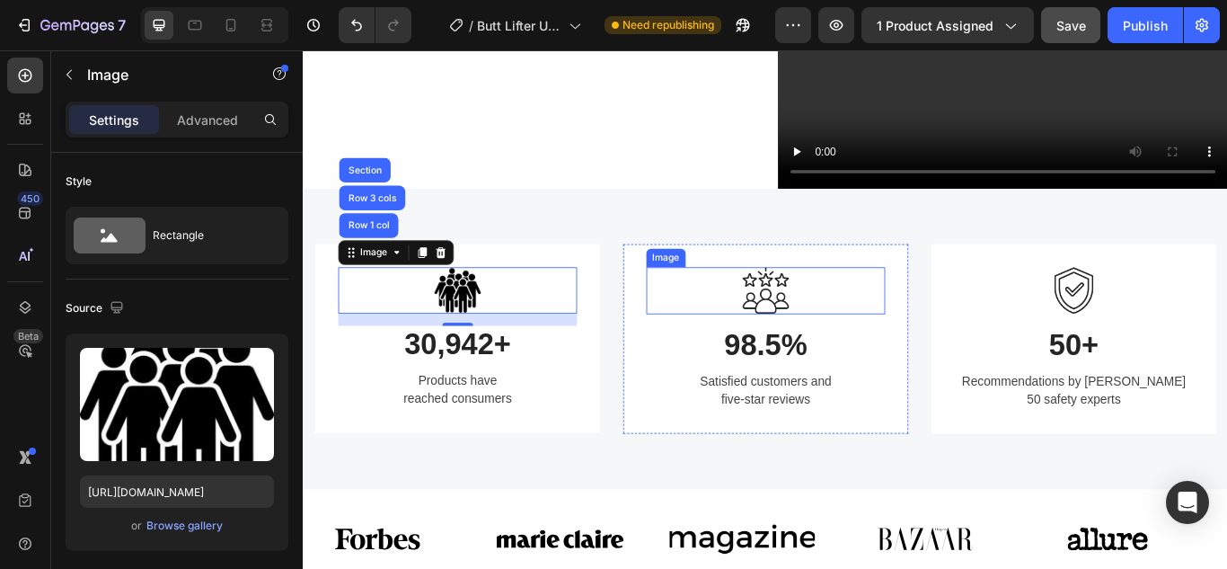
click at [821, 357] on img at bounding box center [842, 330] width 54 height 55
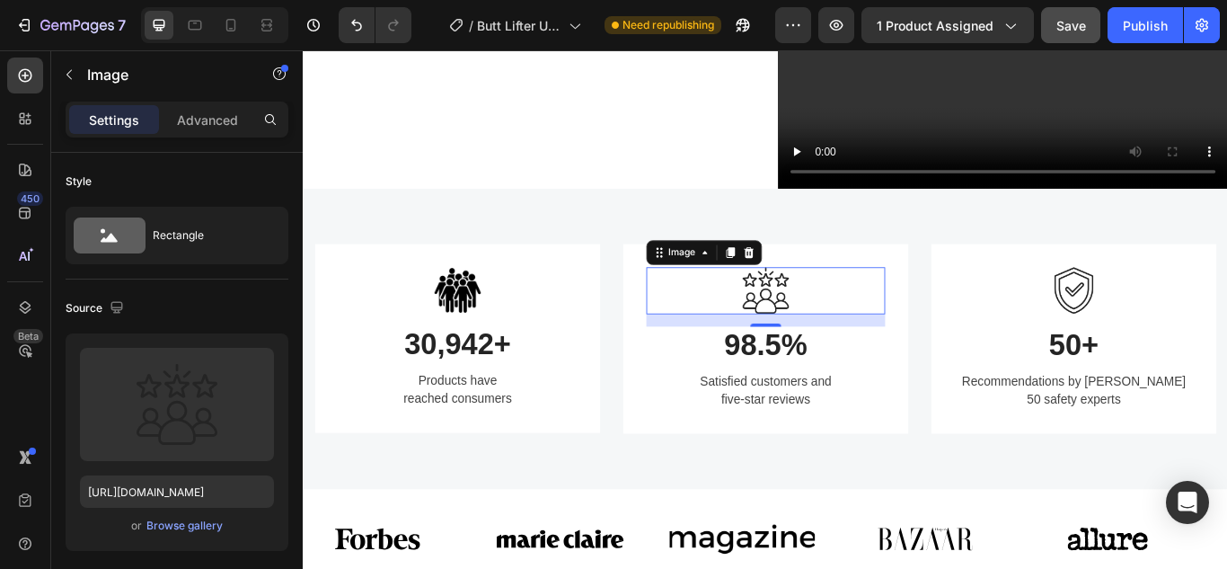
click at [798, 357] on div at bounding box center [841, 330] width 278 height 55
click at [842, 357] on img at bounding box center [842, 330] width 54 height 55
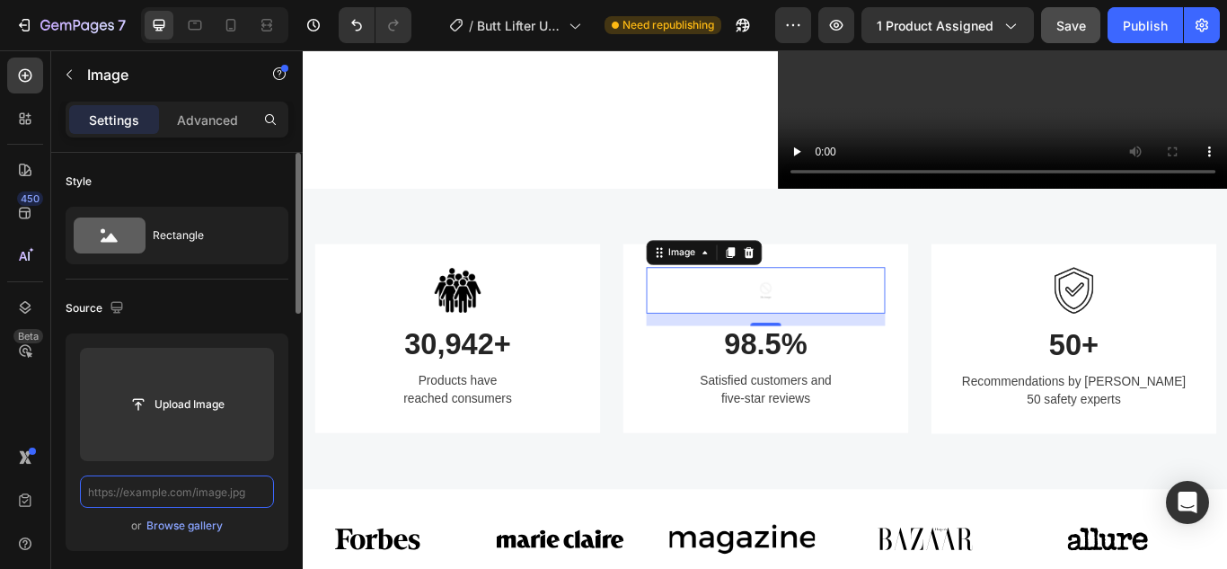
paste input "[URL][DOMAIN_NAME]"
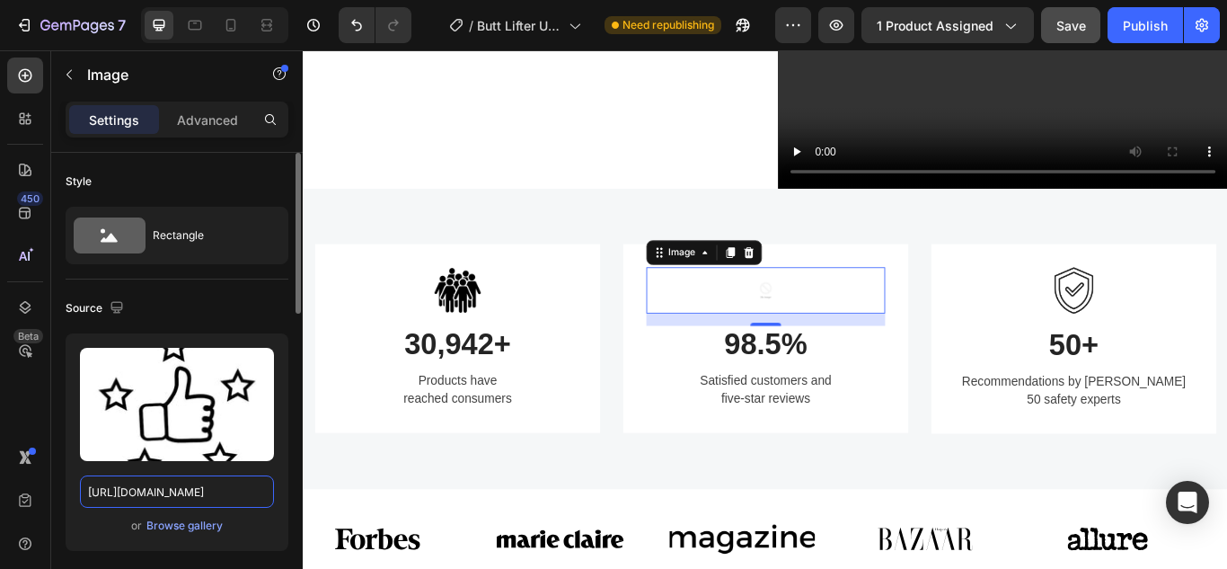
scroll to position [0, 429]
type input "[URL][DOMAIN_NAME]"
click at [854, 357] on img at bounding box center [842, 330] width 54 height 54
click at [820, 357] on img at bounding box center [842, 330] width 54 height 54
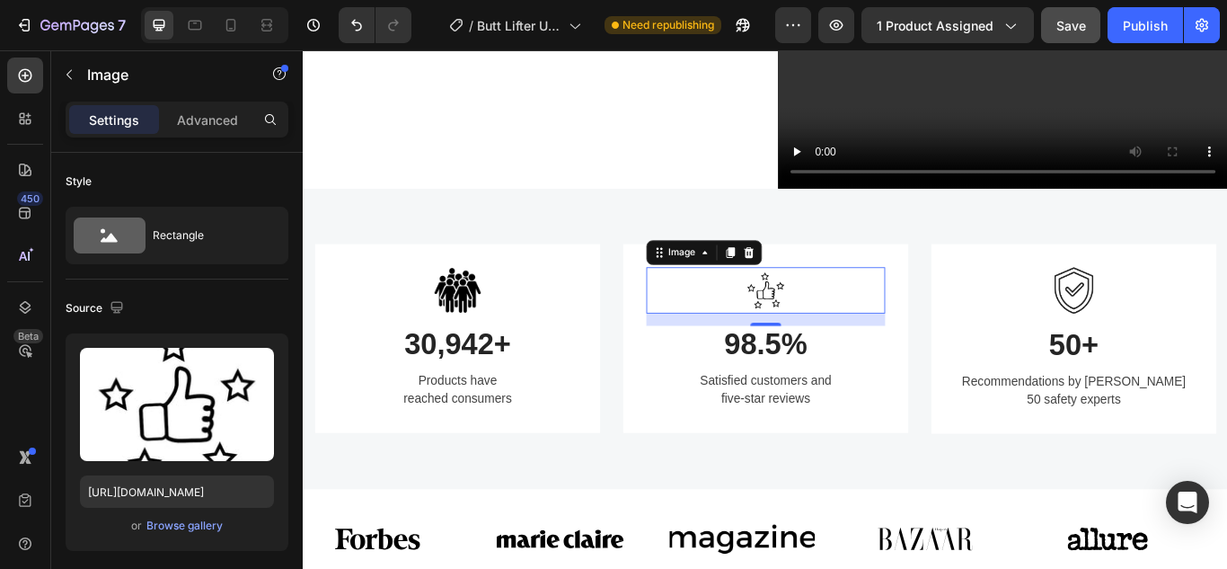
click at [820, 357] on img at bounding box center [842, 330] width 54 height 54
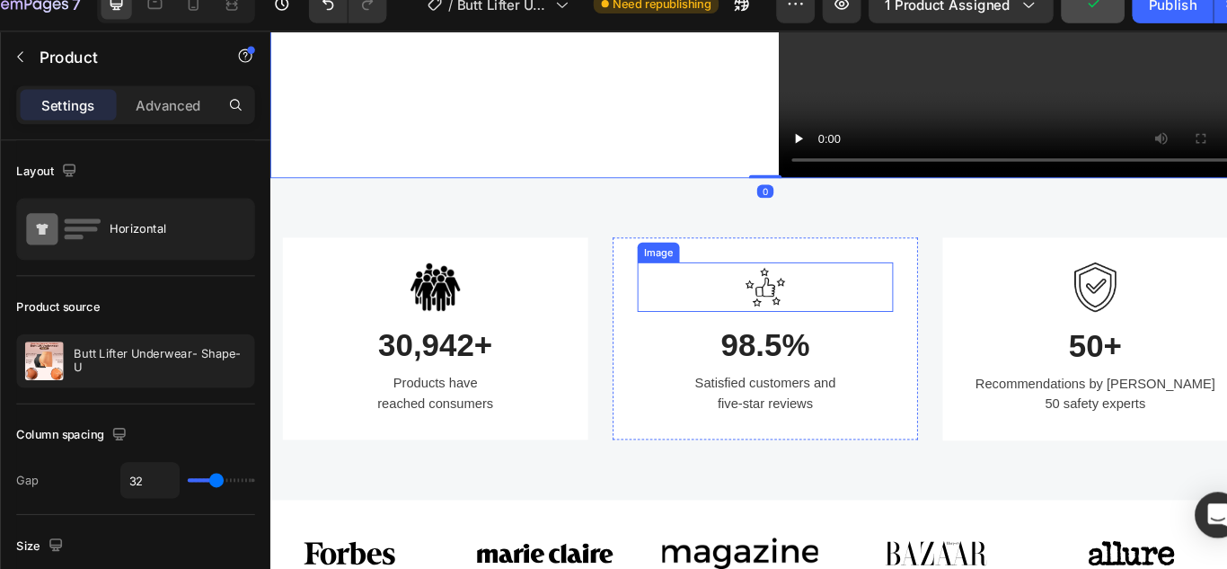
click at [811, 337] on img at bounding box center [808, 310] width 54 height 54
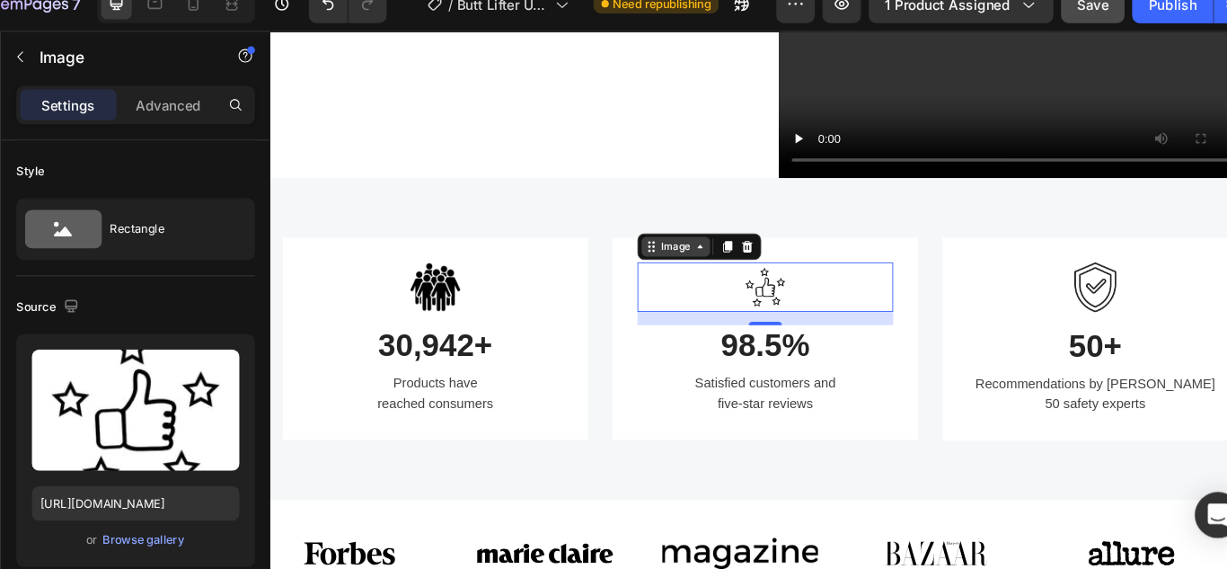
click at [736, 273] on icon at bounding box center [737, 266] width 14 height 14
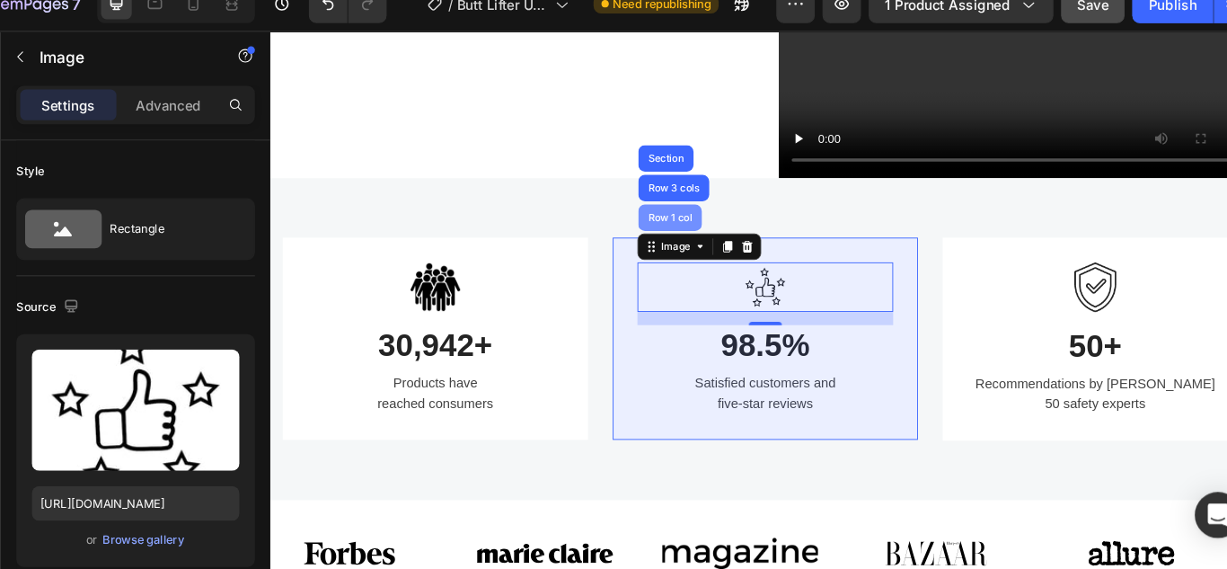
click at [706, 249] on div "Row 1 col" at bounding box center [704, 234] width 69 height 29
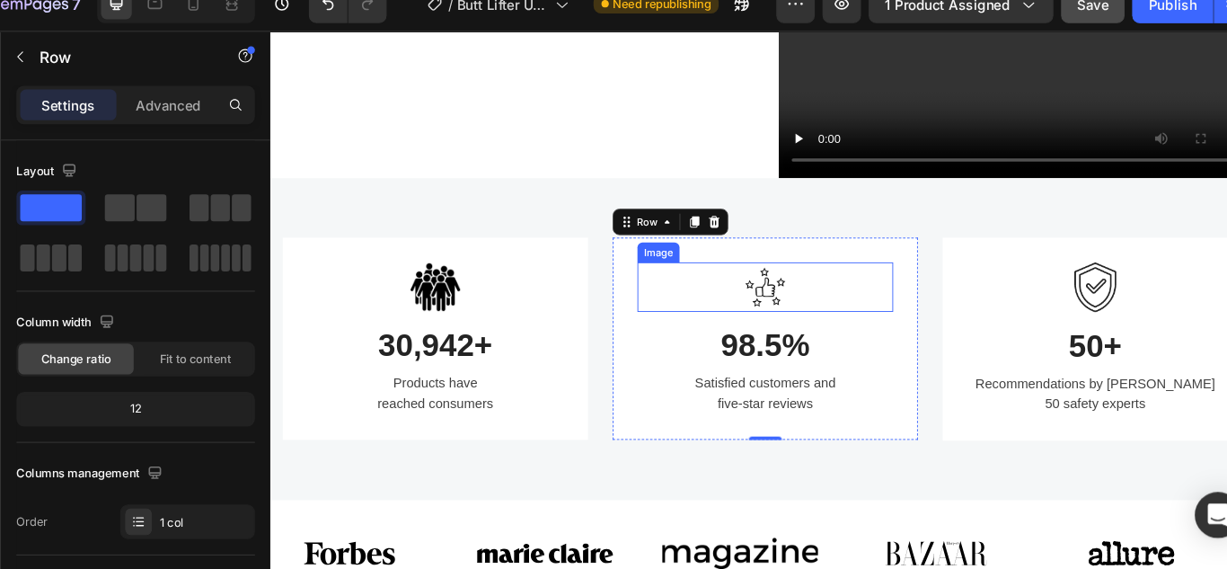
click at [796, 337] on img at bounding box center [808, 310] width 54 height 54
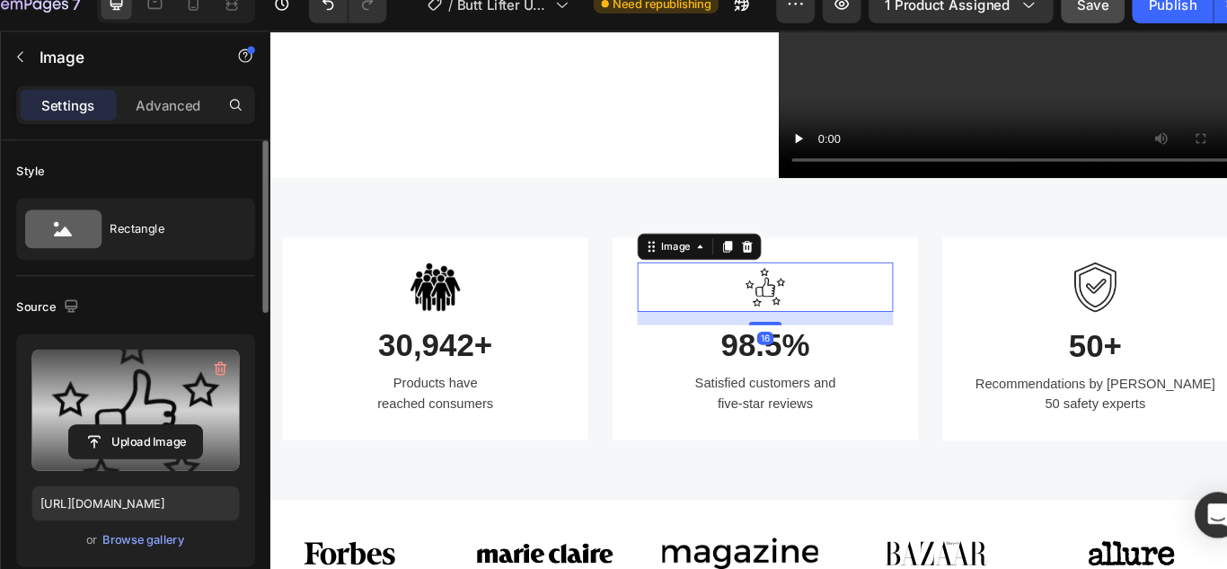
click at [234, 379] on label at bounding box center [177, 404] width 194 height 113
click at [234, 419] on input "file" at bounding box center [177, 434] width 124 height 31
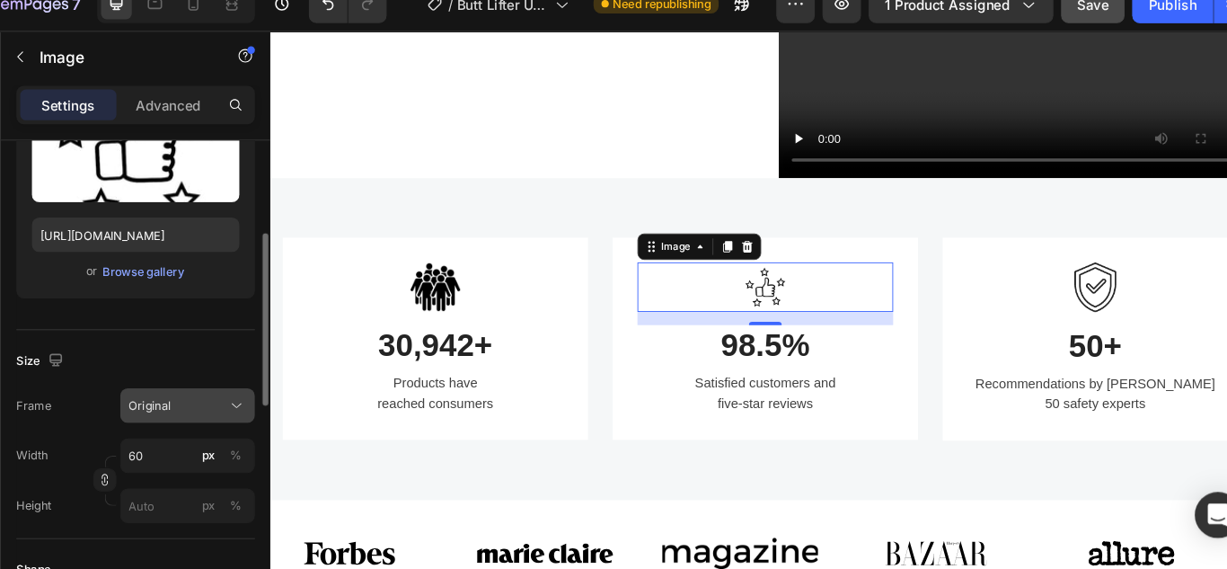
scroll to position [334, 0]
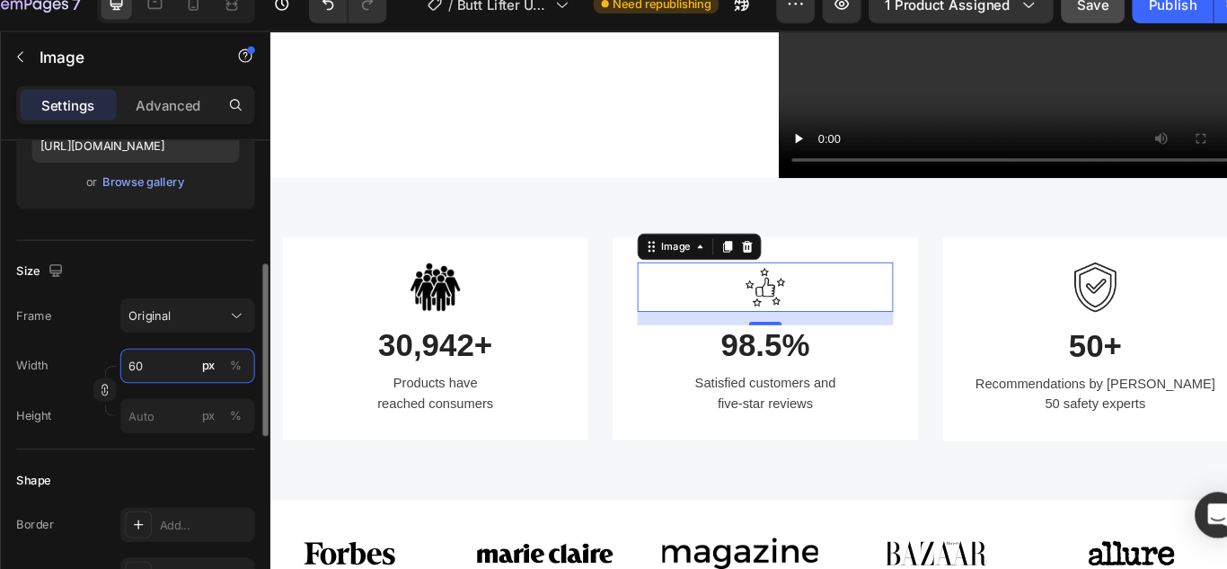
click at [180, 370] on input "60" at bounding box center [226, 363] width 126 height 32
click at [185, 363] on input "60" at bounding box center [226, 363] width 126 height 32
click at [184, 363] on input "60" at bounding box center [226, 363] width 126 height 32
type input "6"
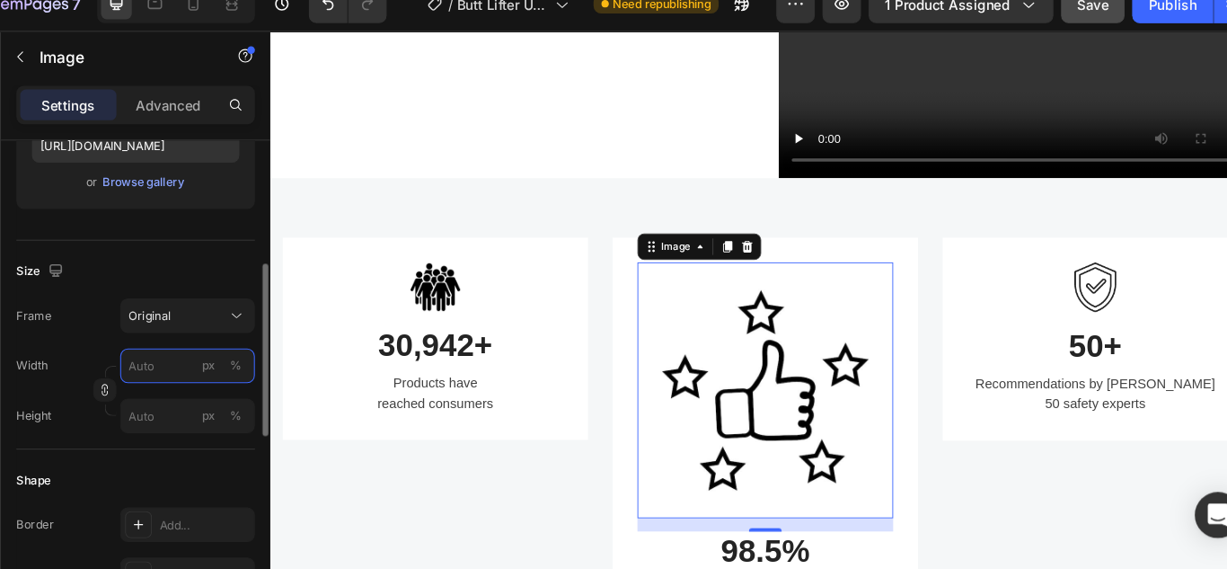
type input "6"
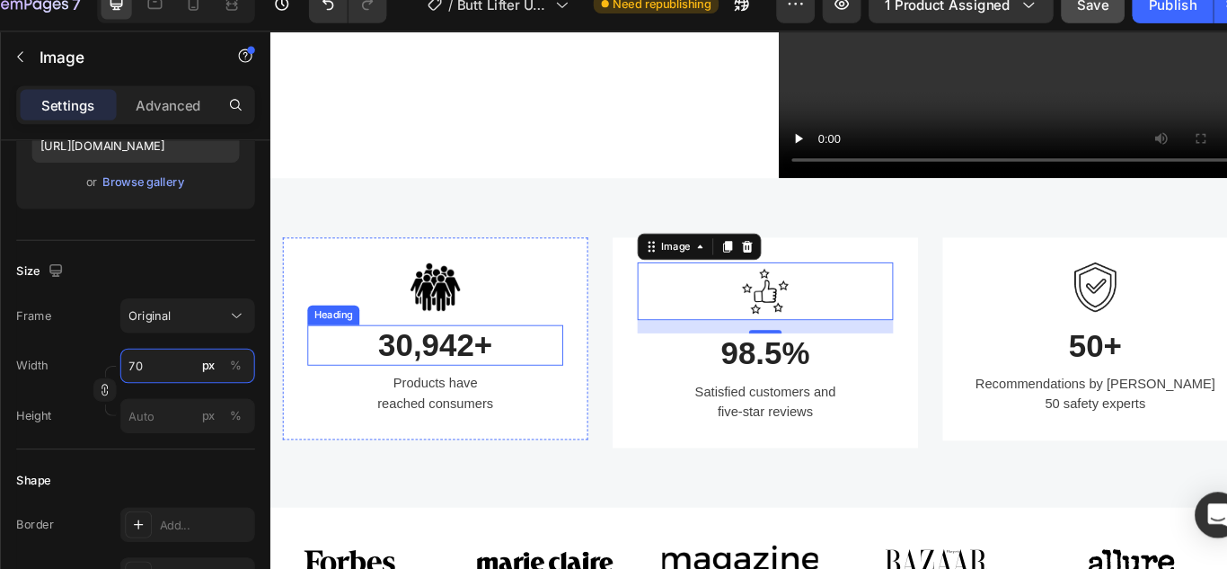
type input "7"
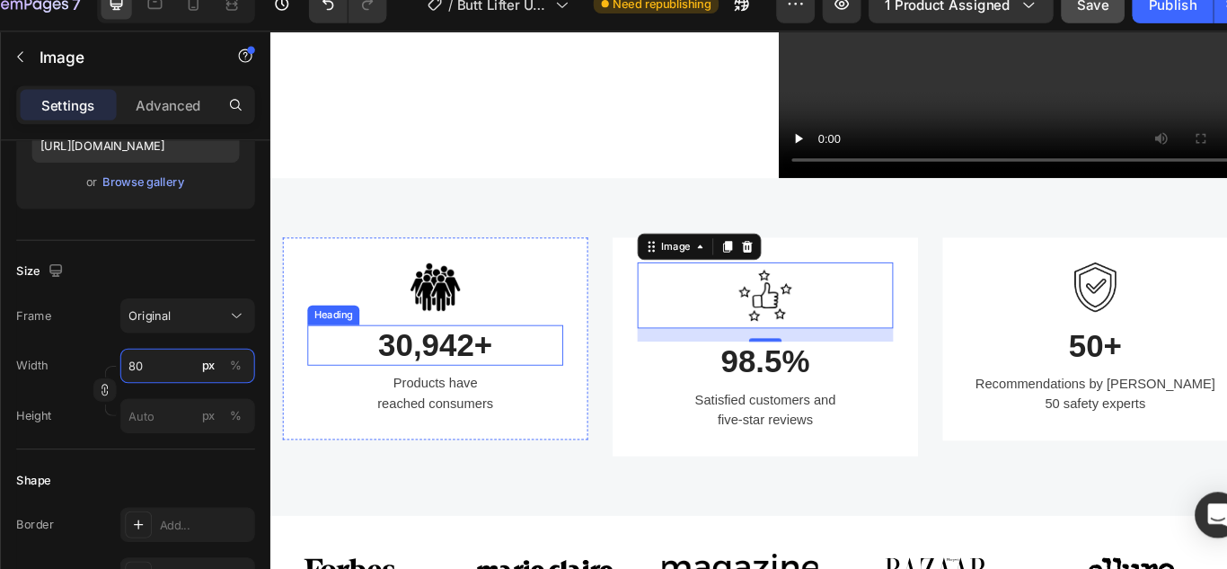
type input "8"
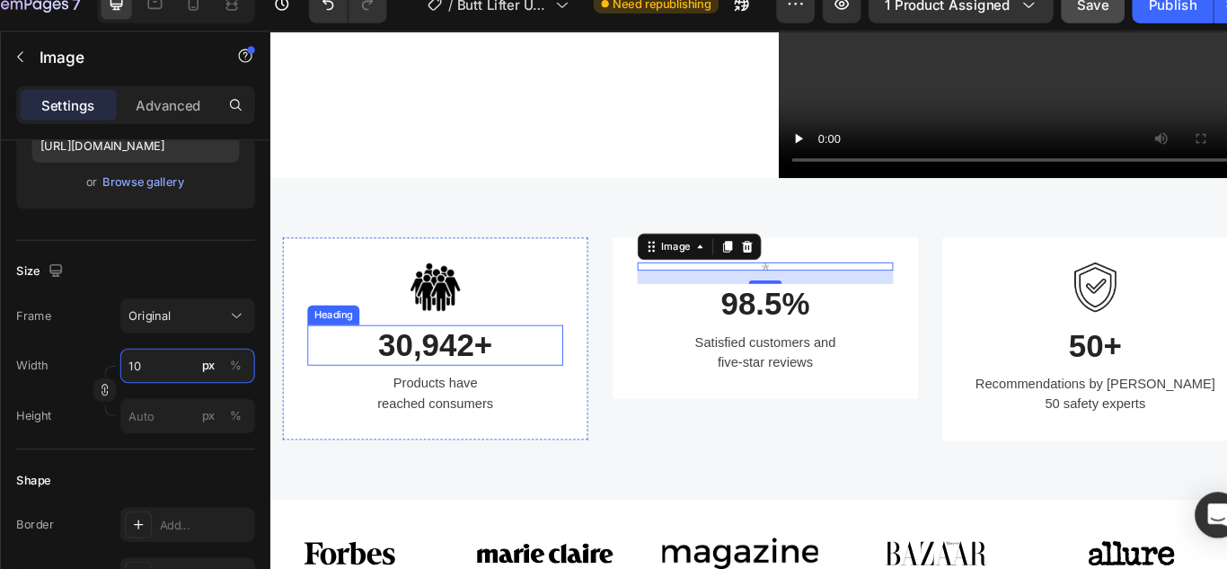
type input "1"
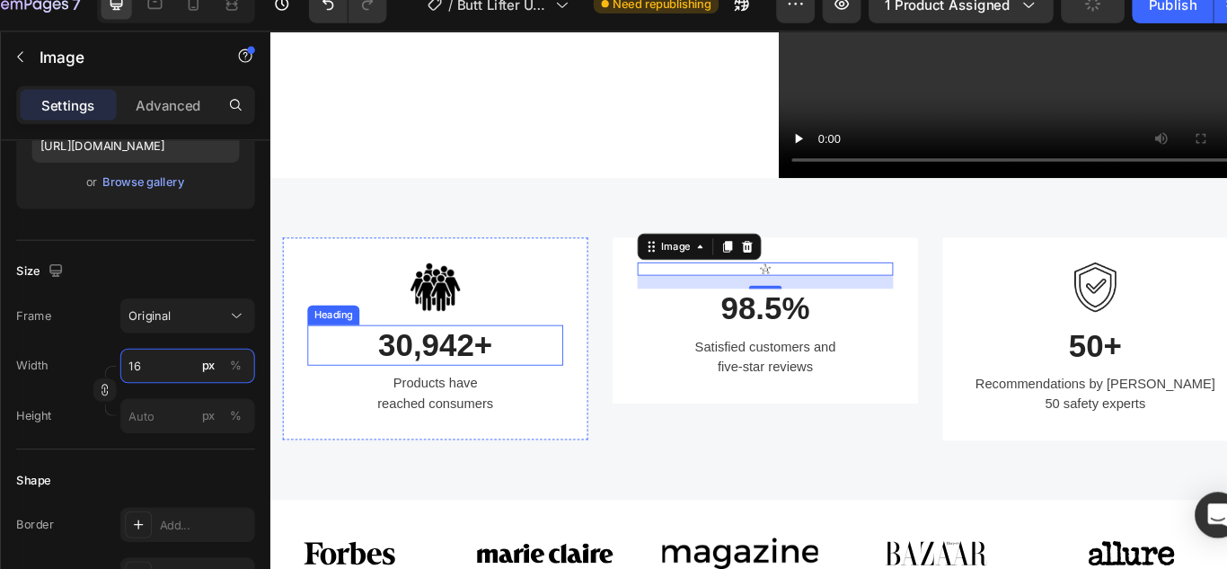
type input "1"
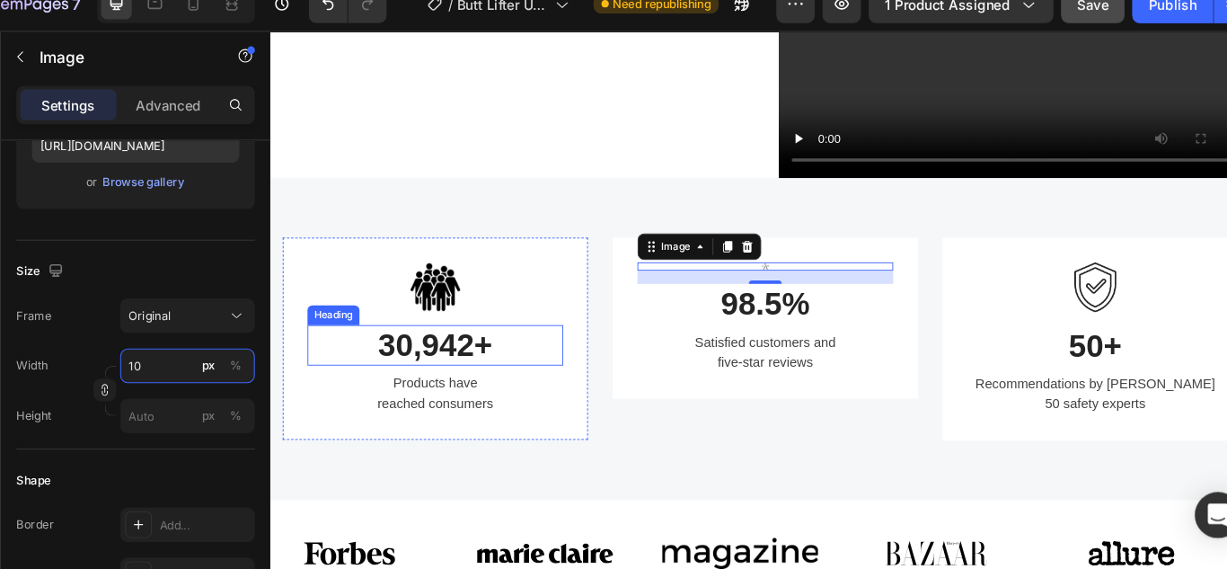
type input "1"
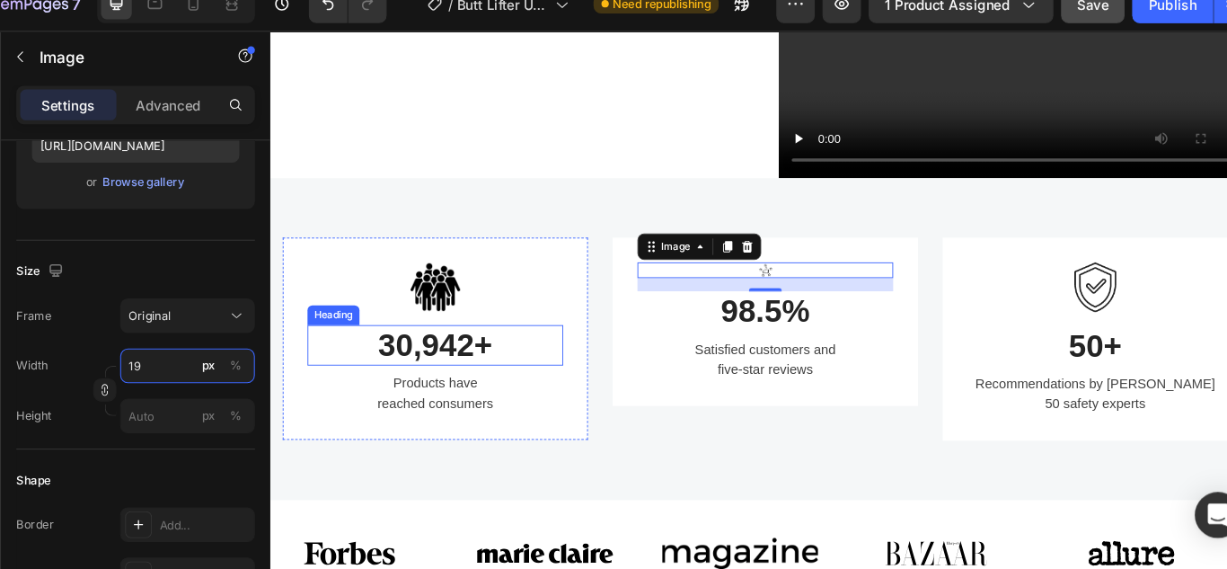
type input "1"
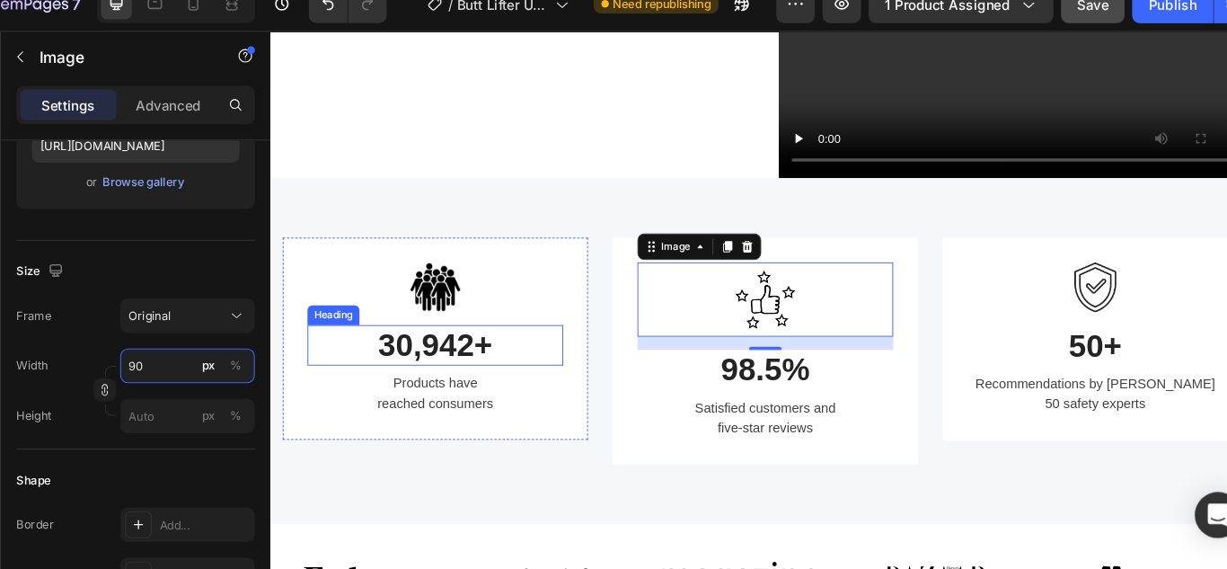
type input "9"
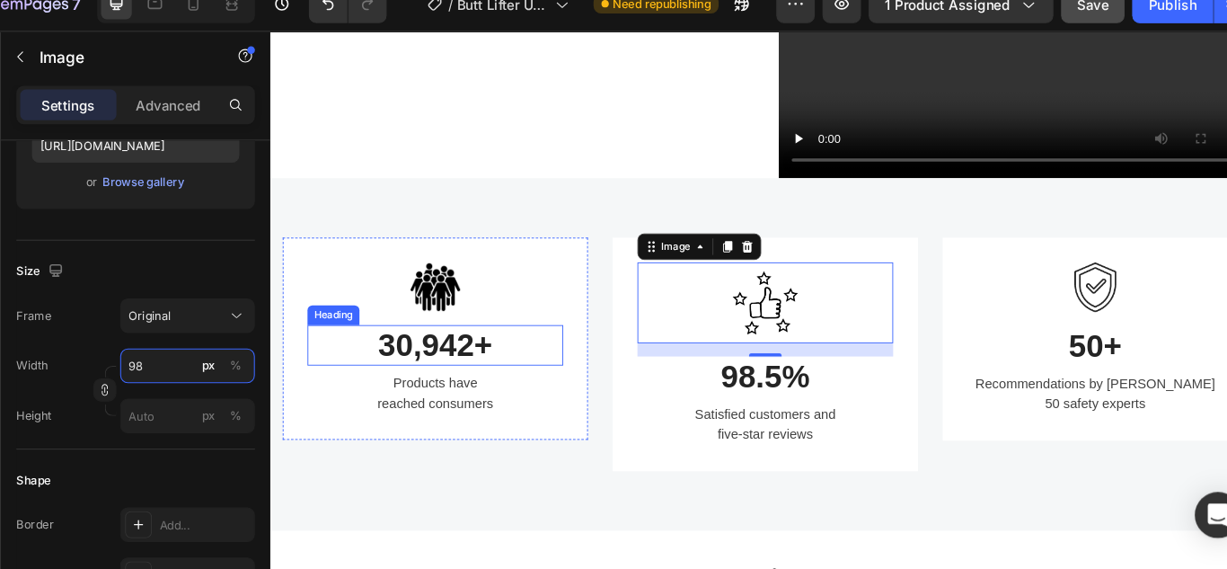
type input "9"
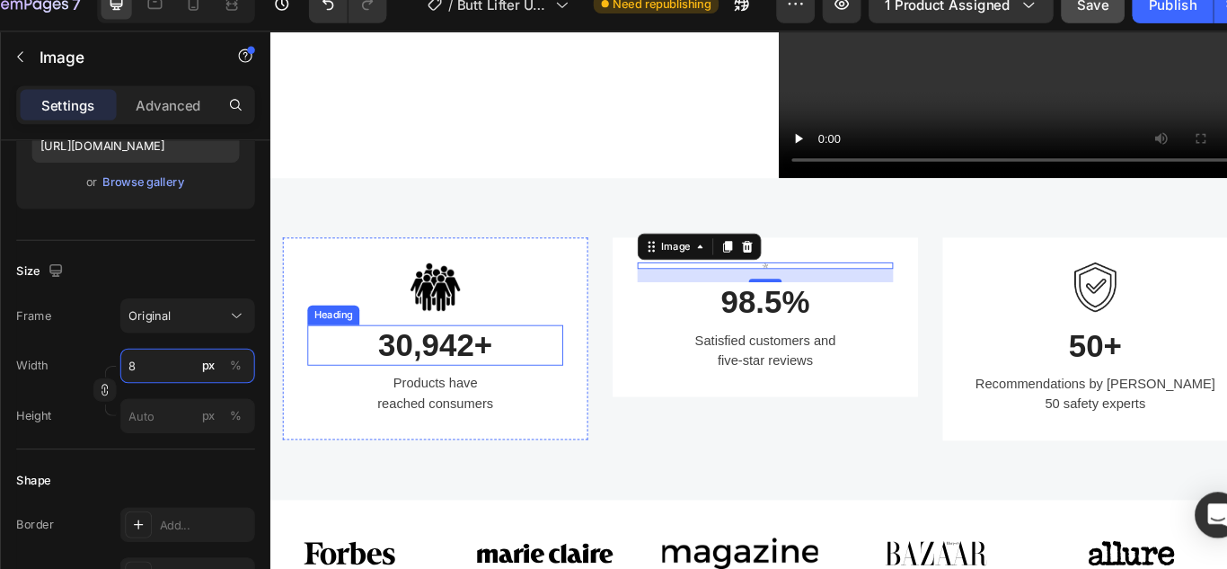
type input "80"
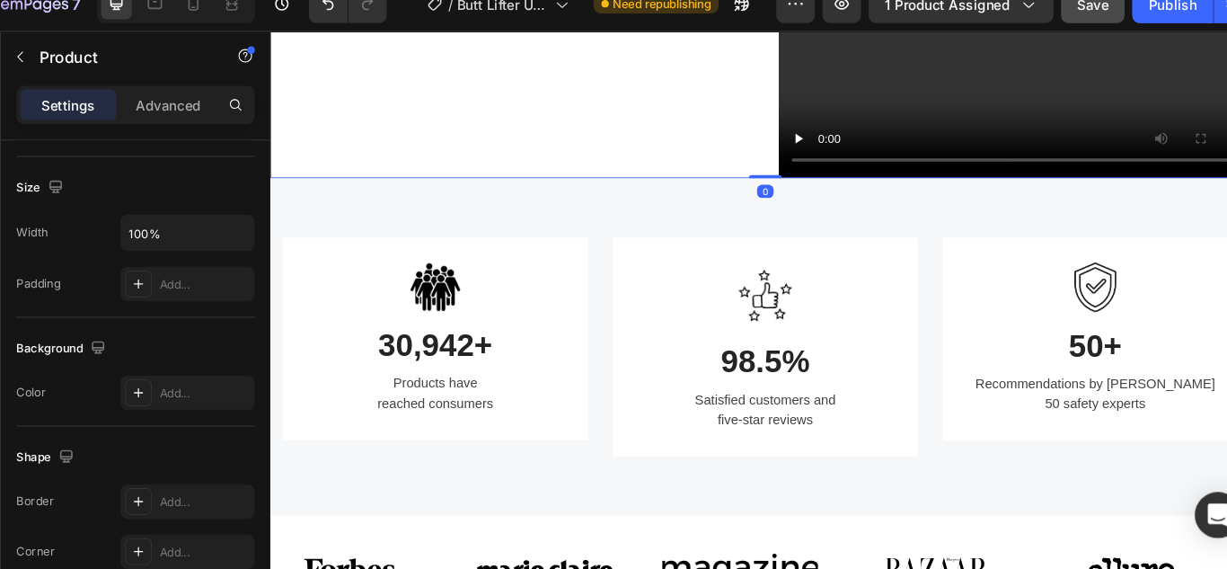
scroll to position [0, 0]
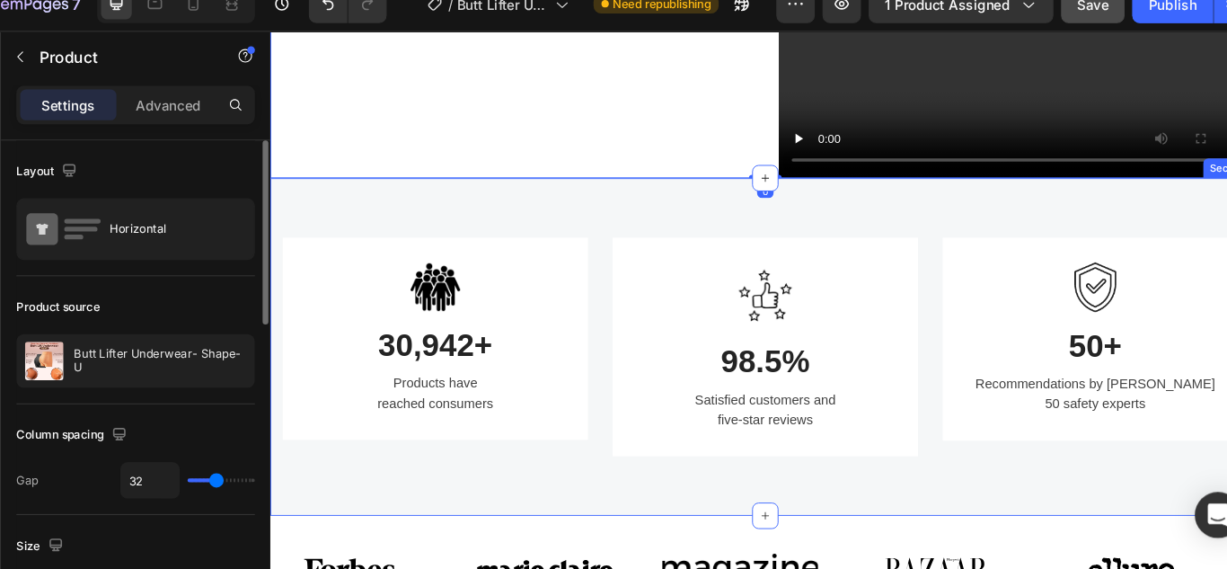
click at [658, 495] on div "Image 98.5% Heading Satisfied customers and five-star reviews Text block Row" at bounding box center [808, 375] width 332 height 239
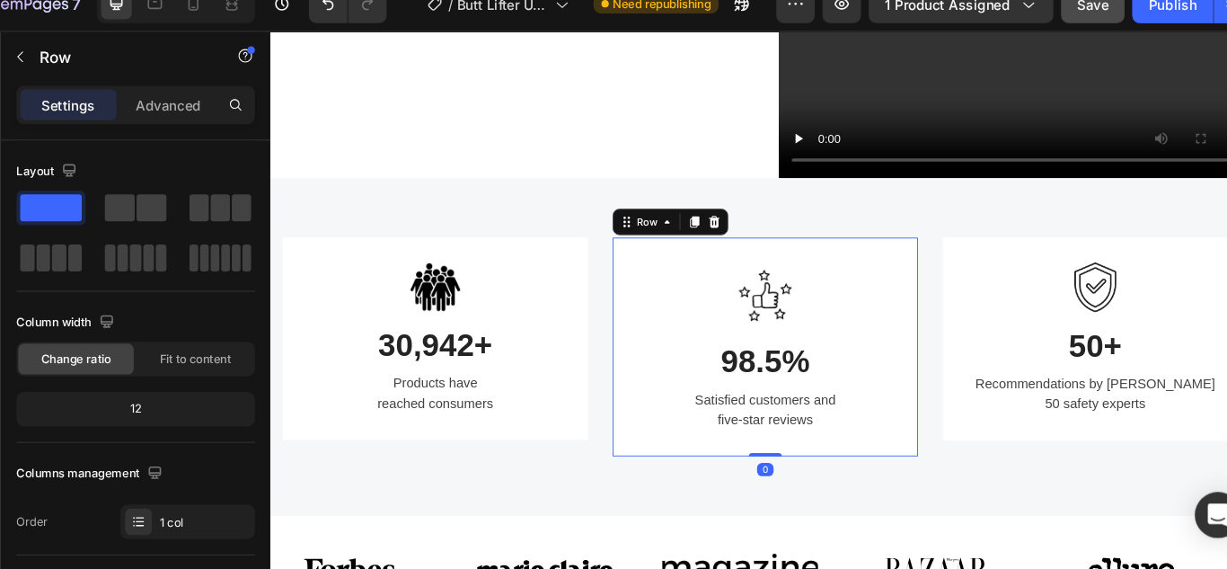
click at [642, 495] on div "Image 98.5% Heading Satisfied customers and five-star reviews Text block Row 0" at bounding box center [808, 375] width 332 height 239
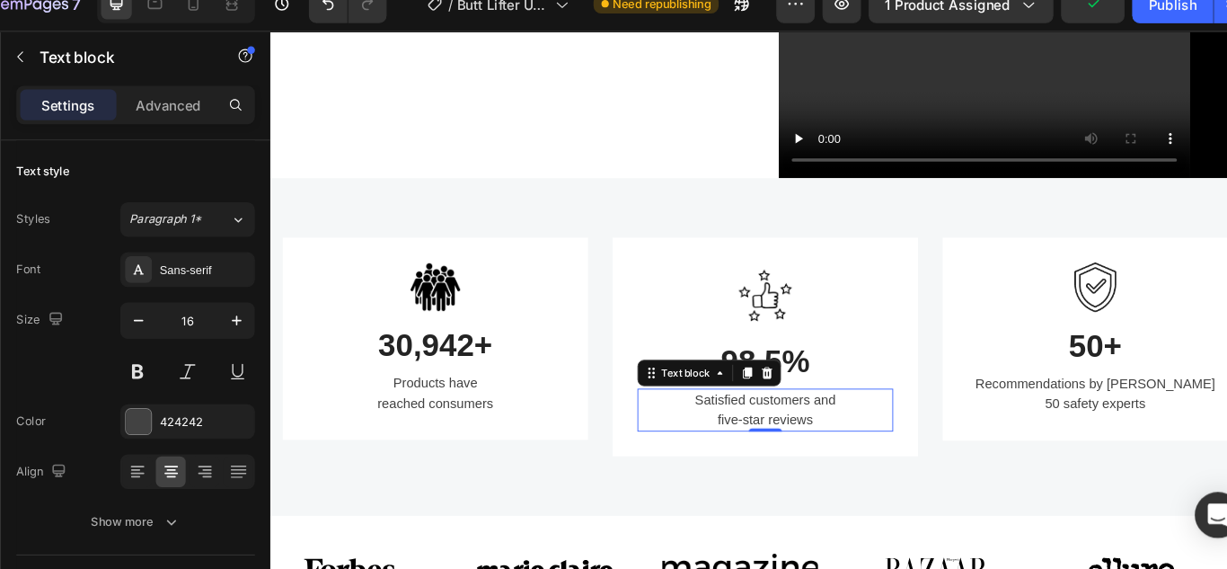
scroll to position [981, 0]
click at [465, 332] on img at bounding box center [449, 310] width 54 height 54
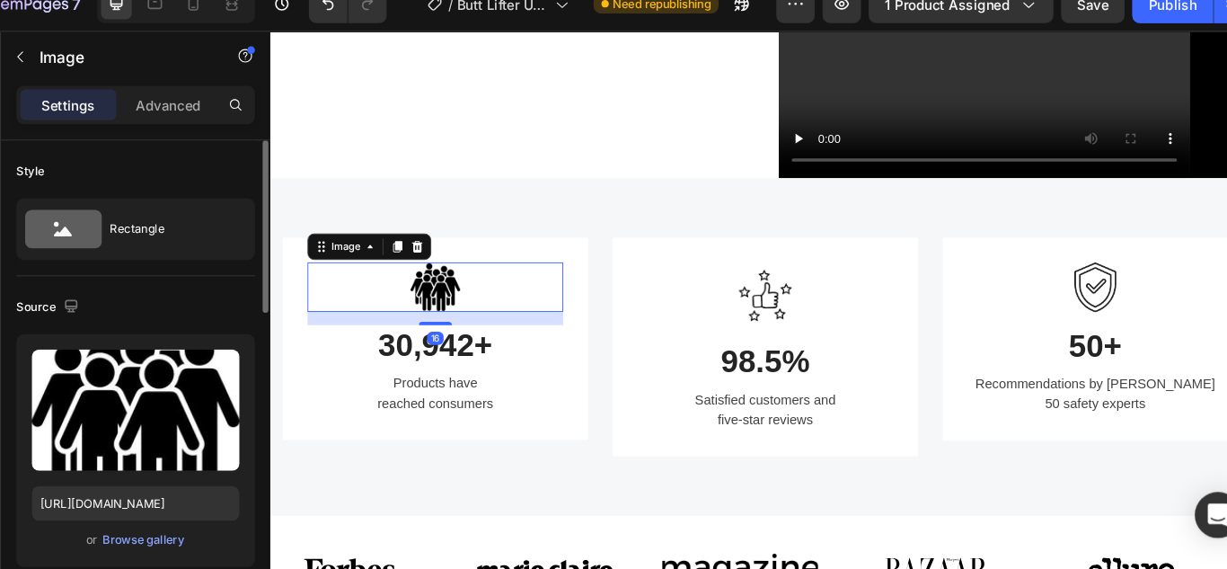
scroll to position [167, 0]
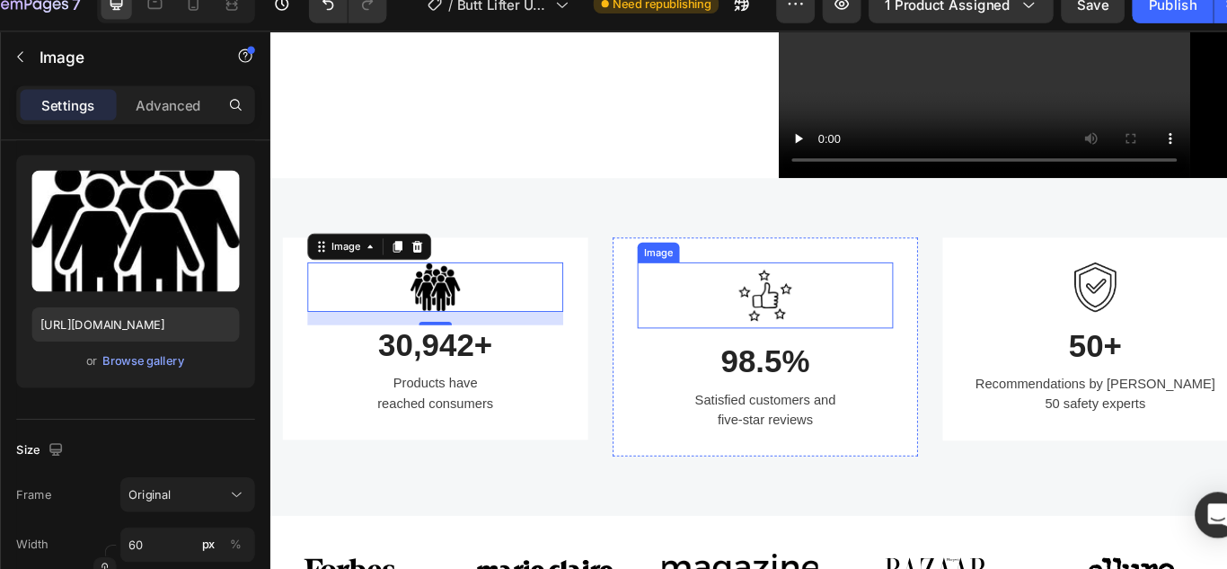
click at [776, 355] on img at bounding box center [808, 319] width 72 height 72
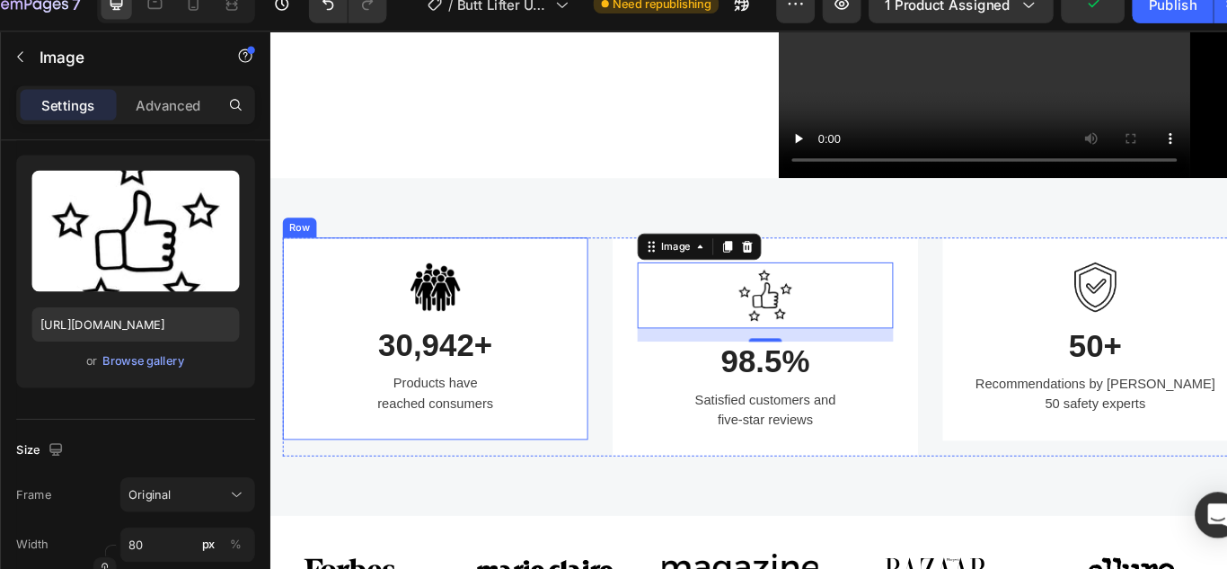
click at [456, 337] on img at bounding box center [449, 310] width 54 height 54
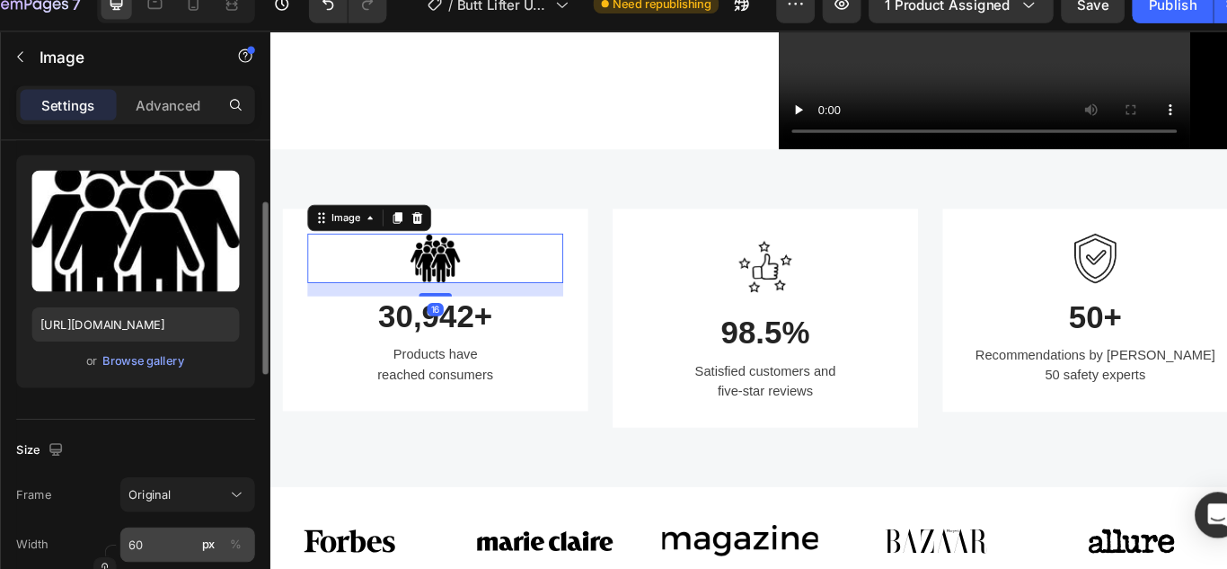
scroll to position [1064, 0]
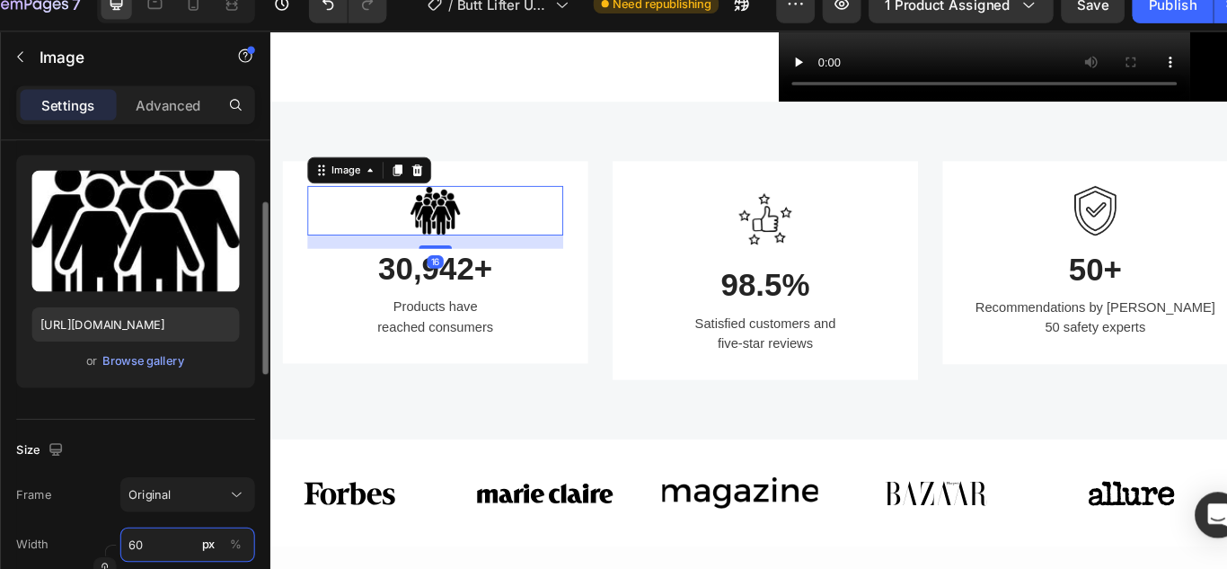
click at [181, 531] on input "60" at bounding box center [226, 530] width 126 height 32
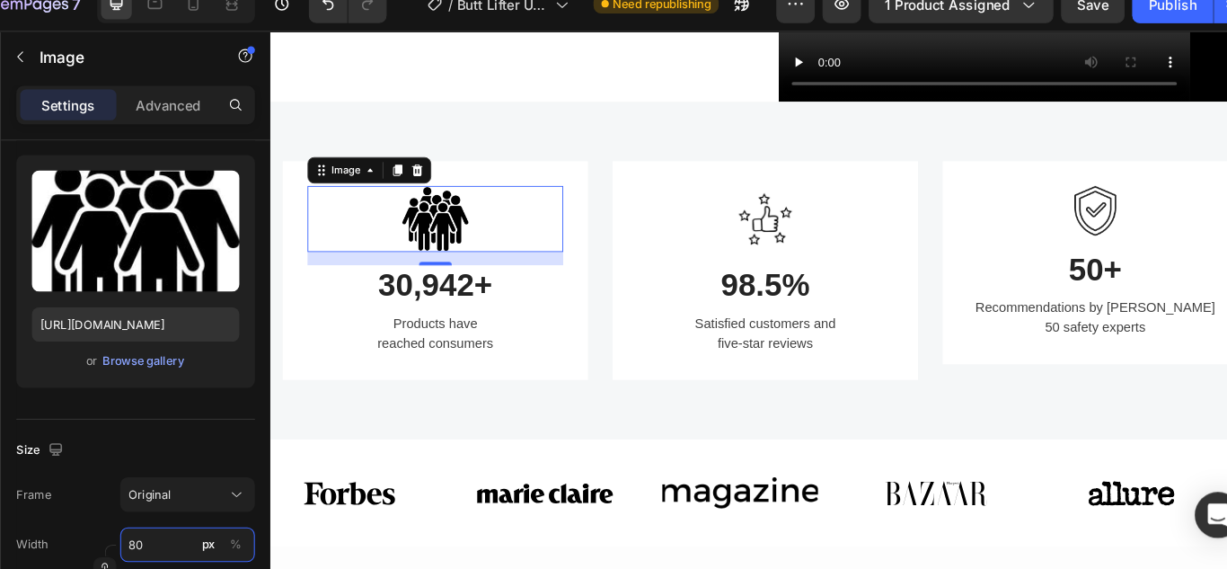
type input "80"
click at [452, 271] on img at bounding box center [449, 235] width 72 height 72
click at [197, 525] on input "80" at bounding box center [226, 530] width 126 height 32
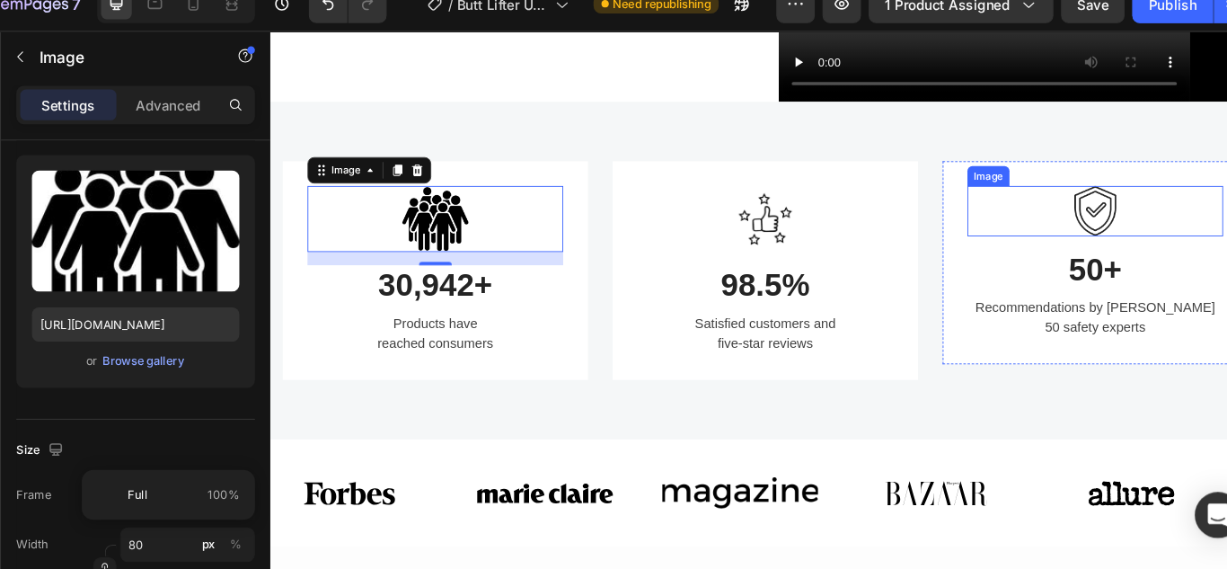
click at [1154, 254] on img at bounding box center [1168, 226] width 54 height 55
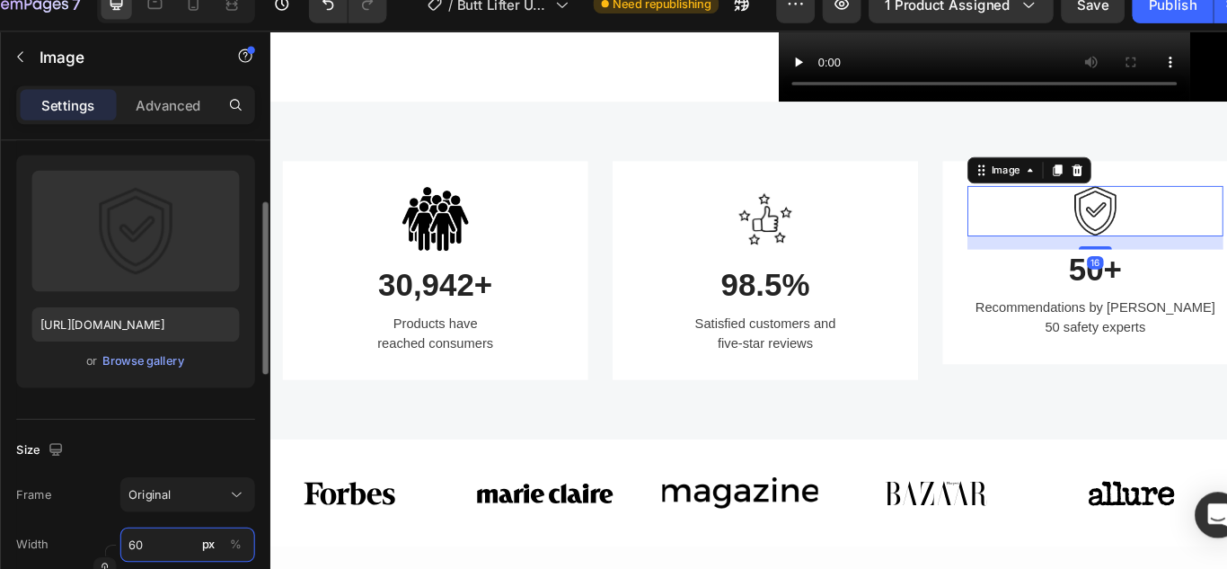
click at [196, 525] on input "60" at bounding box center [226, 530] width 126 height 32
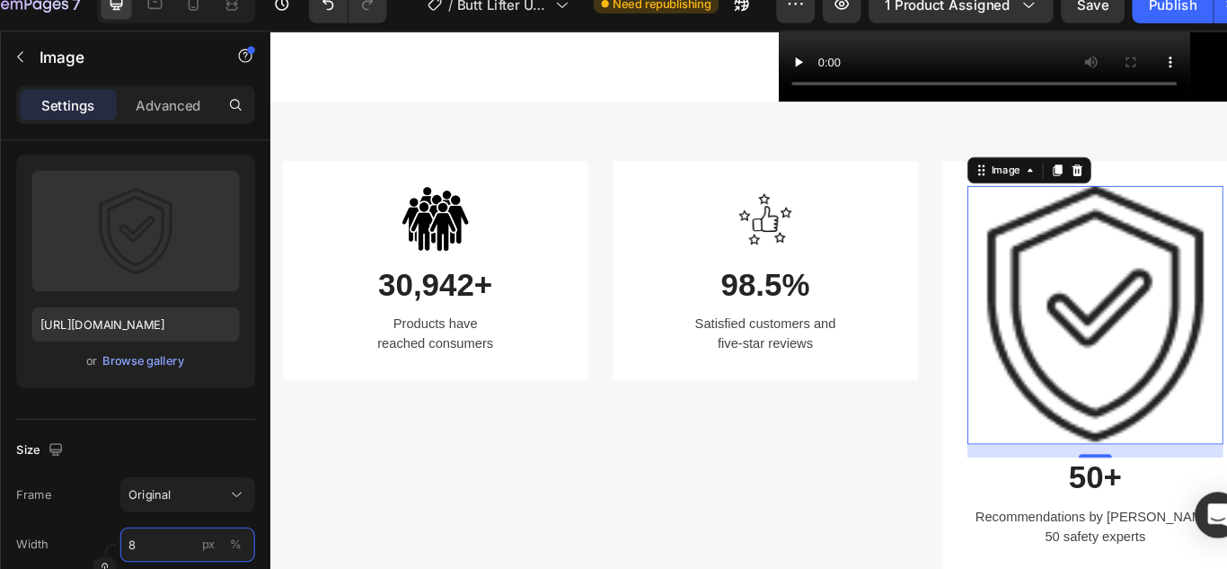
type input "80"
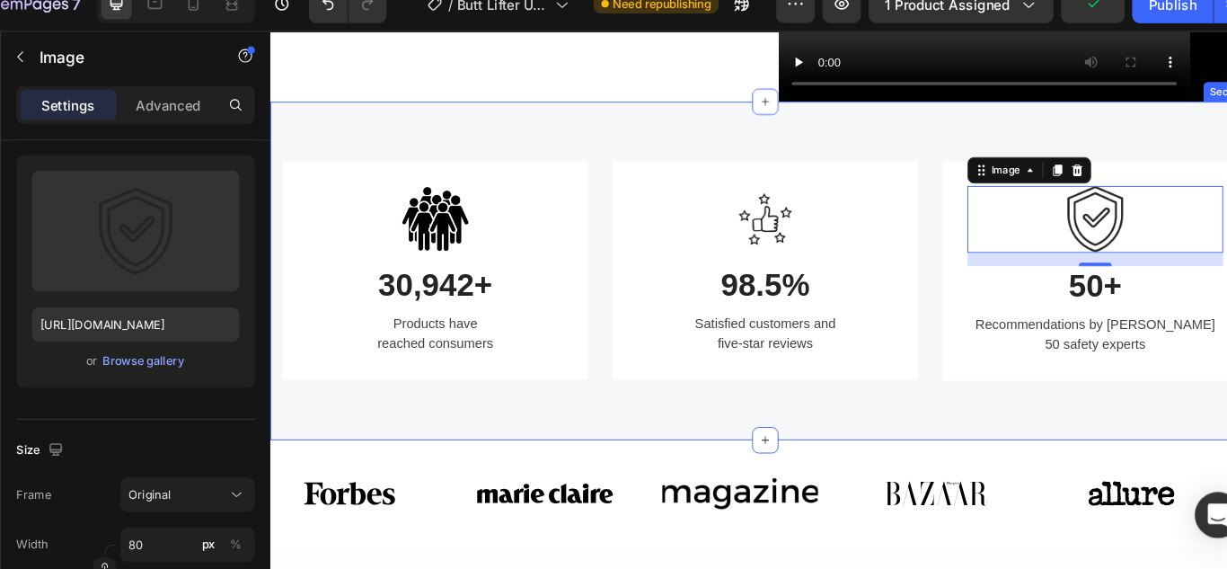
click at [616, 172] on div "Image 30,942+ Heading Products have reached consumers Text block Row Image 98.5…" at bounding box center [808, 292] width 1078 height 368
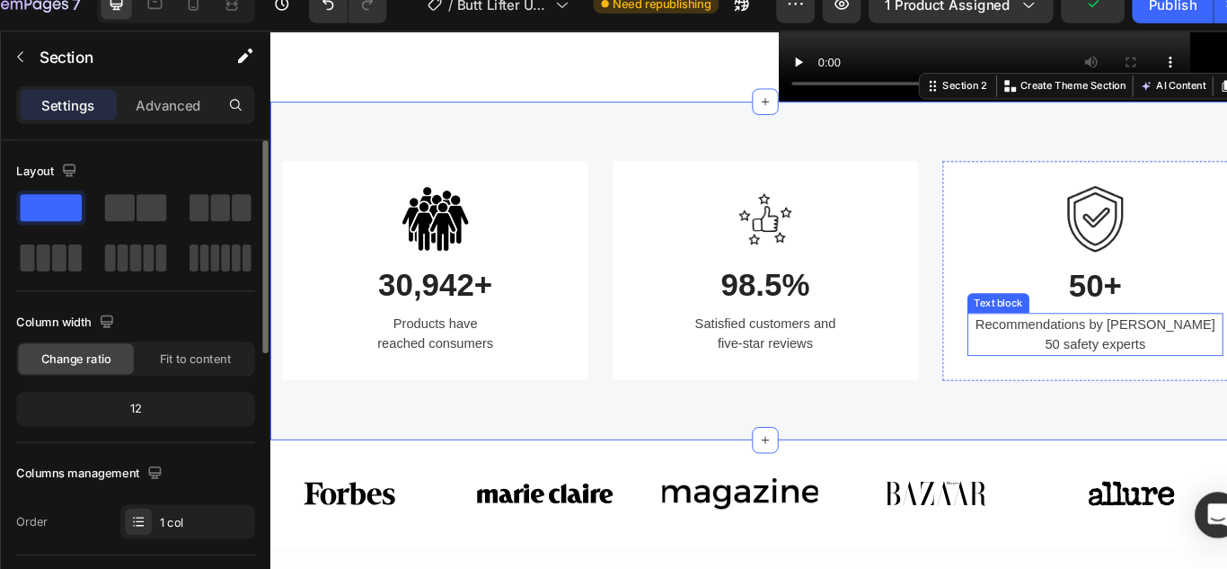
scroll to position [981, 0]
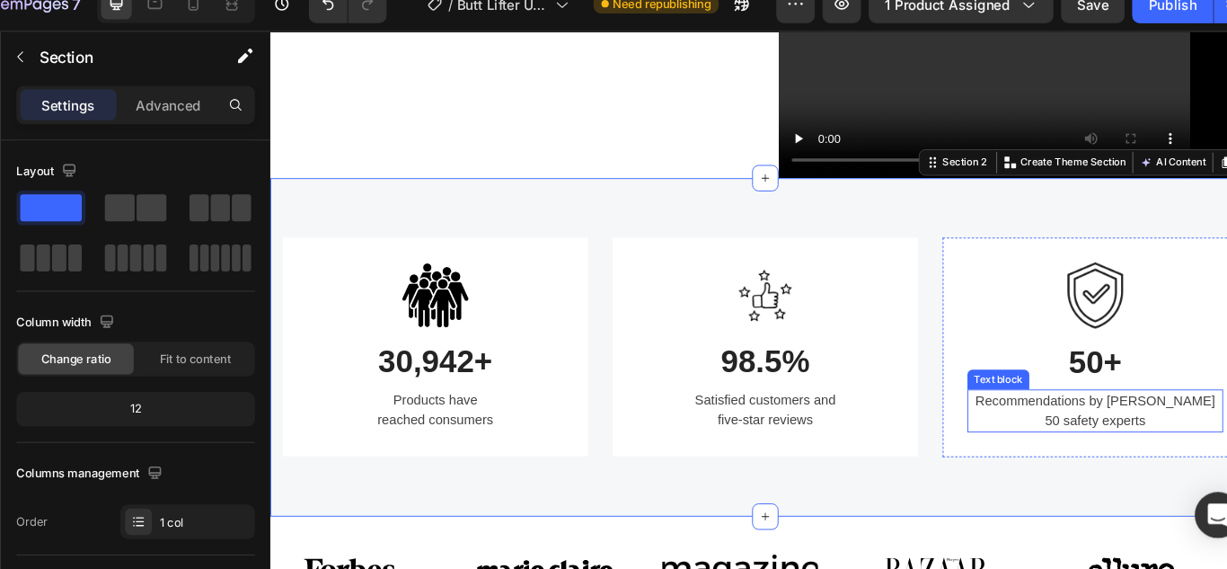
click at [1076, 466] on p "Recommendations by over 50 safety experts" at bounding box center [1167, 444] width 275 height 43
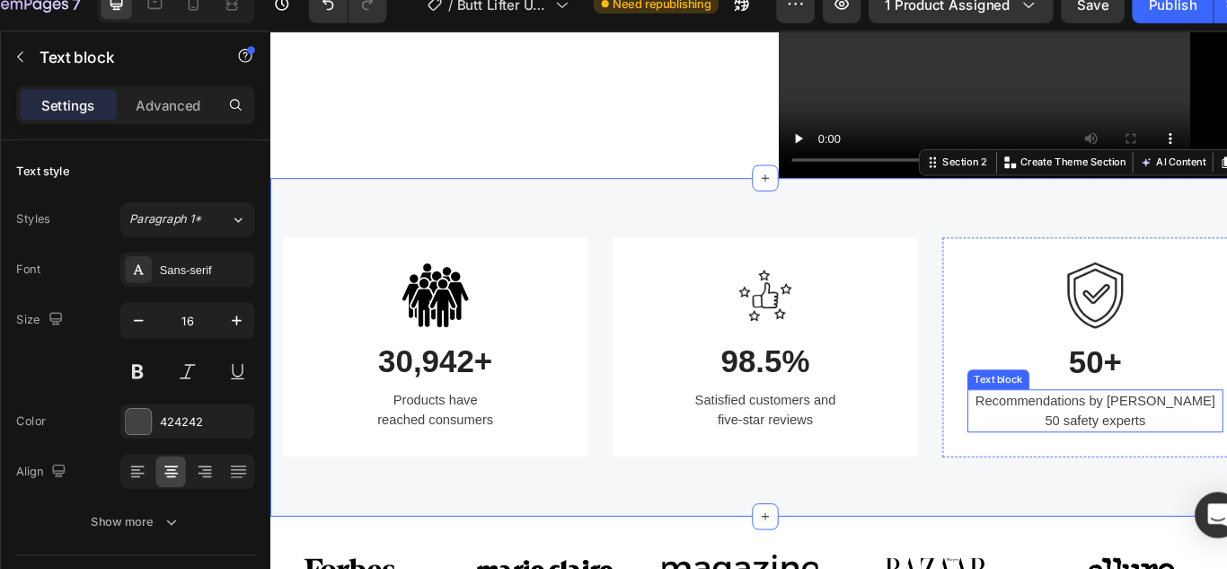
click at [1077, 466] on p "Recommendations by over 50 safety experts" at bounding box center [1167, 444] width 275 height 43
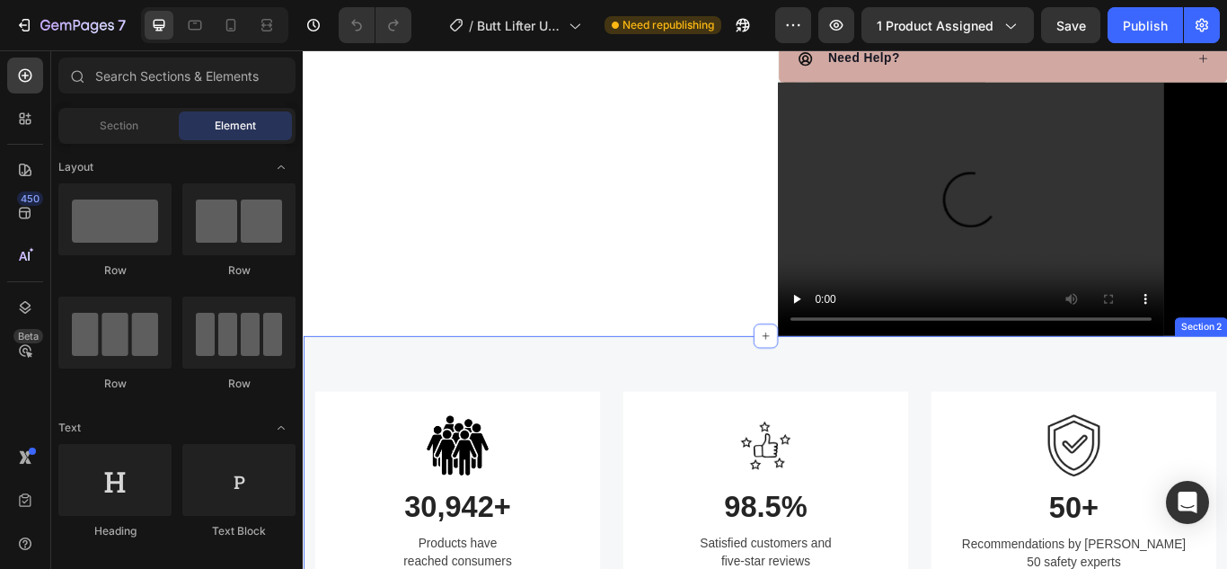
scroll to position [988, 0]
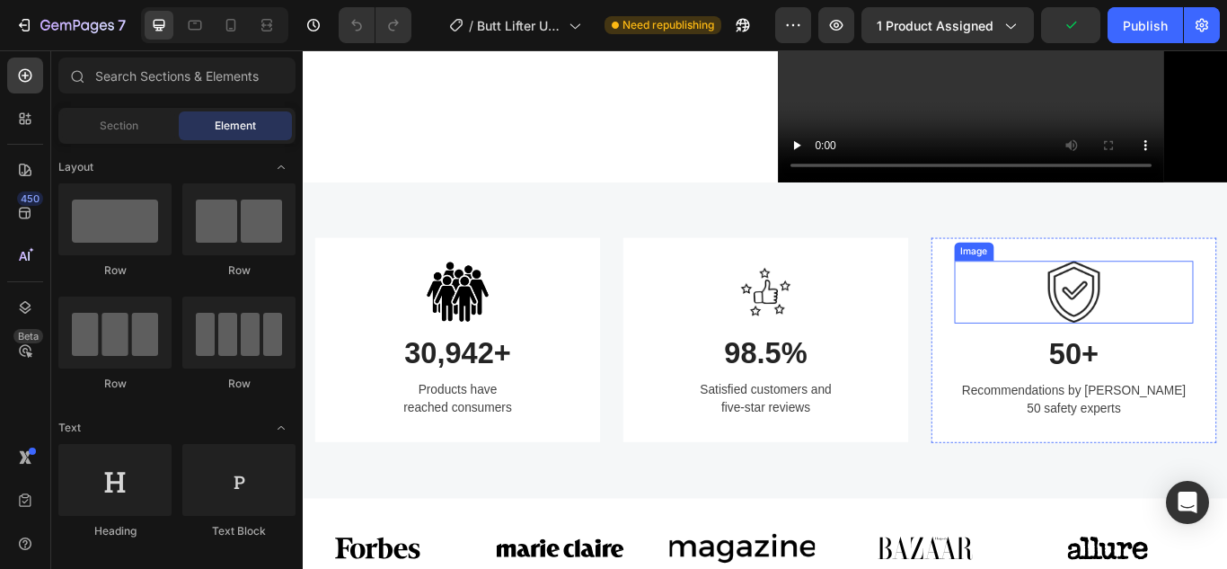
click at [1226, 363] on div at bounding box center [1201, 331] width 278 height 73
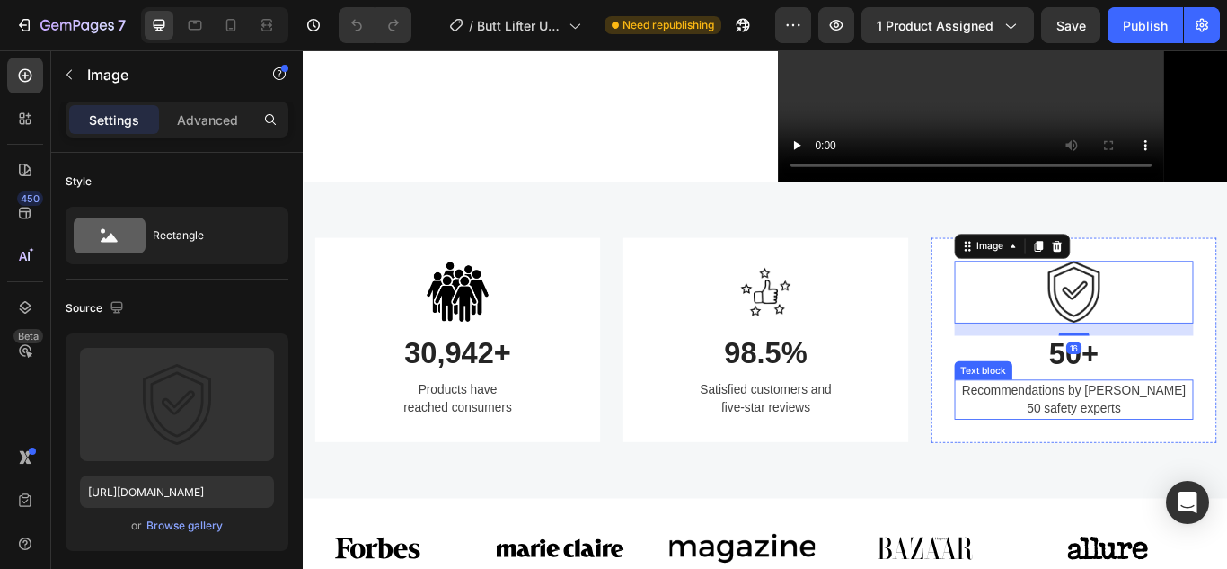
click at [1136, 479] on p "Recommendations by over 50 safety experts" at bounding box center [1200, 457] width 275 height 43
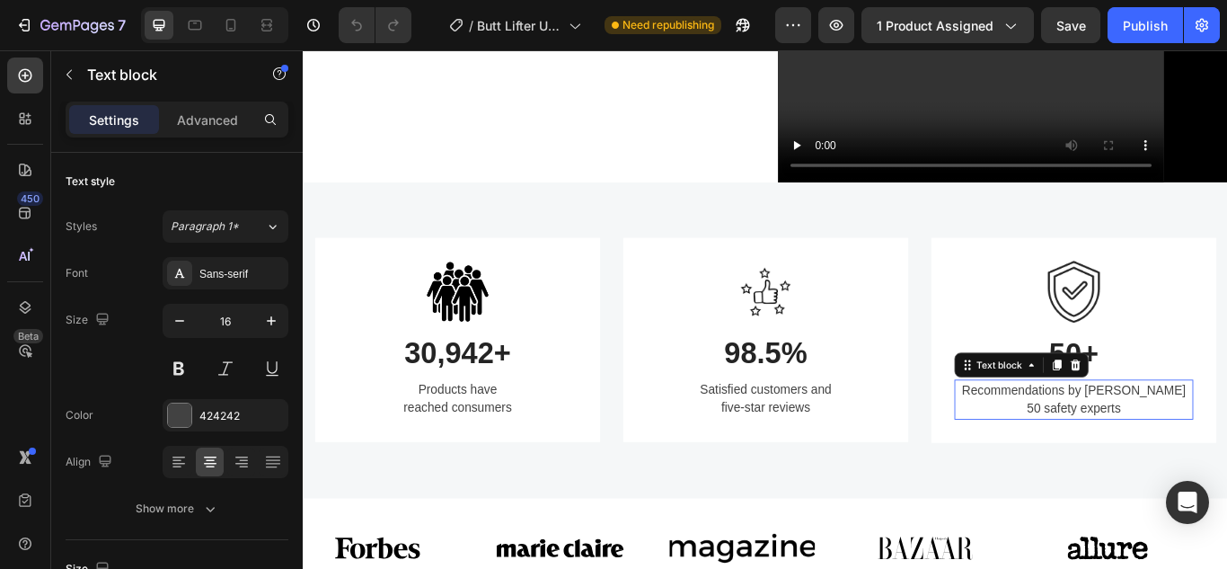
click at [1150, 479] on p "Recommendations by over 50 safety experts" at bounding box center [1200, 457] width 275 height 43
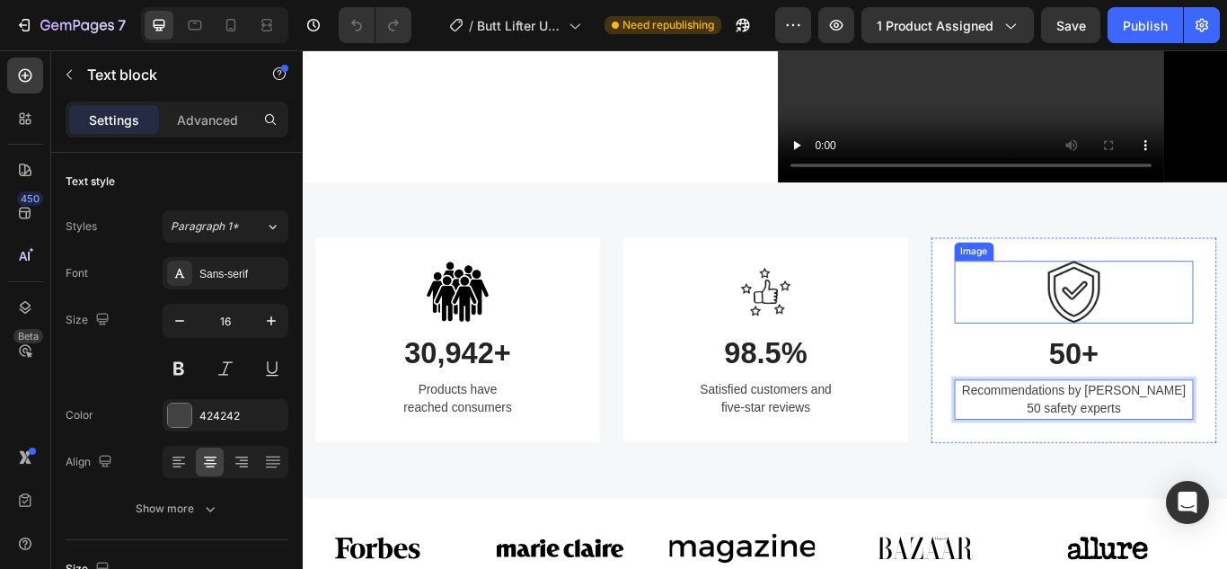
click at [1219, 368] on img at bounding box center [1201, 331] width 72 height 73
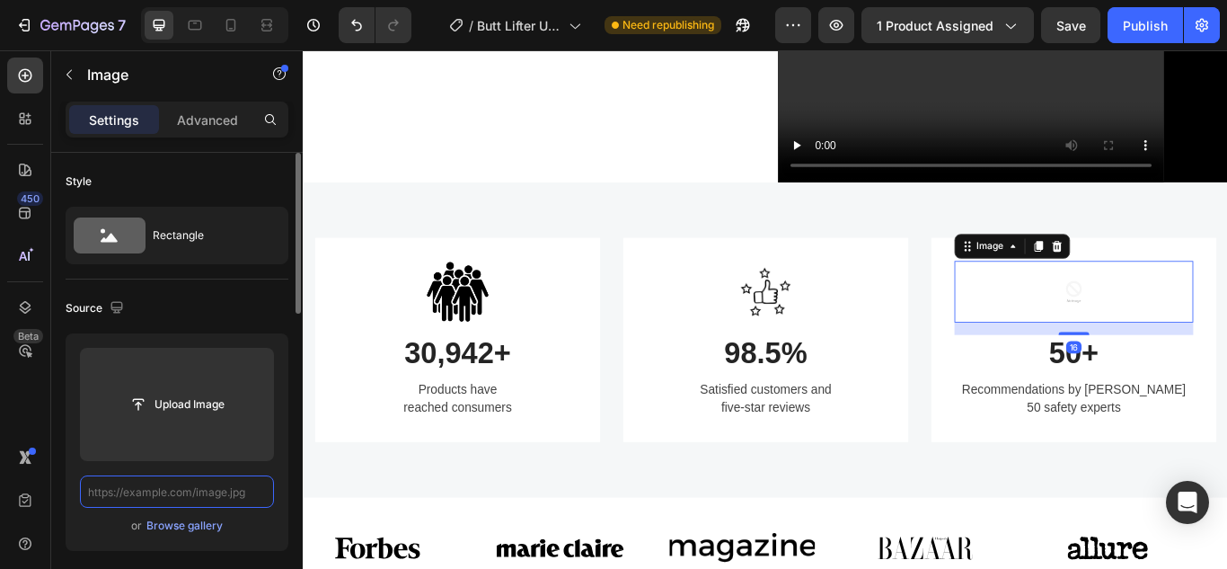
scroll to position [0, 0]
paste input "[URL][DOMAIN_NAME]"
type input "[URL][DOMAIN_NAME]"
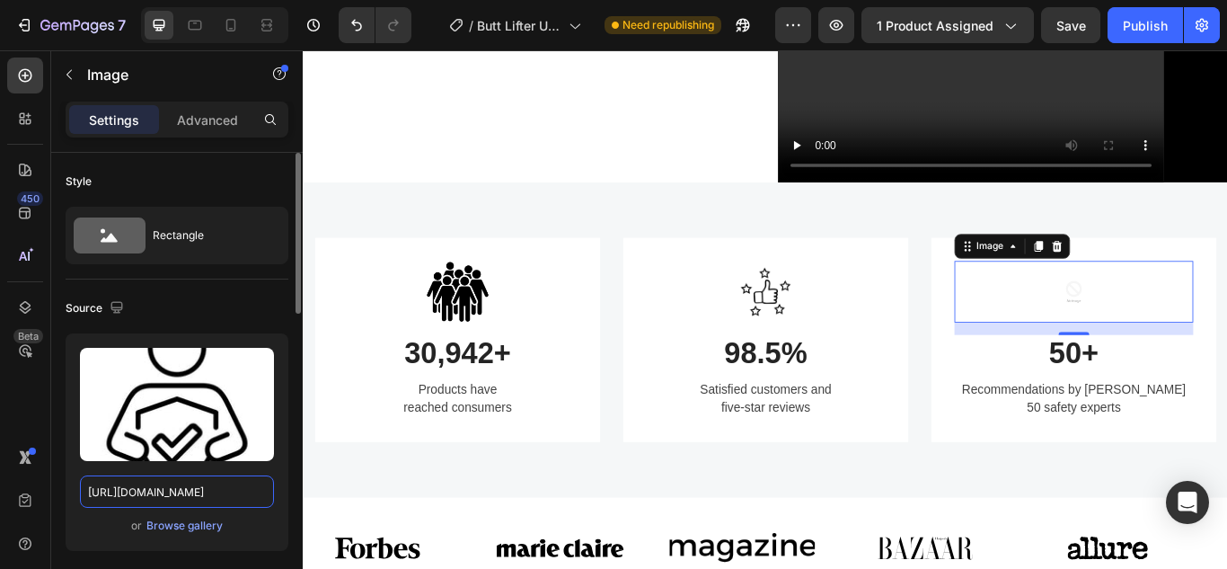
scroll to position [0, 431]
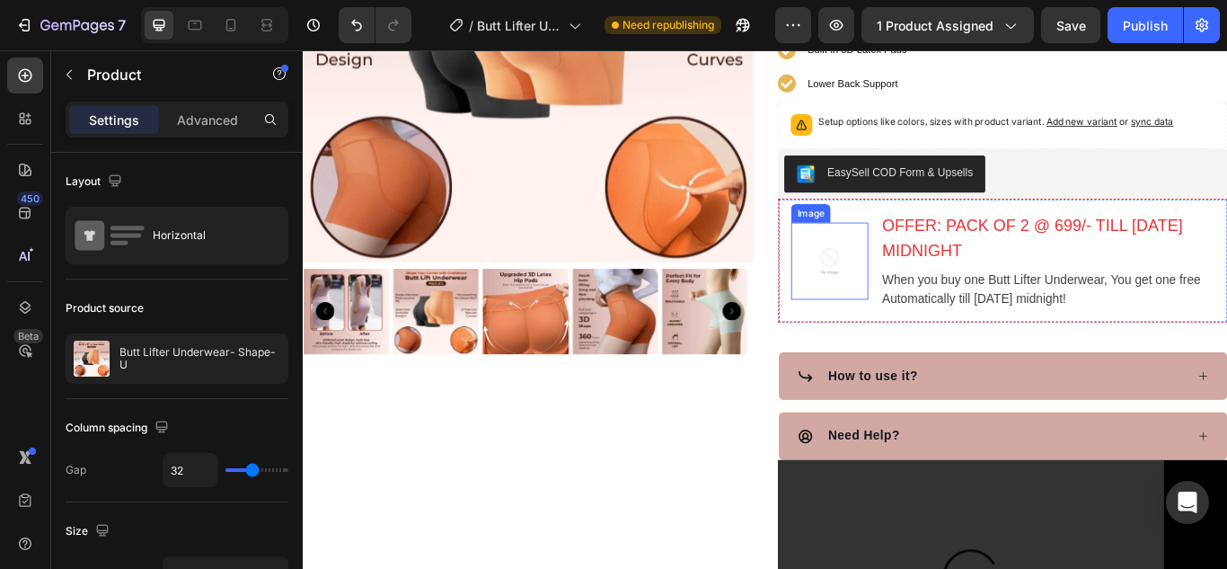
scroll to position [265, 0]
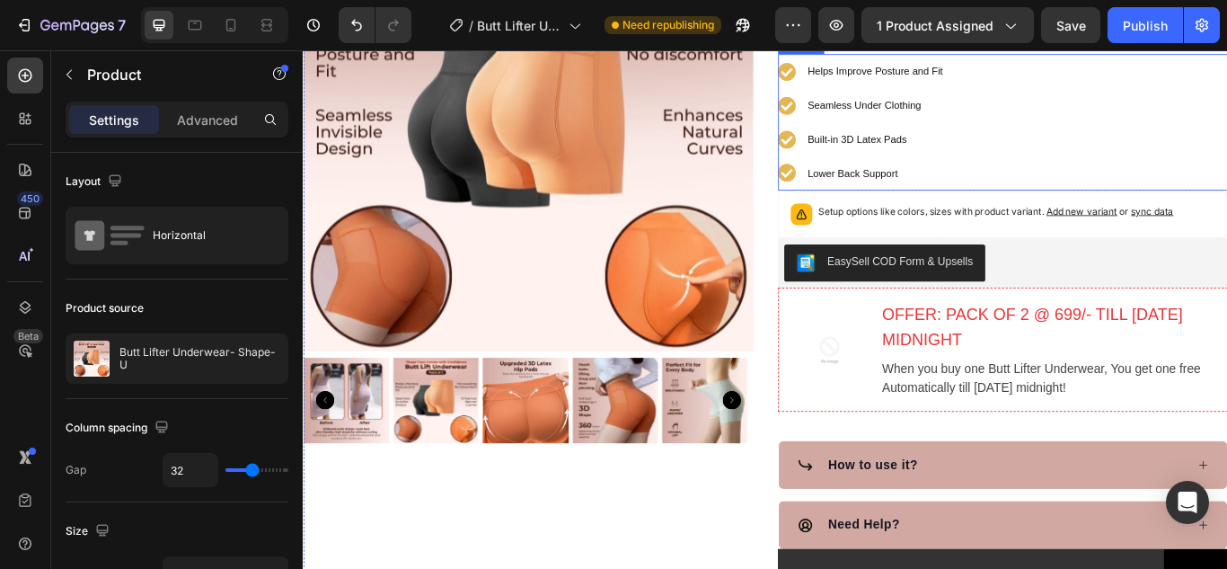
click at [916, 161] on span "Built-in 3D Latex Pads" at bounding box center [949, 153] width 116 height 13
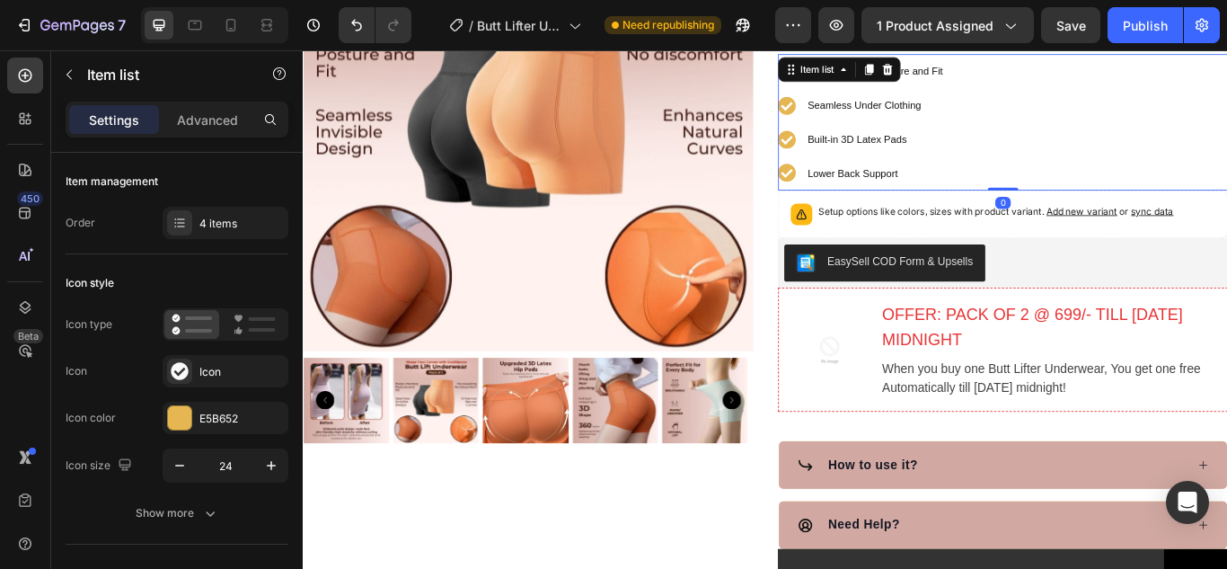
click at [933, 161] on span "Built-in 3D Latex Pads" at bounding box center [949, 153] width 116 height 13
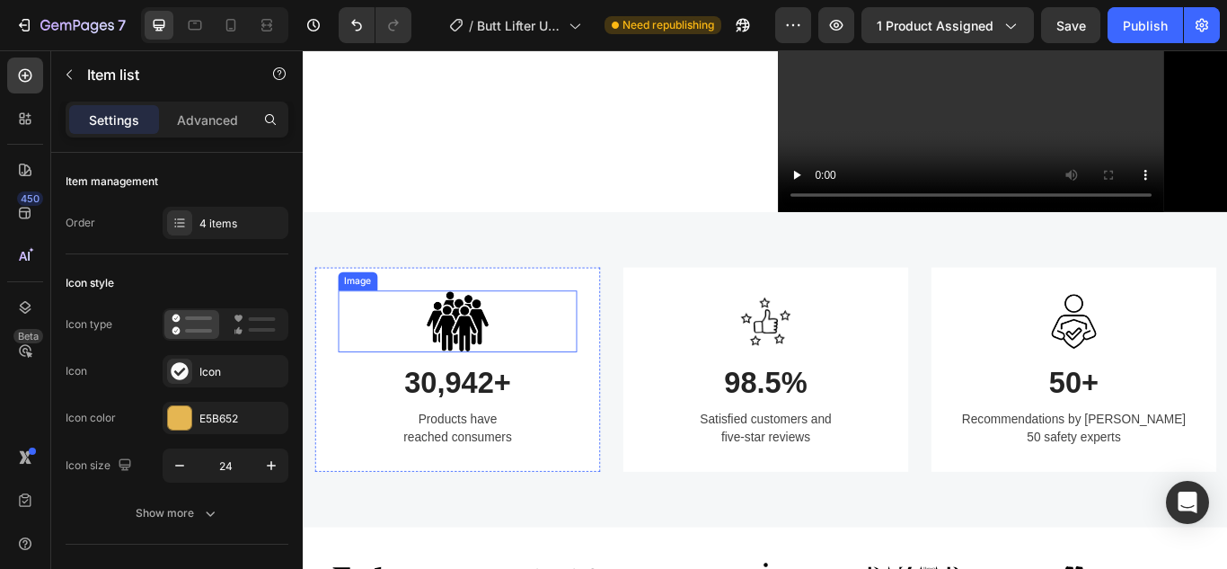
scroll to position [983, 0]
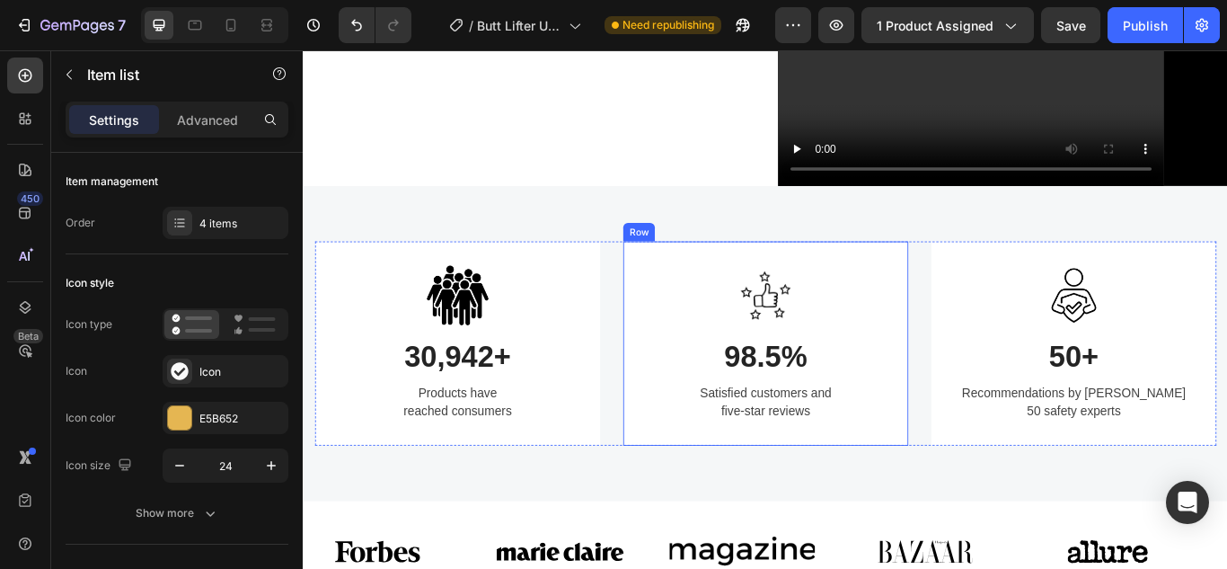
click at [983, 512] on div "Image 98.5% Heading Satisfied customers and five-star reviews Text block Row" at bounding box center [841, 392] width 332 height 239
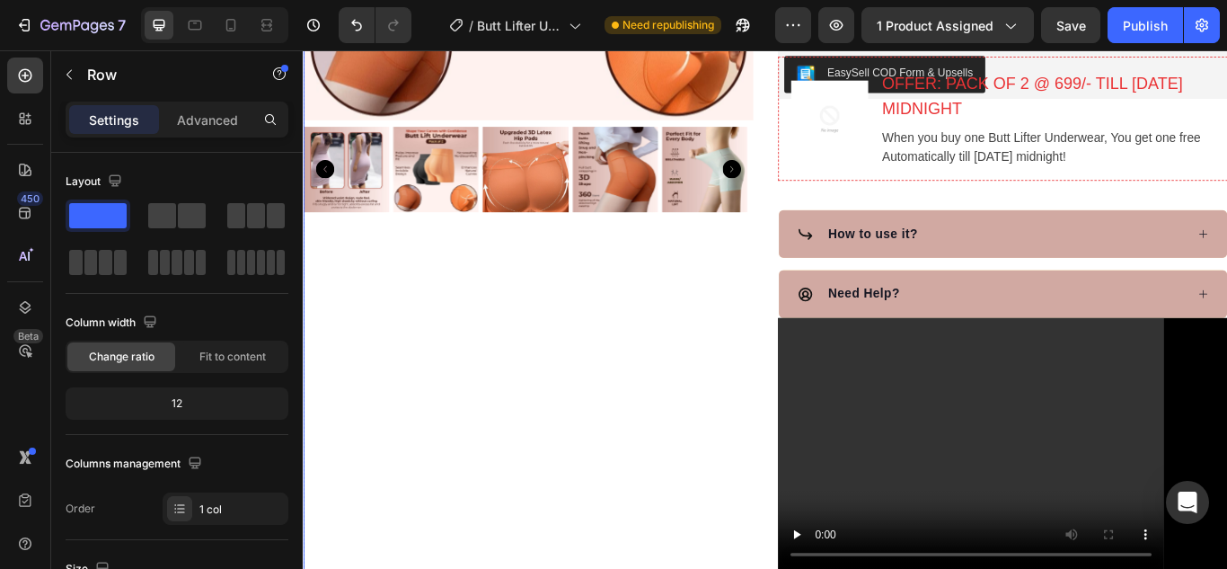
scroll to position [624, 0]
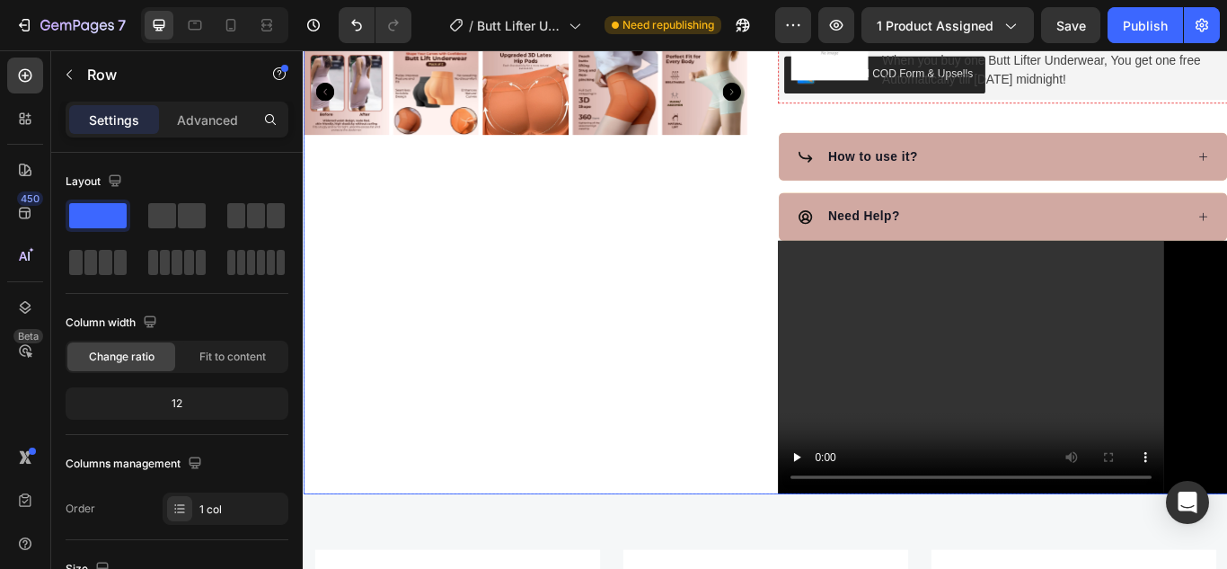
click at [463, 259] on div "Product Images" at bounding box center [565, 43] width 525 height 1050
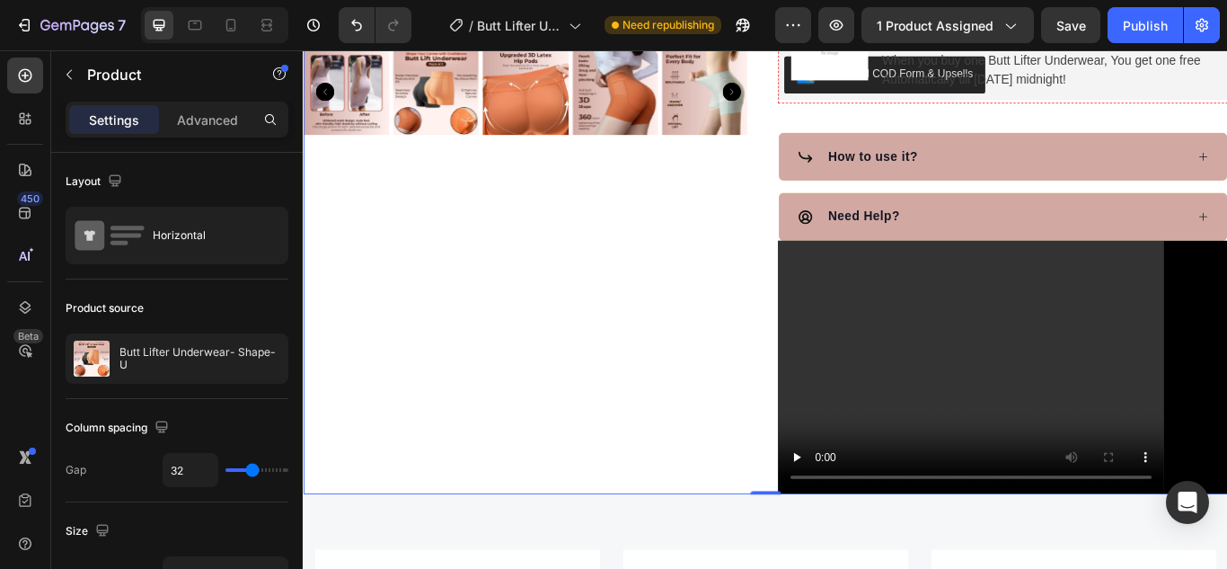
click at [423, 359] on div "Product Images" at bounding box center [565, 43] width 525 height 1050
click at [835, 28] on icon "button" at bounding box center [836, 25] width 18 height 18
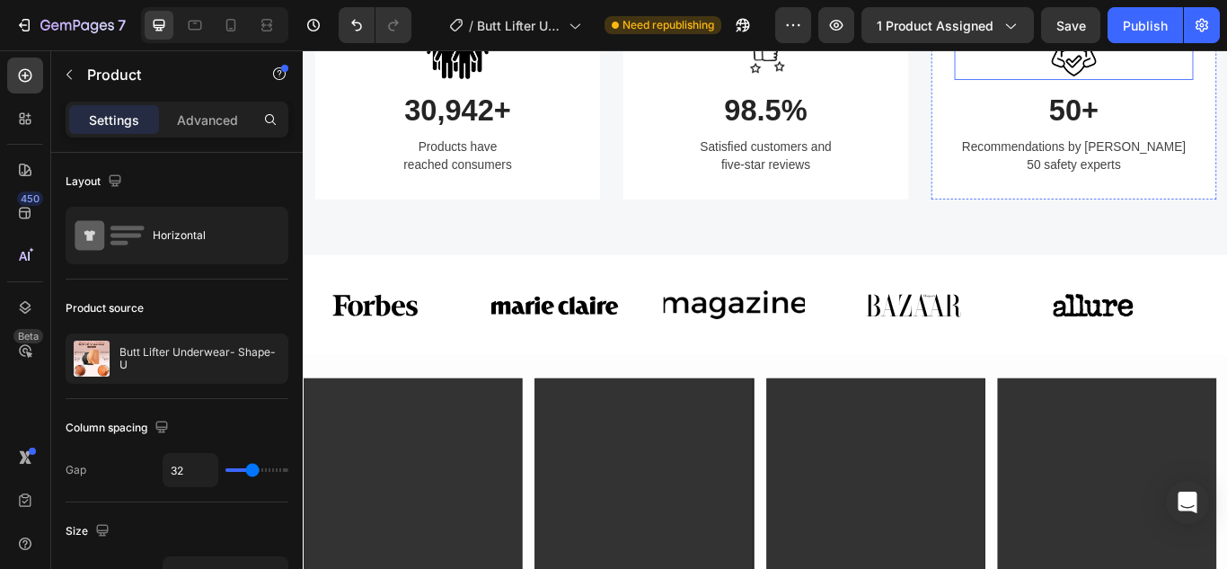
scroll to position [1168, 0]
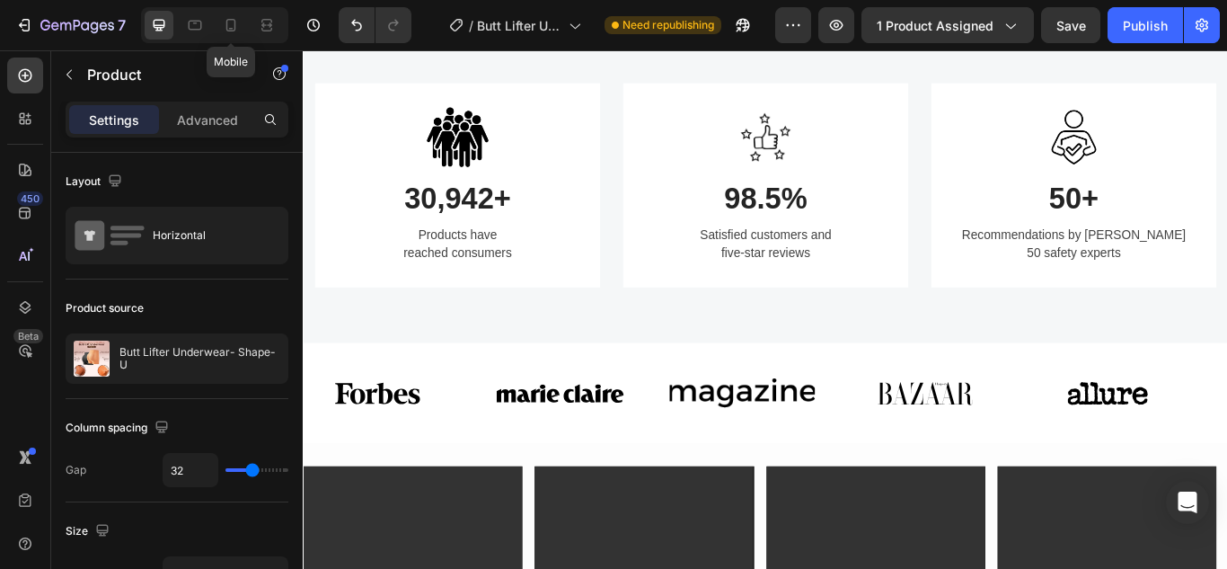
drag, startPoint x: 222, startPoint y: 30, endPoint x: 1159, endPoint y: 102, distance: 939.6
click at [223, 30] on icon at bounding box center [231, 25] width 18 height 18
type input "0"
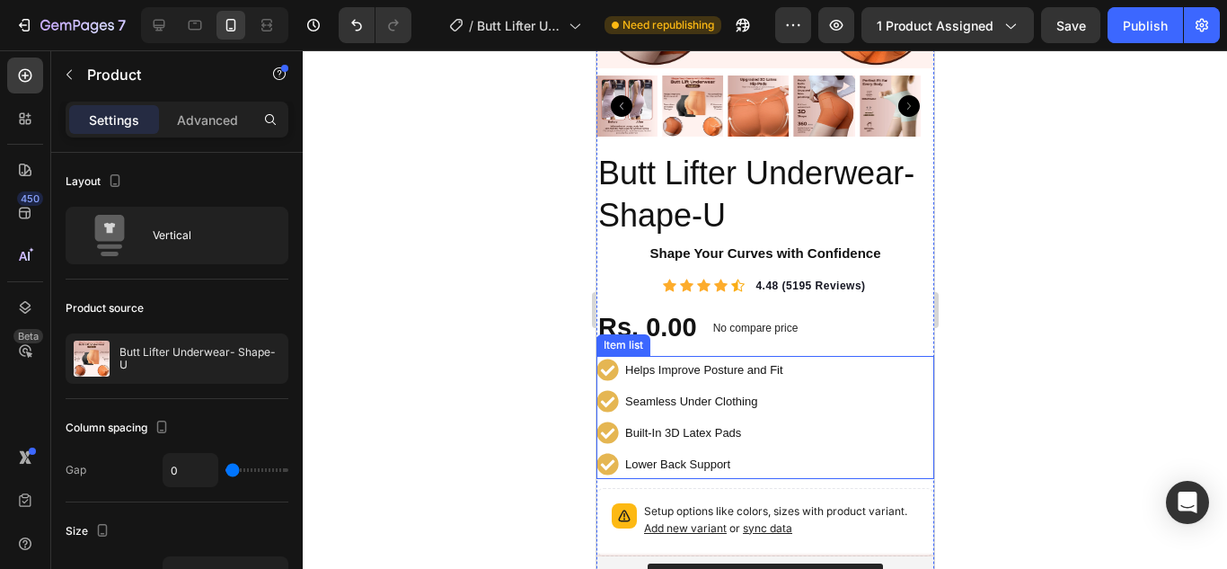
scroll to position [539, 0]
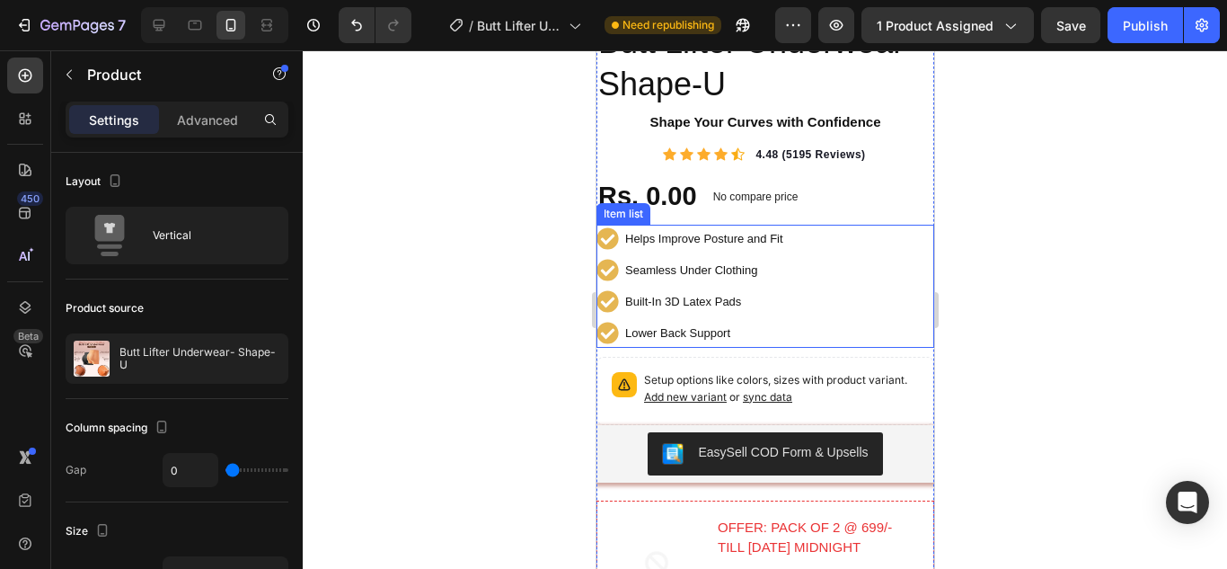
click at [609, 227] on icon at bounding box center [606, 238] width 22 height 22
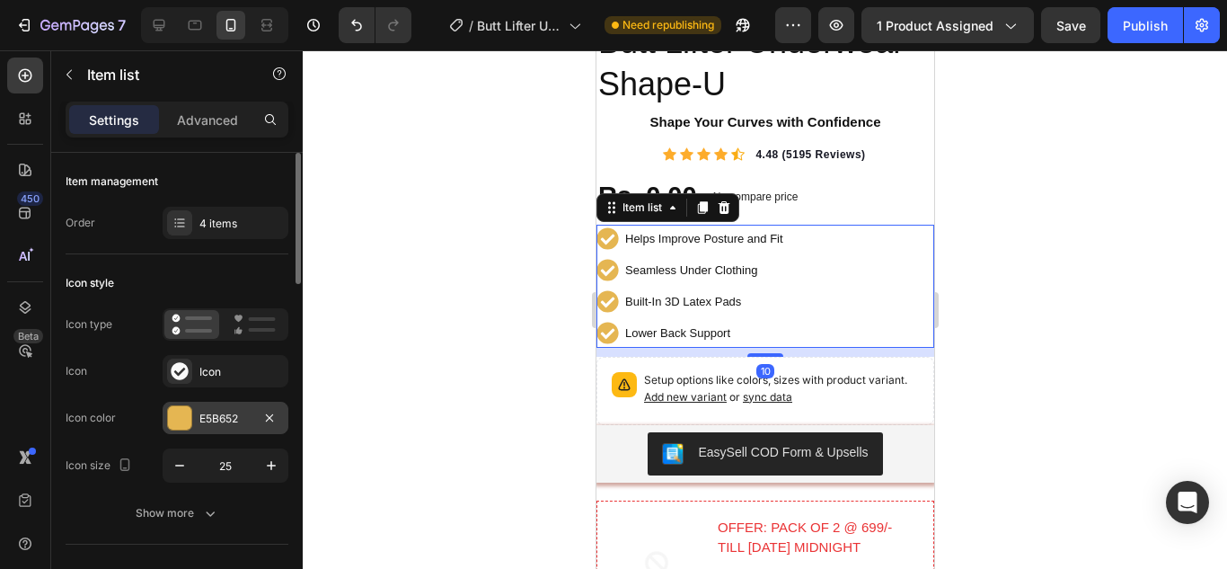
drag, startPoint x: 231, startPoint y: 424, endPoint x: 452, endPoint y: 312, distance: 247.8
click at [232, 423] on div "E5B652" at bounding box center [241, 418] width 84 height 16
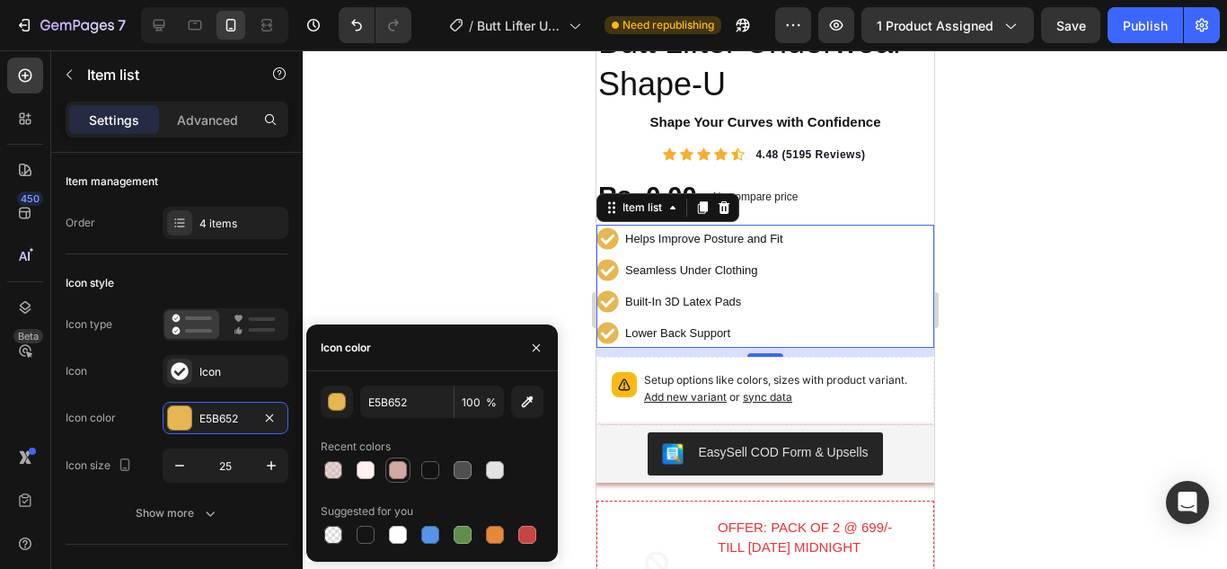
click at [404, 474] on div at bounding box center [398, 470] width 18 height 18
type input "D1A9A2"
click at [484, 227] on div at bounding box center [765, 309] width 924 height 518
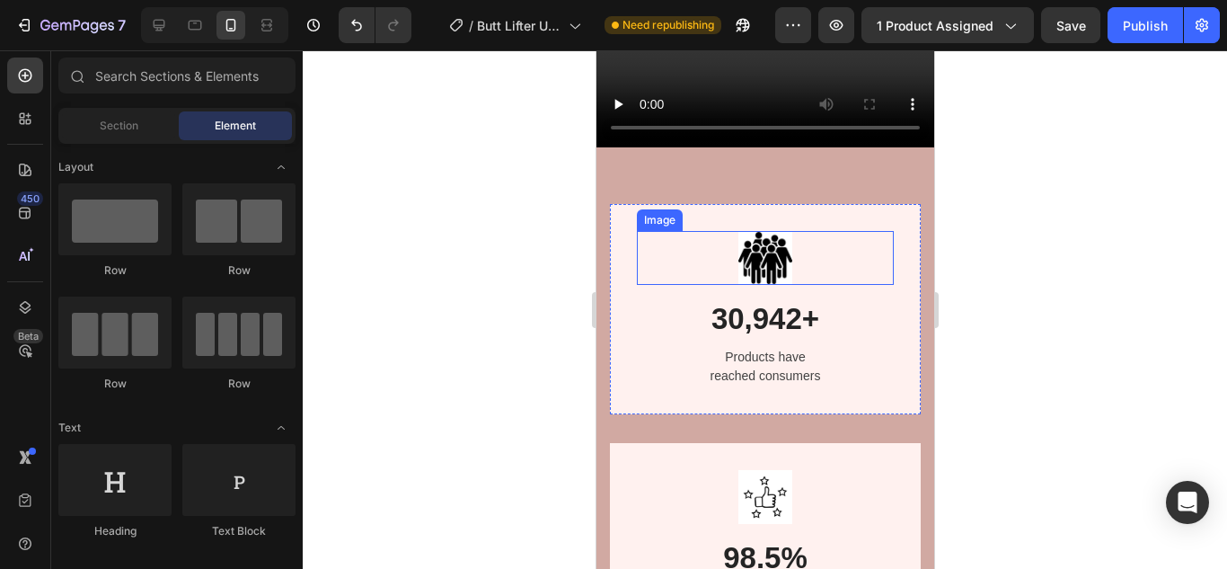
scroll to position [1796, 0]
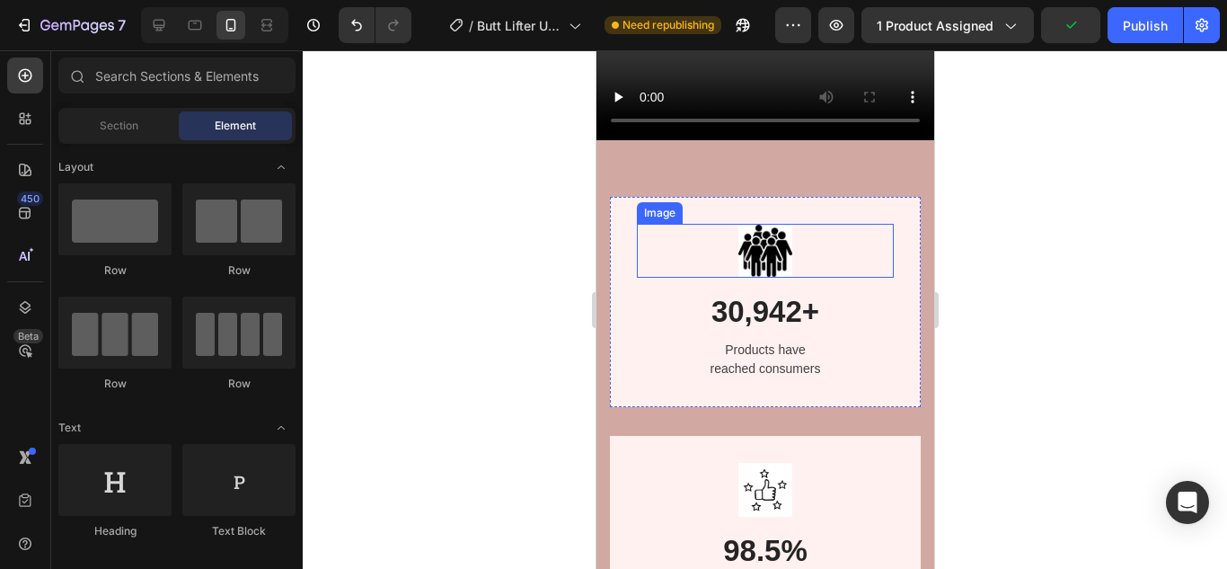
click at [766, 224] on img at bounding box center [764, 251] width 54 height 54
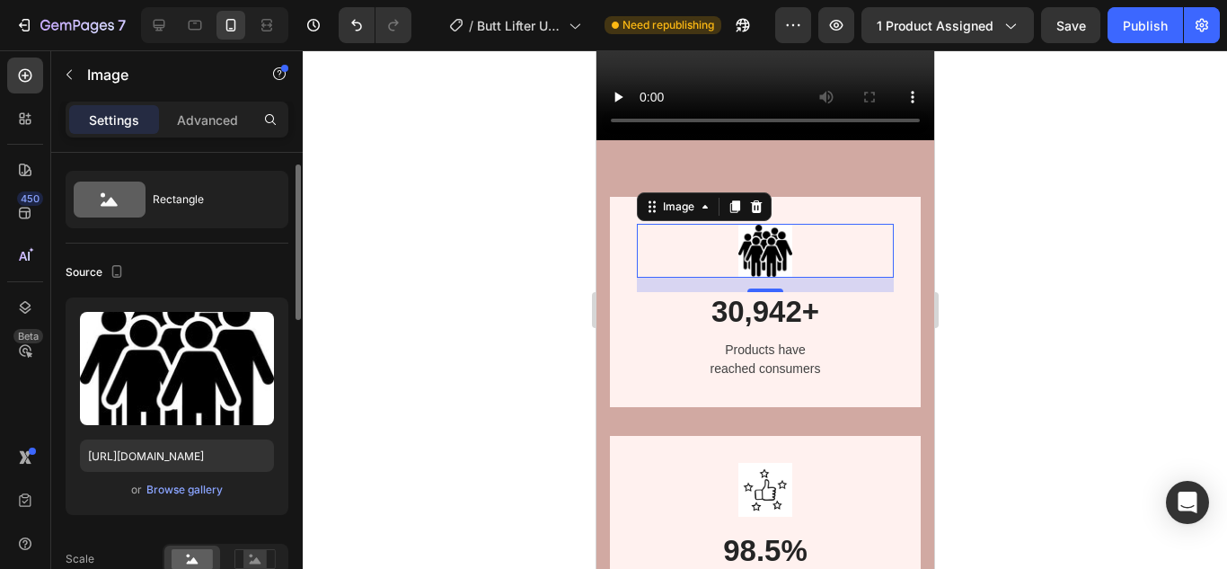
scroll to position [0, 0]
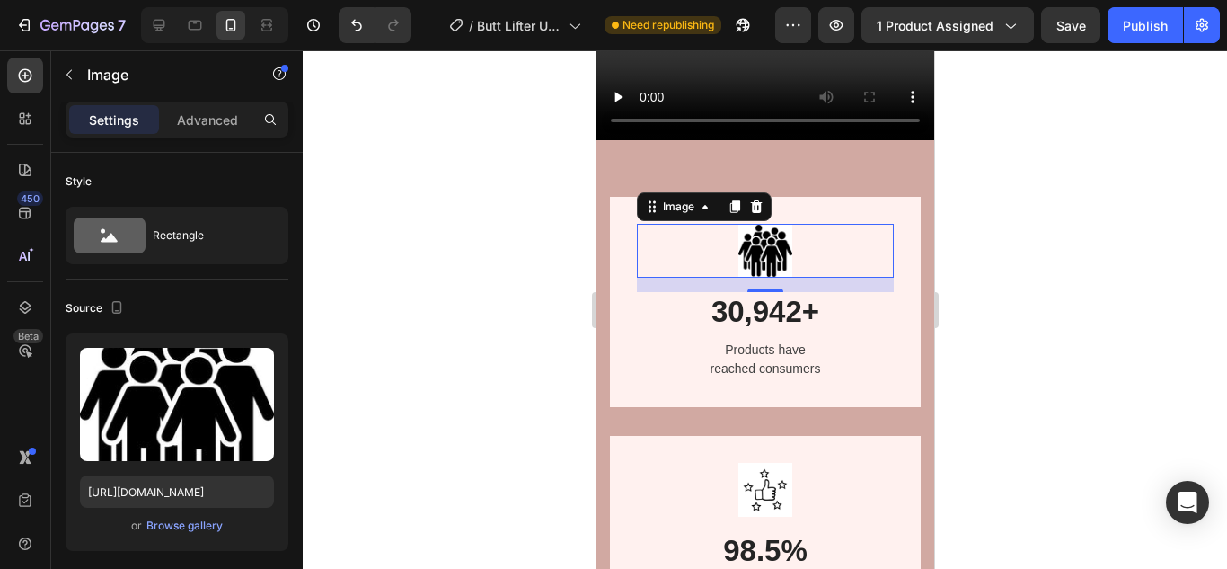
click at [542, 231] on div at bounding box center [765, 309] width 924 height 518
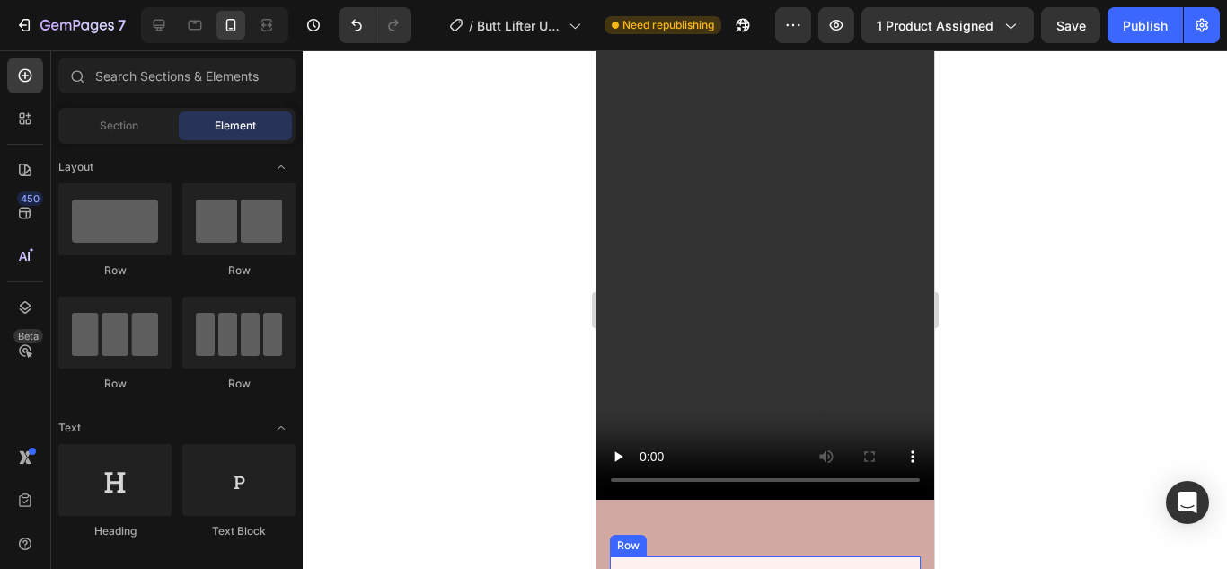
scroll to position [1707, 0]
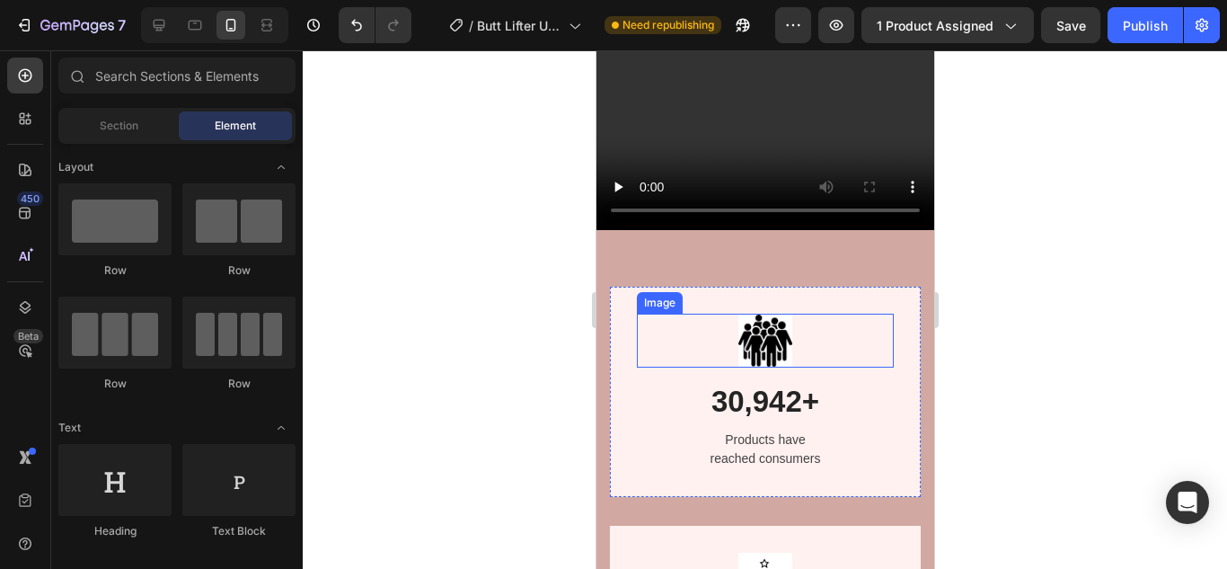
click at [762, 313] on img at bounding box center [764, 340] width 54 height 54
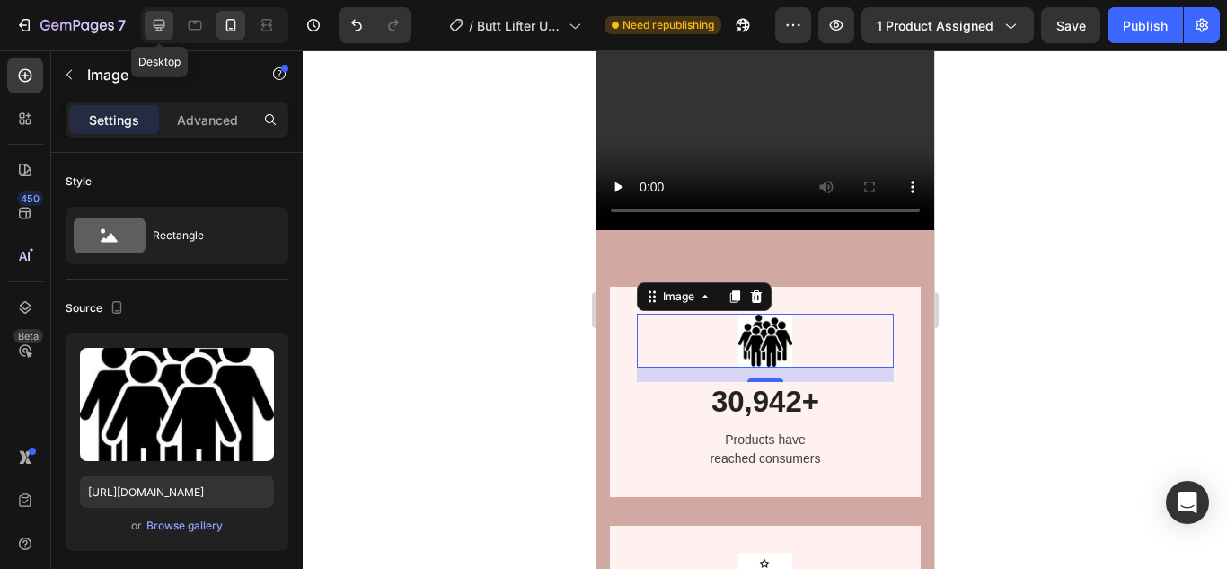
click at [164, 22] on icon at bounding box center [160, 26] width 12 height 12
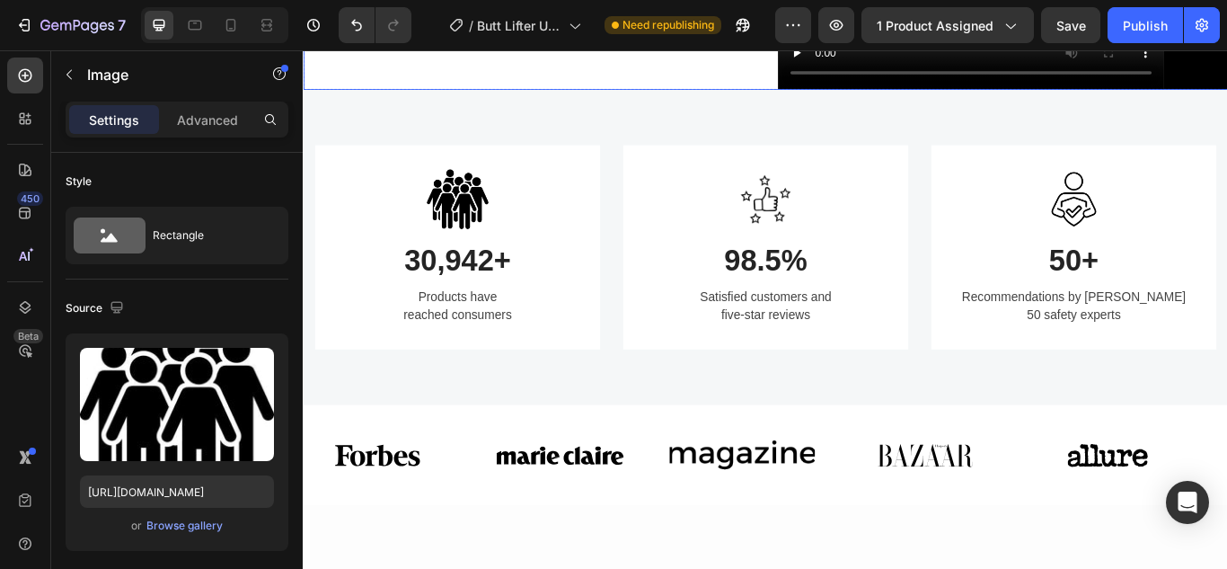
scroll to position [1048, 0]
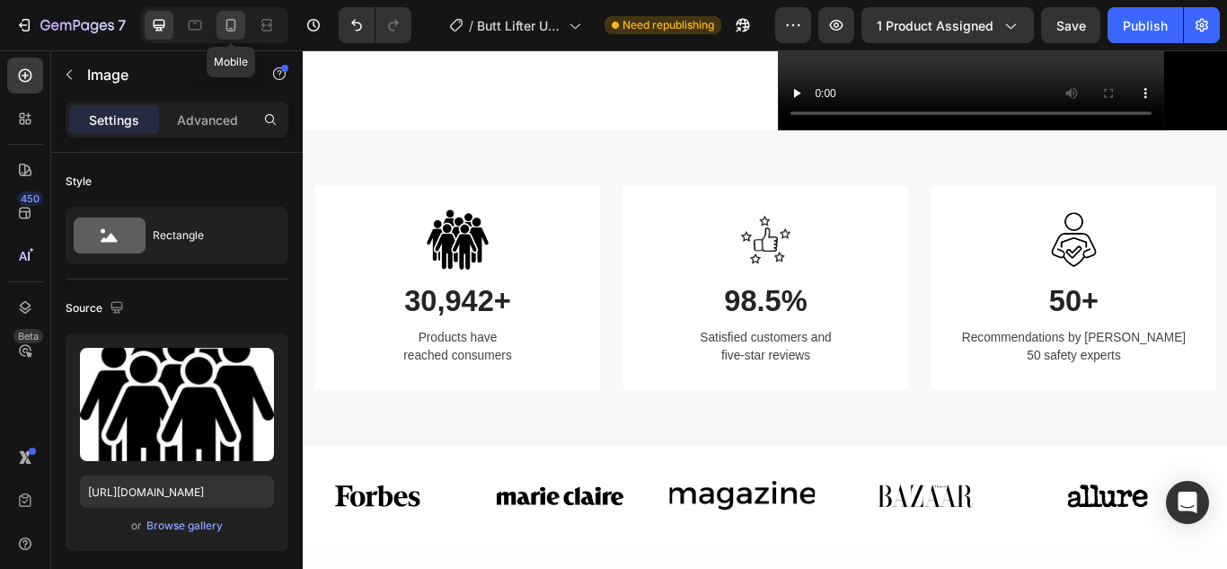
drag, startPoint x: 224, startPoint y: 24, endPoint x: 763, endPoint y: 127, distance: 548.5
click at [224, 24] on icon at bounding box center [231, 25] width 18 height 18
type input "60"
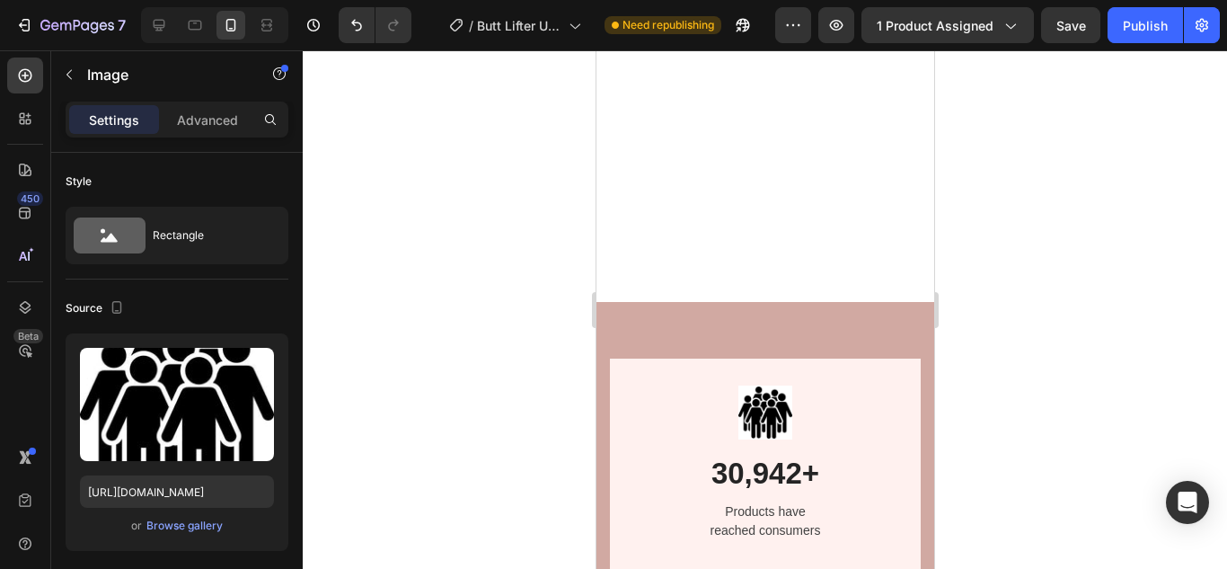
scroll to position [1908, 0]
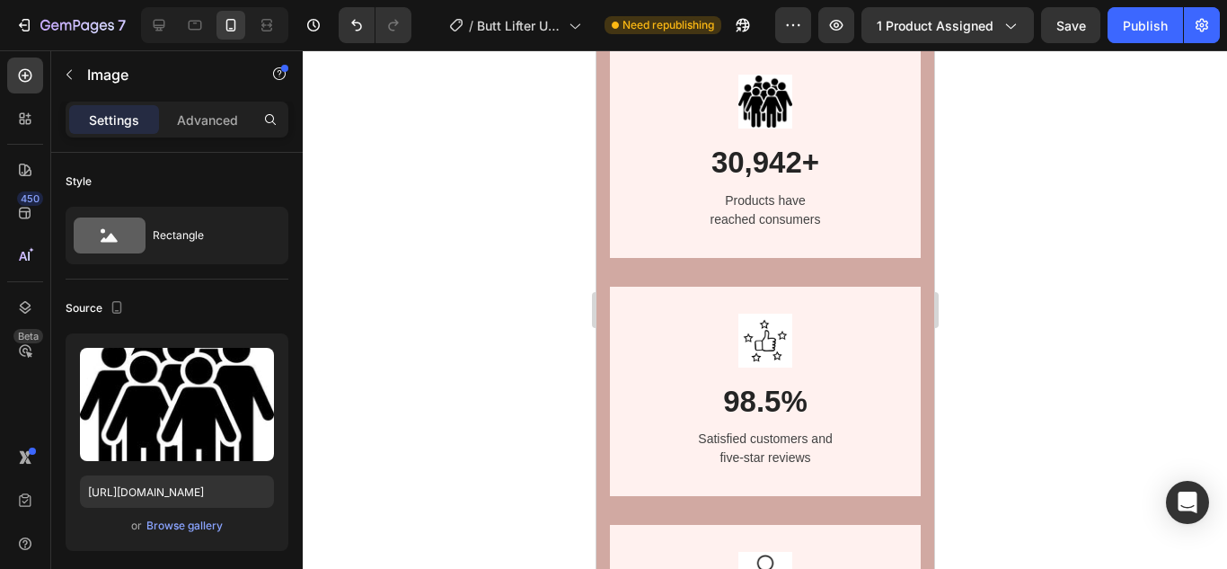
click at [757, 109] on img at bounding box center [764, 102] width 54 height 54
click at [758, 101] on img at bounding box center [764, 102] width 54 height 54
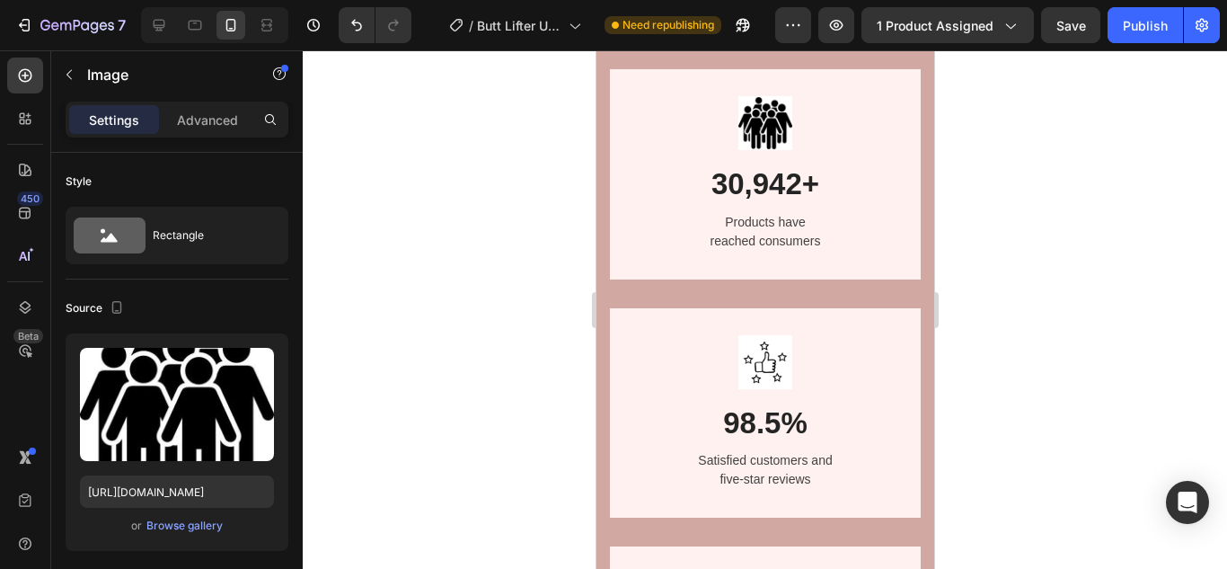
click at [743, 150] on img at bounding box center [764, 123] width 54 height 54
click at [764, 150] on img at bounding box center [764, 123] width 54 height 54
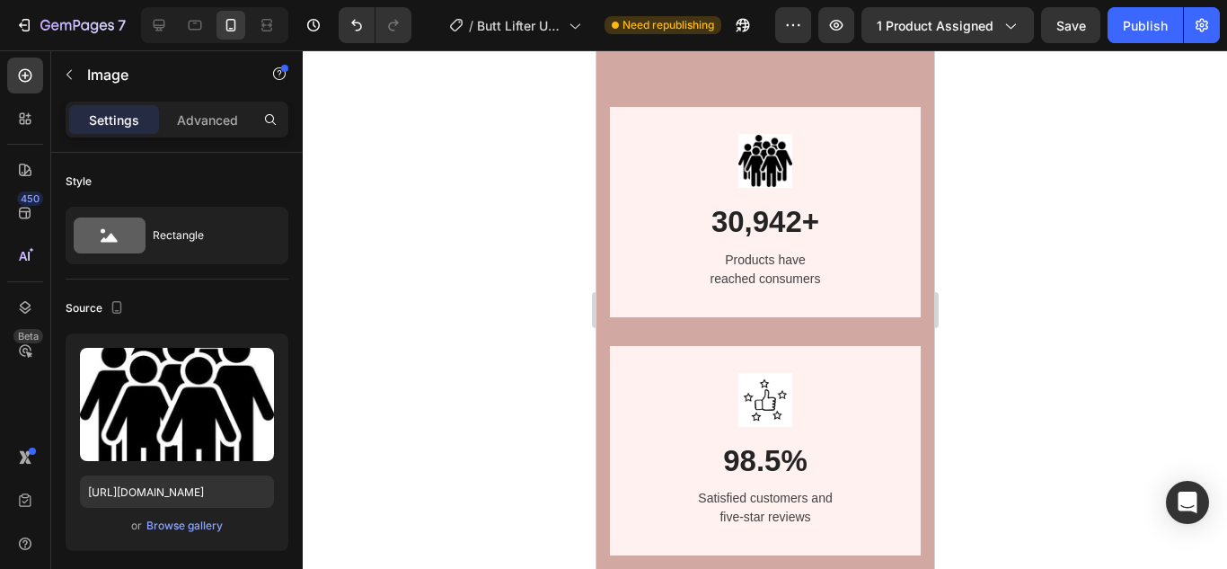
scroll to position [1818, 0]
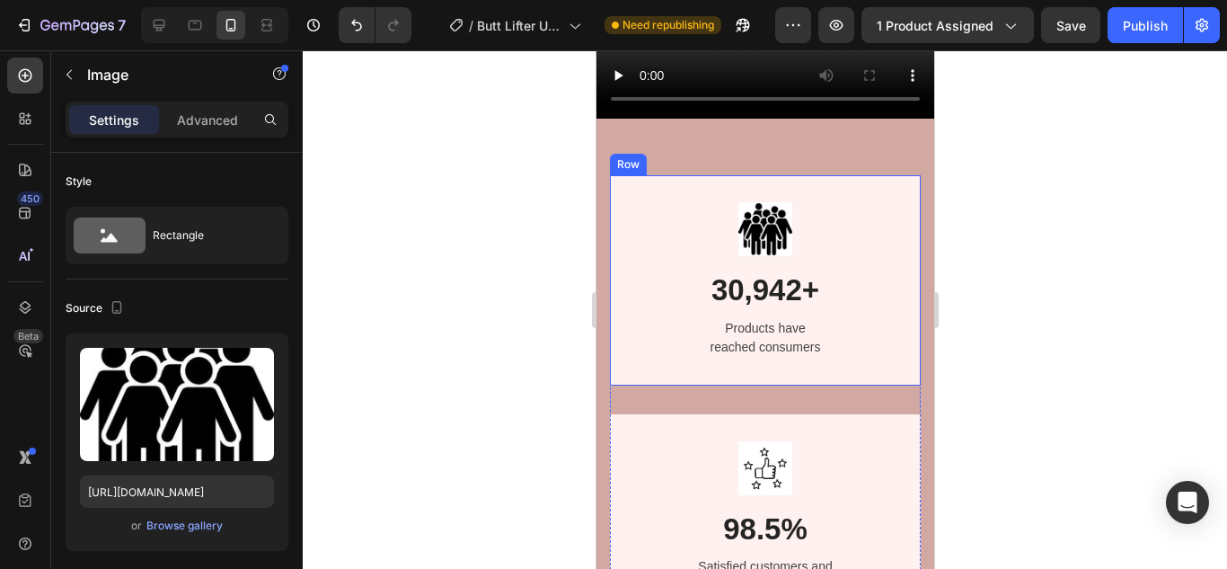
click at [855, 175] on div "Image 30,942+ Heading Products have reached consumers Text block Row" at bounding box center [764, 280] width 311 height 210
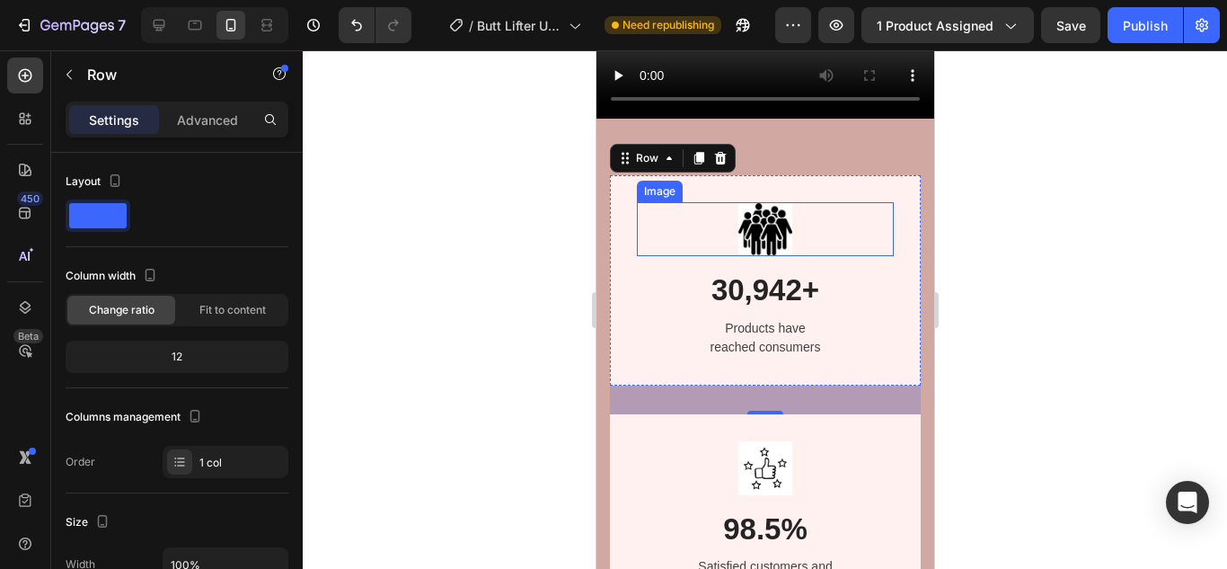
click at [817, 202] on div at bounding box center [764, 229] width 257 height 54
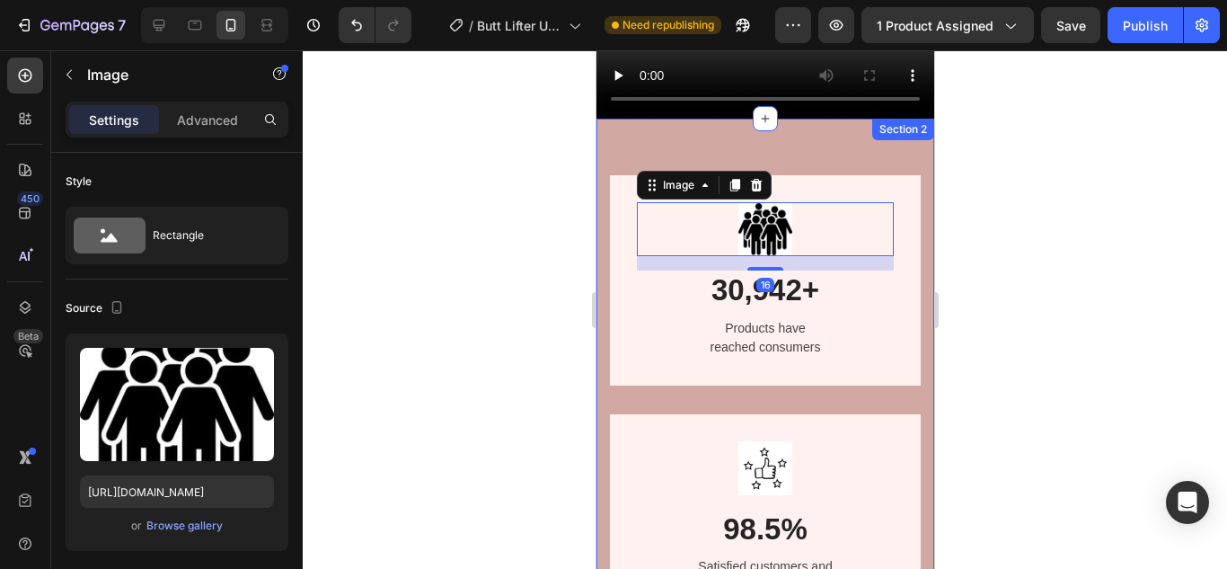
click at [604, 363] on div "Image 16 30,942+ Heading Products have reached consumers Text block Row Image 9…" at bounding box center [764, 519] width 338 height 800
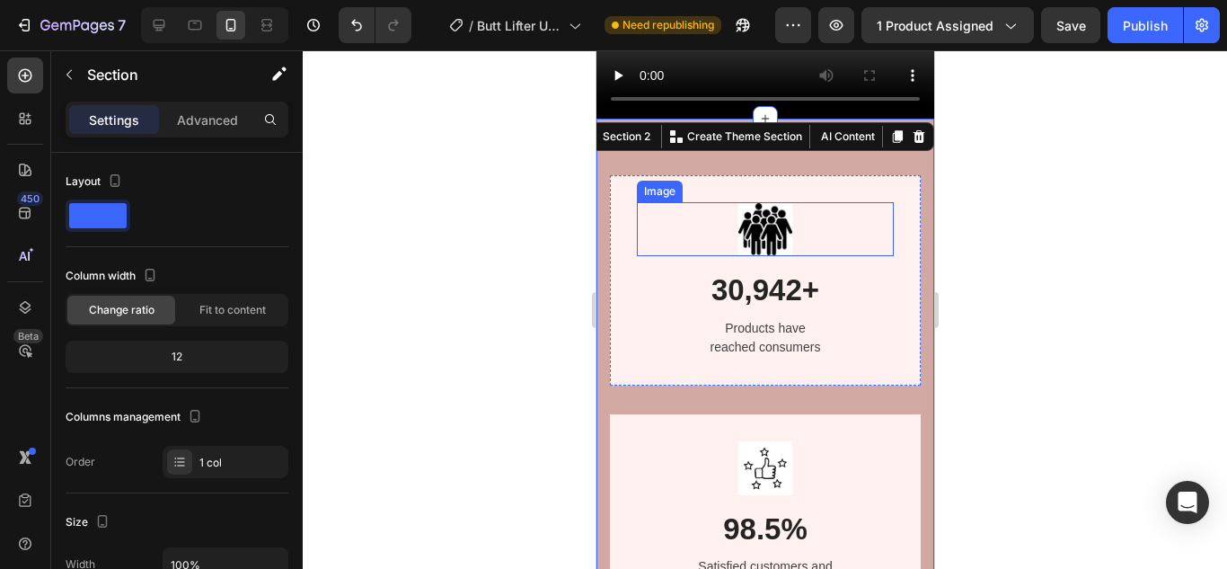
click at [737, 202] on img at bounding box center [764, 229] width 54 height 54
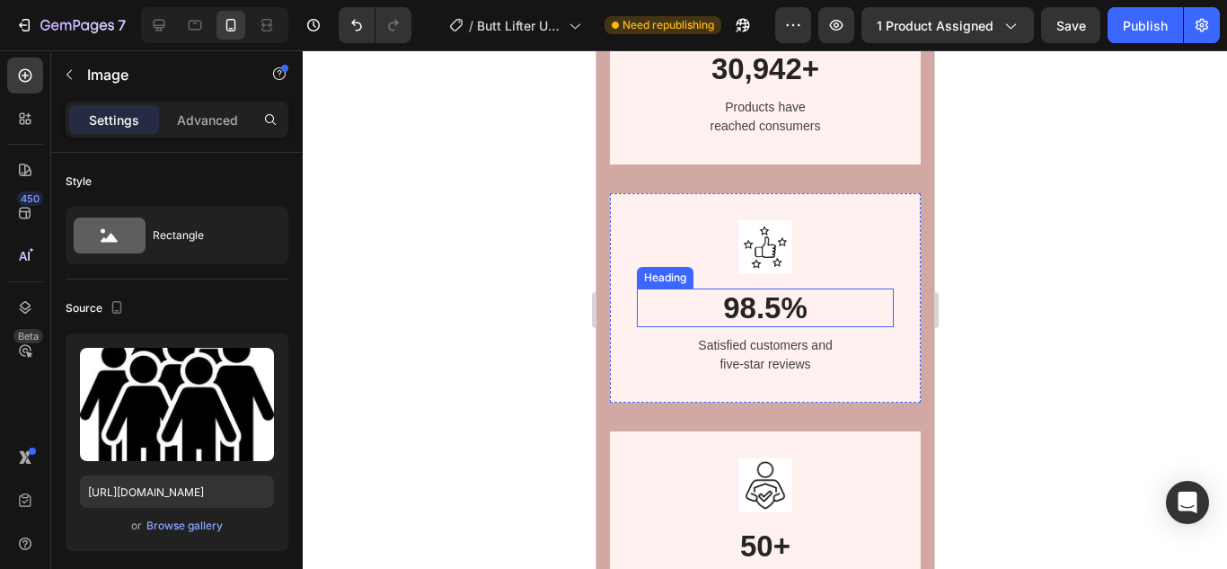
scroll to position [1908, 0]
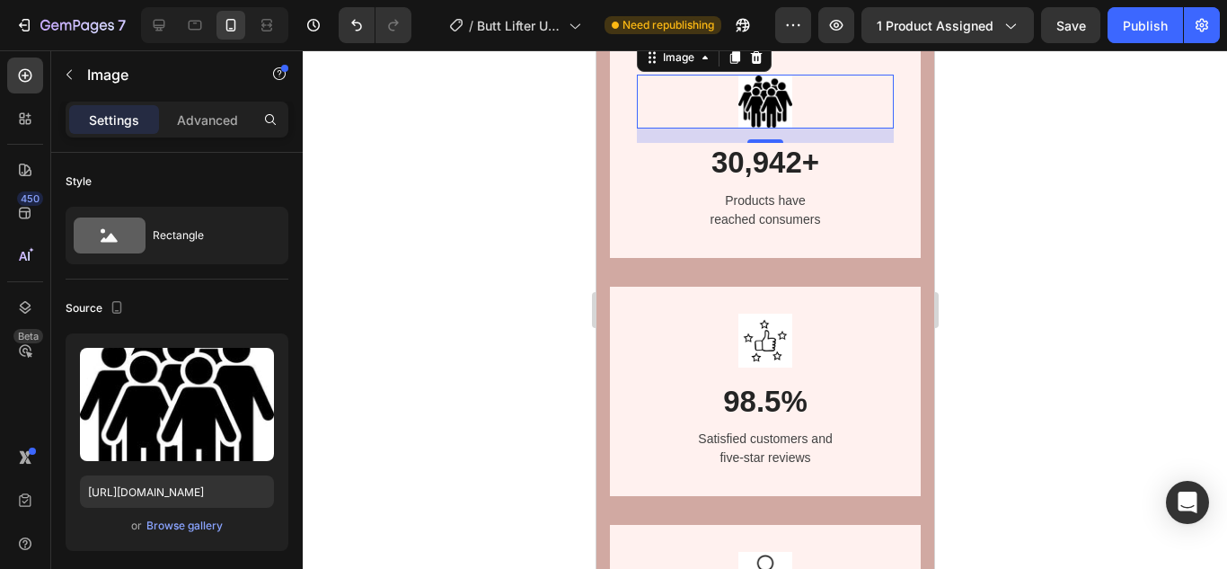
click at [761, 102] on img at bounding box center [764, 102] width 54 height 54
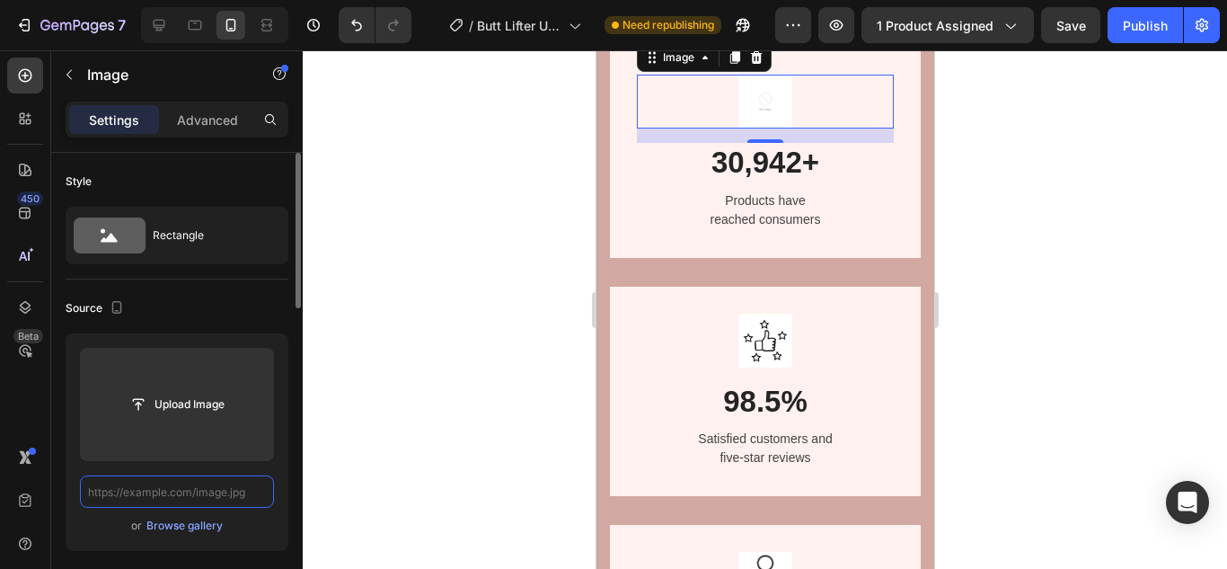
scroll to position [0, 0]
paste input "[URL][DOMAIN_NAME]"
type input "[URL][DOMAIN_NAME]"
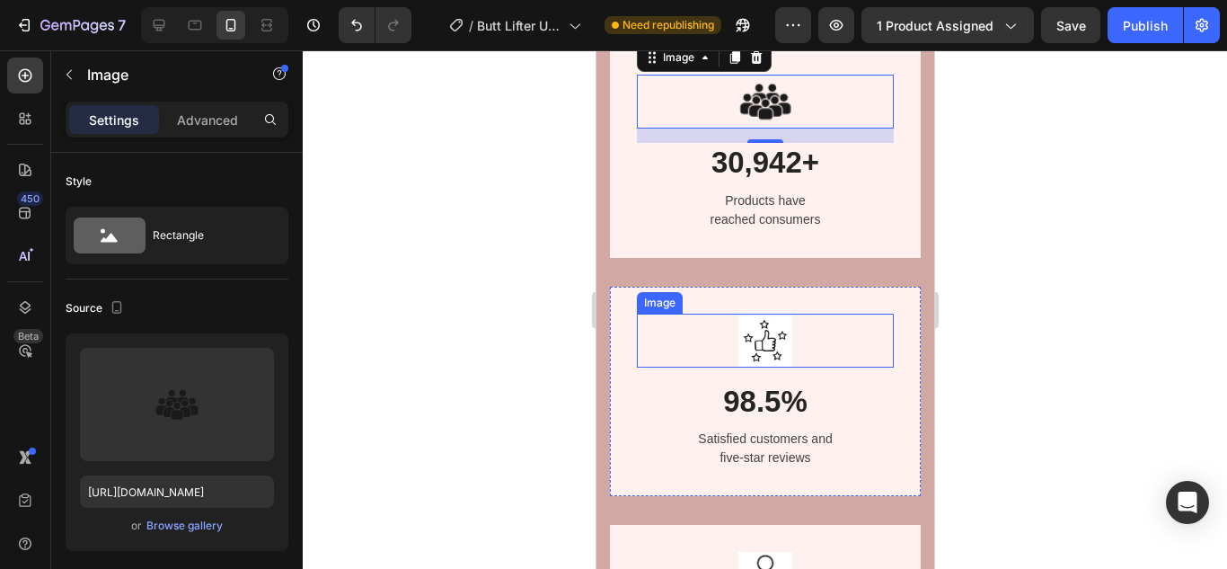
click at [756, 338] on img at bounding box center [764, 340] width 54 height 54
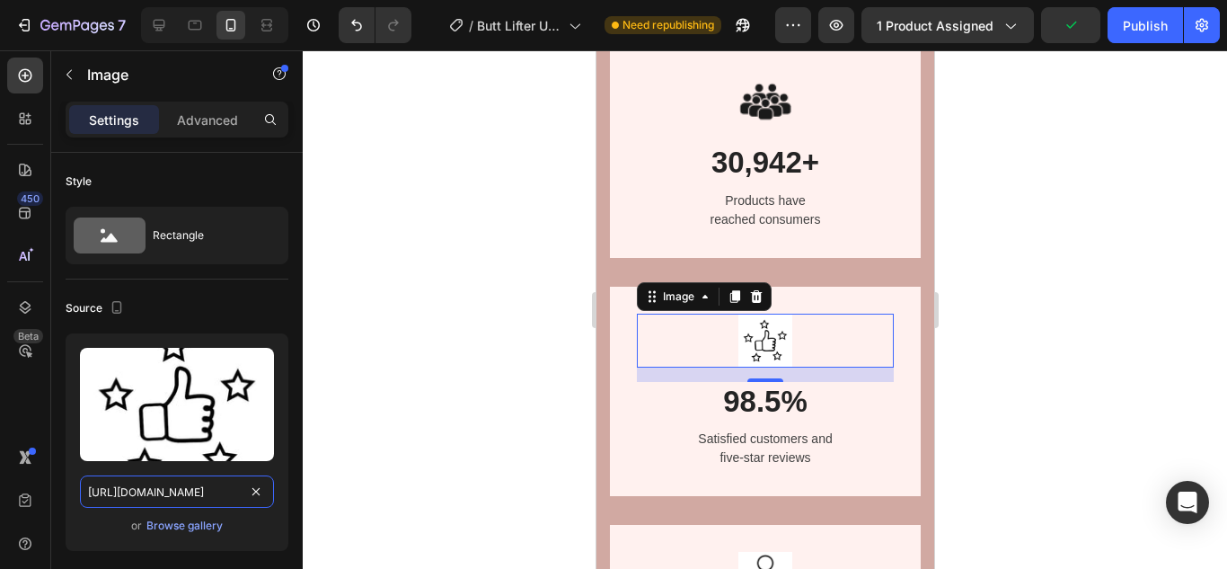
drag, startPoint x: 260, startPoint y: 476, endPoint x: 439, endPoint y: 354, distance: 217.2
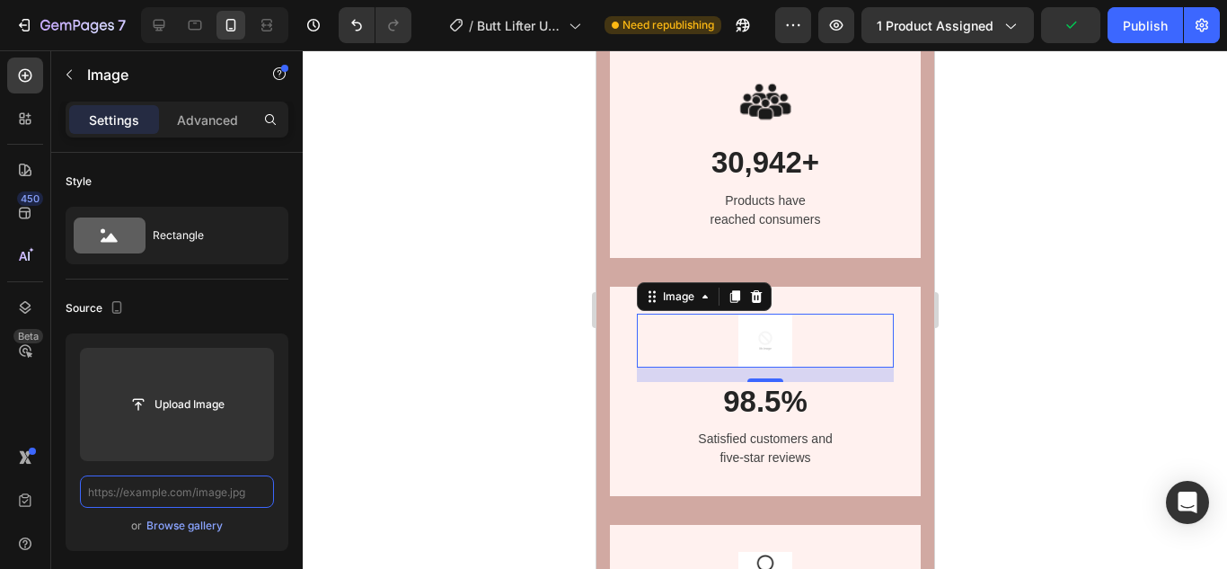
scroll to position [0, 0]
paste input "[URL][DOMAIN_NAME]"
type input "[URL][DOMAIN_NAME]"
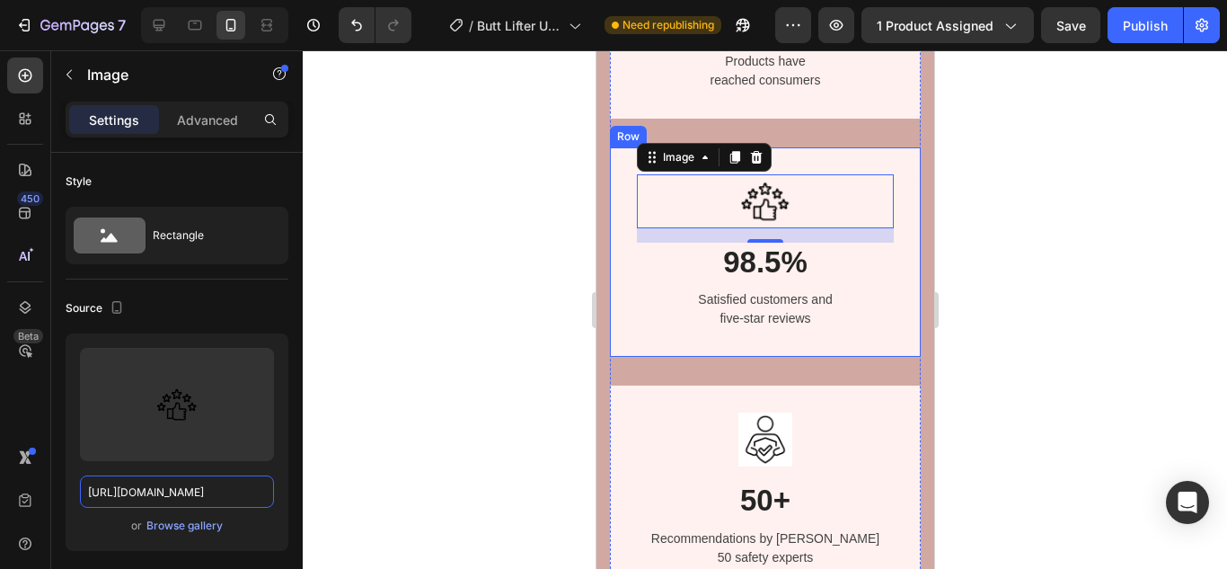
scroll to position [2087, 0]
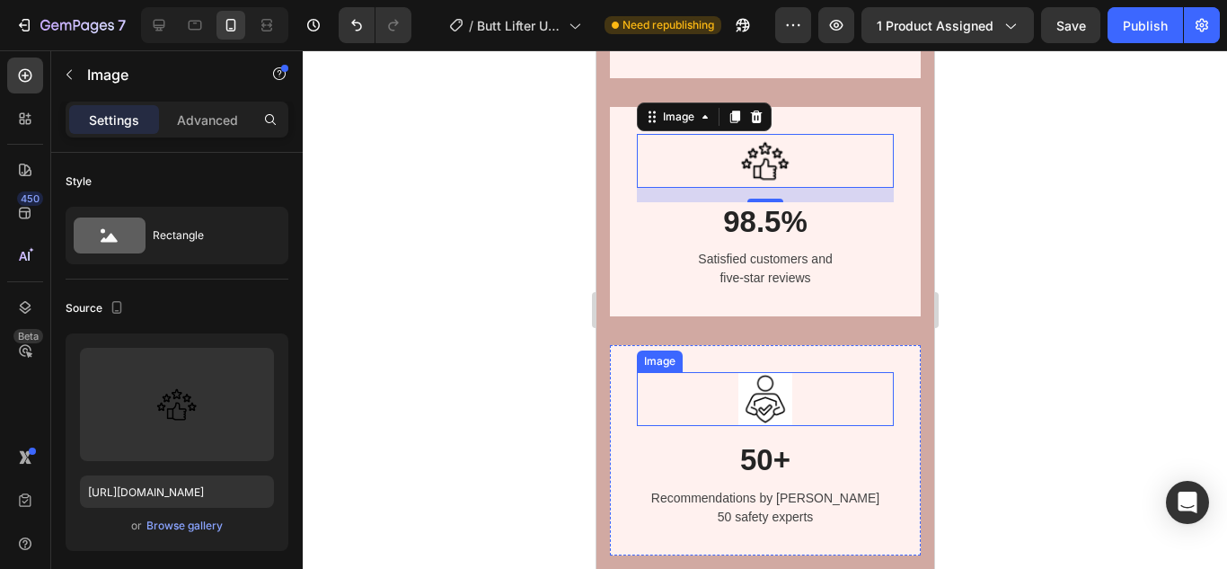
click at [758, 407] on img at bounding box center [764, 399] width 54 height 54
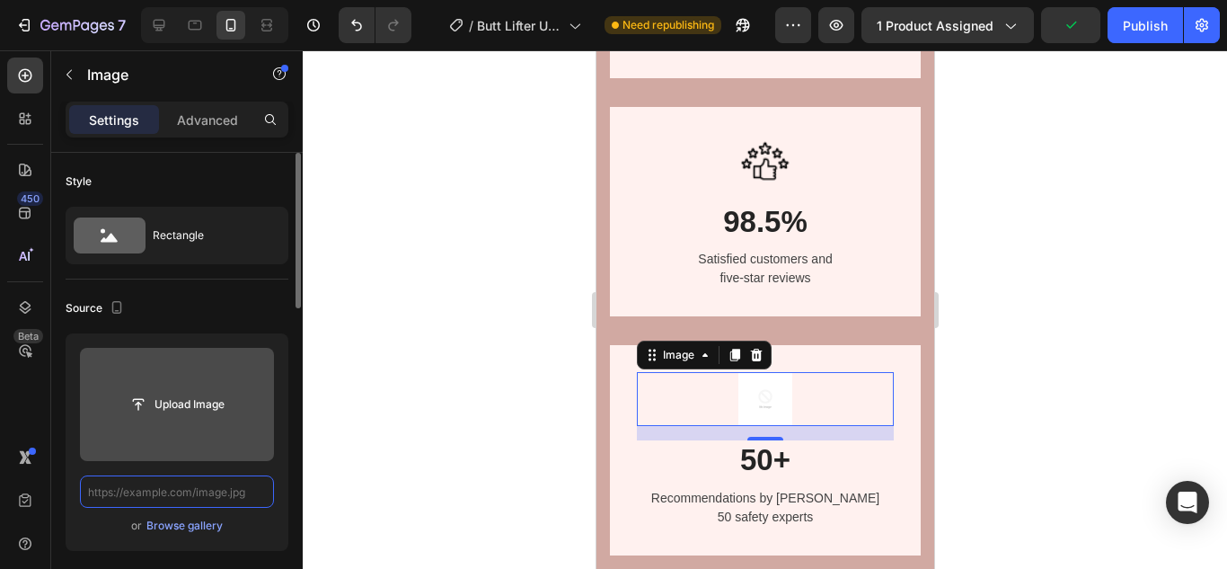
scroll to position [0, 0]
paste input "[URL][DOMAIN_NAME]"
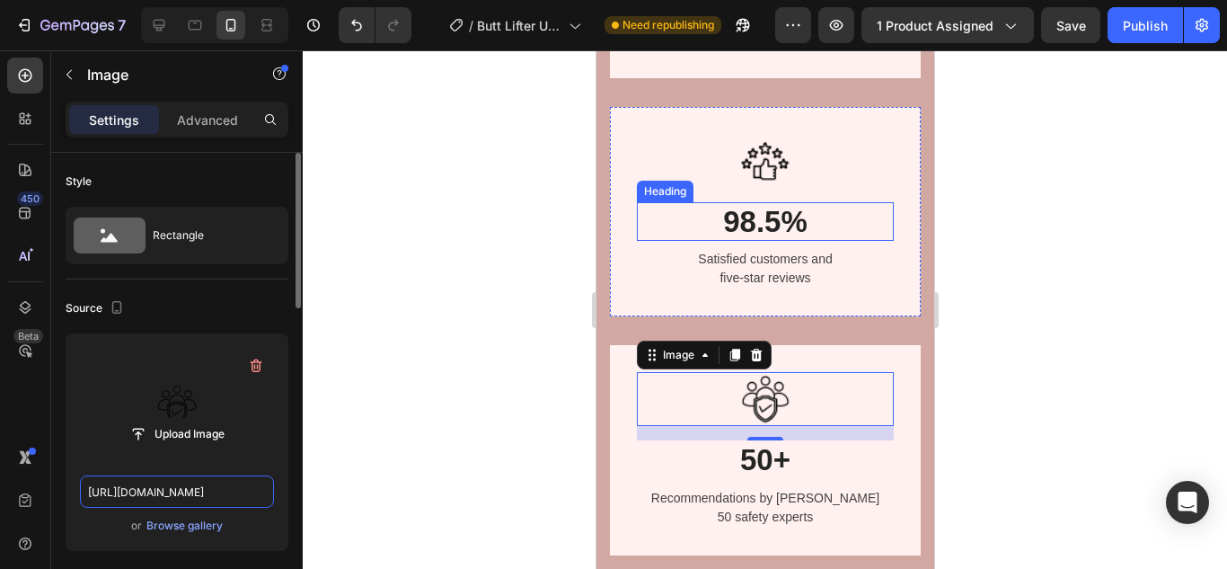
scroll to position [1800, 0]
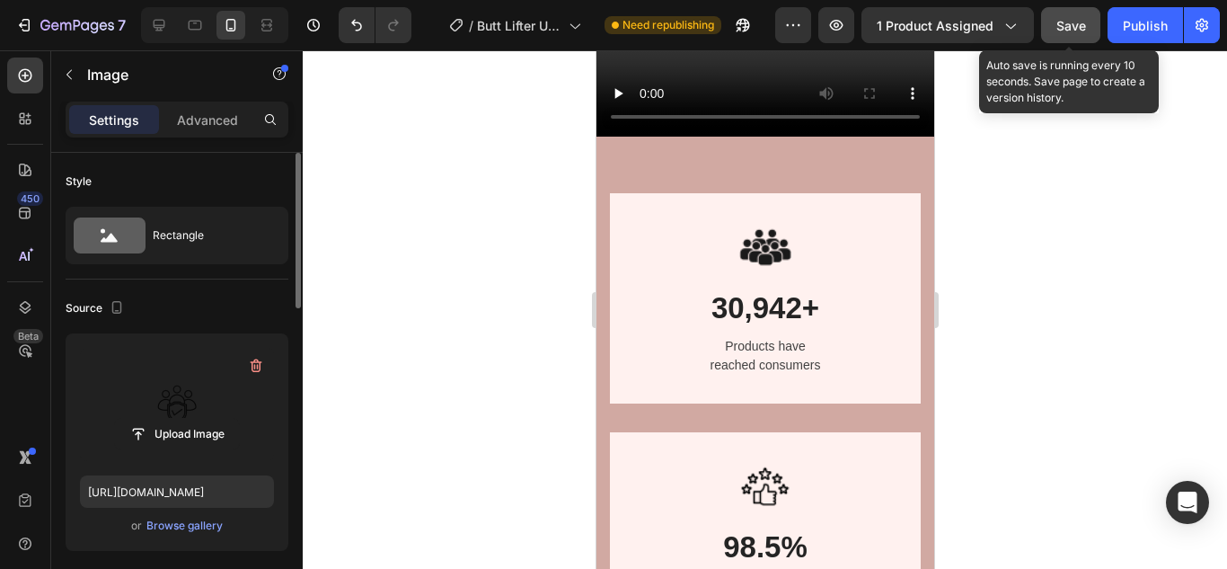
click at [1067, 19] on span "Save" at bounding box center [1071, 25] width 30 height 15
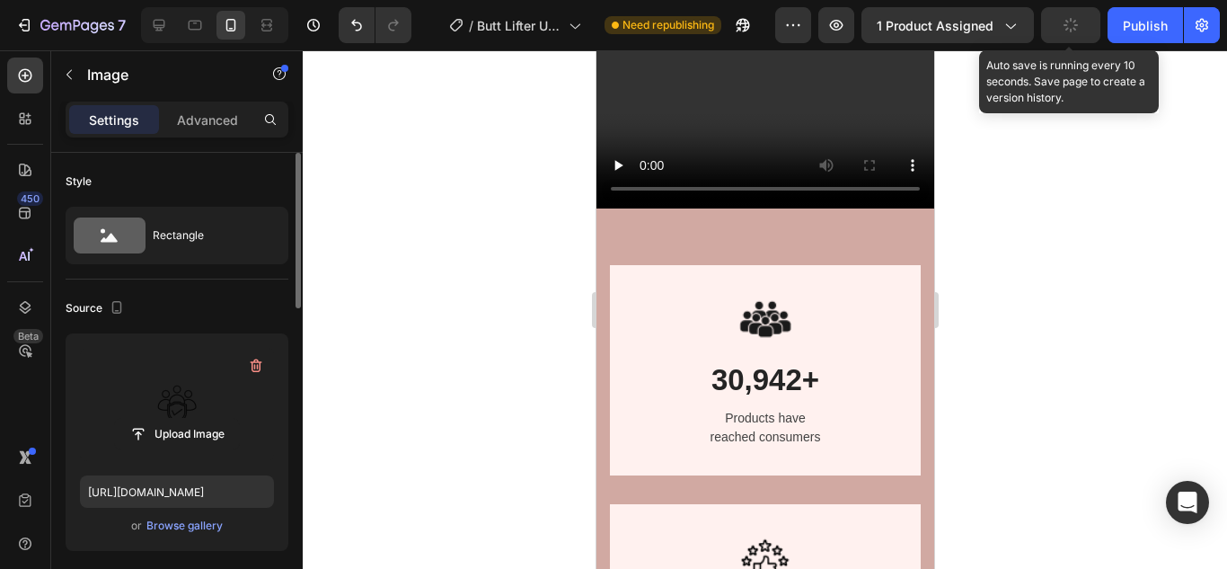
scroll to position [0, 0]
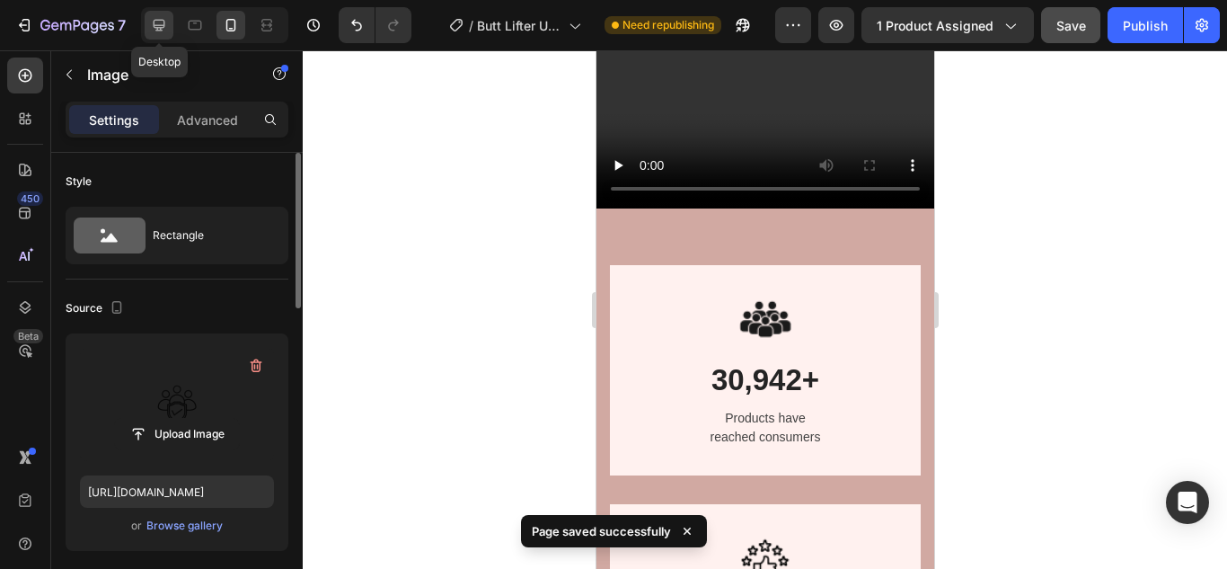
click at [163, 22] on icon at bounding box center [159, 25] width 18 height 18
type input "[URL][DOMAIN_NAME]"
type input "80"
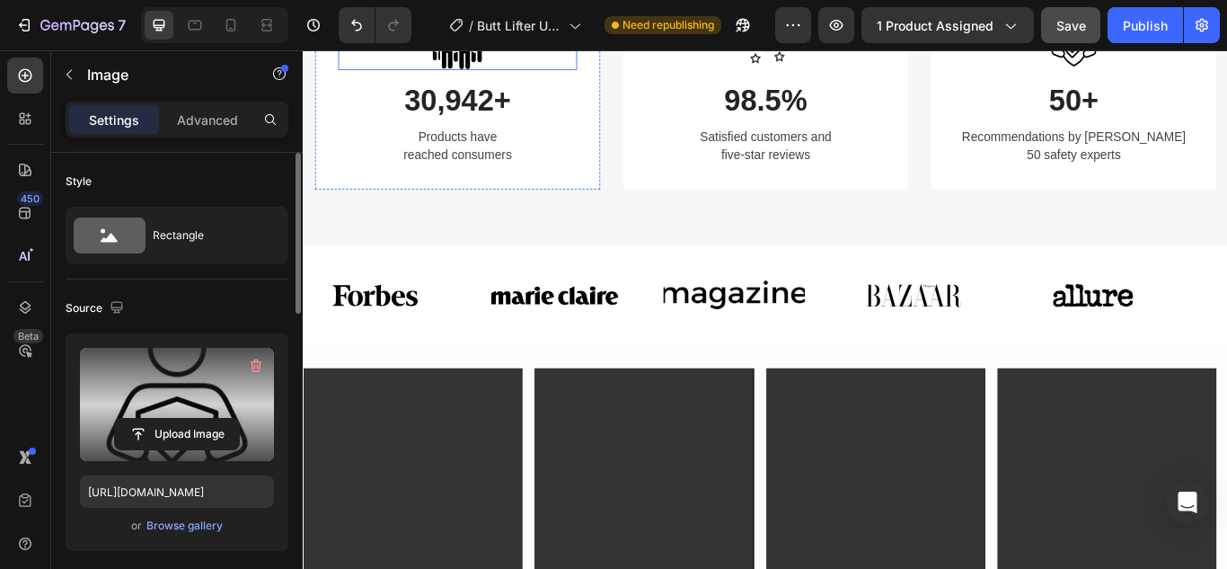
scroll to position [1174, 0]
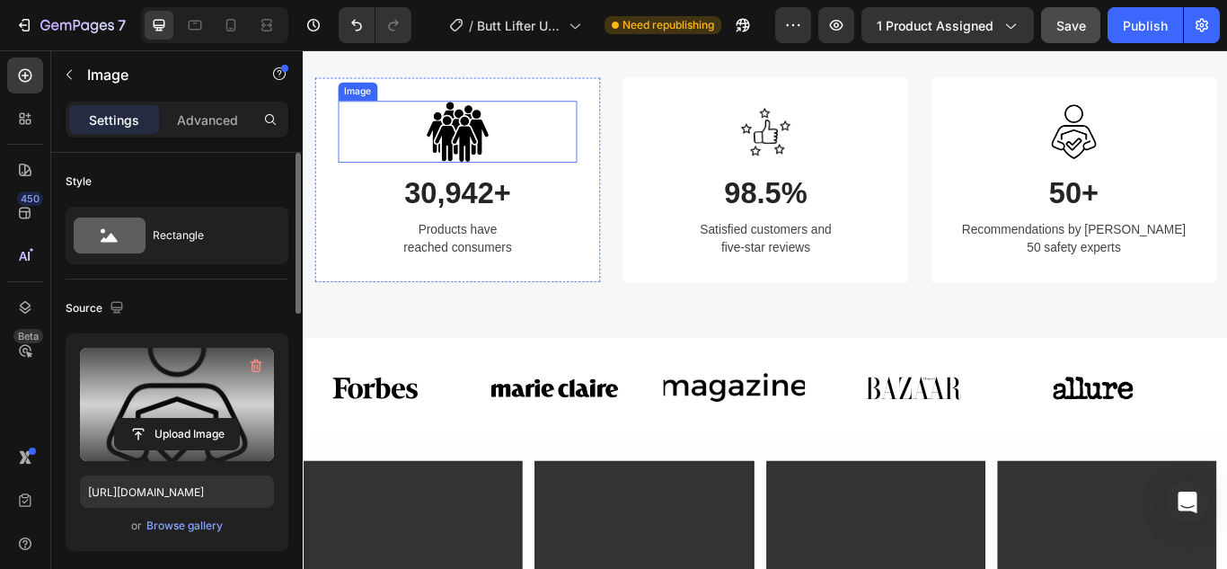
click at [494, 181] on img at bounding box center [482, 146] width 72 height 72
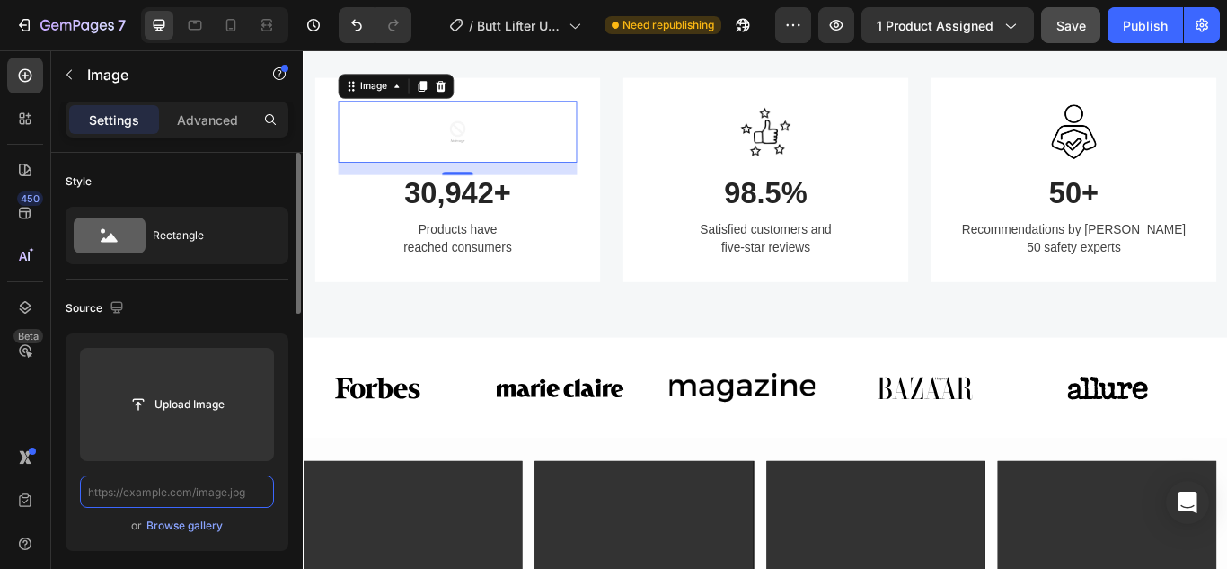
scroll to position [0, 0]
paste input "[URL][DOMAIN_NAME]"
type input "[URL][DOMAIN_NAME]"
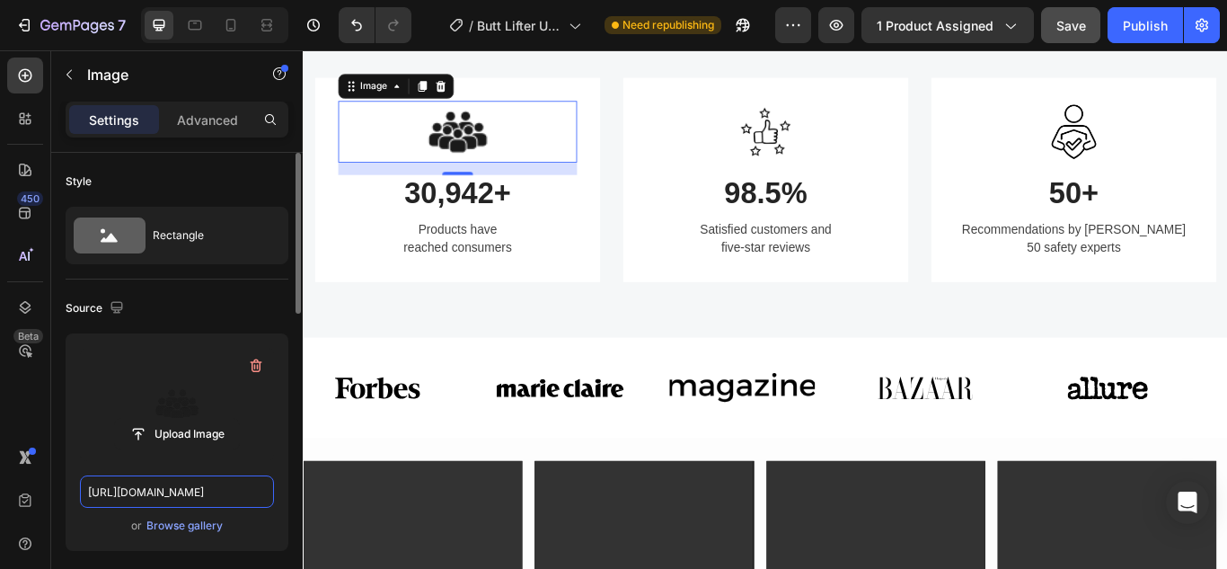
scroll to position [0, 236]
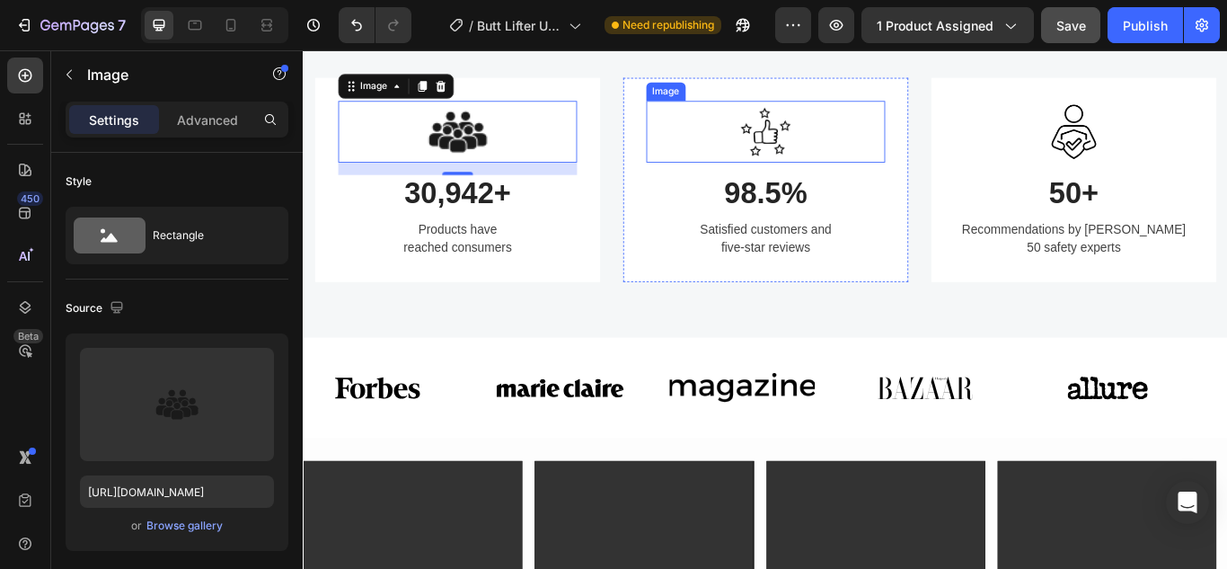
click at [855, 181] on img at bounding box center [842, 146] width 72 height 72
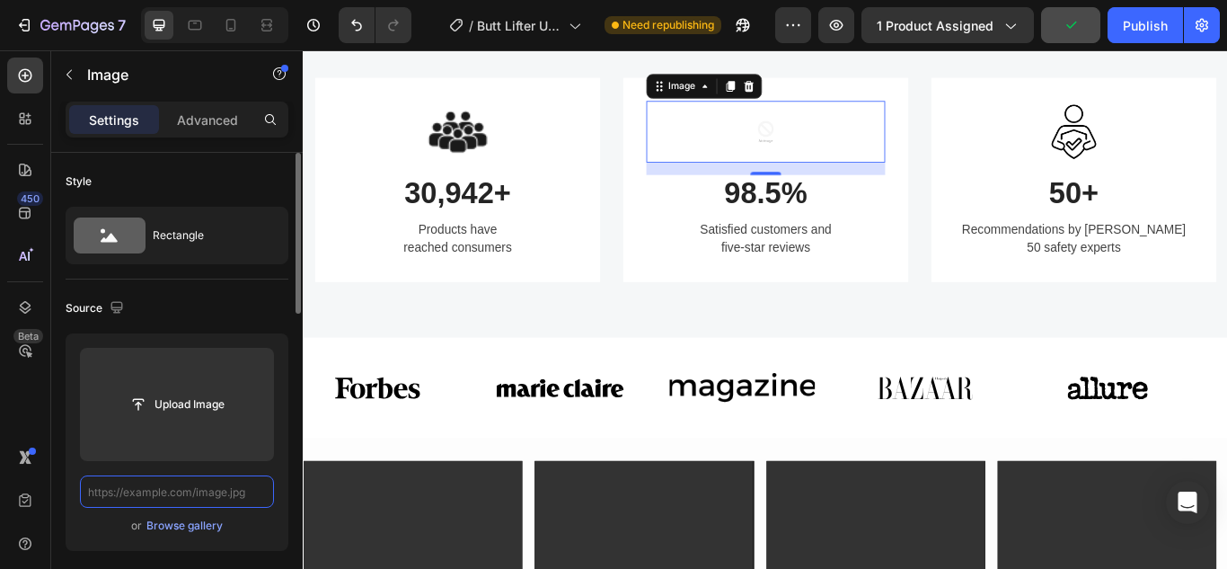
scroll to position [0, 0]
paste input "[URL][DOMAIN_NAME]"
type input "[URL][DOMAIN_NAME]"
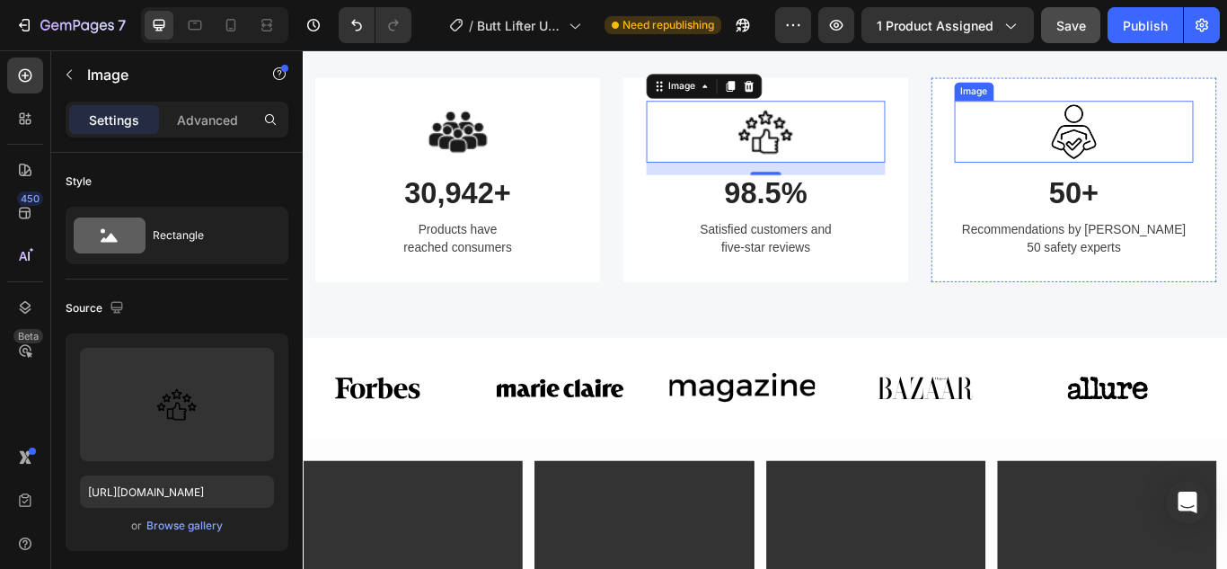
drag, startPoint x: 1207, startPoint y: 175, endPoint x: 1170, endPoint y: 167, distance: 37.7
click at [1207, 177] on img at bounding box center [1201, 146] width 72 height 72
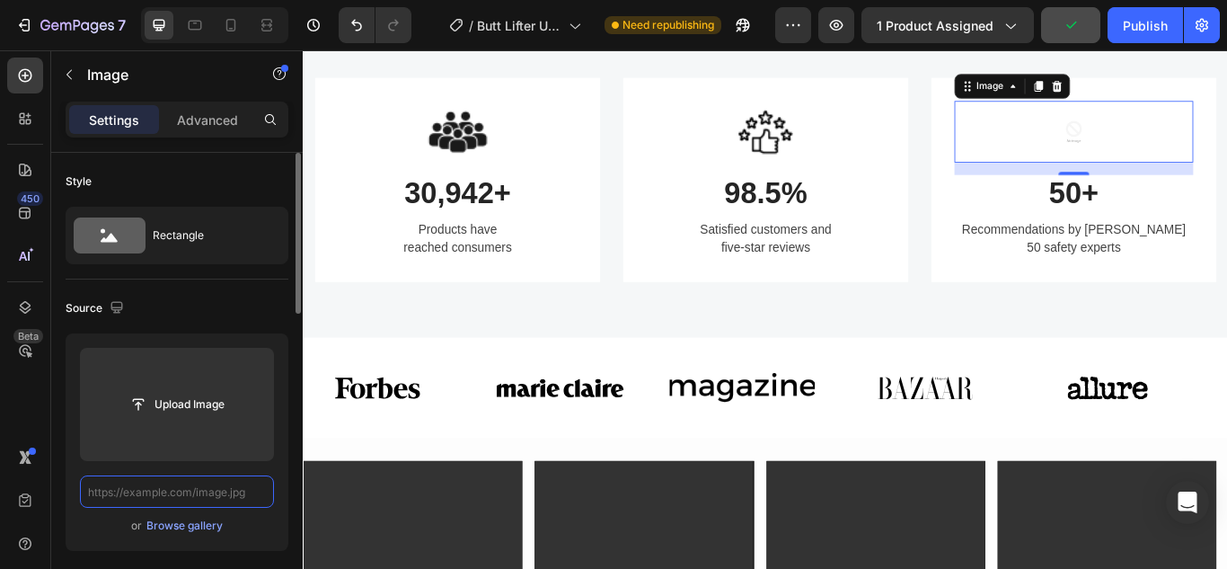
scroll to position [0, 0]
paste input "[URL][DOMAIN_NAME]"
type input "[URL][DOMAIN_NAME]"
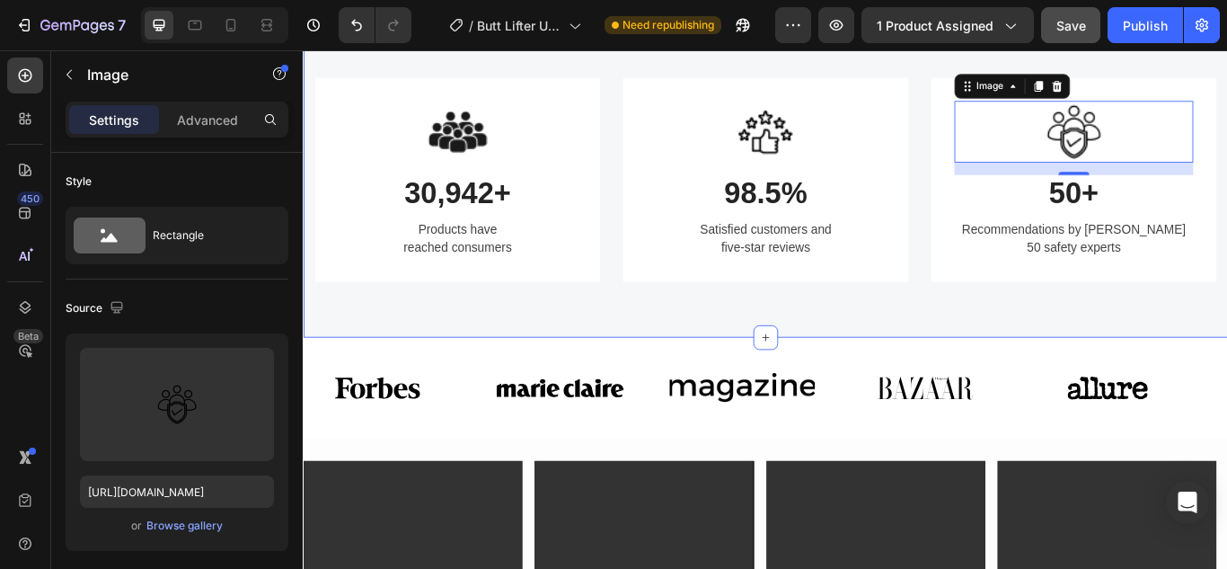
click at [943, 97] on div "Image 30,942+ Heading Products have reached consumers Text block Row Image 98.5…" at bounding box center [842, 202] width 1078 height 368
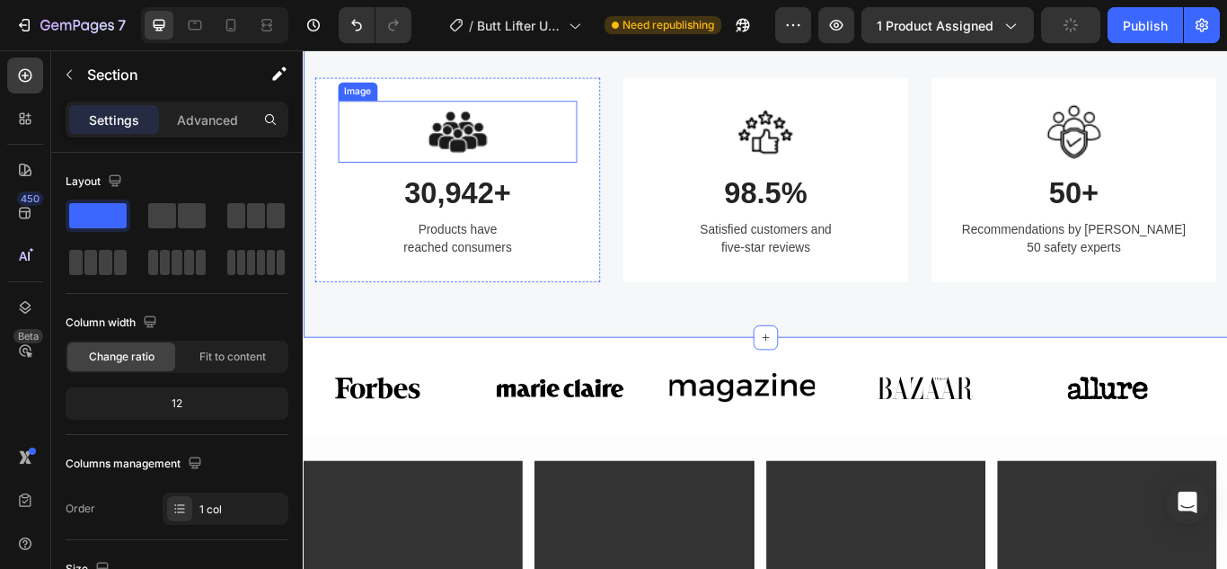
click at [472, 181] on img at bounding box center [482, 146] width 72 height 72
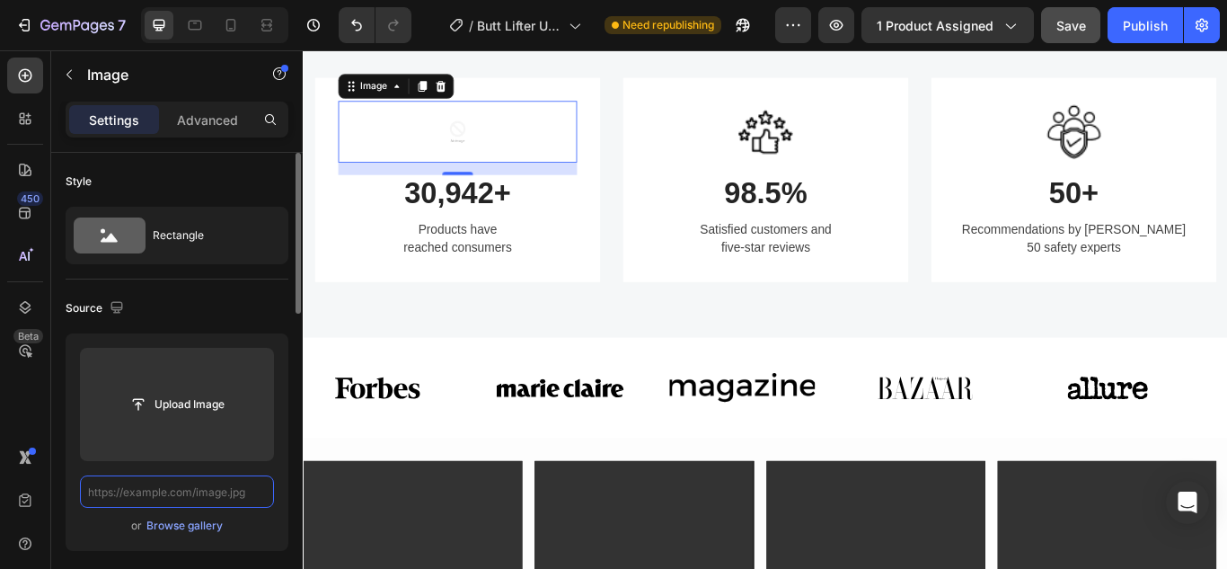
scroll to position [0, 0]
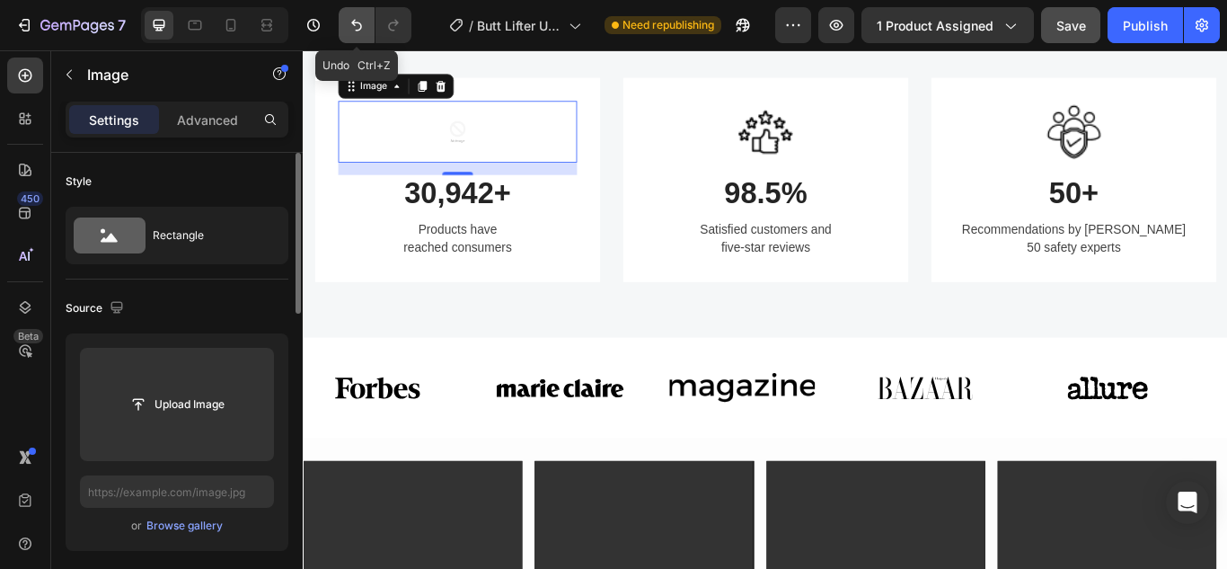
click at [348, 28] on icon "Undo/Redo" at bounding box center [357, 25] width 18 height 18
type input "[URL][DOMAIN_NAME]"
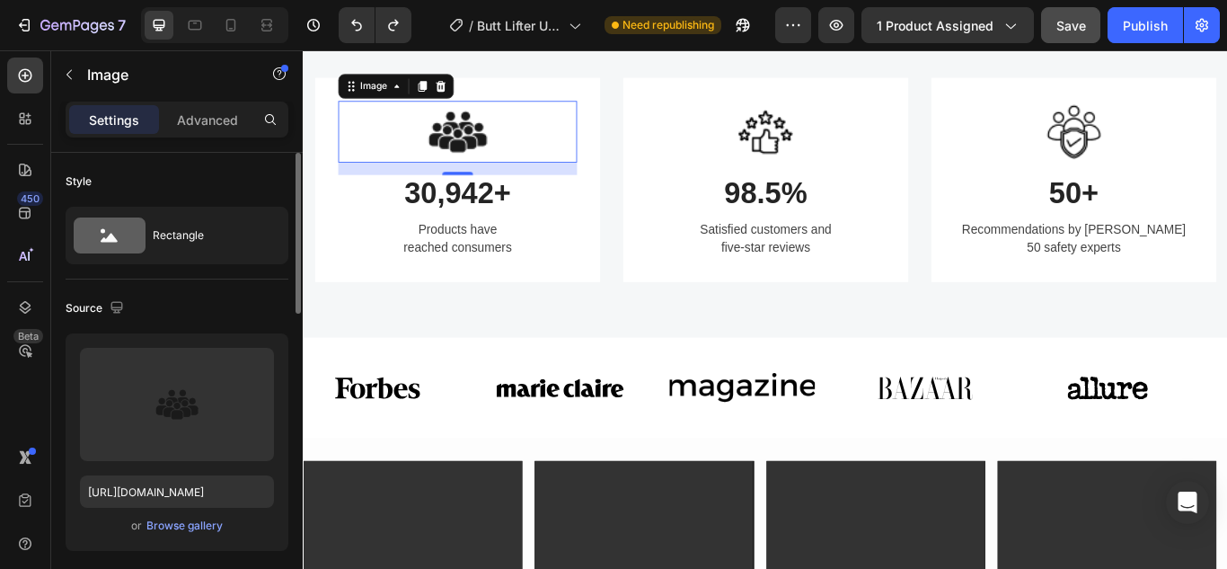
scroll to position [180, 0]
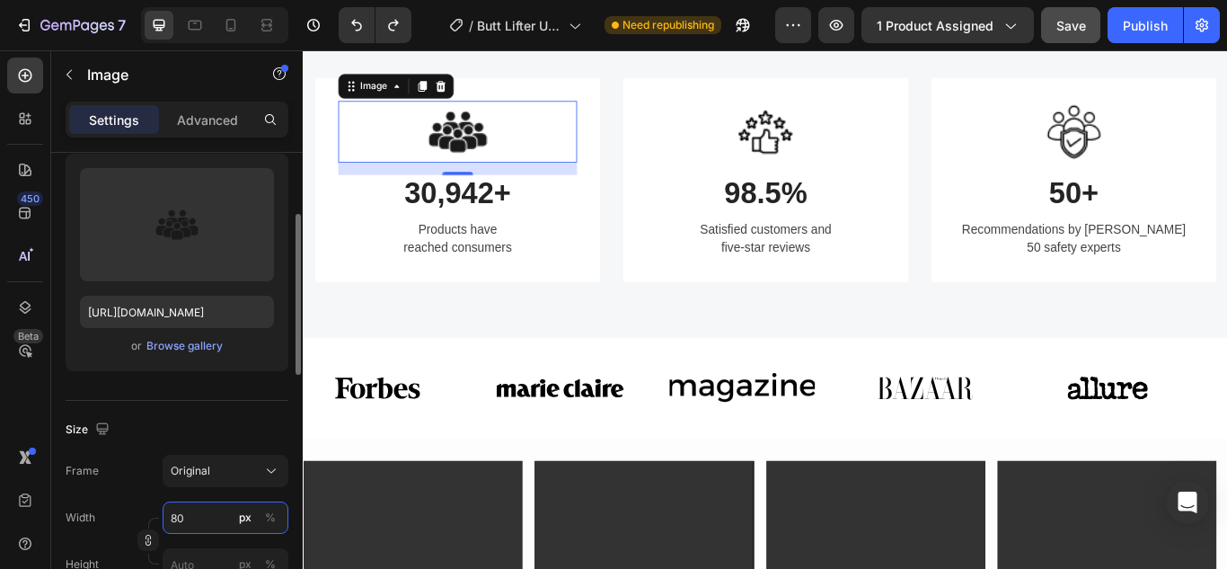
click at [190, 528] on input "80" at bounding box center [226, 517] width 126 height 32
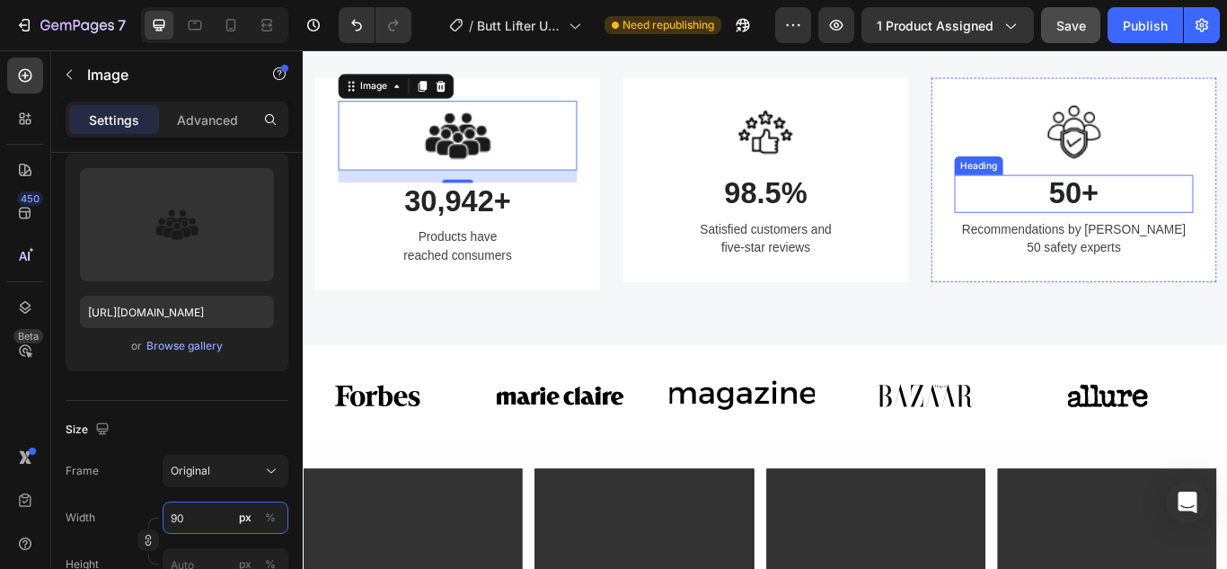
type input "9"
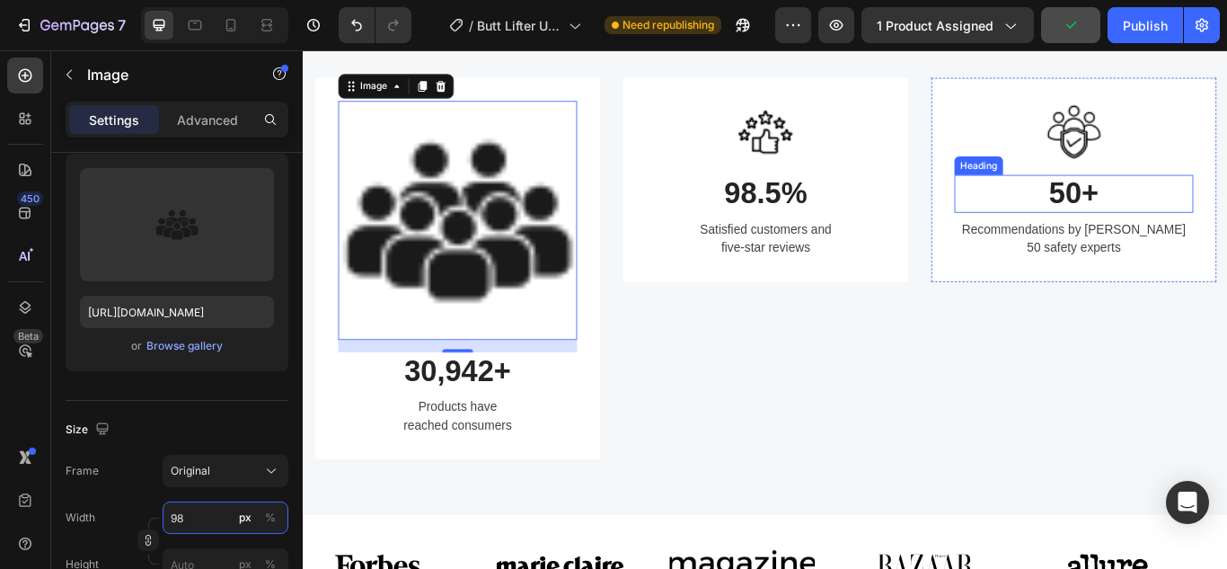
type input "9"
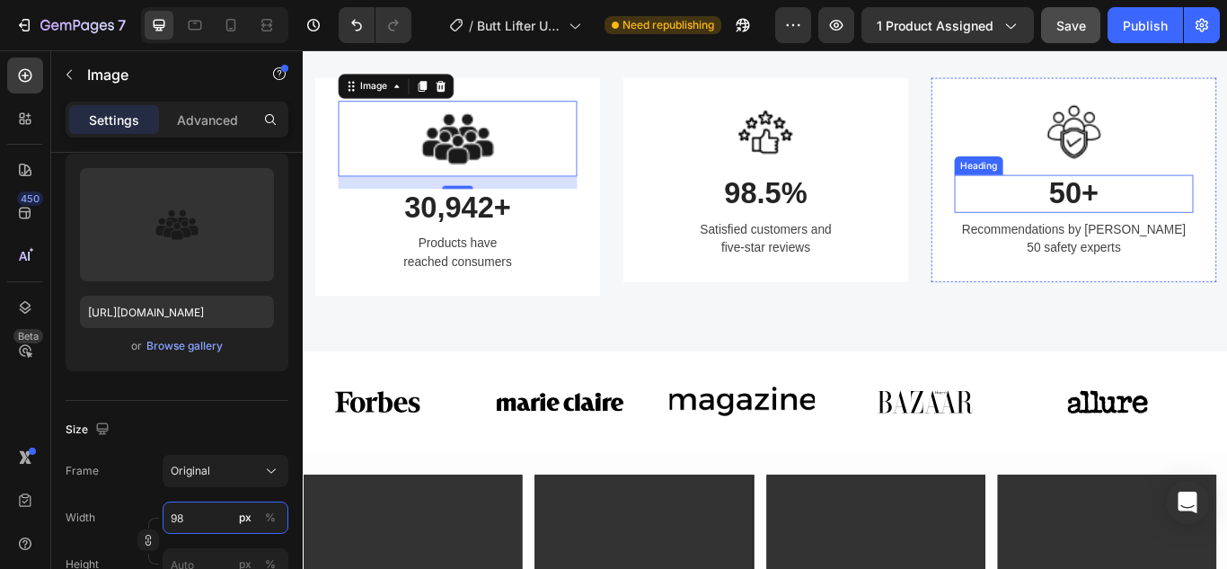
type input "9"
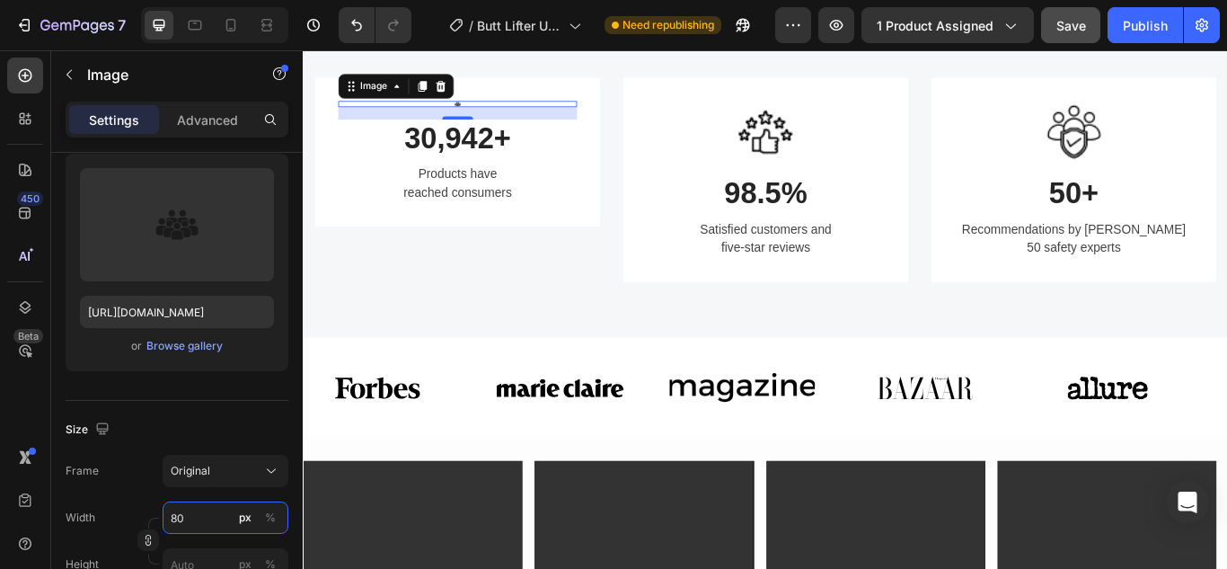
type input "8"
type input "88"
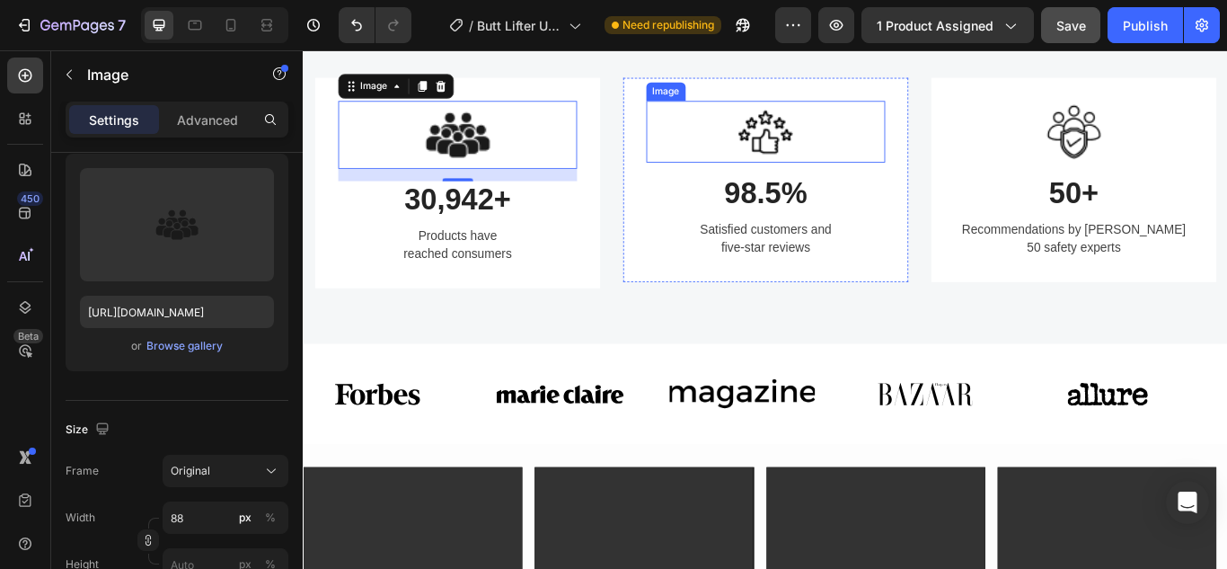
click at [842, 181] on img at bounding box center [842, 146] width 72 height 72
